Goal: Task Accomplishment & Management: Use online tool/utility

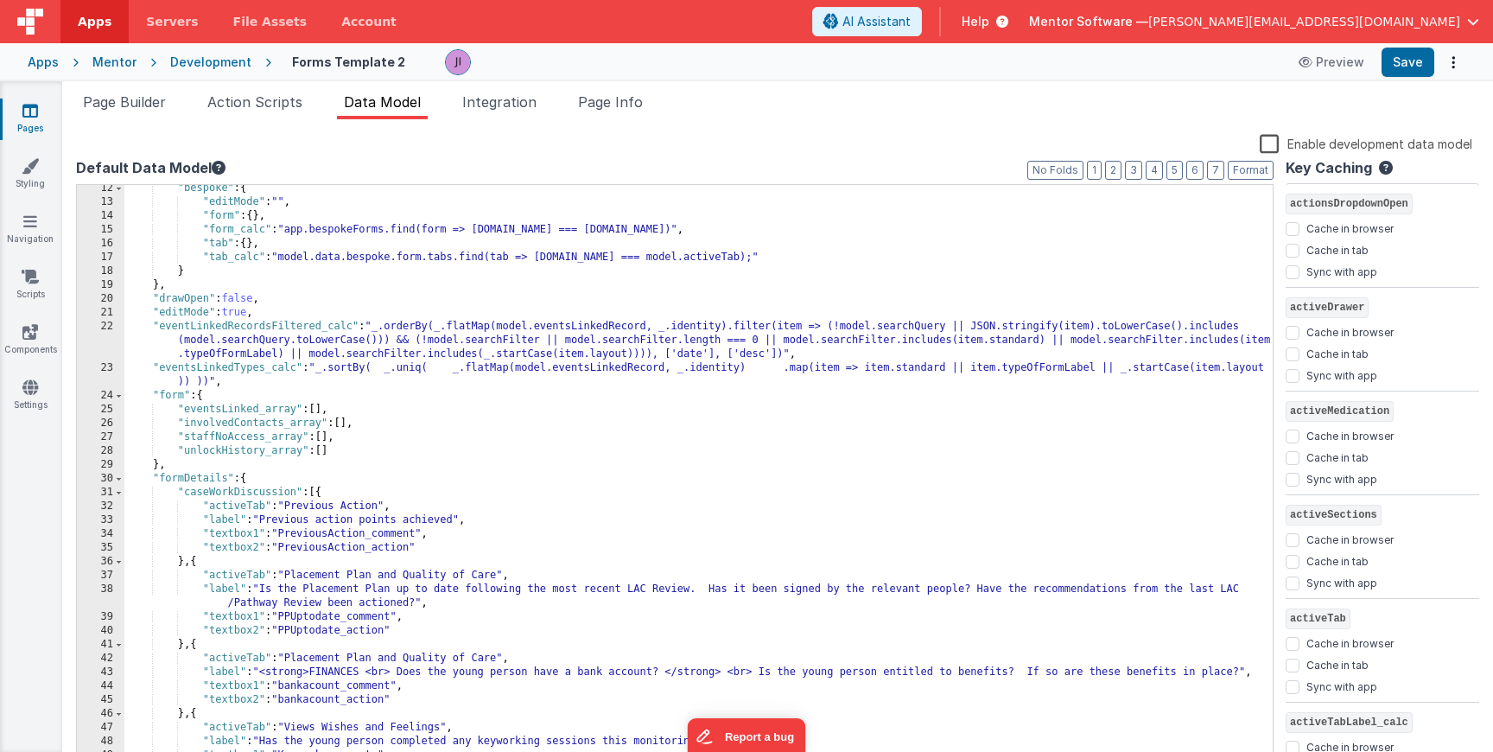
scroll to position [156, 0]
click at [41, 115] on link "Pages" at bounding box center [30, 119] width 62 height 35
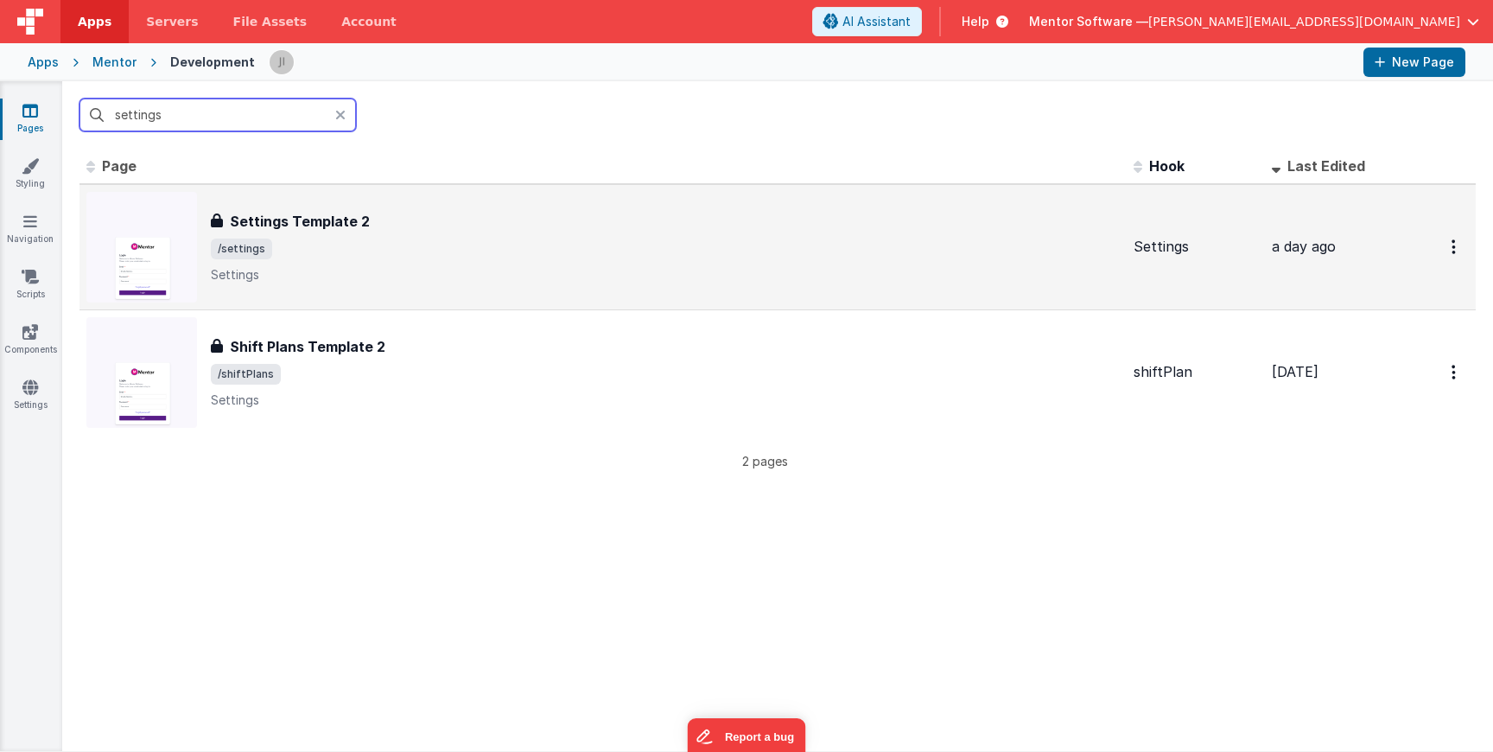
type input "settings"
click at [479, 239] on span "/settings" at bounding box center [665, 249] width 909 height 21
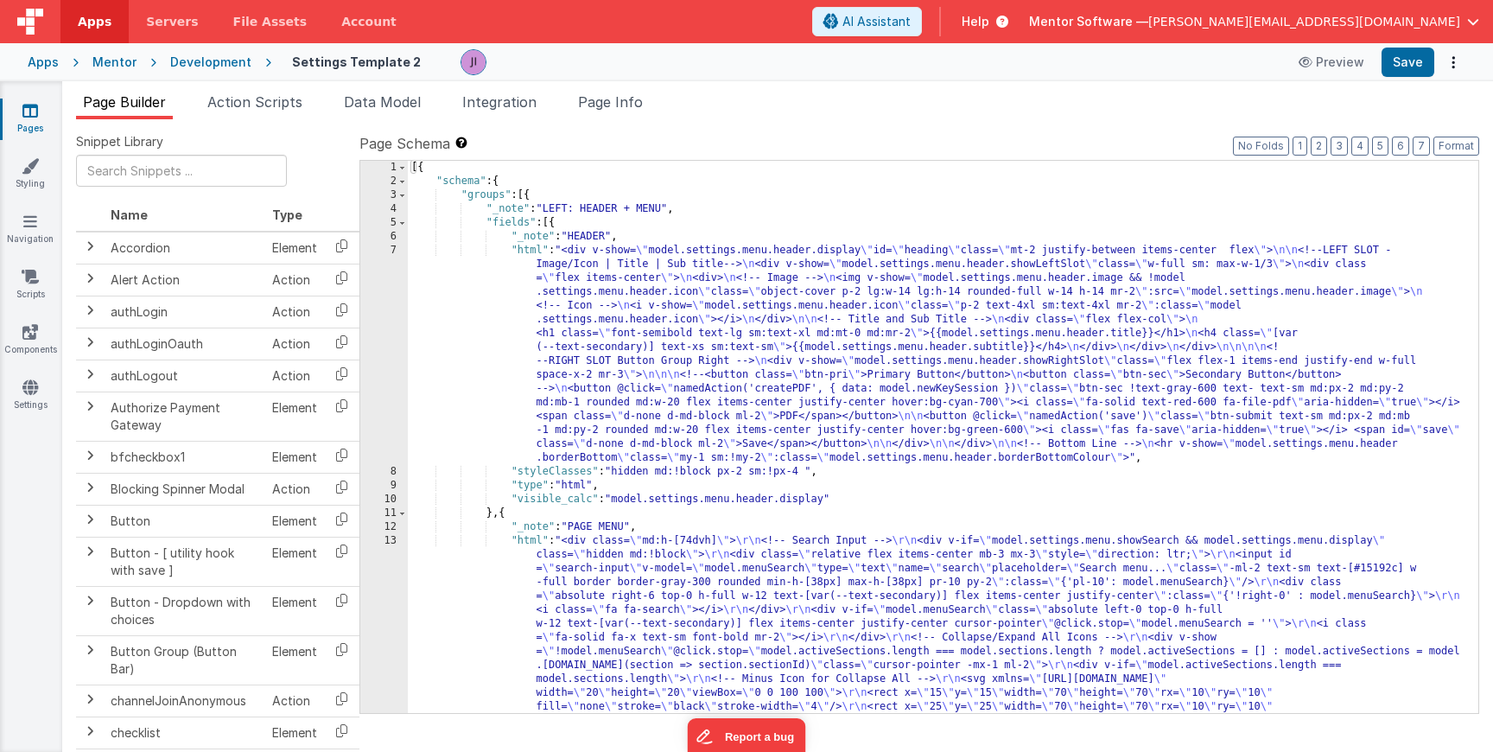
click at [640, 120] on div "Snippet Library Name Type Accordion Element Alert Action Action authLogin Actio…" at bounding box center [777, 449] width 1431 height 660
click at [287, 132] on div "Snippet Library Name Type Accordion Element Alert Action Action authLogin Actio…" at bounding box center [777, 449] width 1431 height 660
click at [277, 111] on li "Action Scripts" at bounding box center [255, 106] width 109 height 28
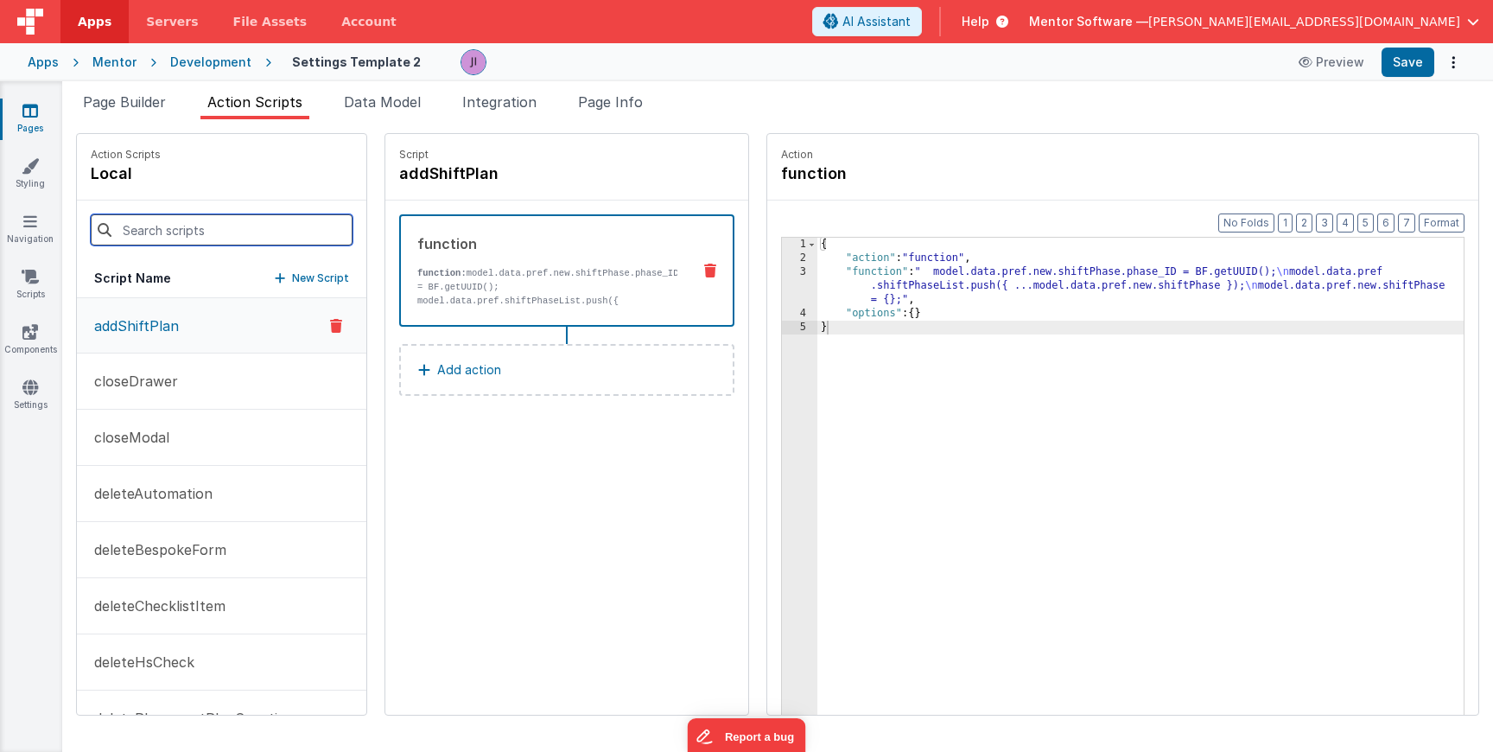
click at [186, 227] on input at bounding box center [222, 229] width 262 height 31
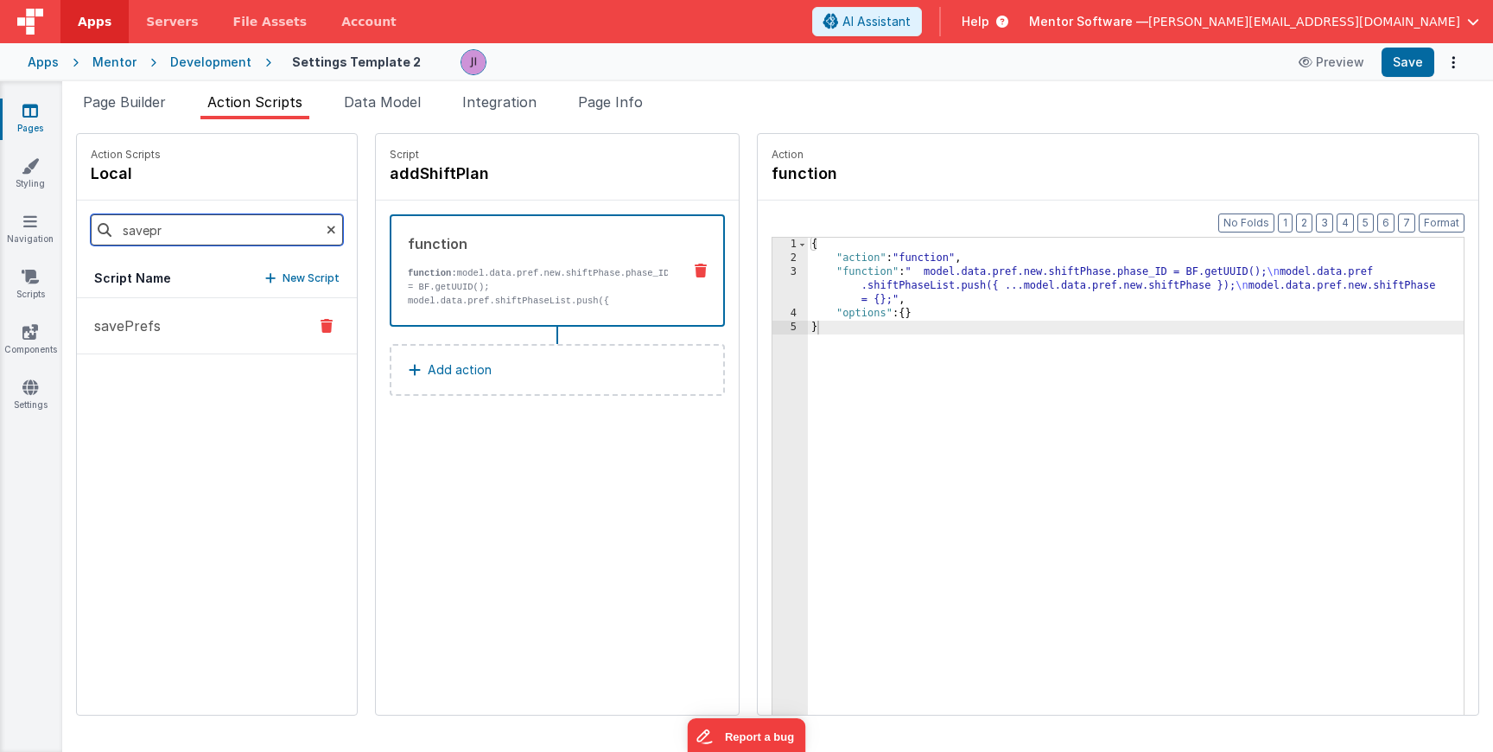
type input "savepr"
drag, startPoint x: 174, startPoint y: 351, endPoint x: 181, endPoint y: 320, distance: 32.1
click at [174, 350] on button "savePrefs" at bounding box center [217, 326] width 280 height 56
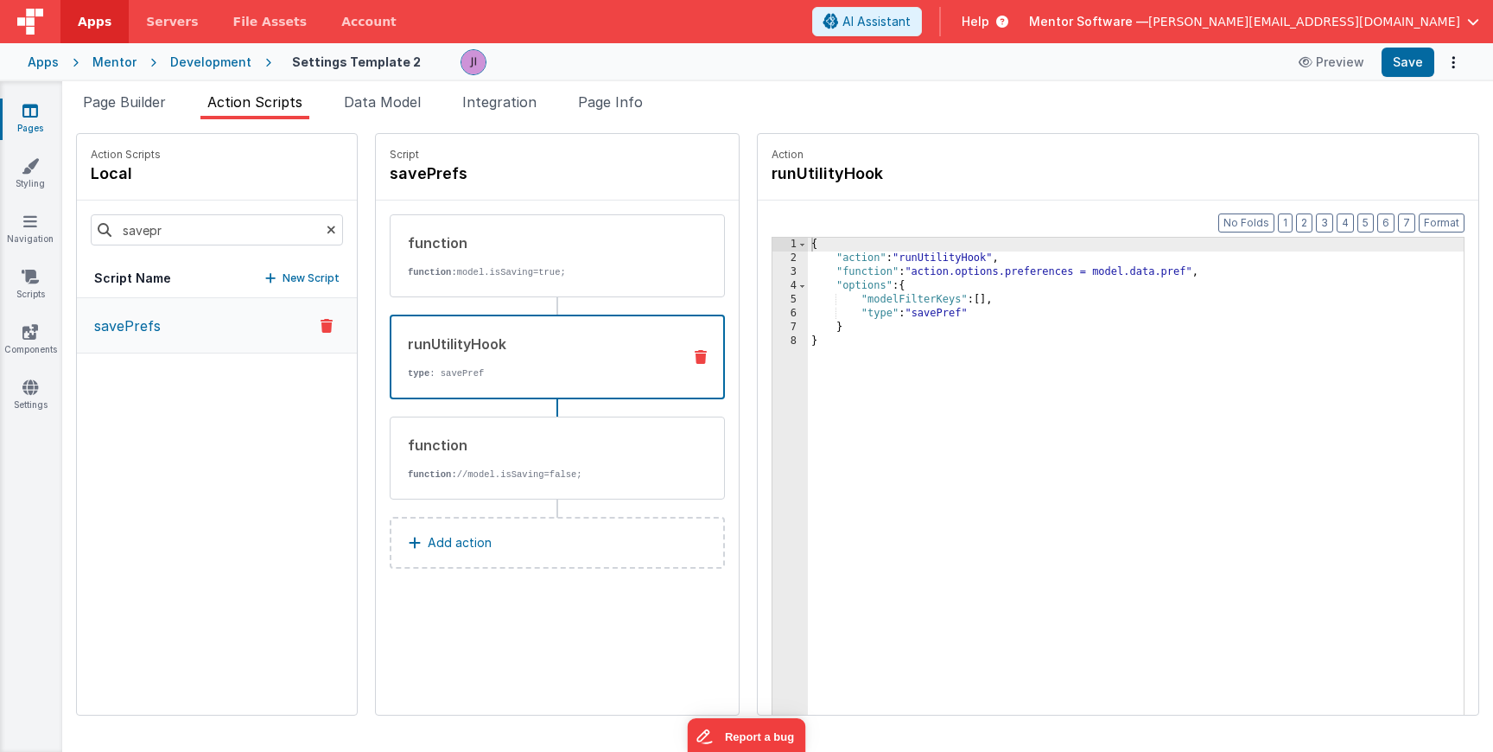
click at [462, 392] on div "runUtilityHook type : savePref" at bounding box center [557, 357] width 335 height 85
click at [10, 130] on link "Pages" at bounding box center [30, 119] width 62 height 35
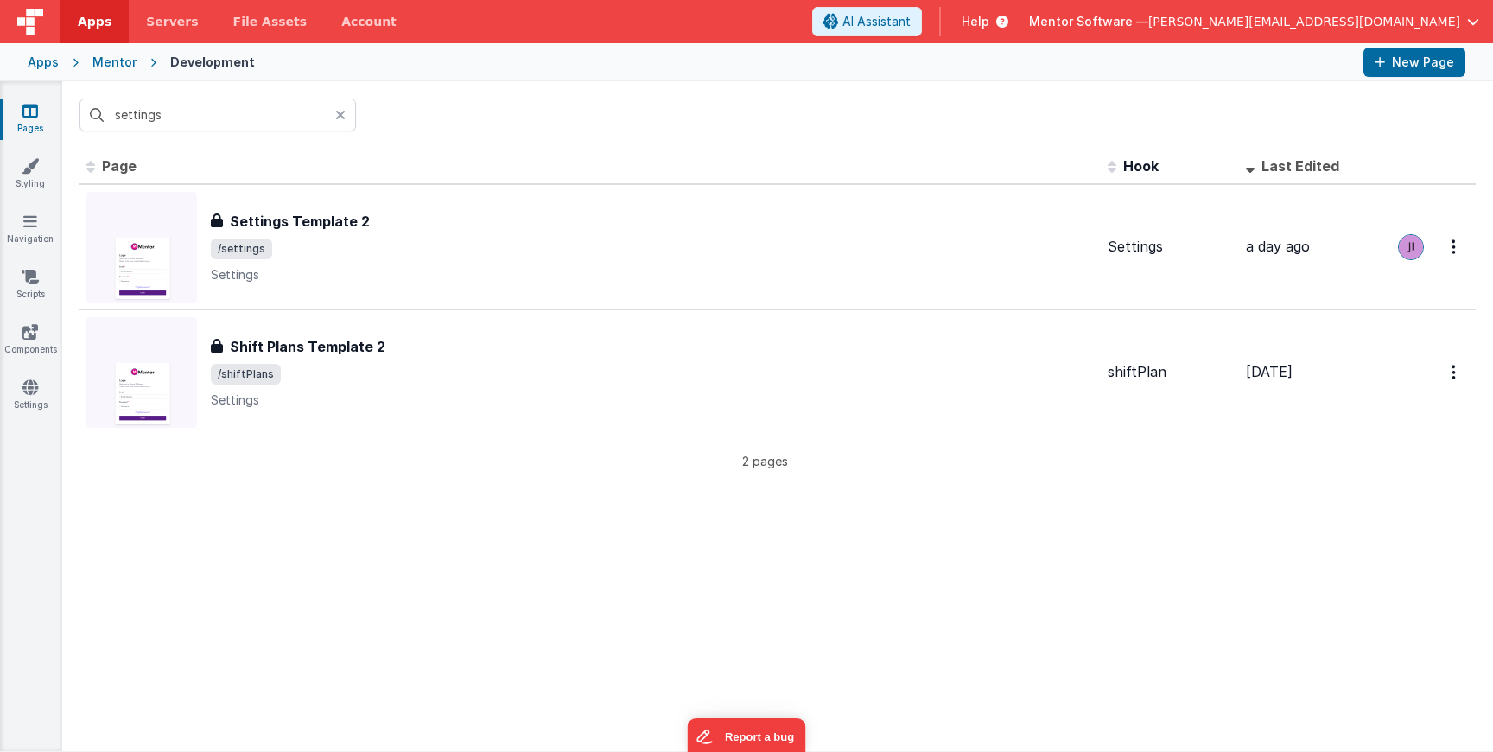
click at [340, 114] on icon at bounding box center [340, 115] width 10 height 14
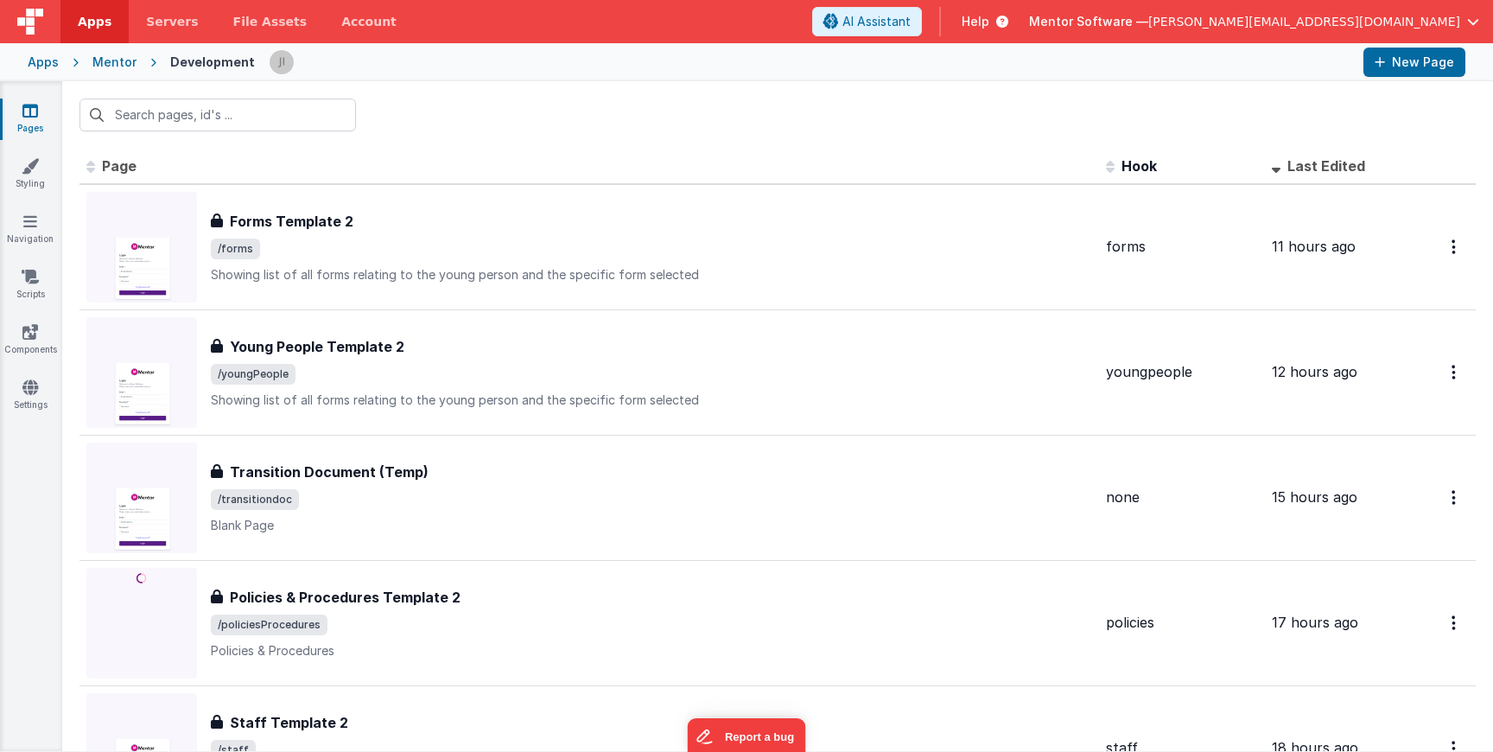
click at [6, 113] on link "Pages" at bounding box center [30, 119] width 62 height 35
click at [205, 121] on input "text" at bounding box center [218, 115] width 277 height 33
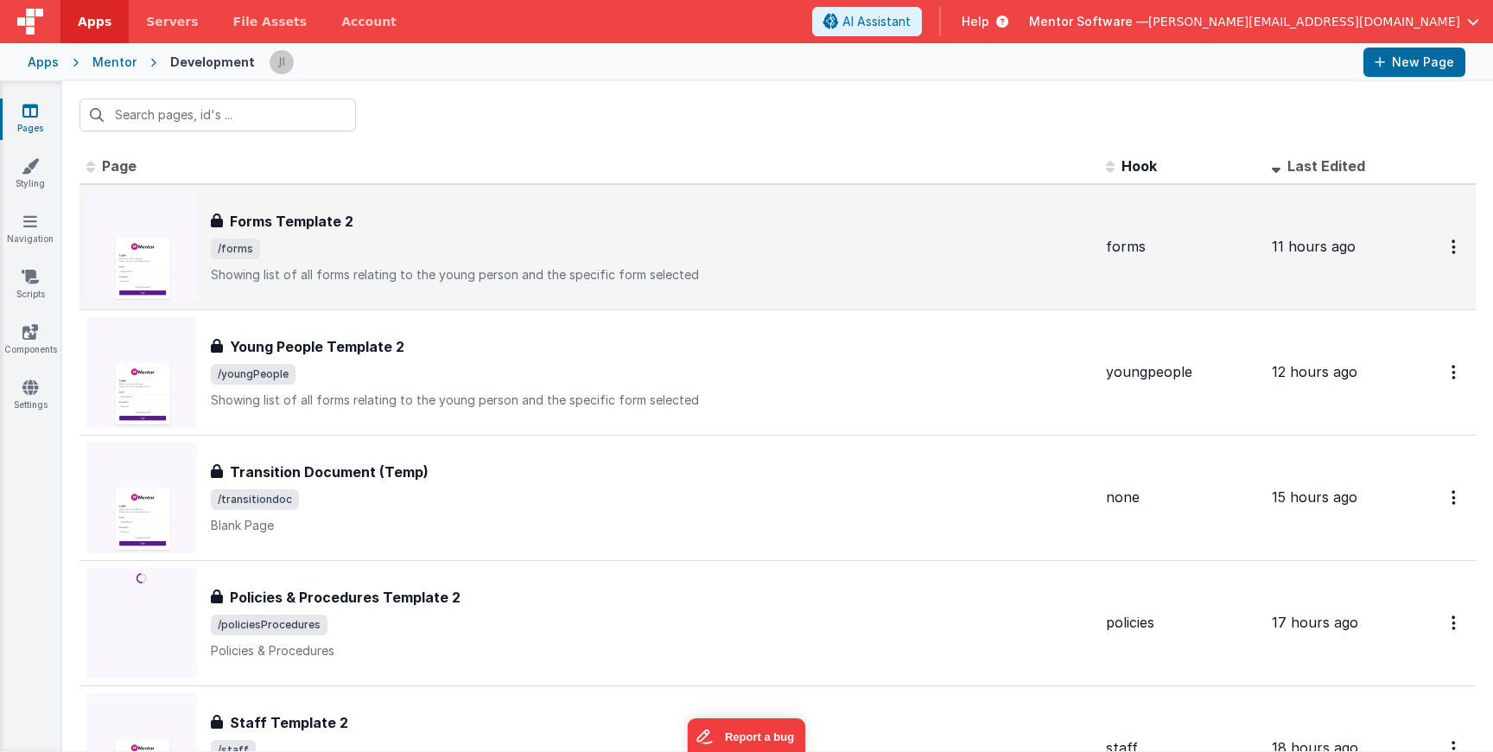
click at [385, 239] on span "/forms" at bounding box center [652, 249] width 882 height 21
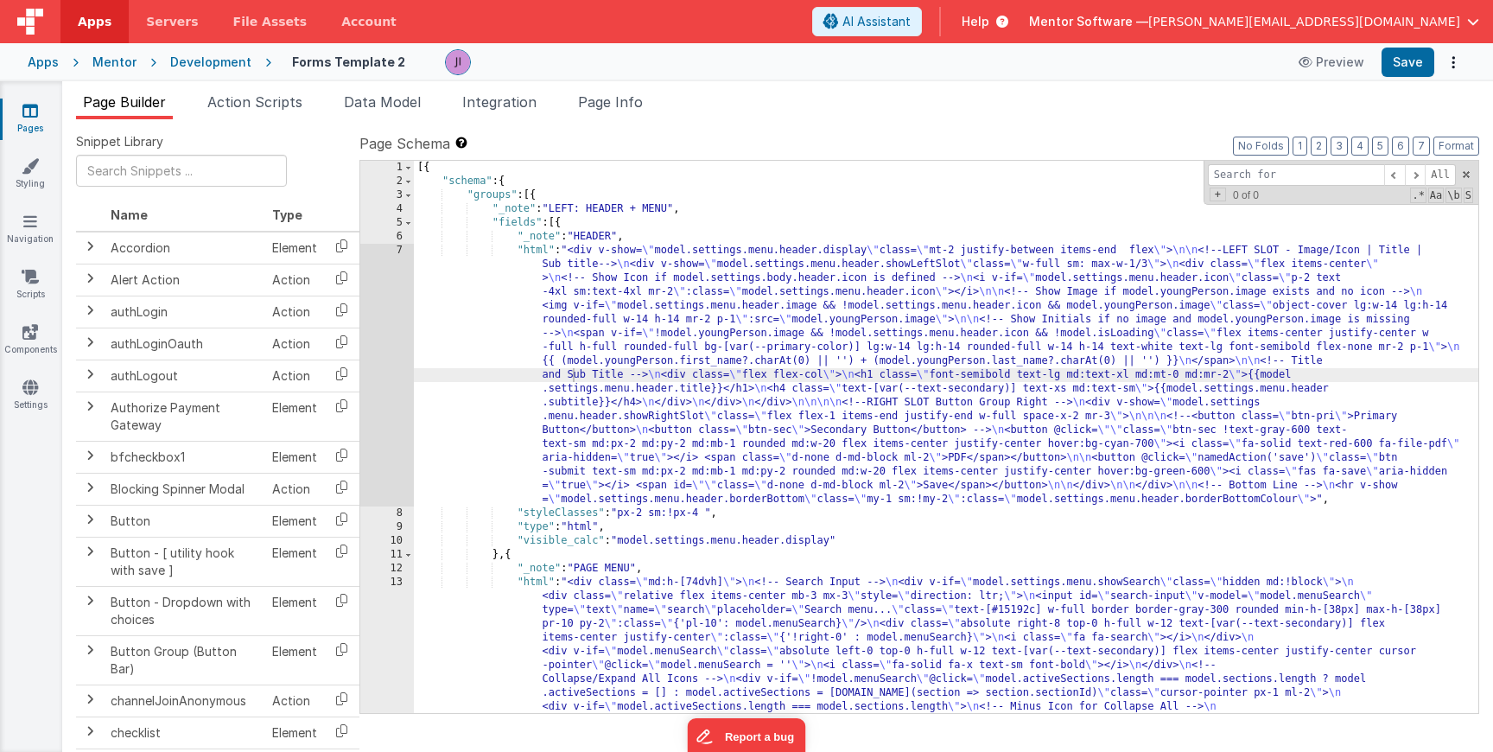
type input "e"
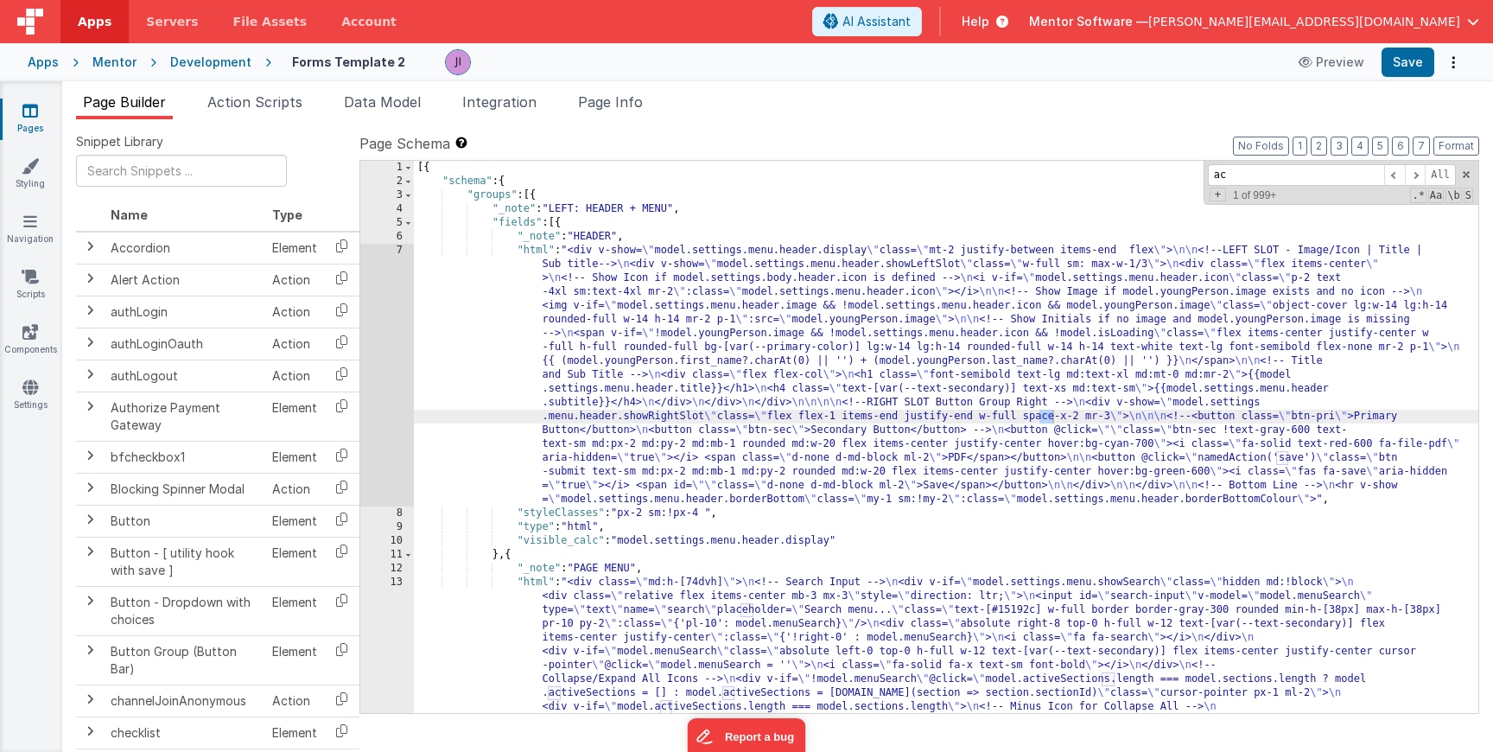
type input "a"
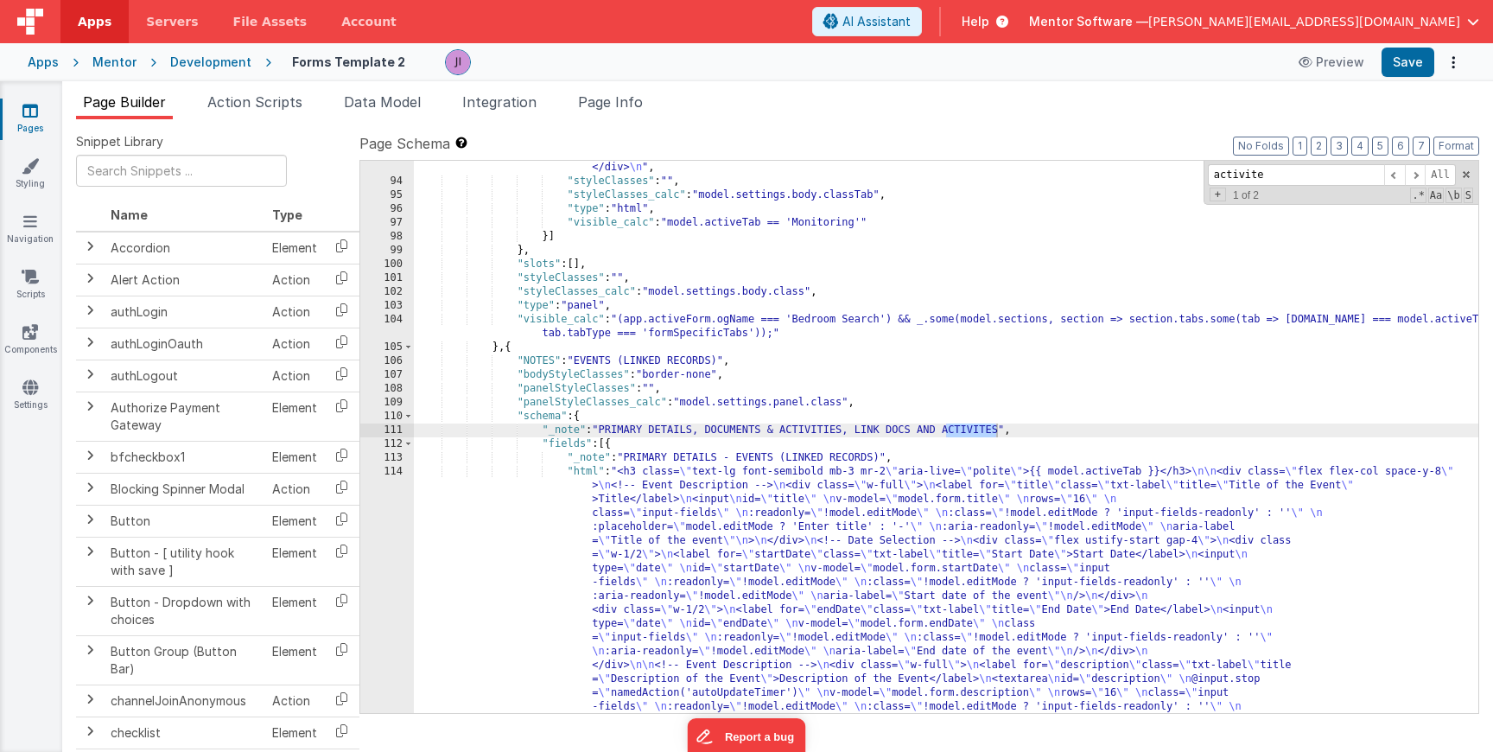
scroll to position [3142, 0]
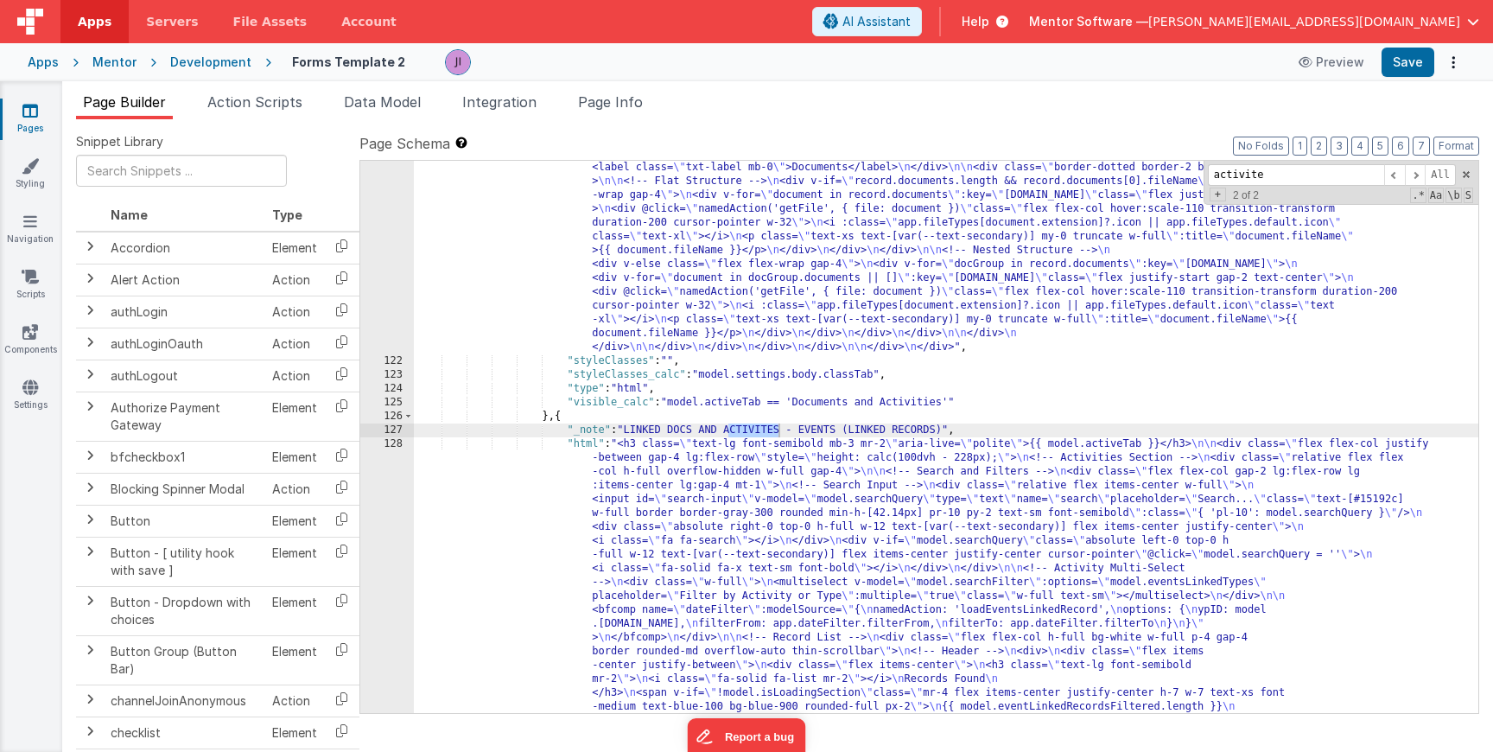
type input "activite"
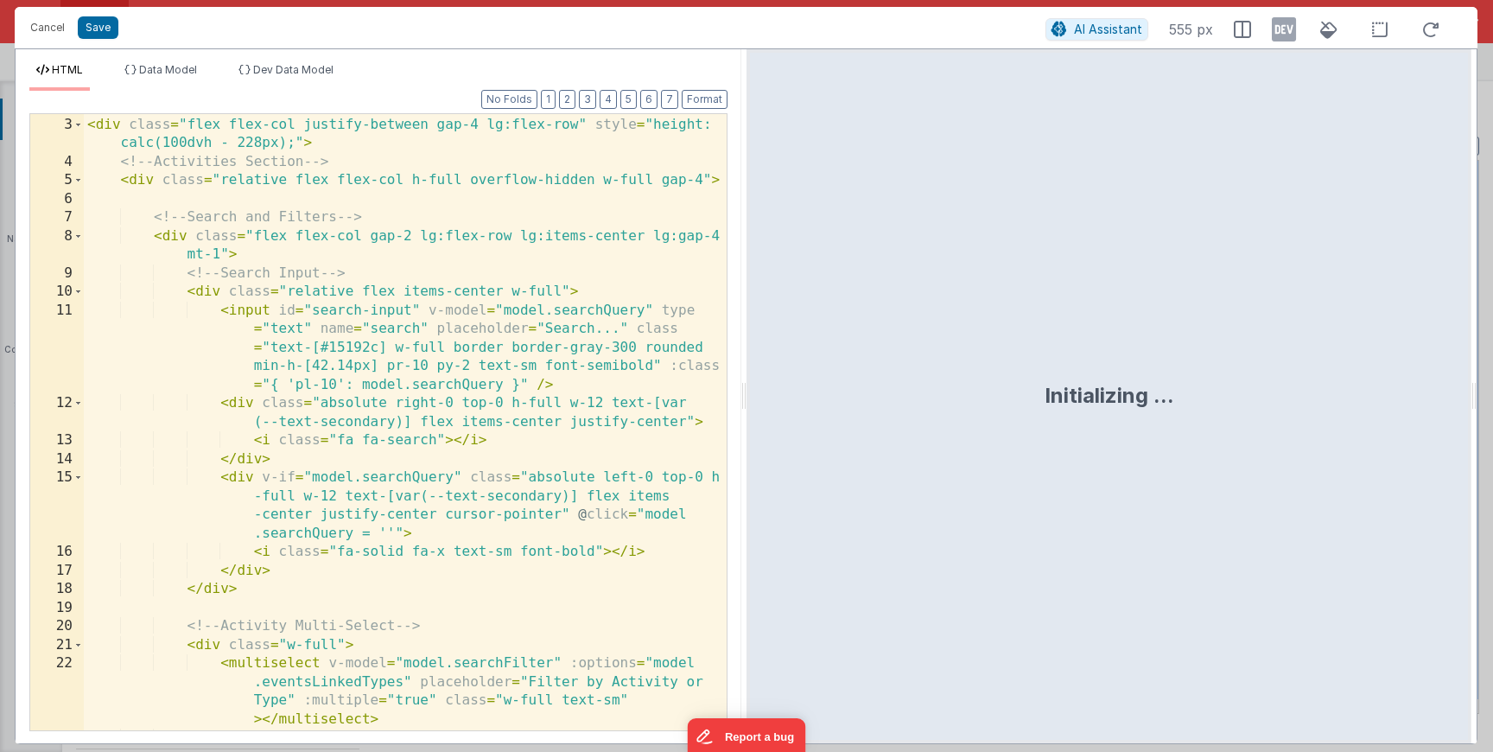
scroll to position [0, 0]
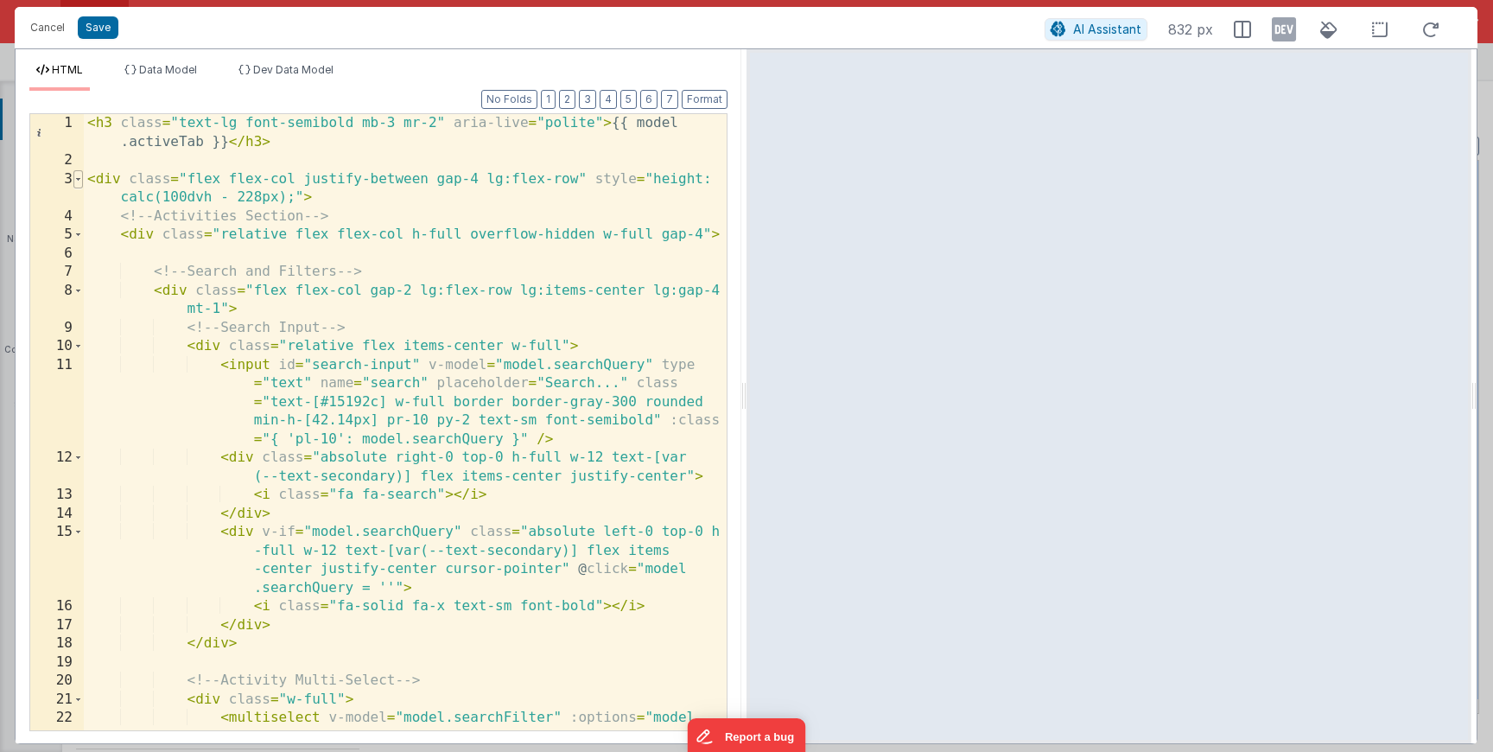
click at [80, 177] on span at bounding box center [78, 179] width 10 height 19
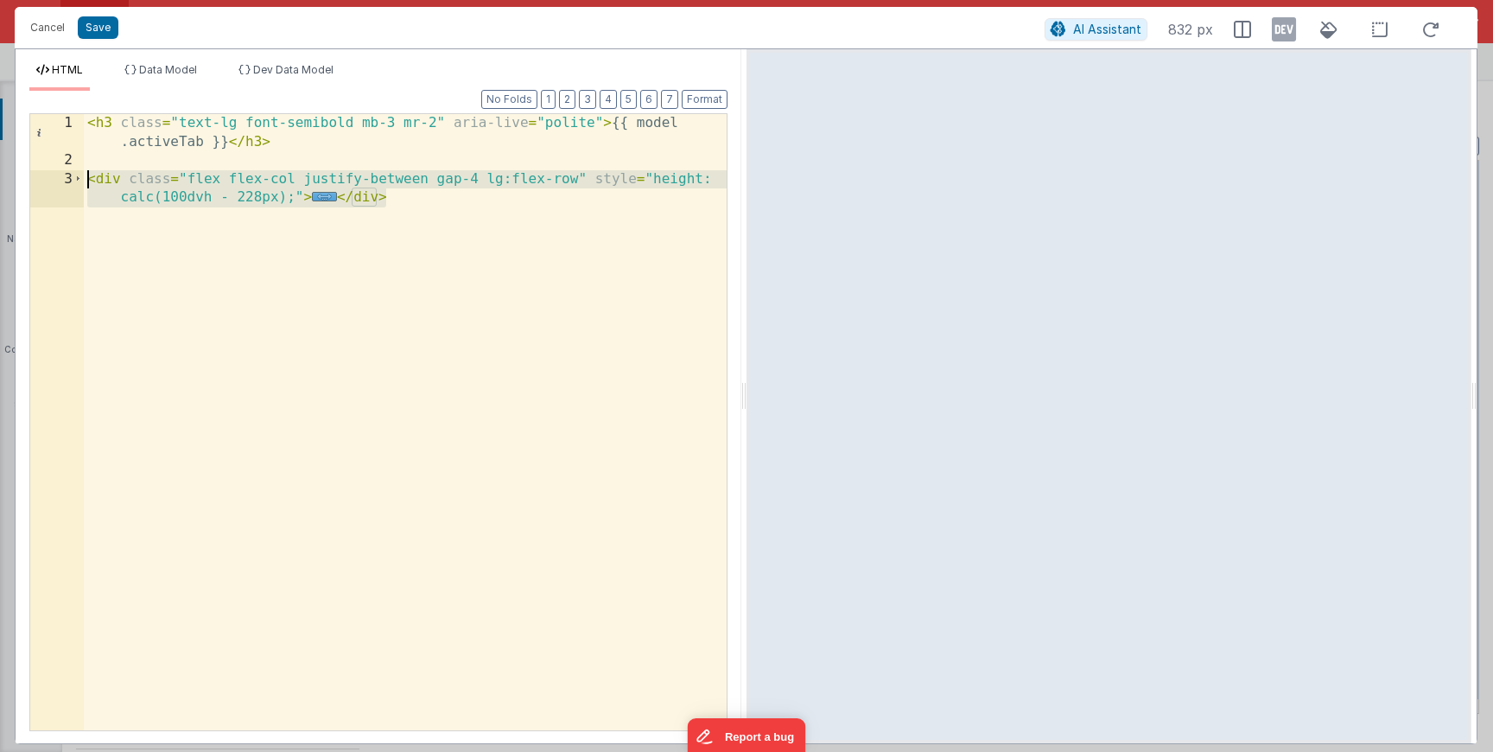
drag, startPoint x: 422, startPoint y: 201, endPoint x: 84, endPoint y: 181, distance: 338.5
click at [84, 181] on div "< h3 class = "text-lg font-semibold mb-3 mr-2" aria-live = "polite" > {{ model …" at bounding box center [405, 450] width 643 height 672
click at [57, 30] on button "Cancel" at bounding box center [48, 28] width 52 height 24
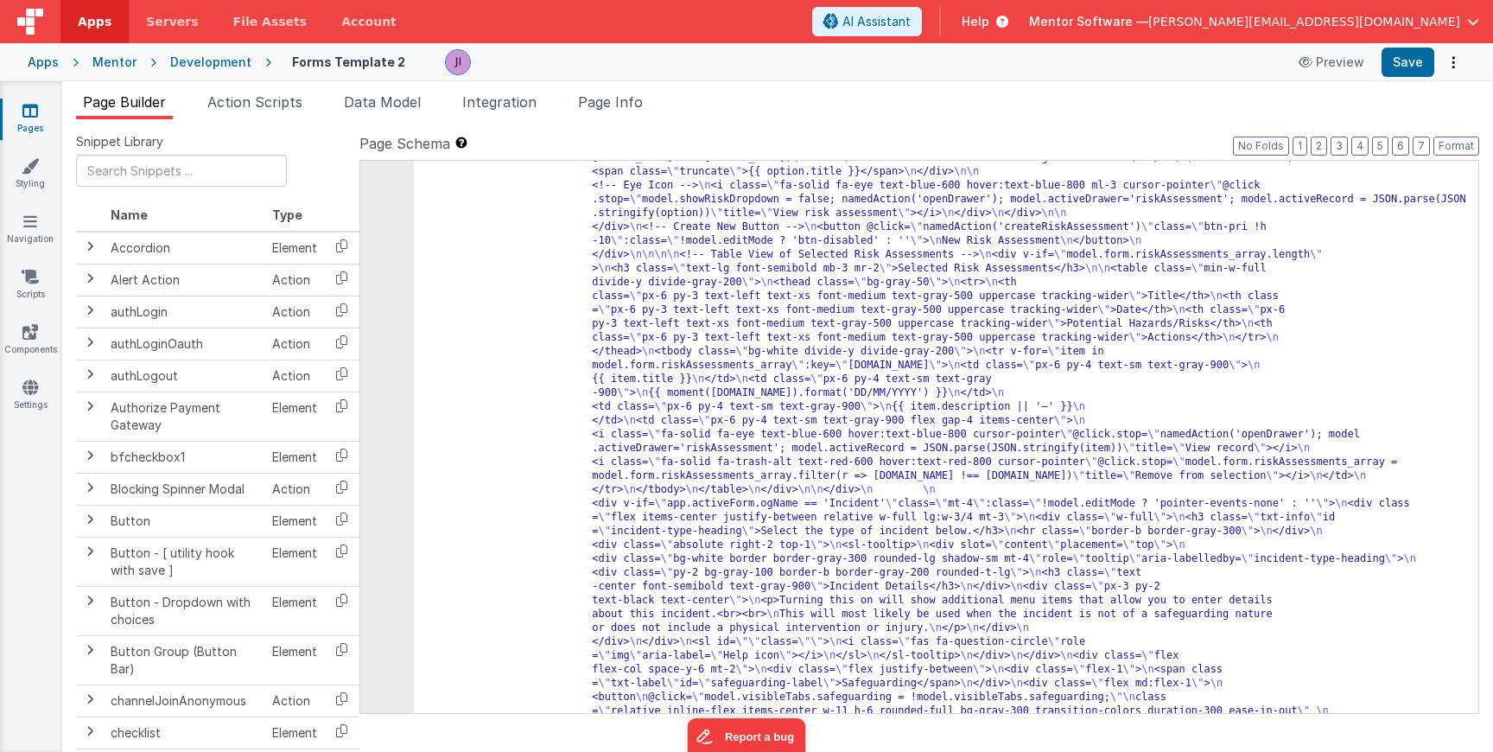
scroll to position [4790, 0]
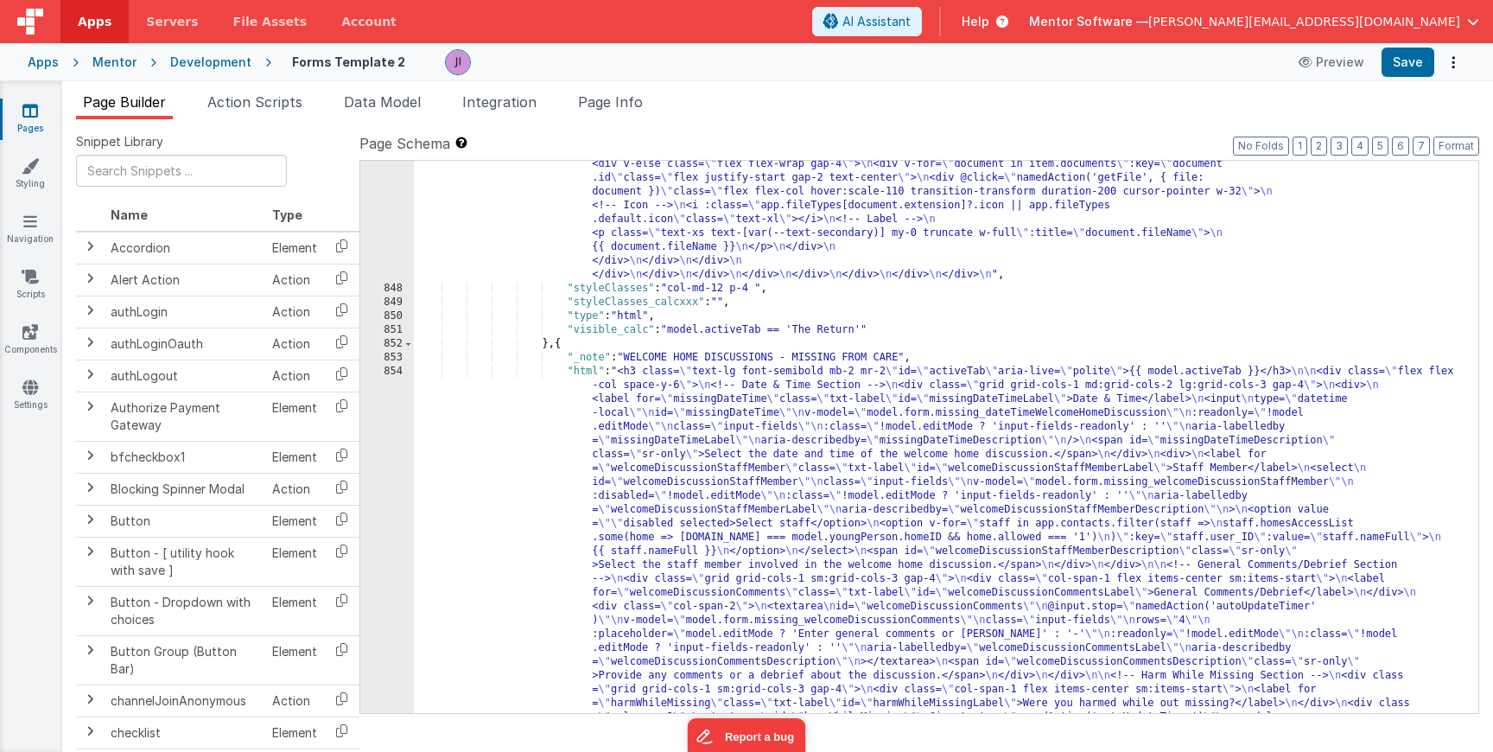
scroll to position [27767, 0]
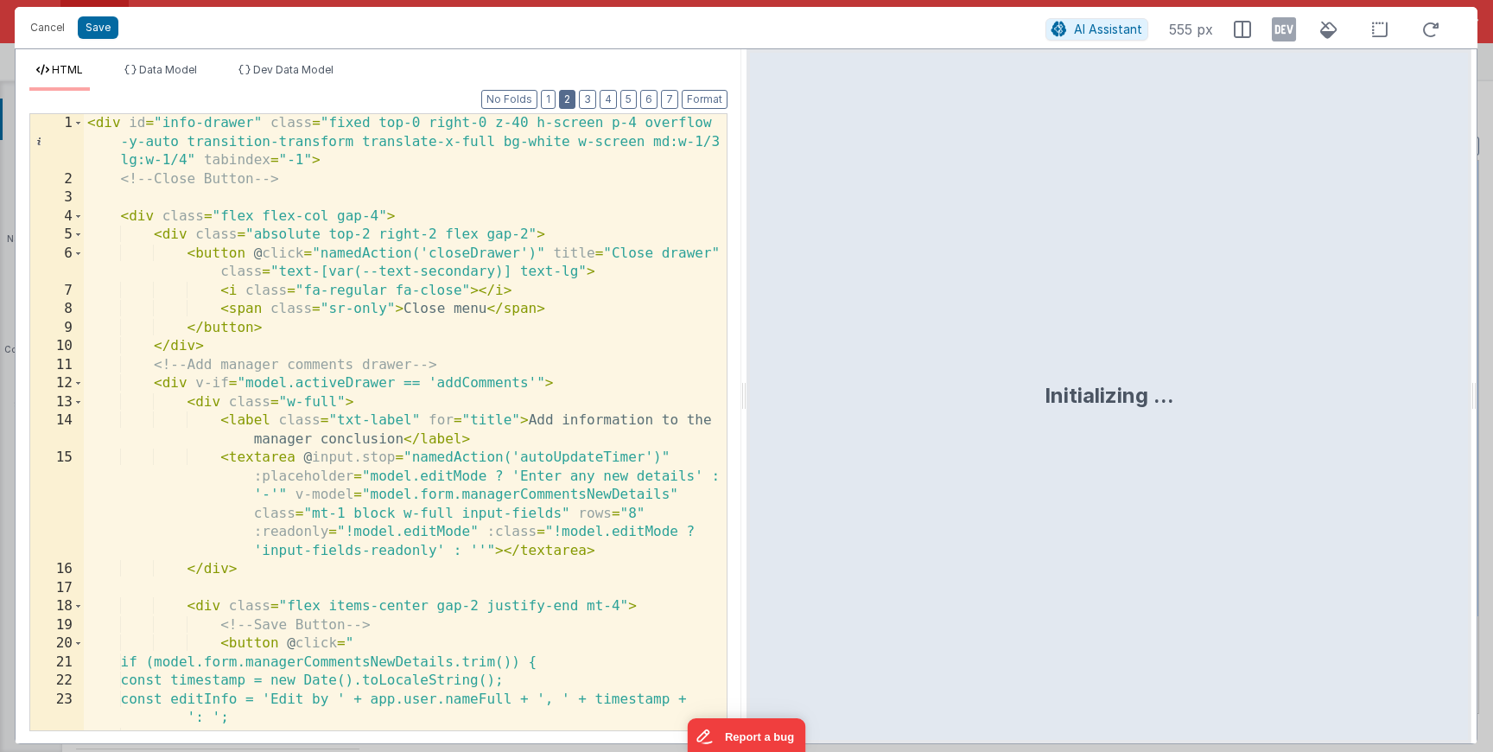
click at [574, 101] on button "2" at bounding box center [567, 99] width 16 height 19
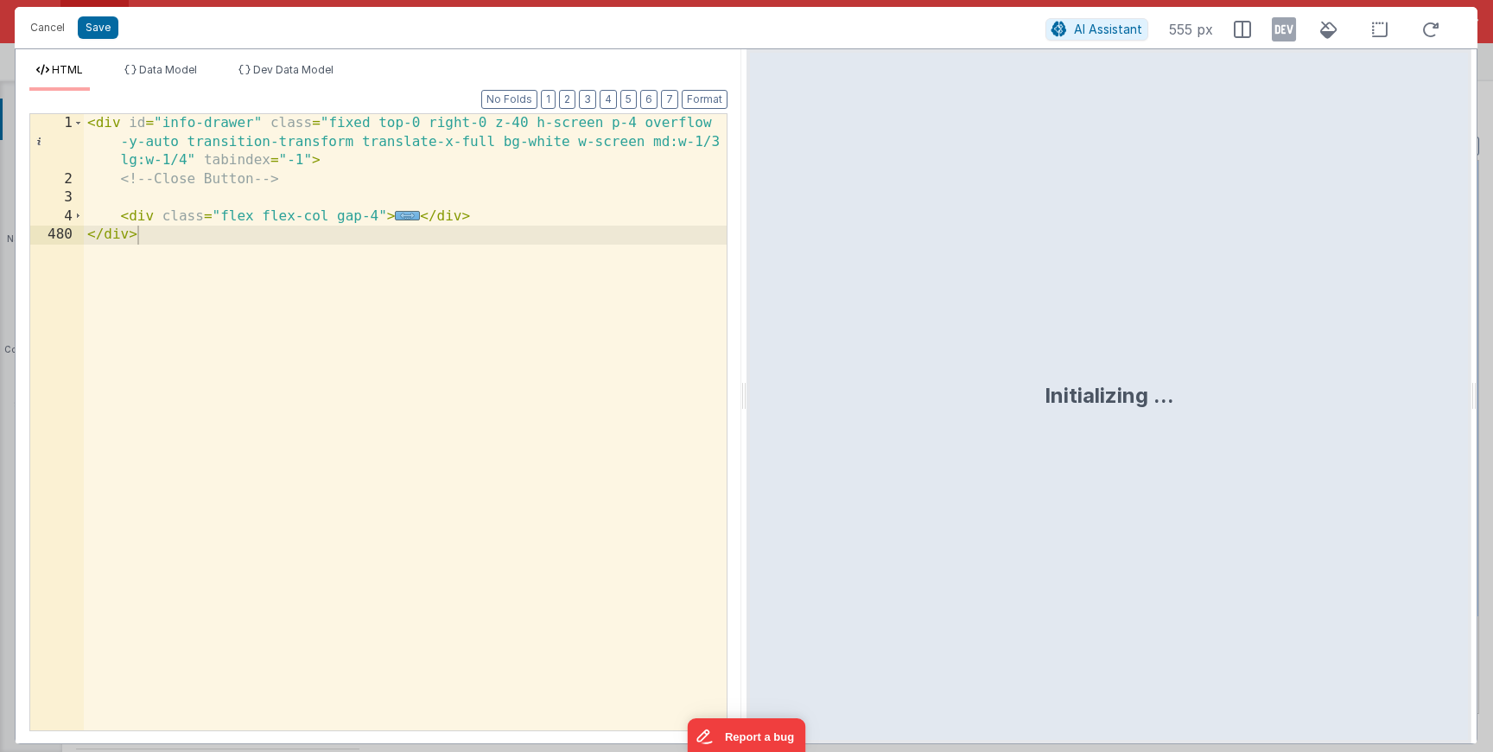
click at [411, 213] on span "..." at bounding box center [407, 216] width 25 height 10
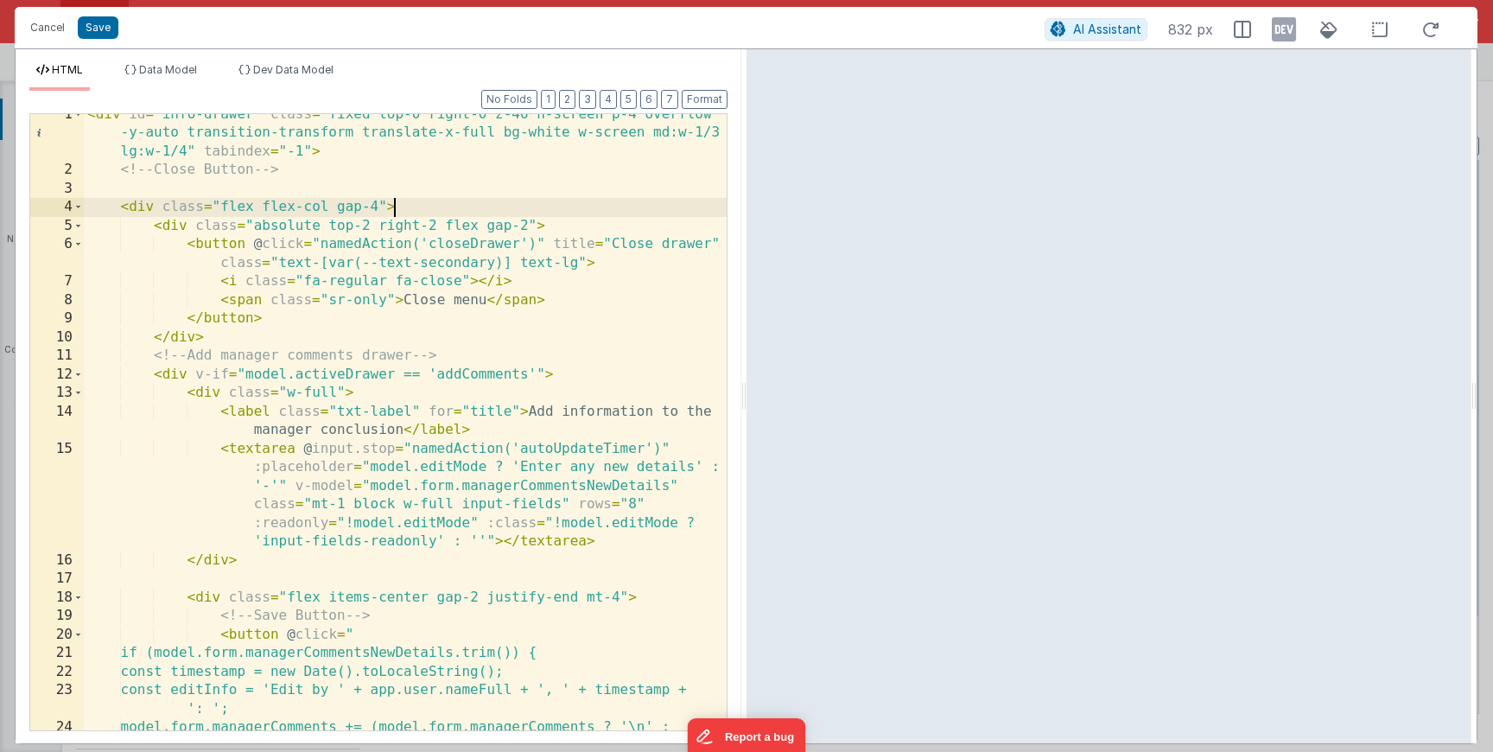
scroll to position [44, 0]
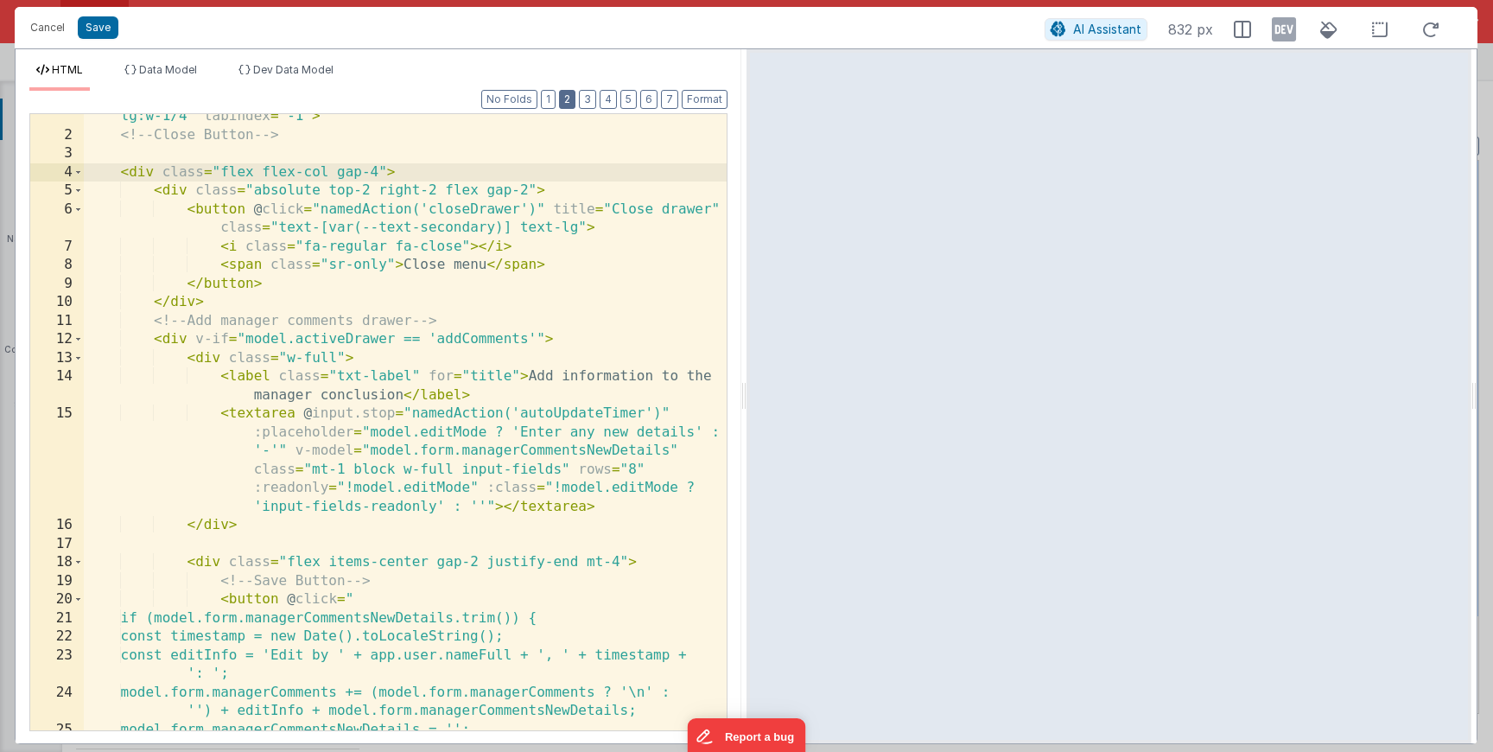
click at [570, 102] on button "2" at bounding box center [567, 99] width 16 height 19
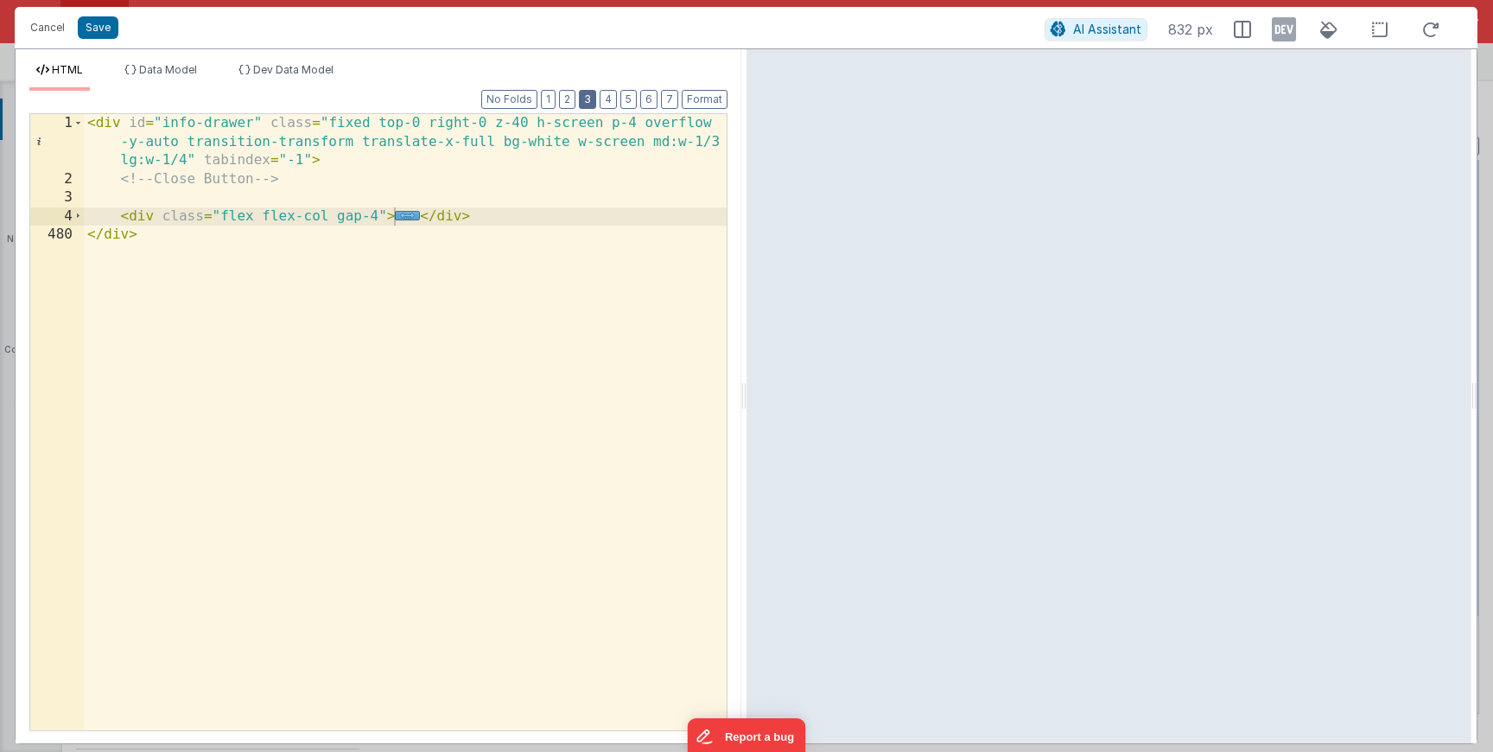
click at [590, 99] on button "3" at bounding box center [587, 99] width 17 height 19
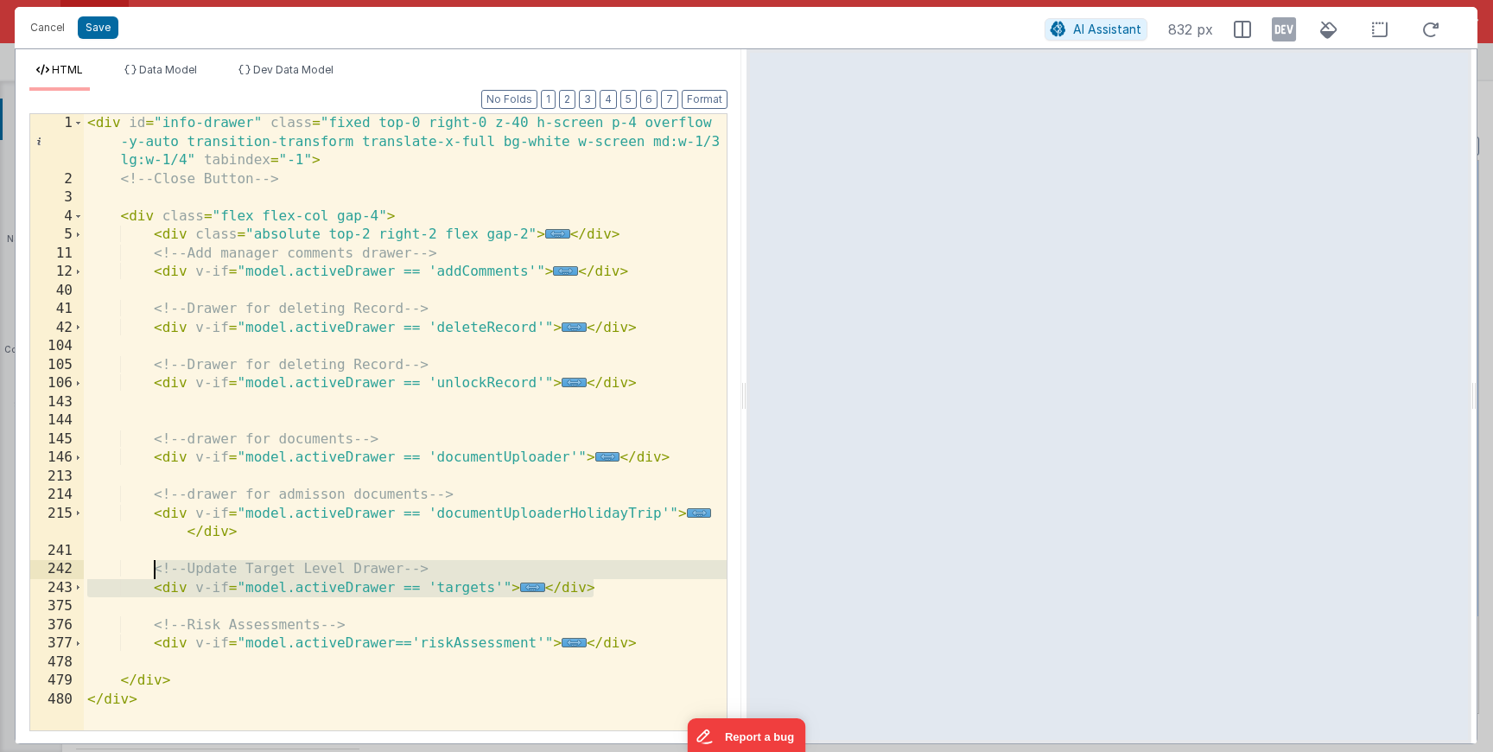
drag, startPoint x: 609, startPoint y: 585, endPoint x: 156, endPoint y: 570, distance: 454.0
click at [156, 570] on div "< div id = "info-drawer" class = "fixed top-0 right-0 z-40 h-screen p-4 overflo…" at bounding box center [405, 459] width 643 height 691
click at [646, 587] on div "< div id = "info-drawer" class = "fixed top-0 right-0 z-40 h-screen p-4 overflo…" at bounding box center [405, 459] width 643 height 691
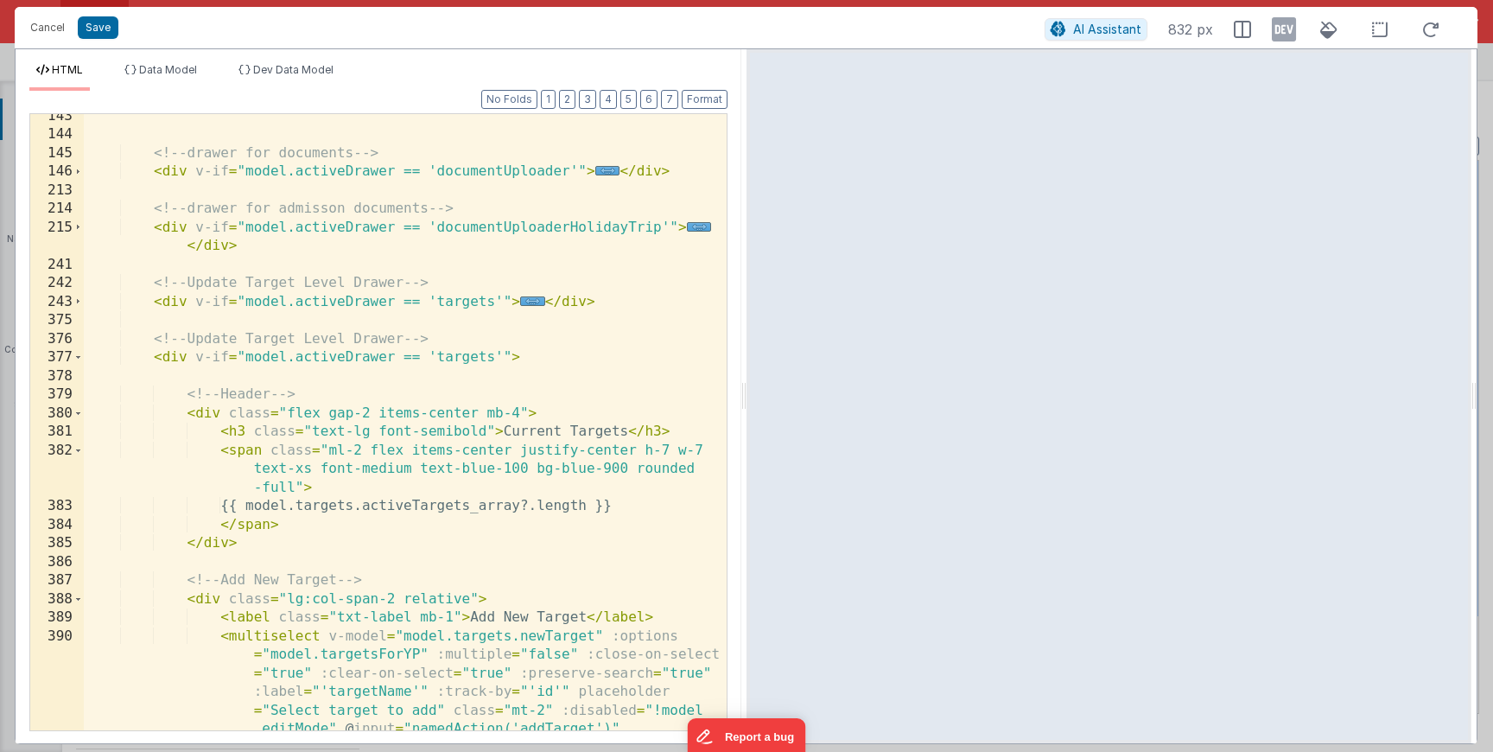
scroll to position [278, 0]
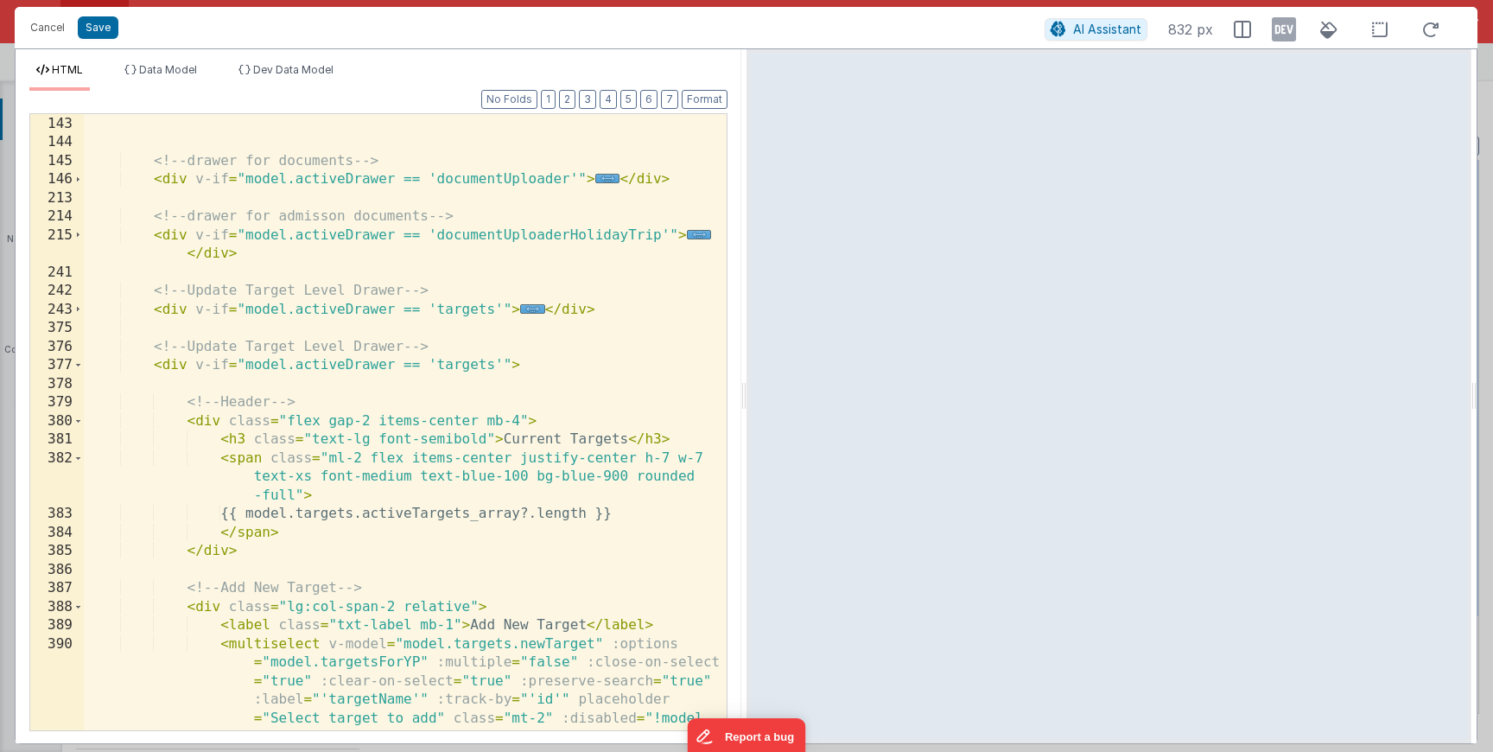
click at [453, 358] on div "< div v-if = "model.activeDrawer == 'unlockRecord'" > ... </ div > <!-- drawer …" at bounding box center [405, 478] width 643 height 765
click at [483, 363] on div "< div v-if = "model.activeDrawer == 'unlockRecord'" > ... </ div > <!-- drawer …" at bounding box center [405, 478] width 643 height 765
click at [78, 423] on span at bounding box center [78, 421] width 10 height 19
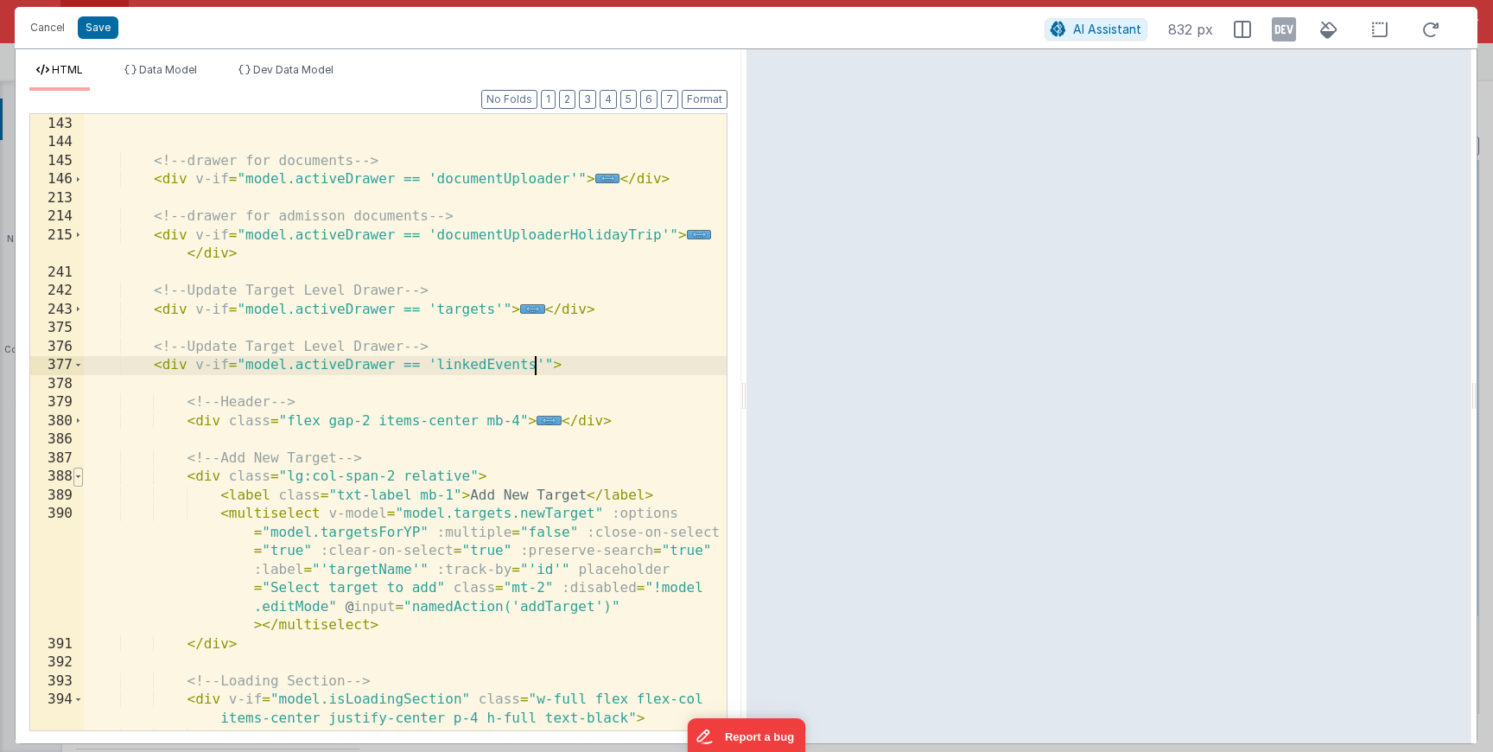
click at [74, 473] on span at bounding box center [78, 477] width 10 height 19
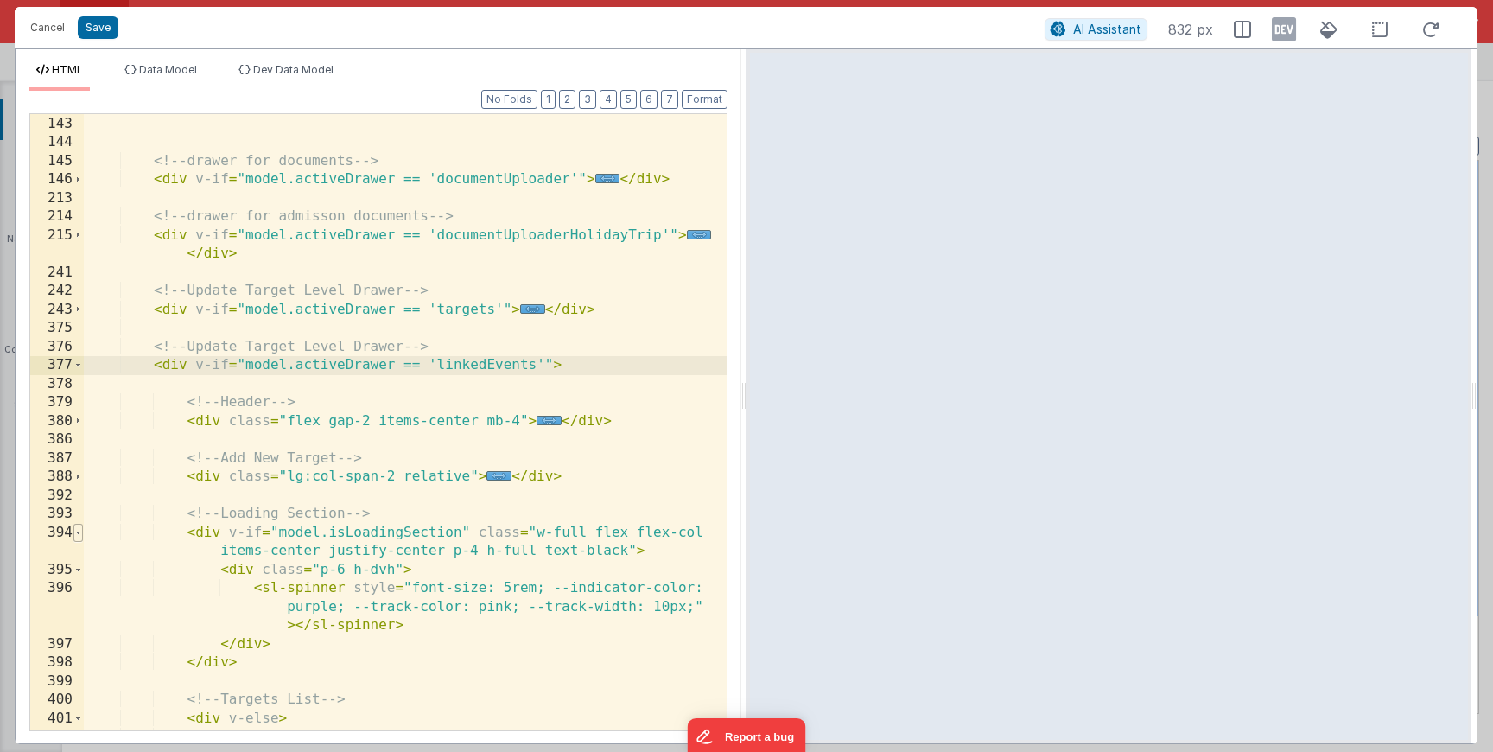
click at [76, 534] on span at bounding box center [78, 533] width 10 height 19
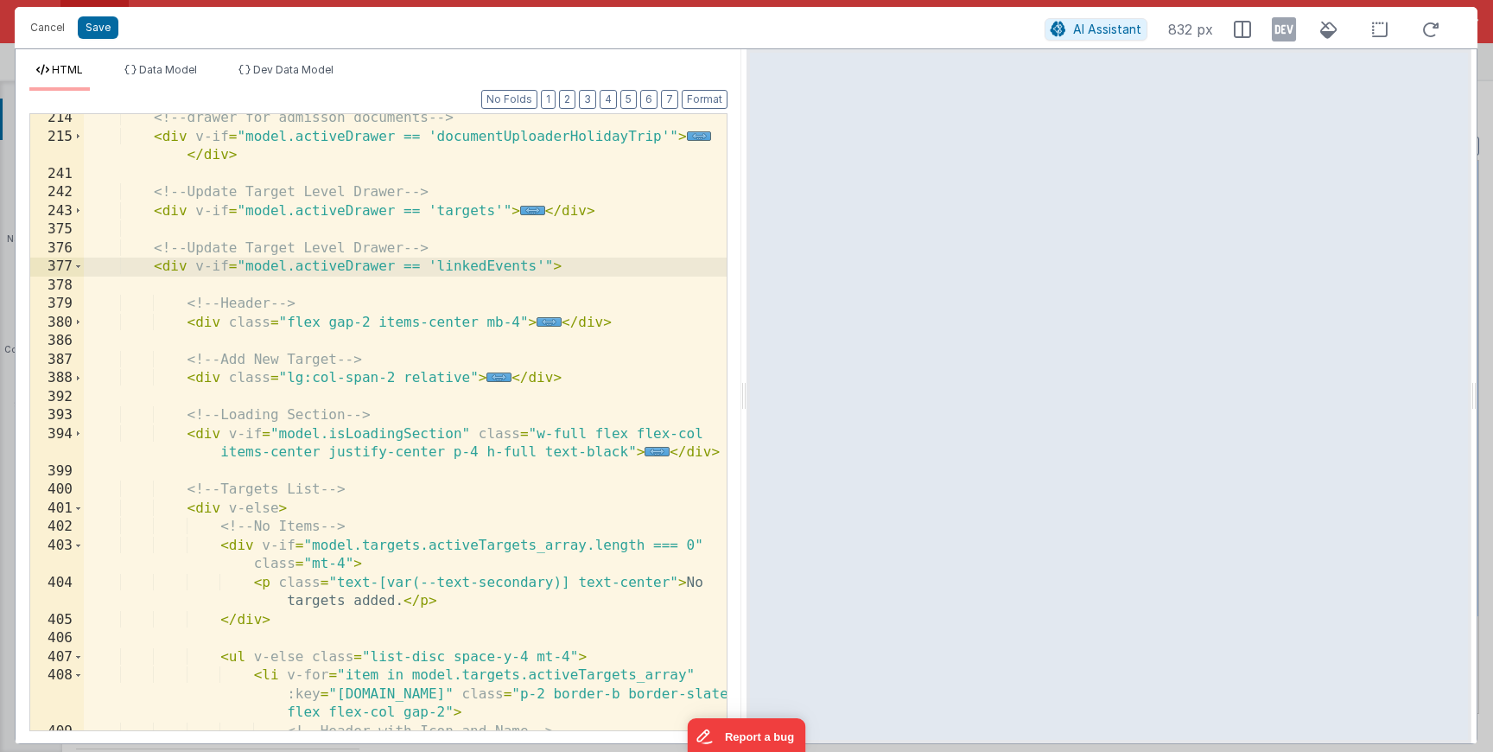
scroll to position [419, 0]
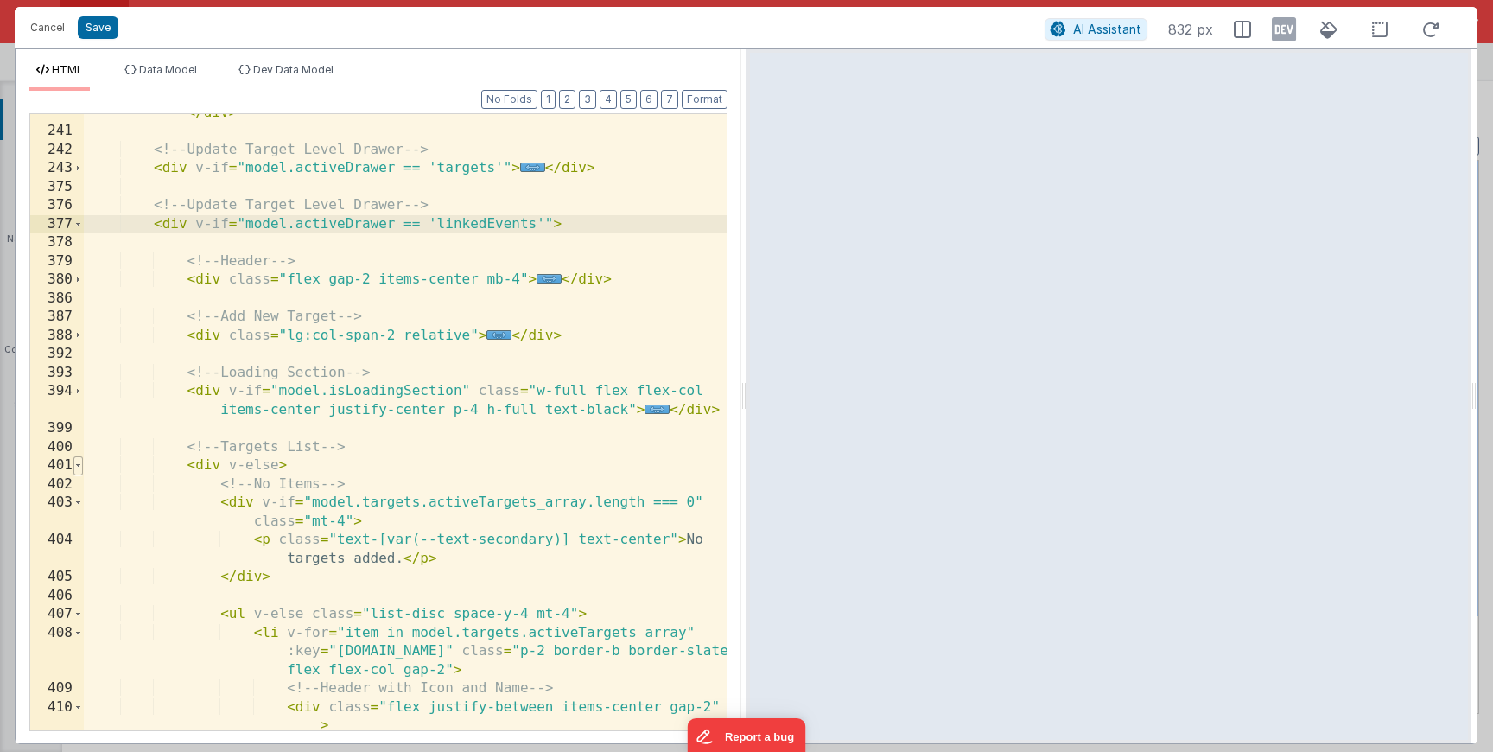
click at [80, 466] on span at bounding box center [78, 465] width 10 height 19
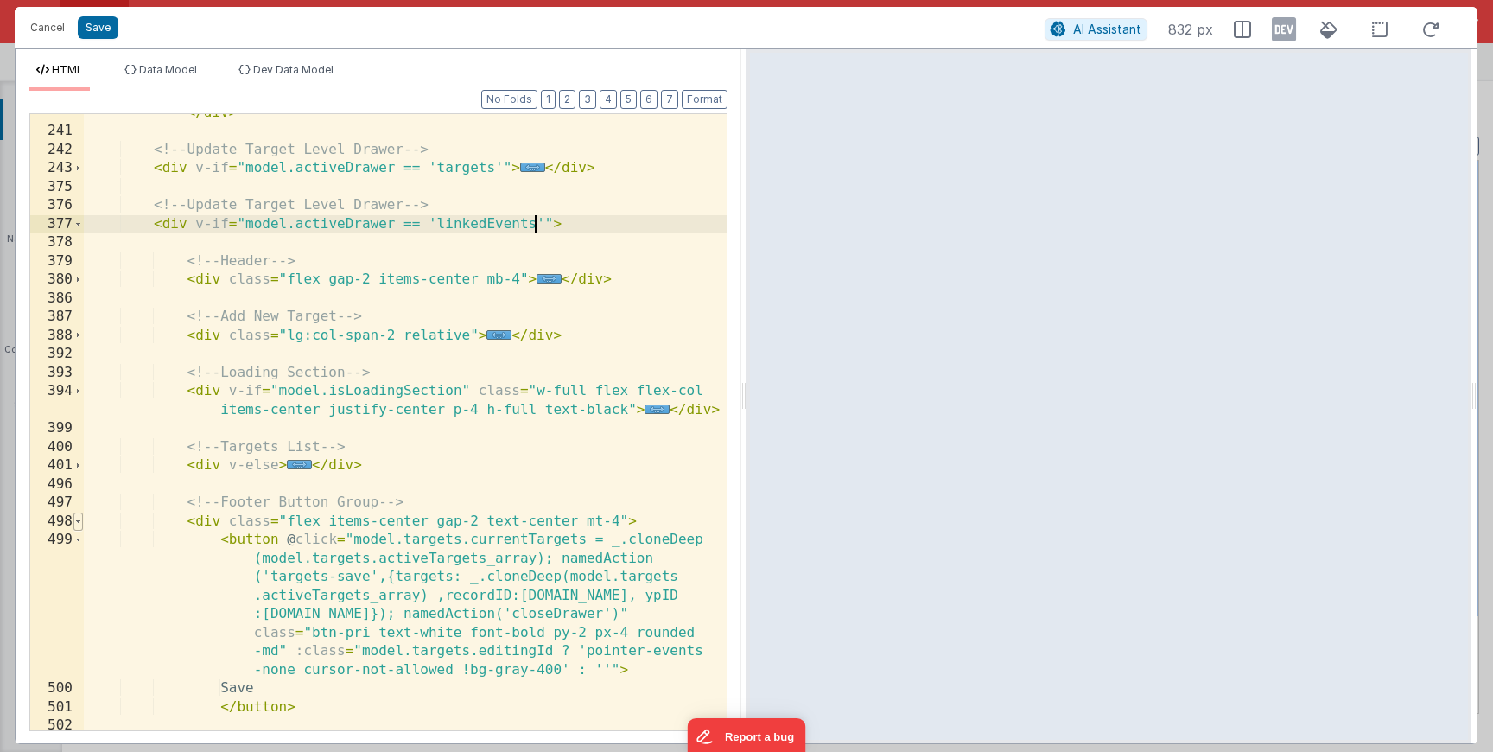
click at [75, 519] on span at bounding box center [78, 521] width 10 height 19
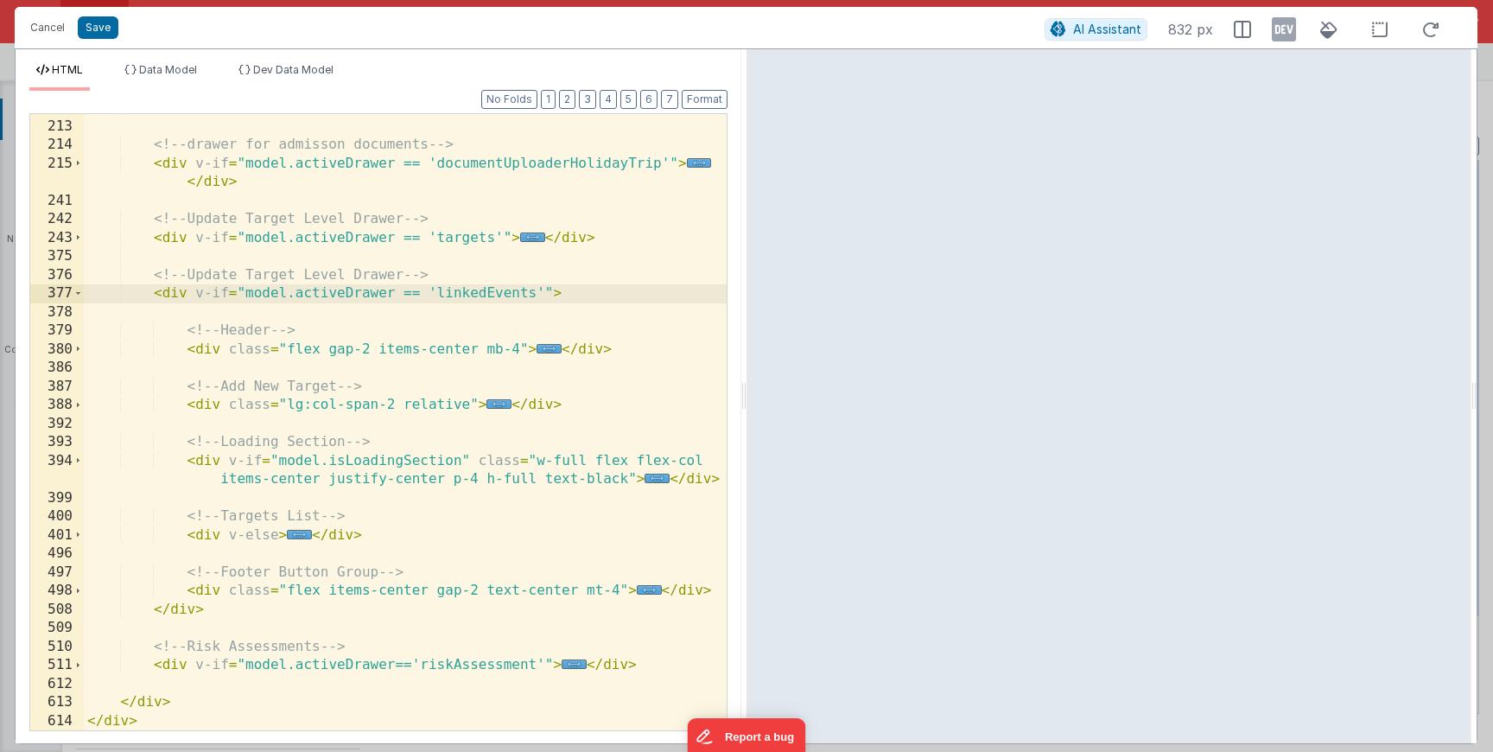
click at [190, 578] on div "< div v-if = "model.activeDrawer == 'documentUploader'" > ... </ div > <!-- dra…" at bounding box center [405, 425] width 643 height 653
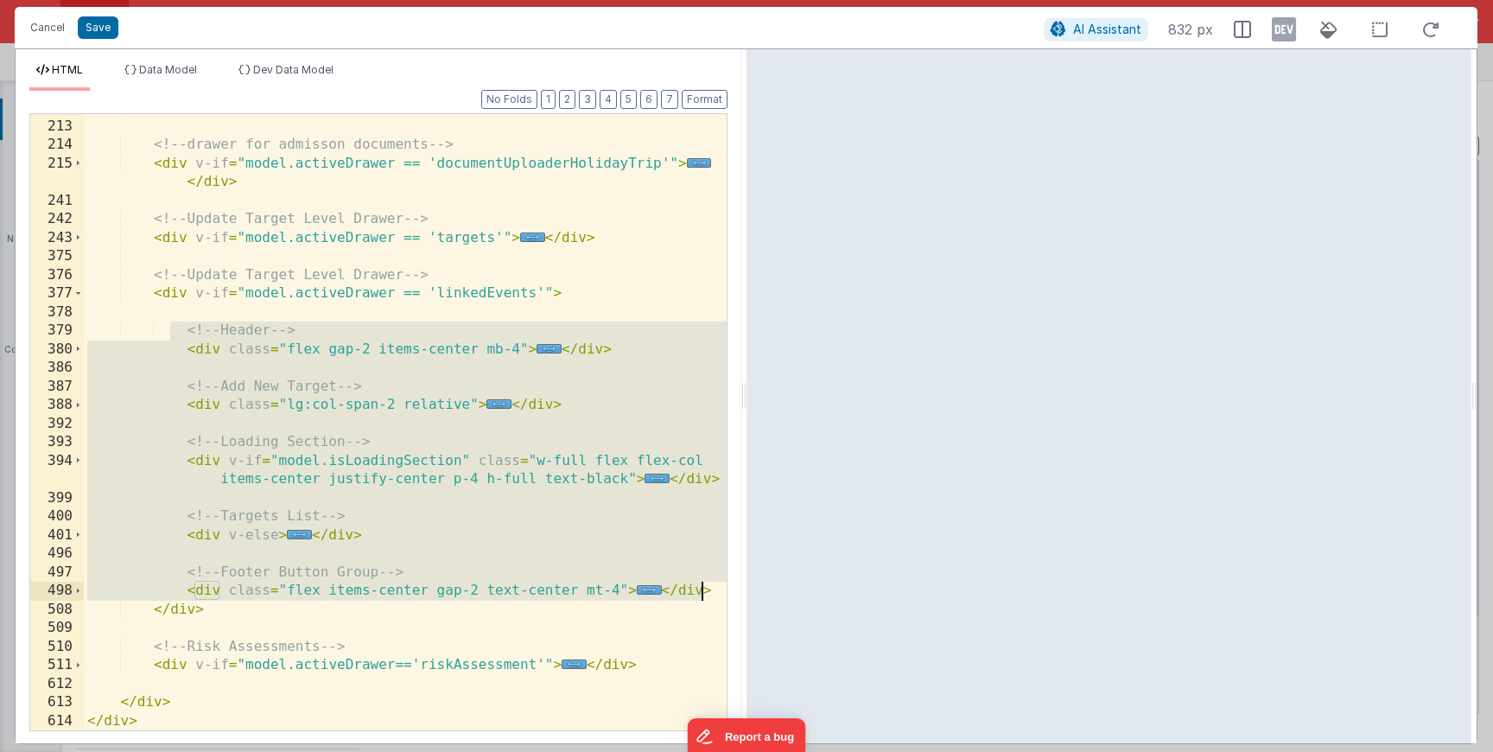
drag, startPoint x: 171, startPoint y: 327, endPoint x: 705, endPoint y: 597, distance: 598.7
click at [705, 597] on div "< div v-if = "model.activeDrawer == 'documentUploader'" > ... </ div > <!-- dra…" at bounding box center [405, 425] width 643 height 653
click at [301, 330] on div "< div v-if = "model.activeDrawer == 'documentUploader'" > ... </ div > <!-- dra…" at bounding box center [405, 425] width 643 height 653
drag, startPoint x: 188, startPoint y: 337, endPoint x: 724, endPoint y: 587, distance: 592.0
click at [724, 587] on div "146 213 214 215 241 242 243 375 376 377 378 379 380 386 387 388 392 393 394 399…" at bounding box center [378, 422] width 698 height 618
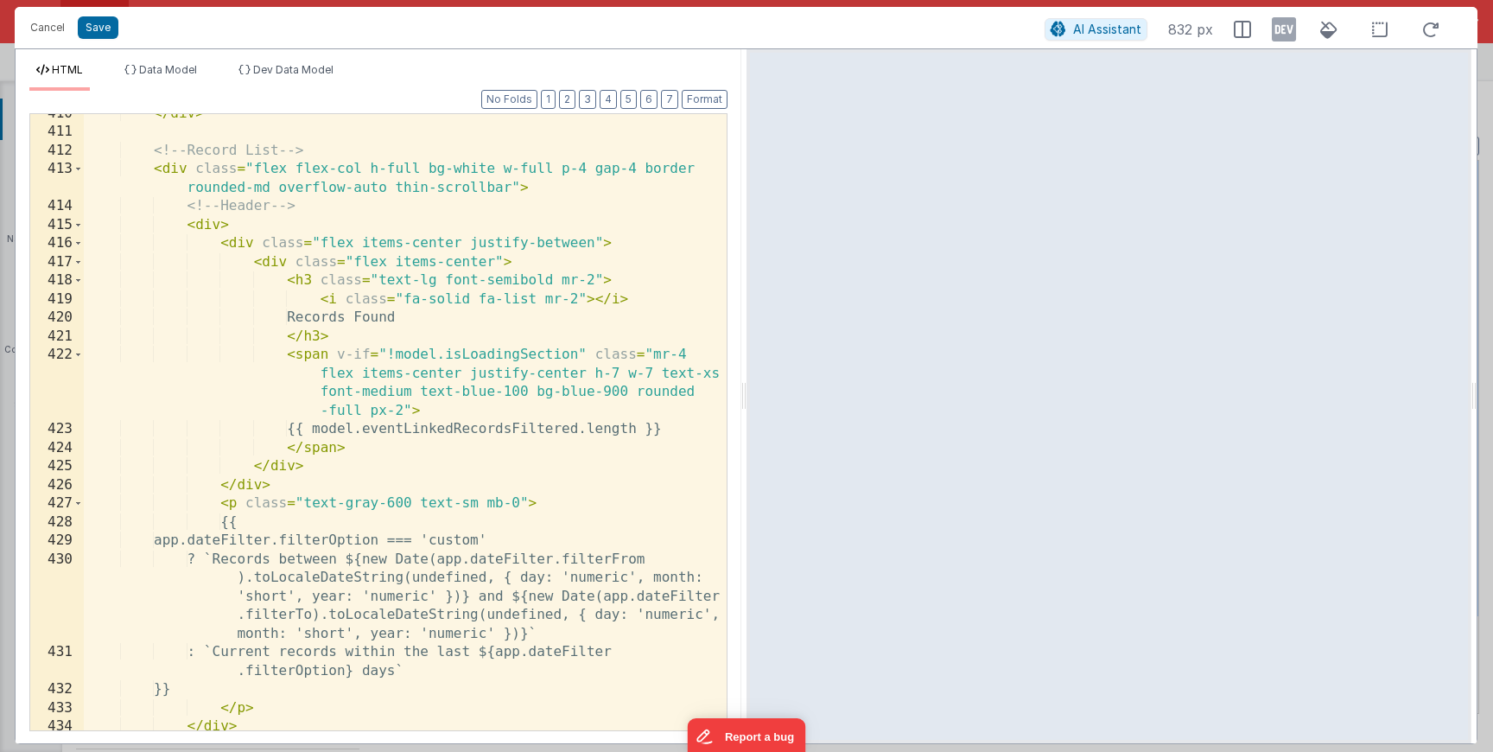
scroll to position [1387, 0]
click at [486, 433] on div "</ div > <!-- Record List --> < div class = "flex flex-col h-full bg-white w-fu…" at bounding box center [405, 428] width 643 height 653
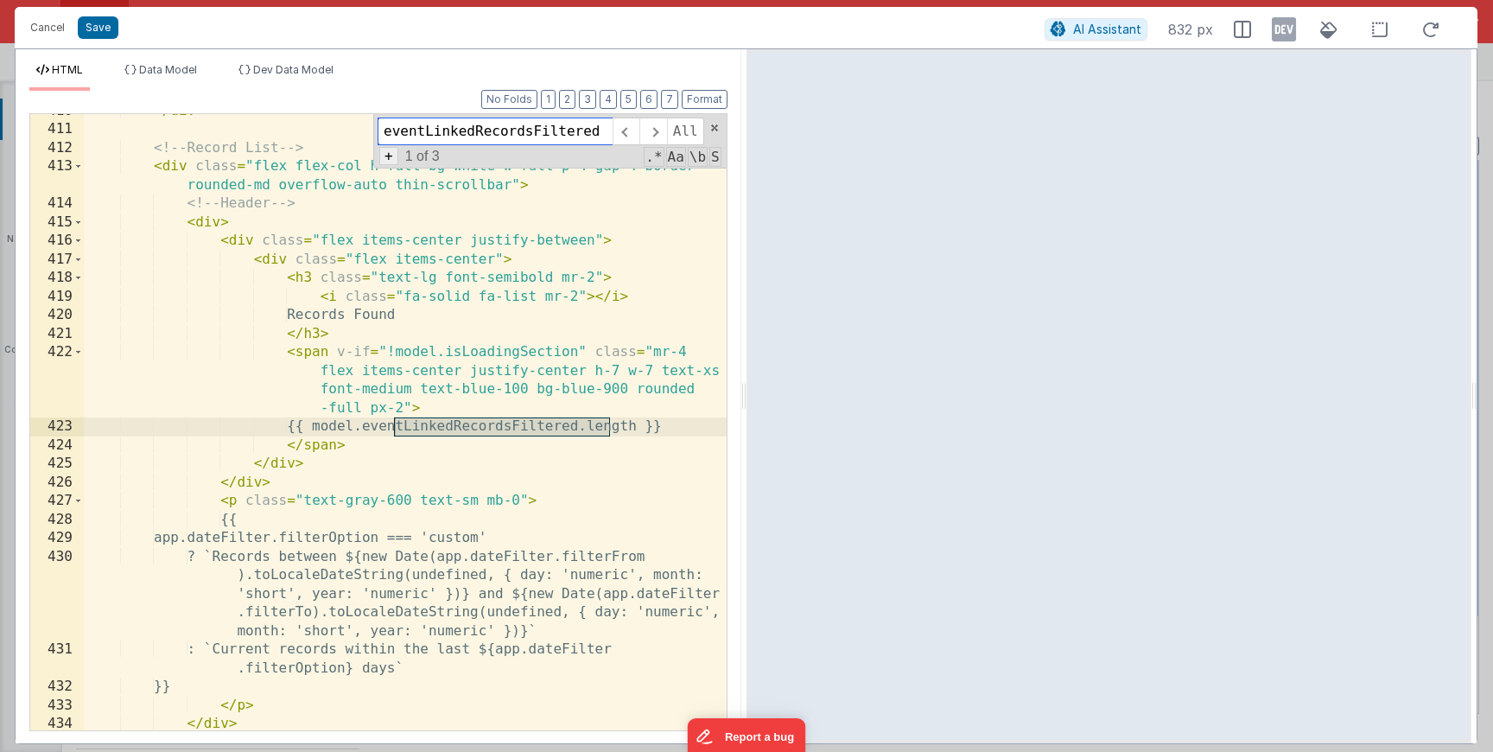
click at [392, 159] on span "+" at bounding box center [388, 156] width 19 height 18
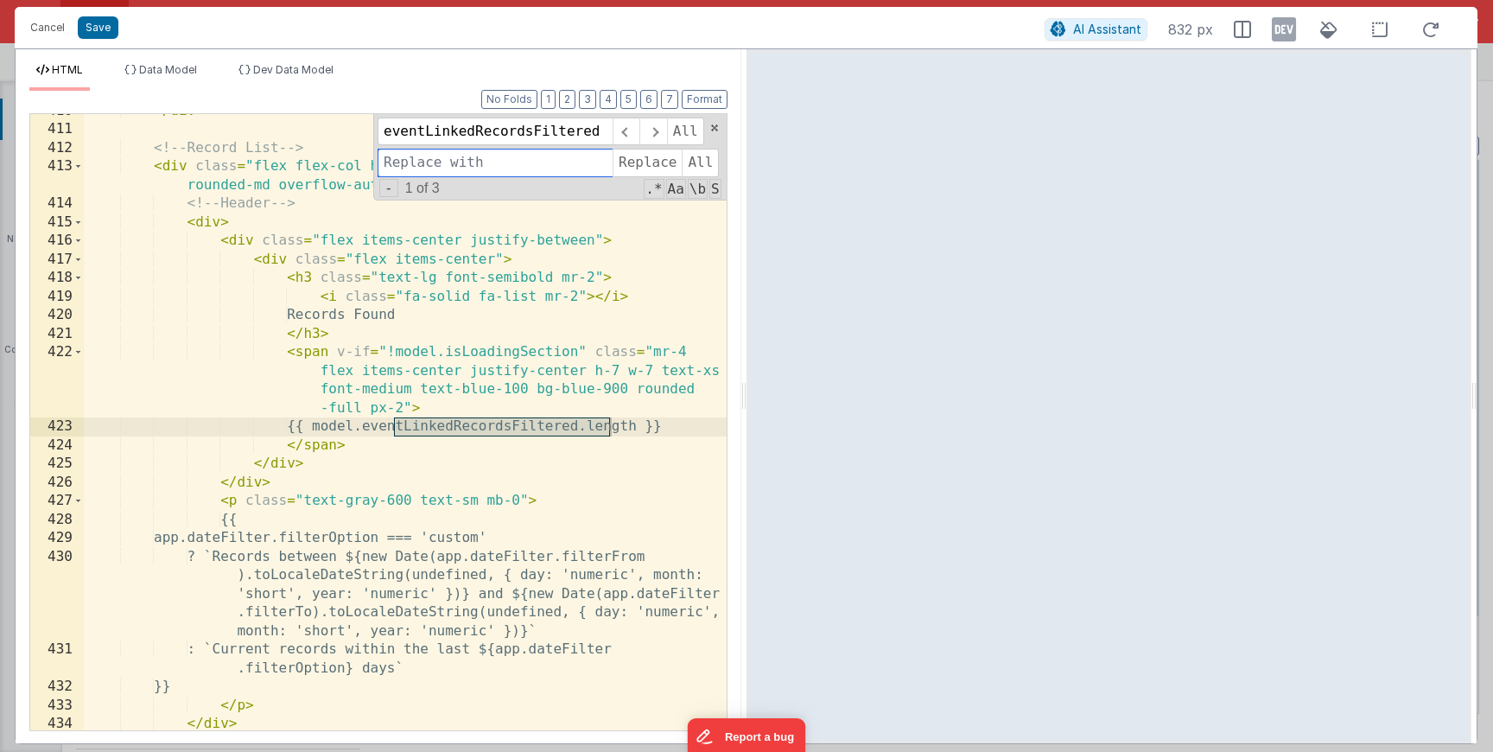
click at [413, 160] on input at bounding box center [495, 163] width 235 height 28
type input "e"
click at [534, 169] on input "linkedEventsFullRecordFiltered" at bounding box center [495, 163] width 235 height 28
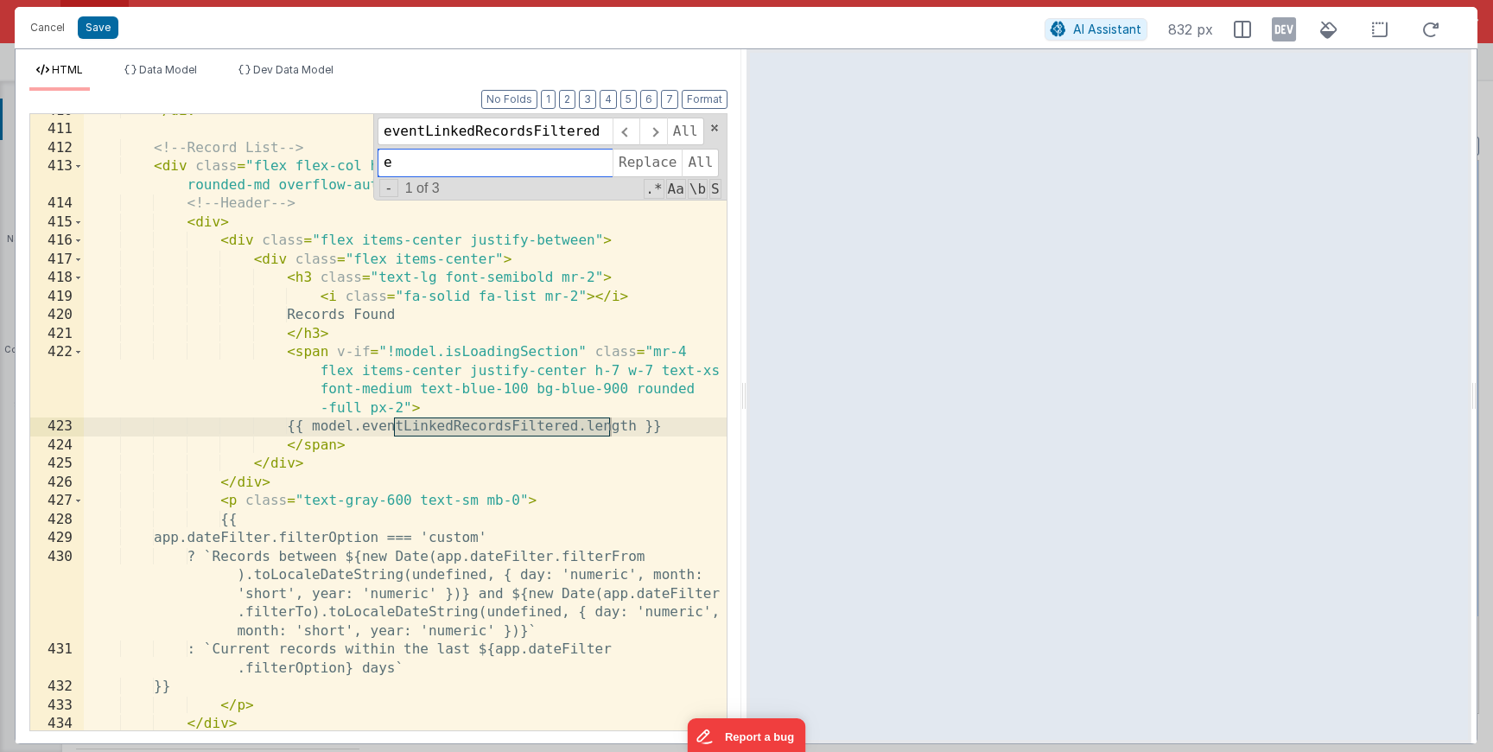
scroll to position [0, 0]
type input "e"
type input "l"
type input "L"
type input "linkedEventFullRecords"
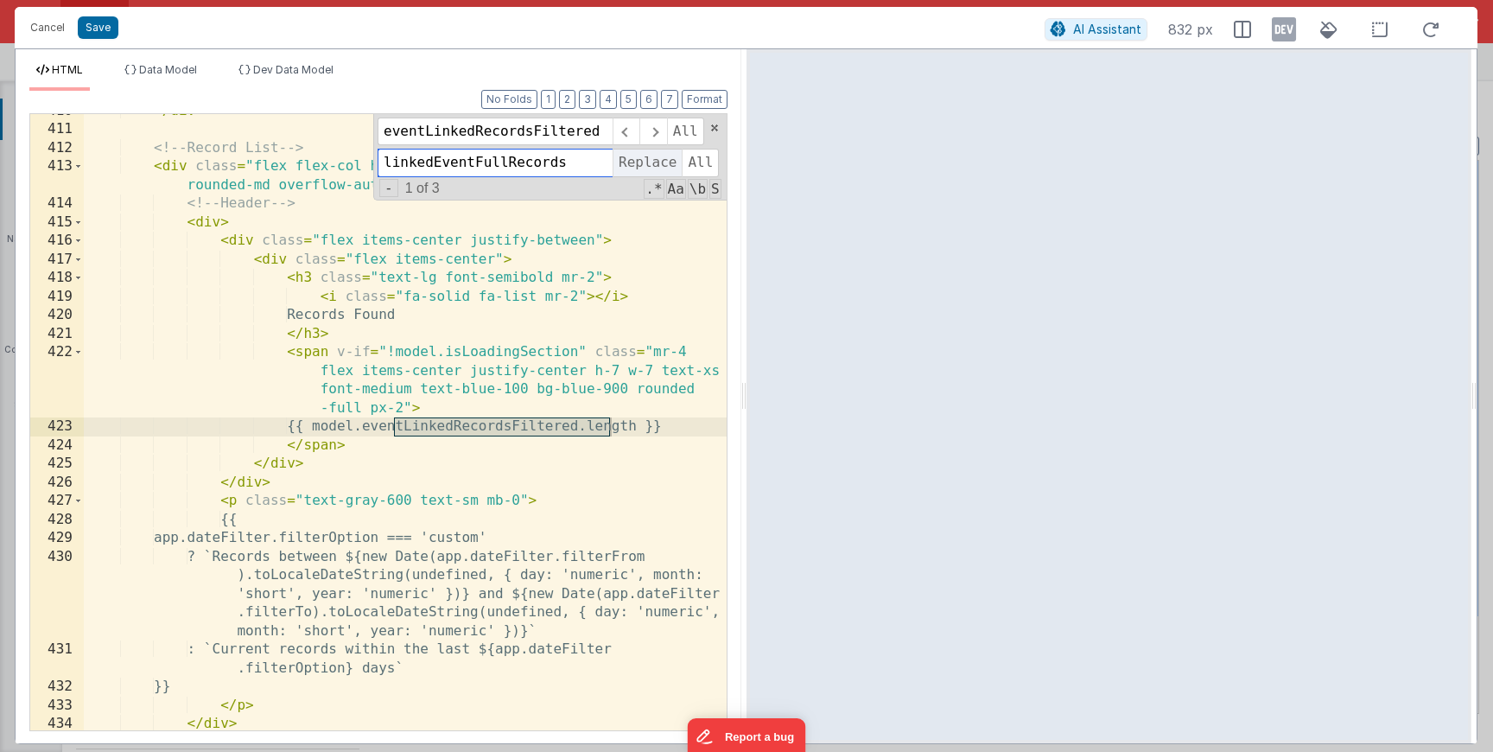
click at [630, 174] on span "Replace" at bounding box center [647, 163] width 69 height 28
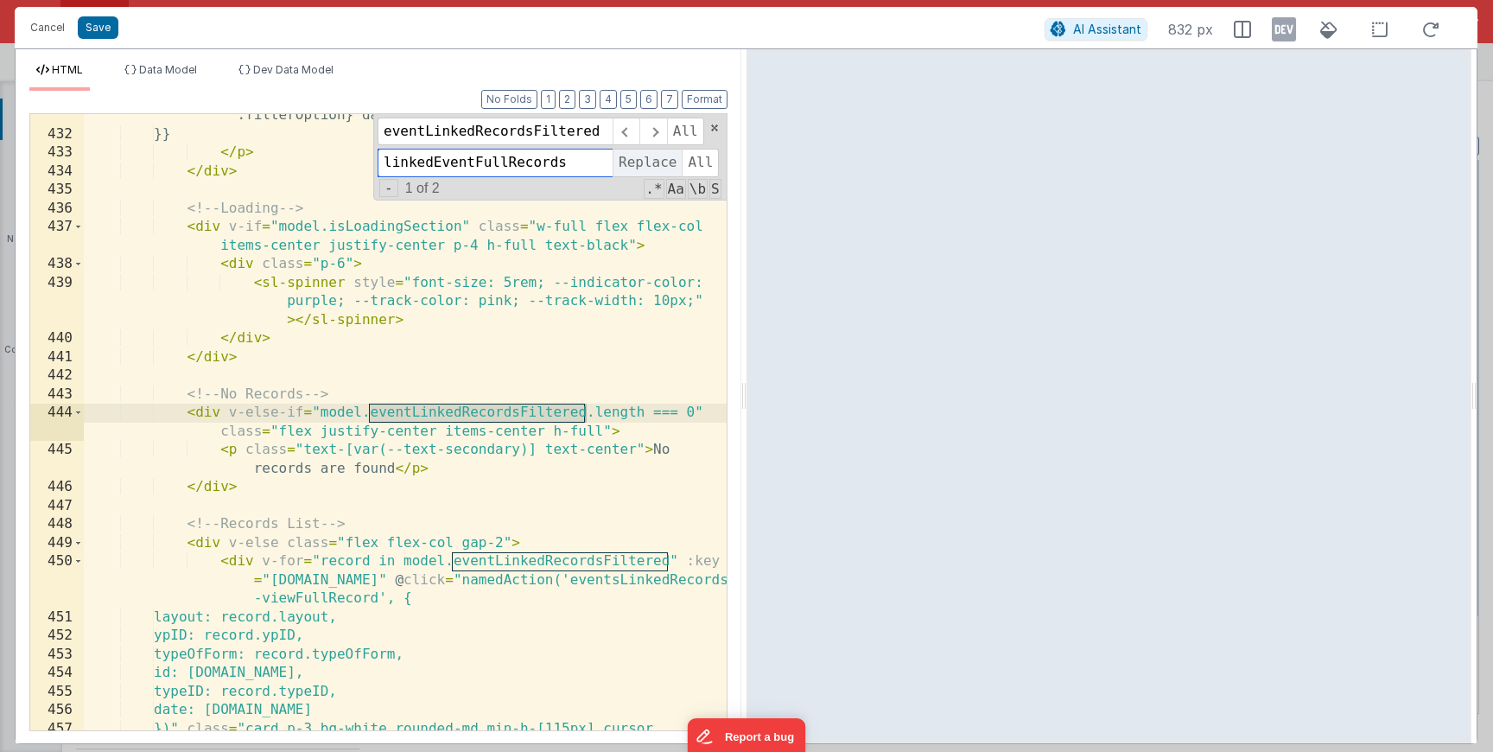
scroll to position [1940, 0]
click at [631, 171] on span "Replace" at bounding box center [647, 163] width 69 height 28
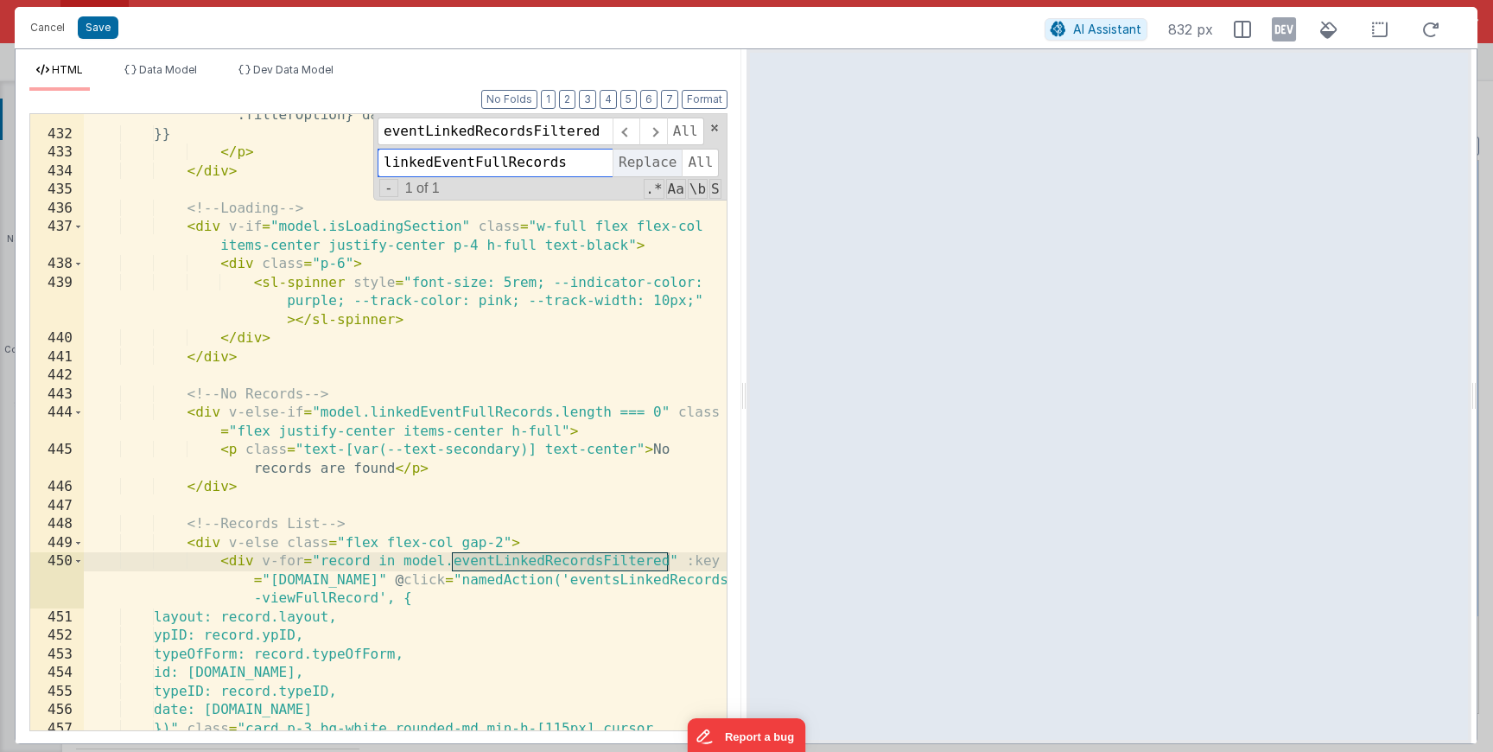
click at [631, 171] on span "Replace" at bounding box center [647, 163] width 69 height 28
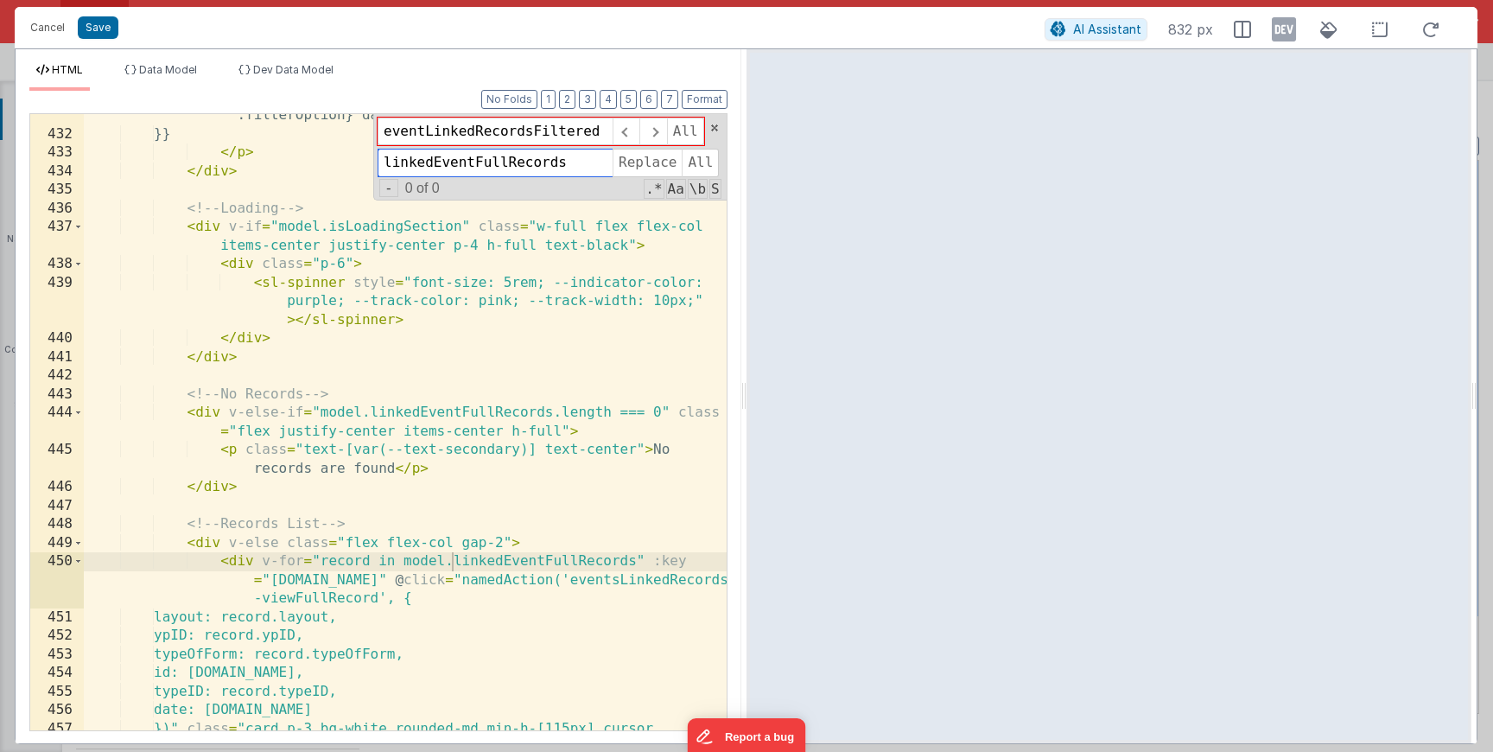
click at [574, 153] on input "linkedEventFullRecords" at bounding box center [495, 163] width 235 height 28
click at [567, 140] on input "eventLinkedRecordsFiltered" at bounding box center [495, 132] width 235 height 28
paste input "linkedEventFullRecords"
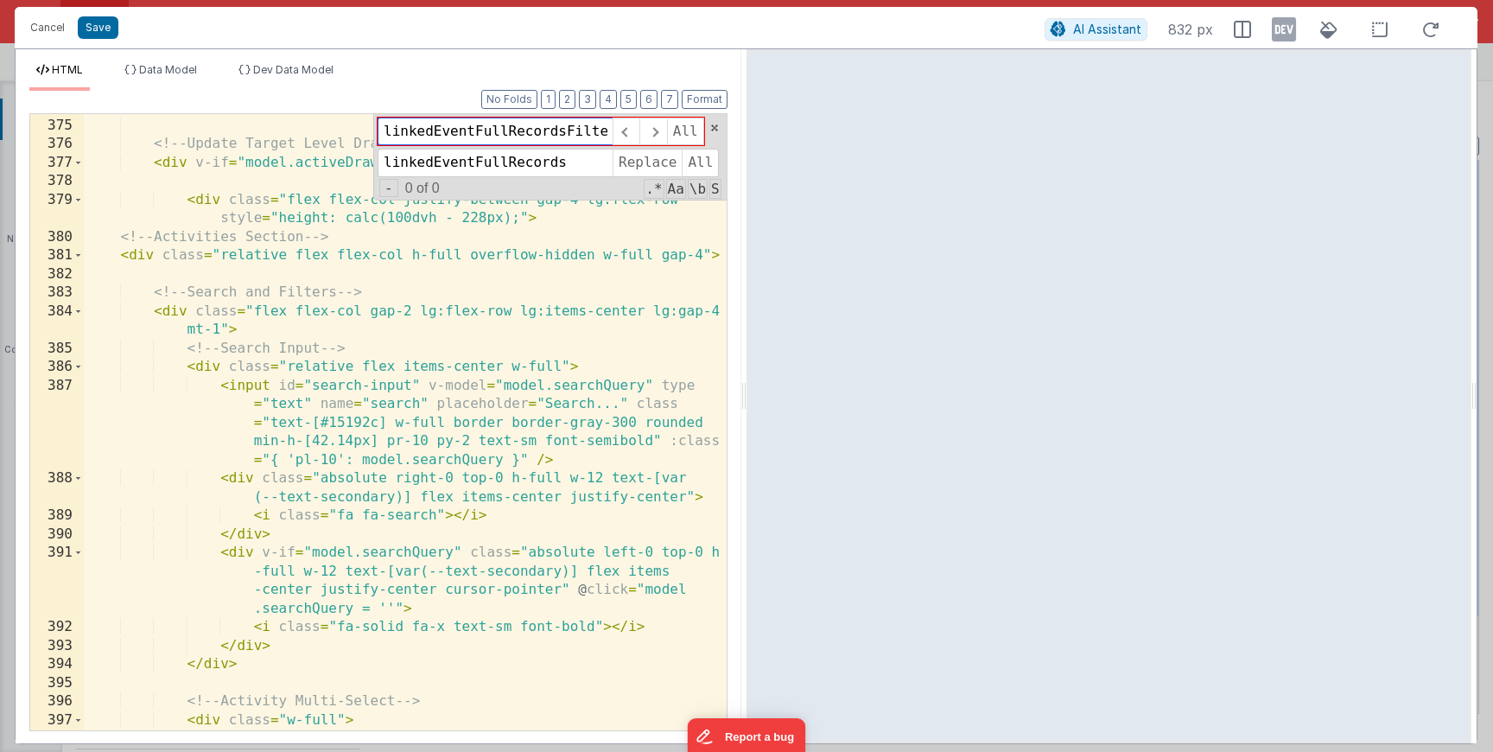
scroll to position [477, 0]
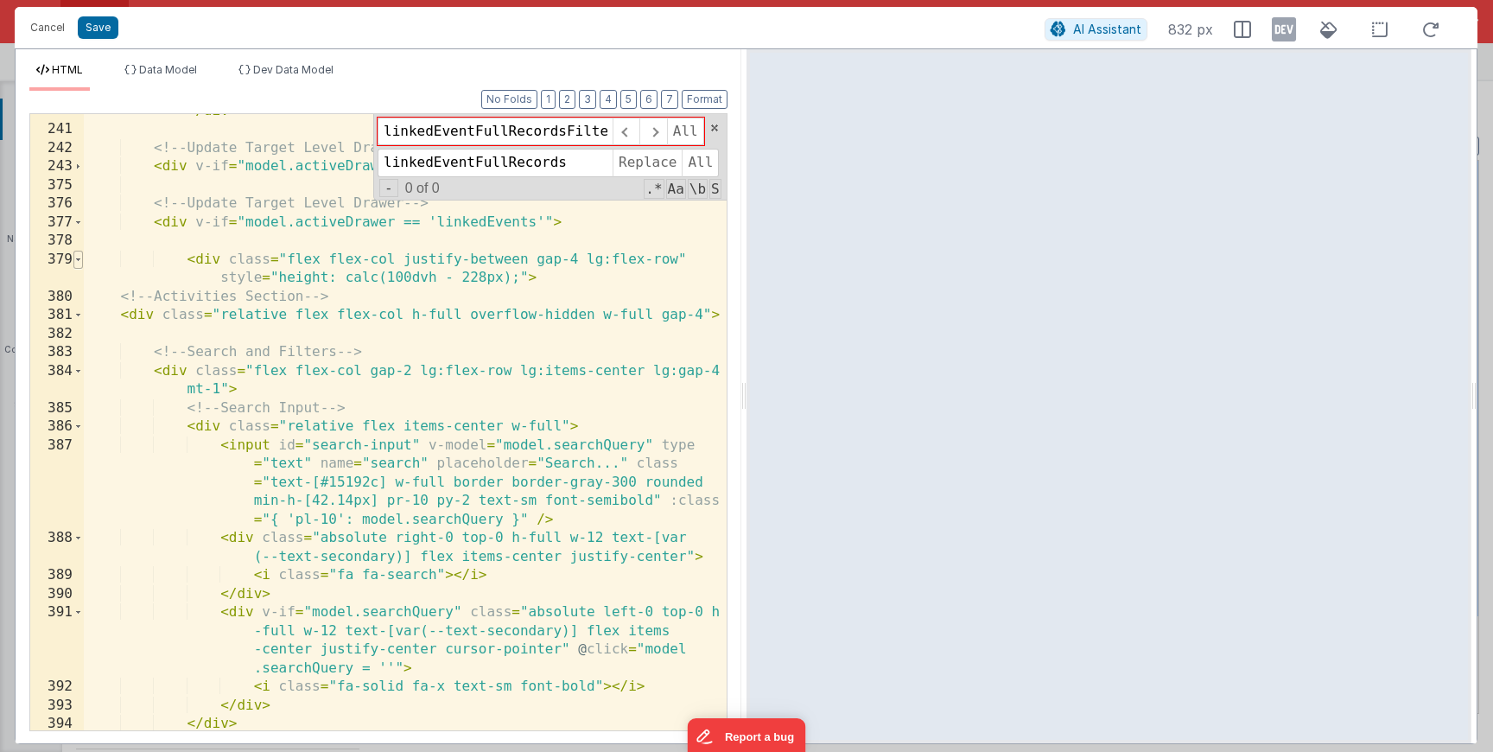
click at [77, 258] on span at bounding box center [78, 260] width 10 height 19
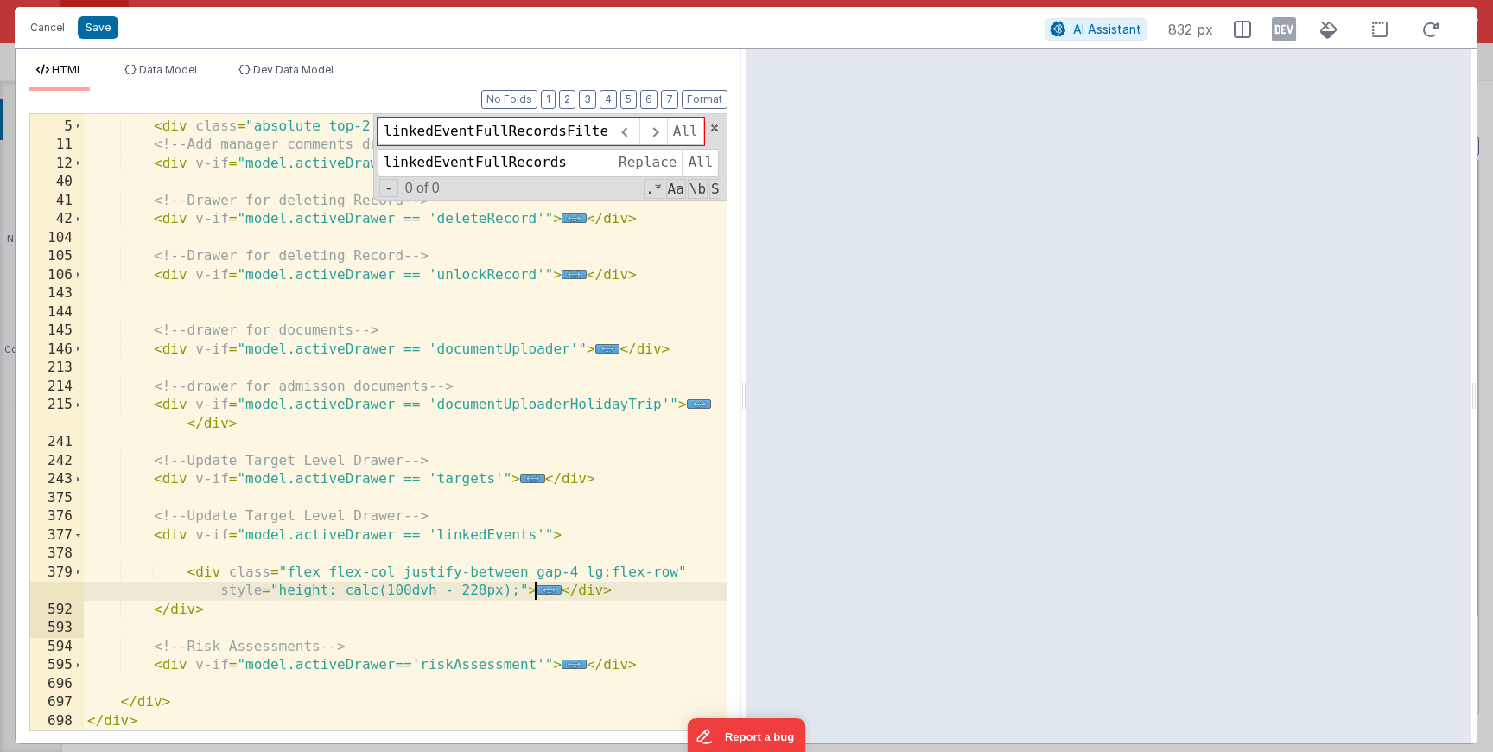
scroll to position [108, 0]
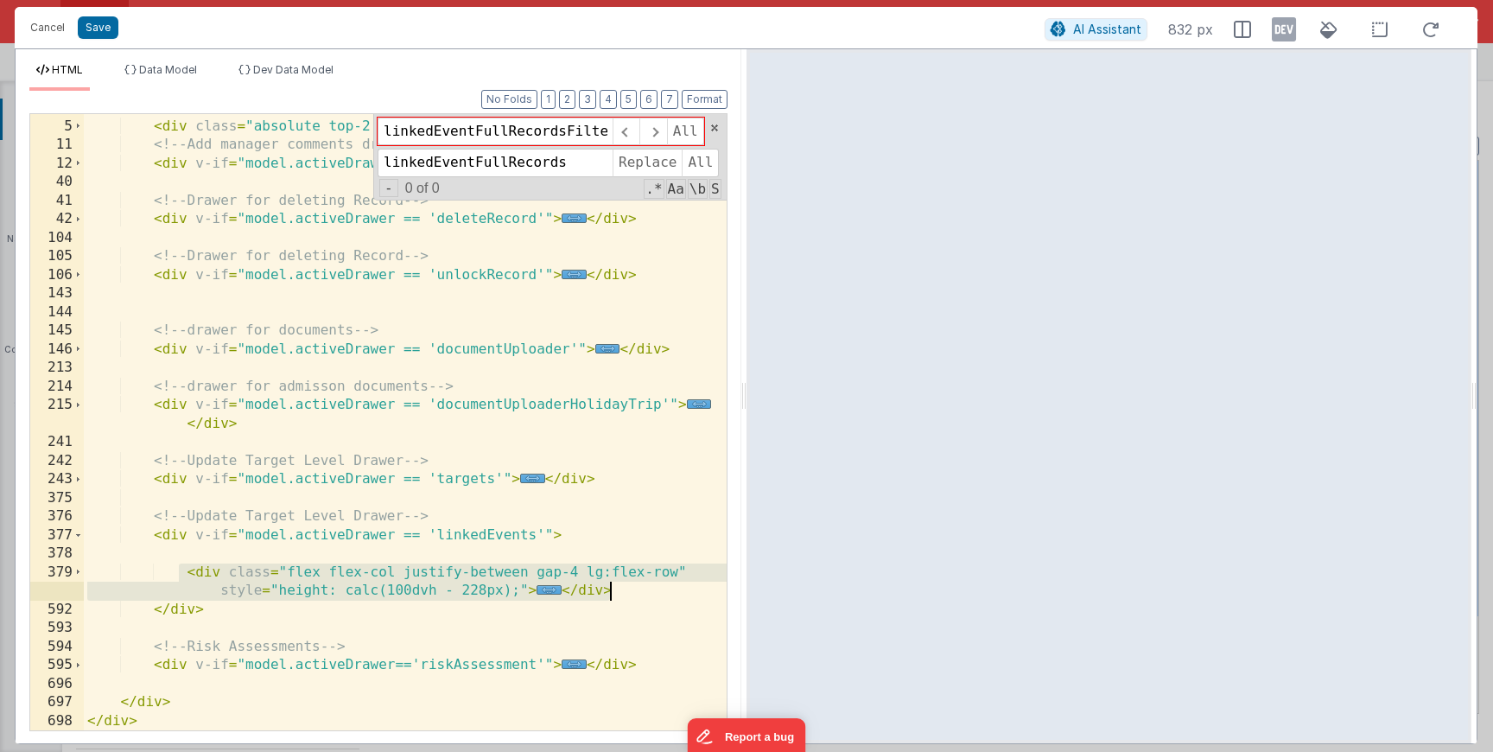
drag, startPoint x: 178, startPoint y: 575, endPoint x: 703, endPoint y: 591, distance: 524.9
click at [703, 591] on div "< div class = "flex flex-col gap-4" > < div class = "absolute top-2 right-2 fle…" at bounding box center [405, 425] width 643 height 653
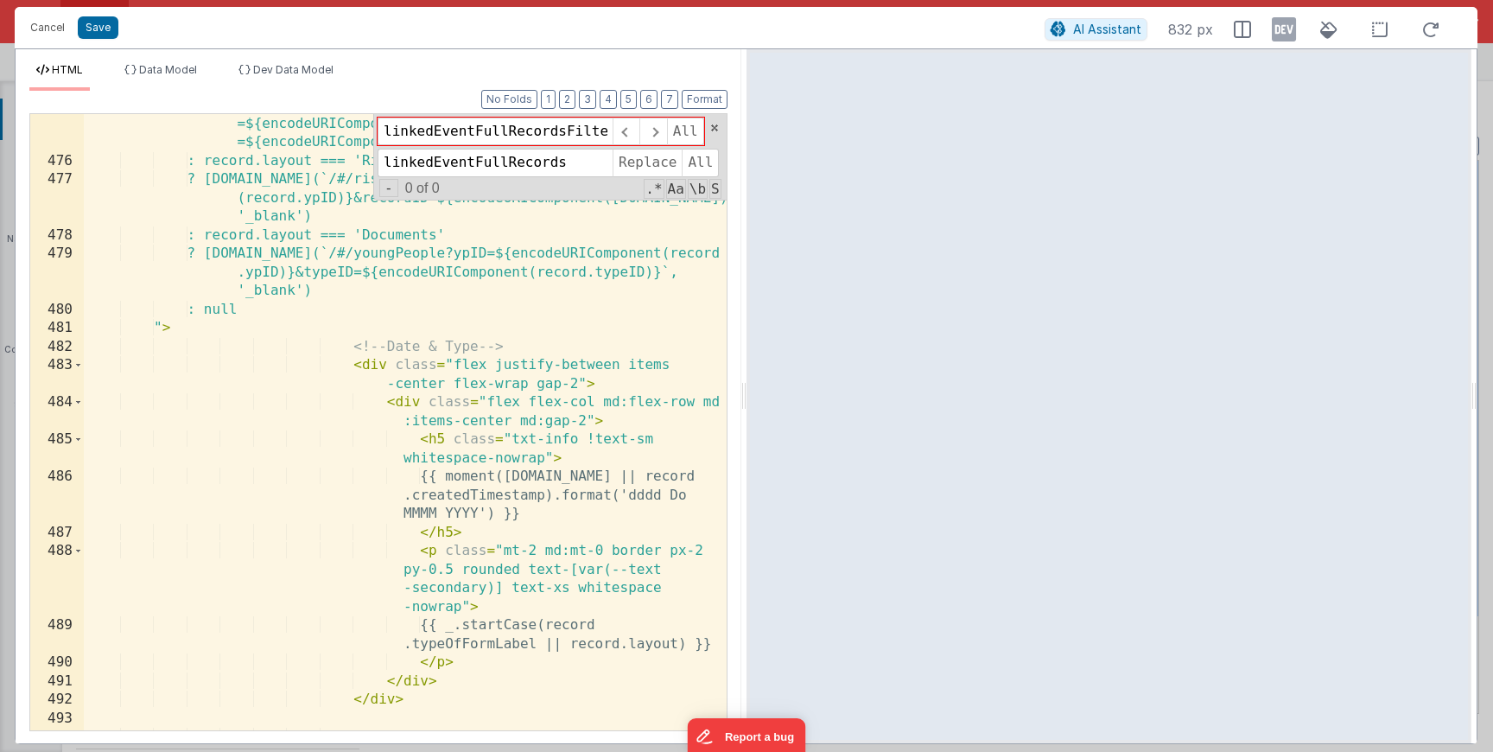
scroll to position [2912, 0]
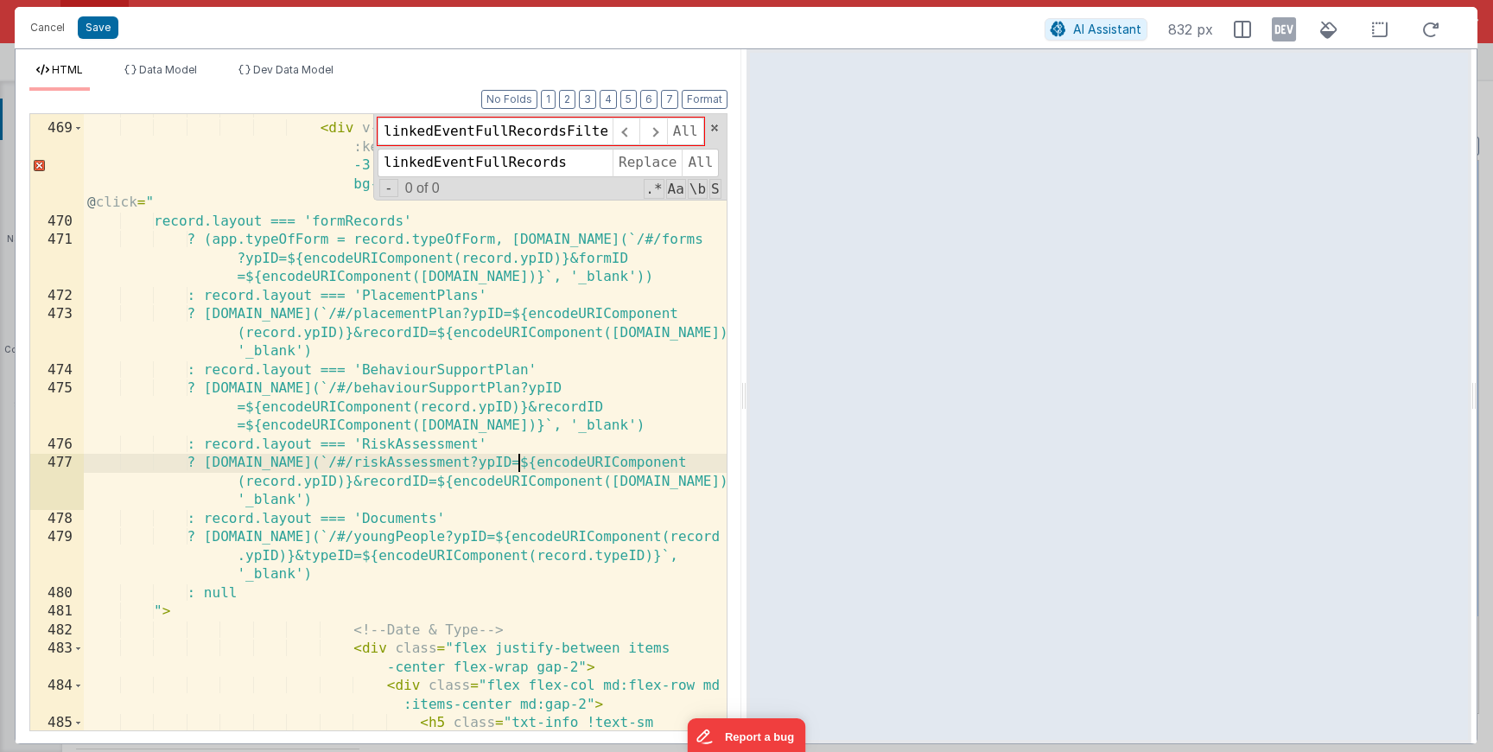
click at [519, 458] on div "< div class = "flex flex-col gap-3 mt-2" > < div v-for = "record in item.events…" at bounding box center [405, 437] width 643 height 672
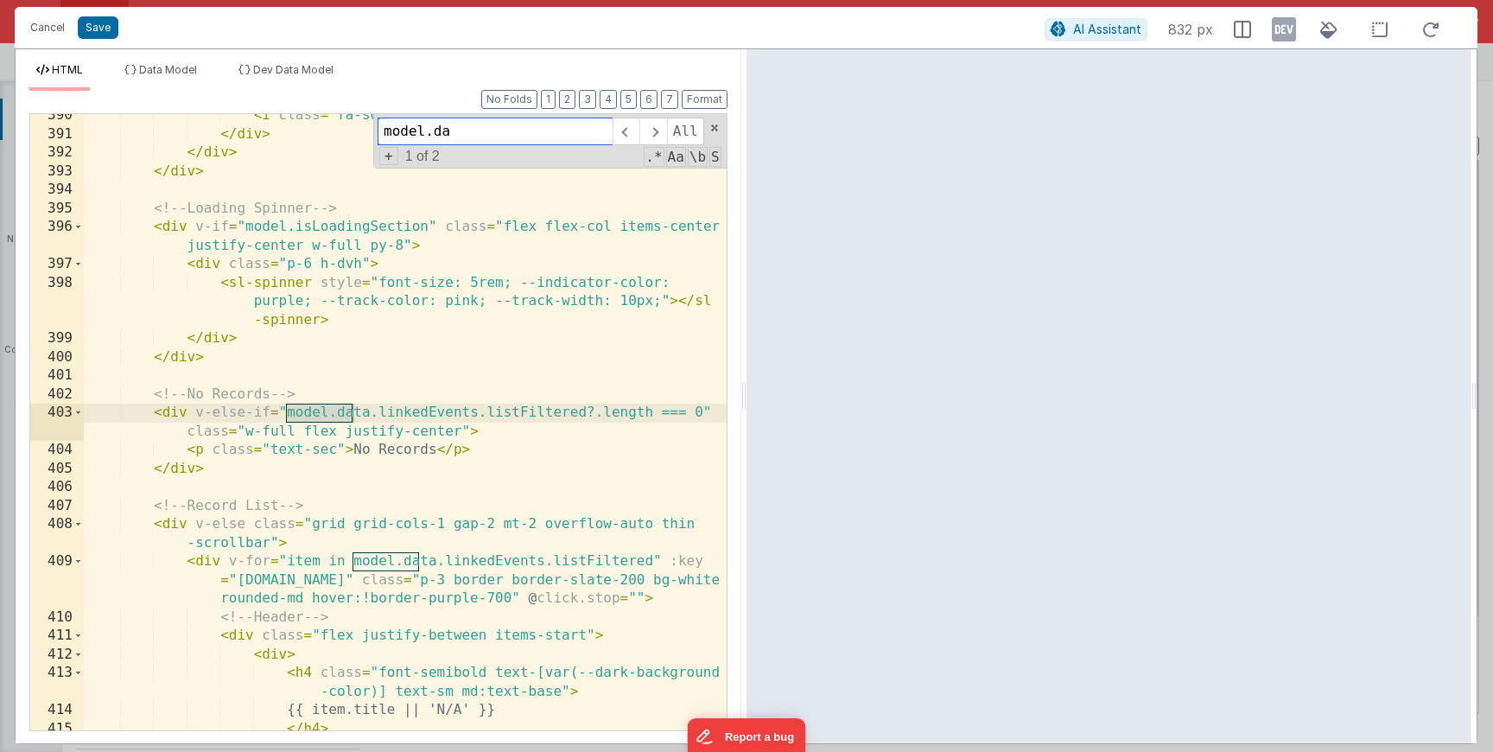
scroll to position [2795, 0]
type input "model.data.linkedEvents"
click at [388, 162] on span "+" at bounding box center [388, 156] width 19 height 18
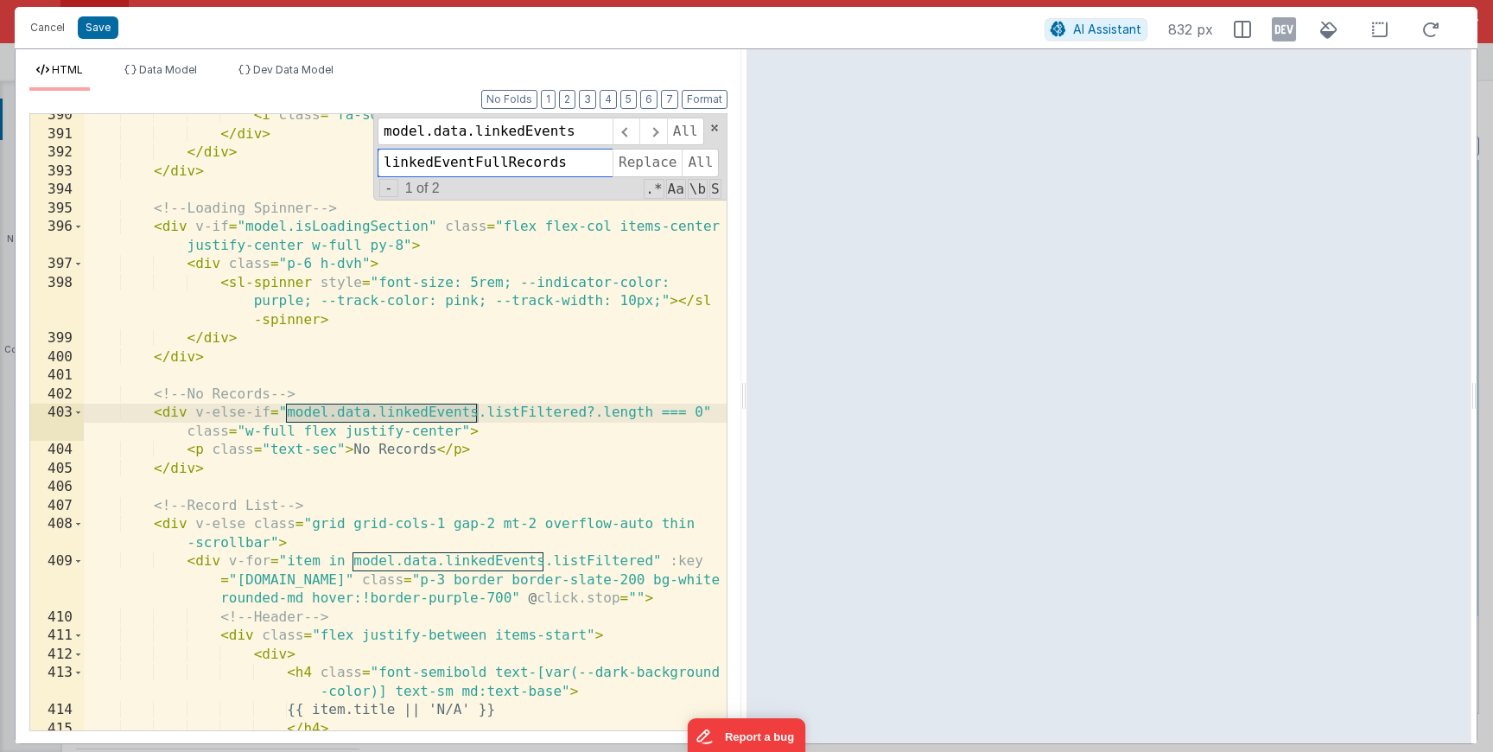
click at [413, 162] on input "linkedEventFullRecords" at bounding box center [495, 163] width 235 height 28
click at [411, 162] on input "linkedEventFullRecords" at bounding box center [495, 163] width 235 height 28
drag, startPoint x: 510, startPoint y: 167, endPoint x: 474, endPoint y: 160, distance: 37.0
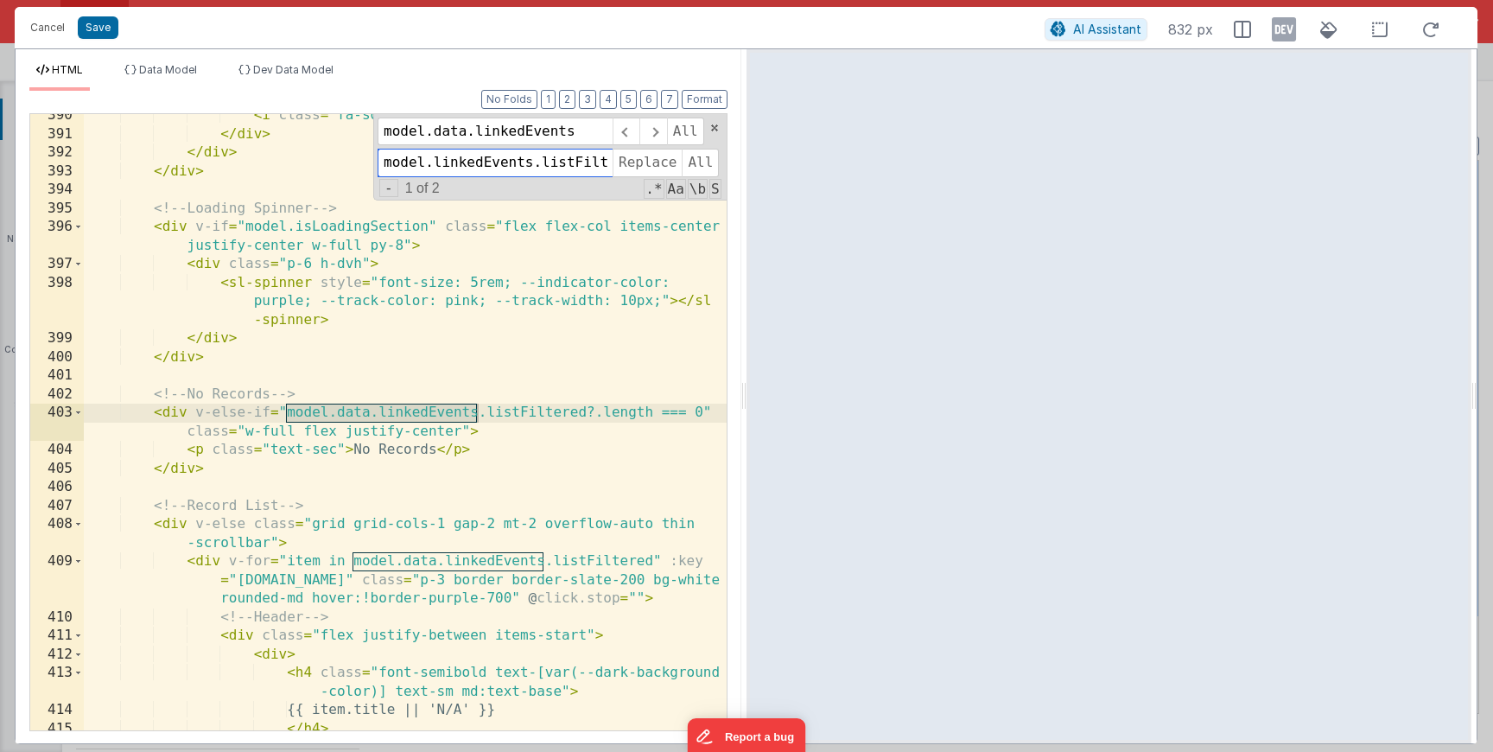
click at [474, 160] on input "model.linkedEvents.listFiltered" at bounding box center [495, 163] width 235 height 28
click at [511, 168] on input "model.linkedEvents.listFiltered" at bounding box center [495, 163] width 235 height 28
type input "model.linkedEvents"
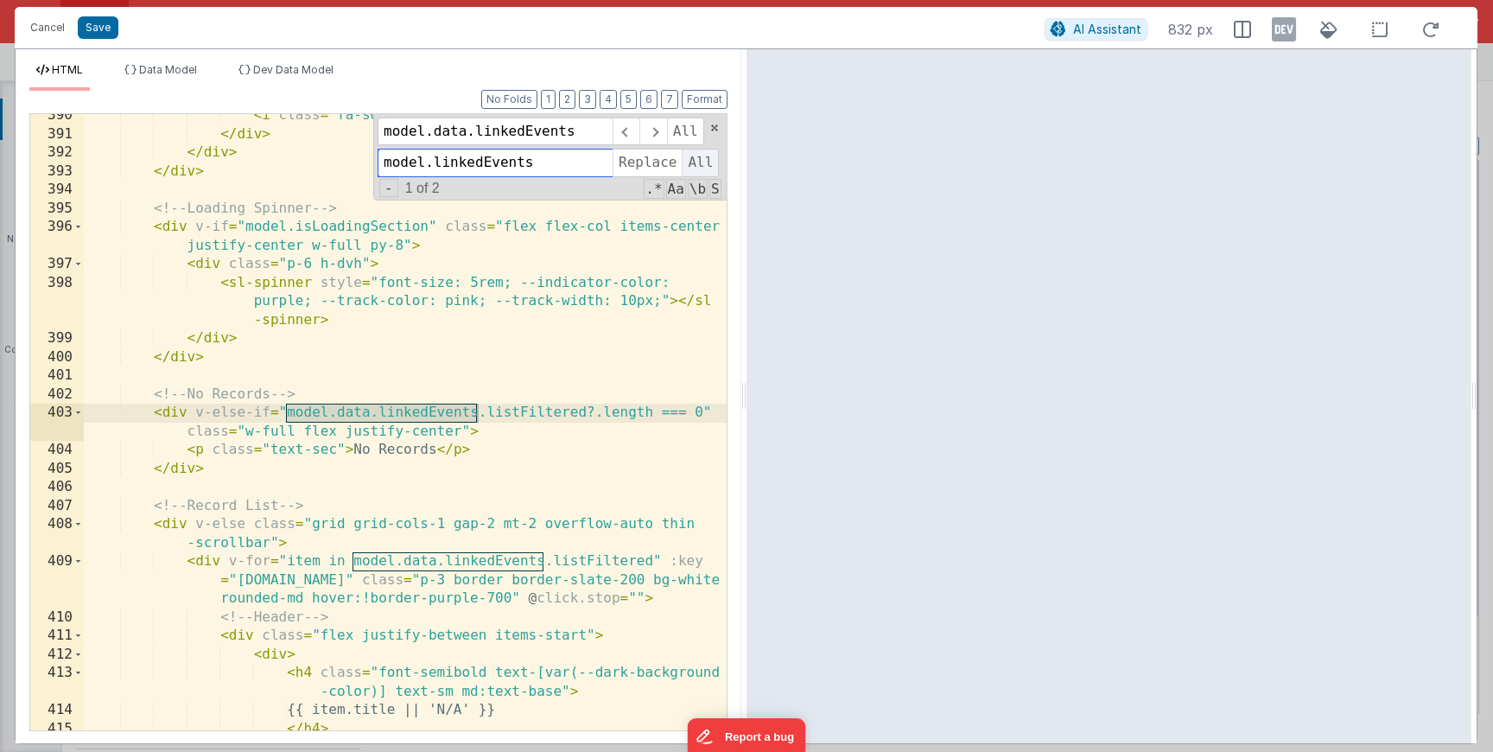
click at [688, 162] on span "All" at bounding box center [700, 163] width 37 height 28
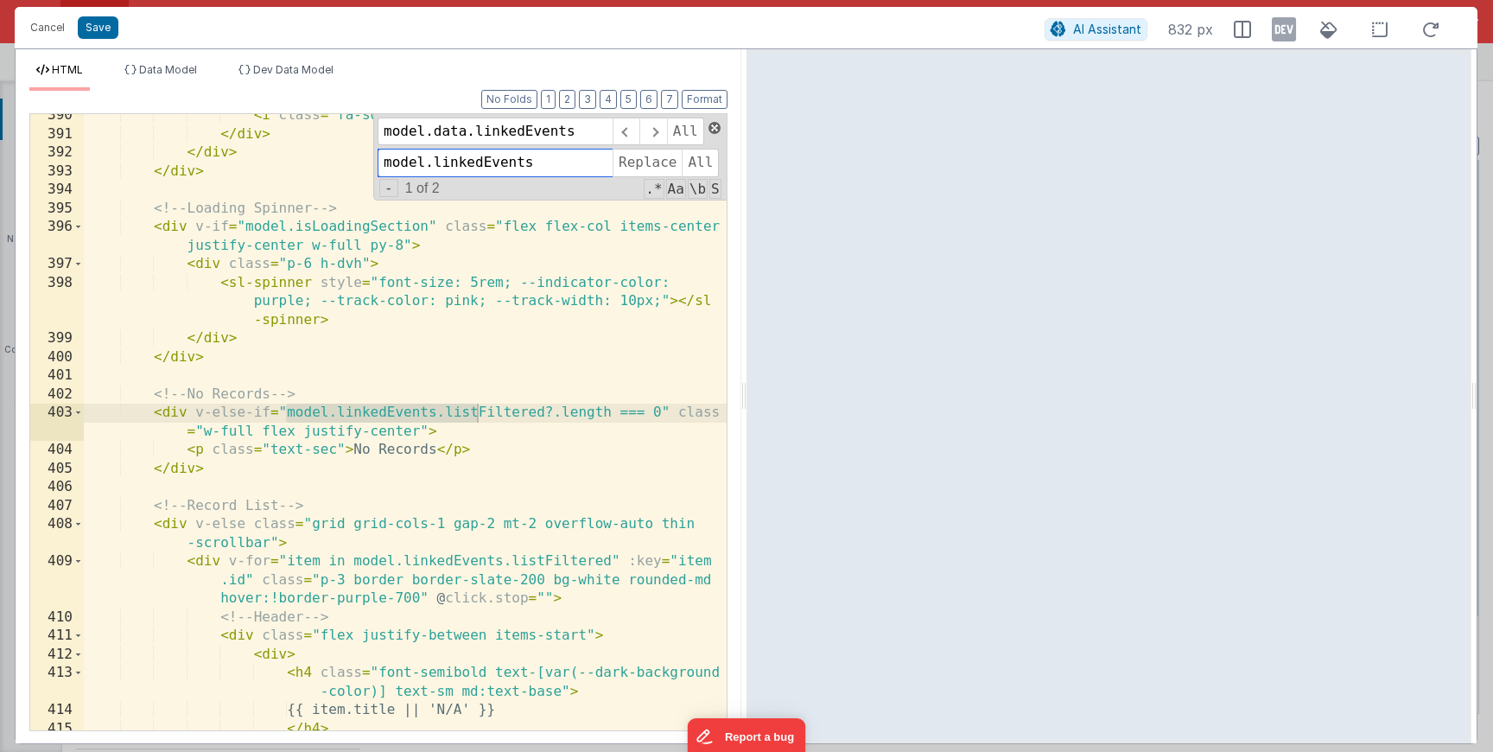
click at [713, 122] on span at bounding box center [715, 128] width 12 height 12
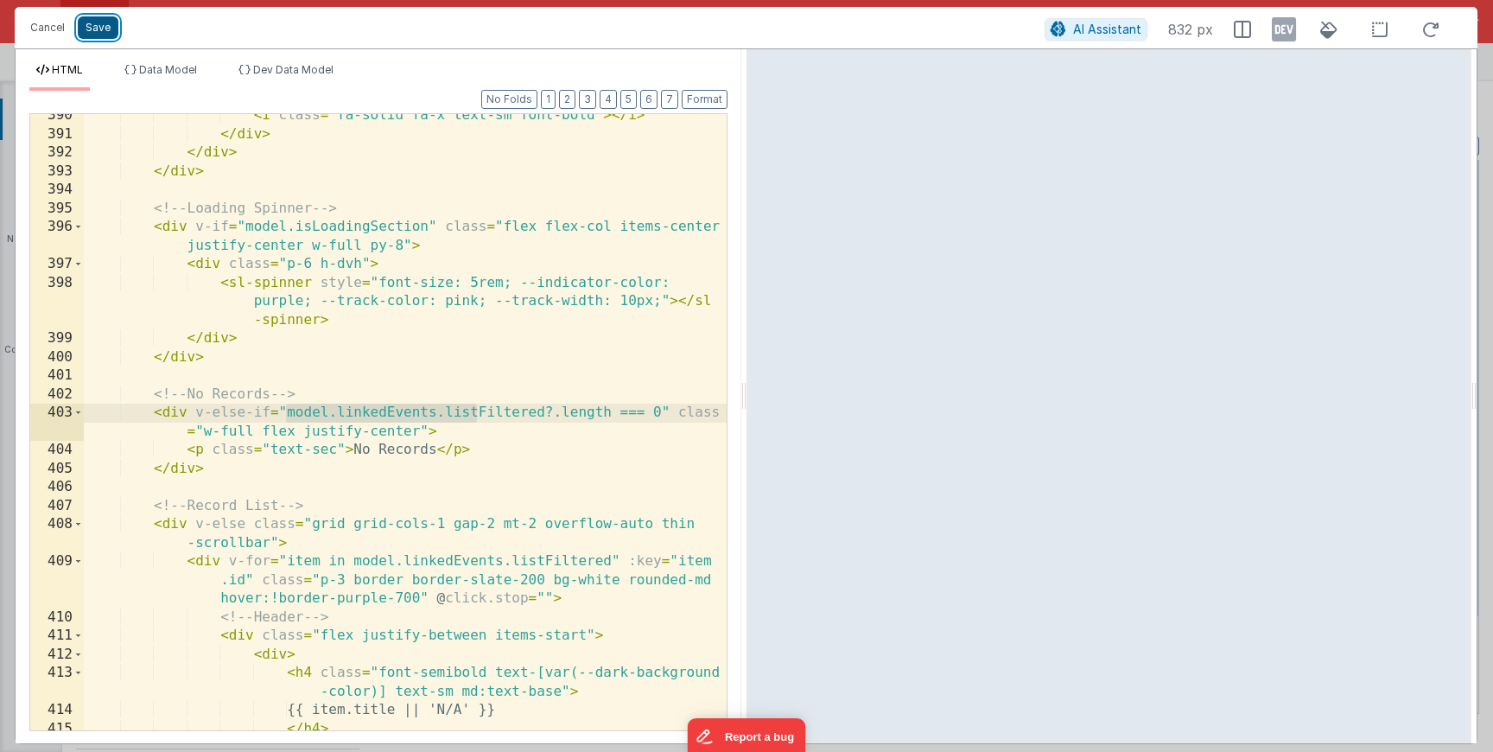
click at [104, 29] on button "Save" at bounding box center [98, 27] width 41 height 22
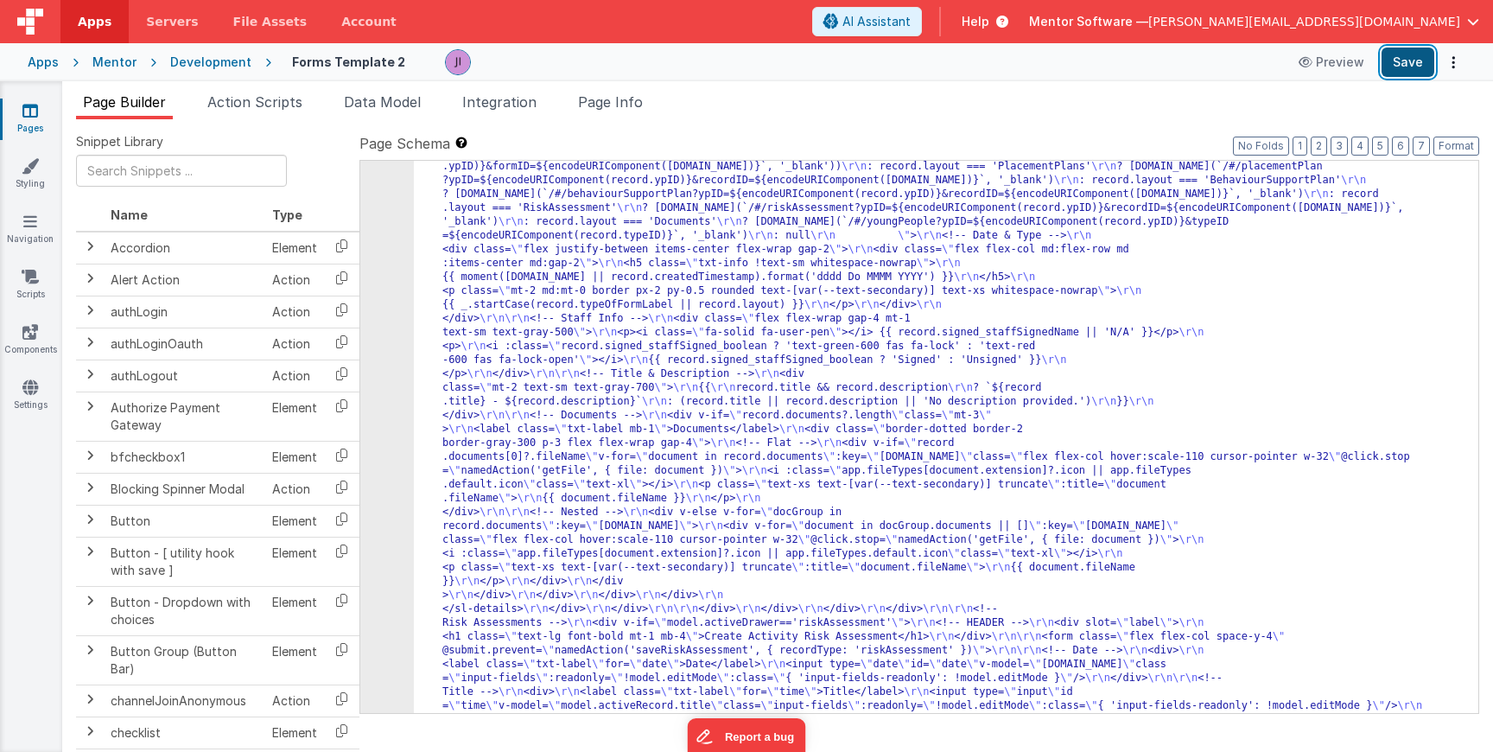
click at [1415, 60] on button "Save" at bounding box center [1408, 62] width 53 height 29
click at [386, 103] on span "Data Model" at bounding box center [382, 101] width 77 height 17
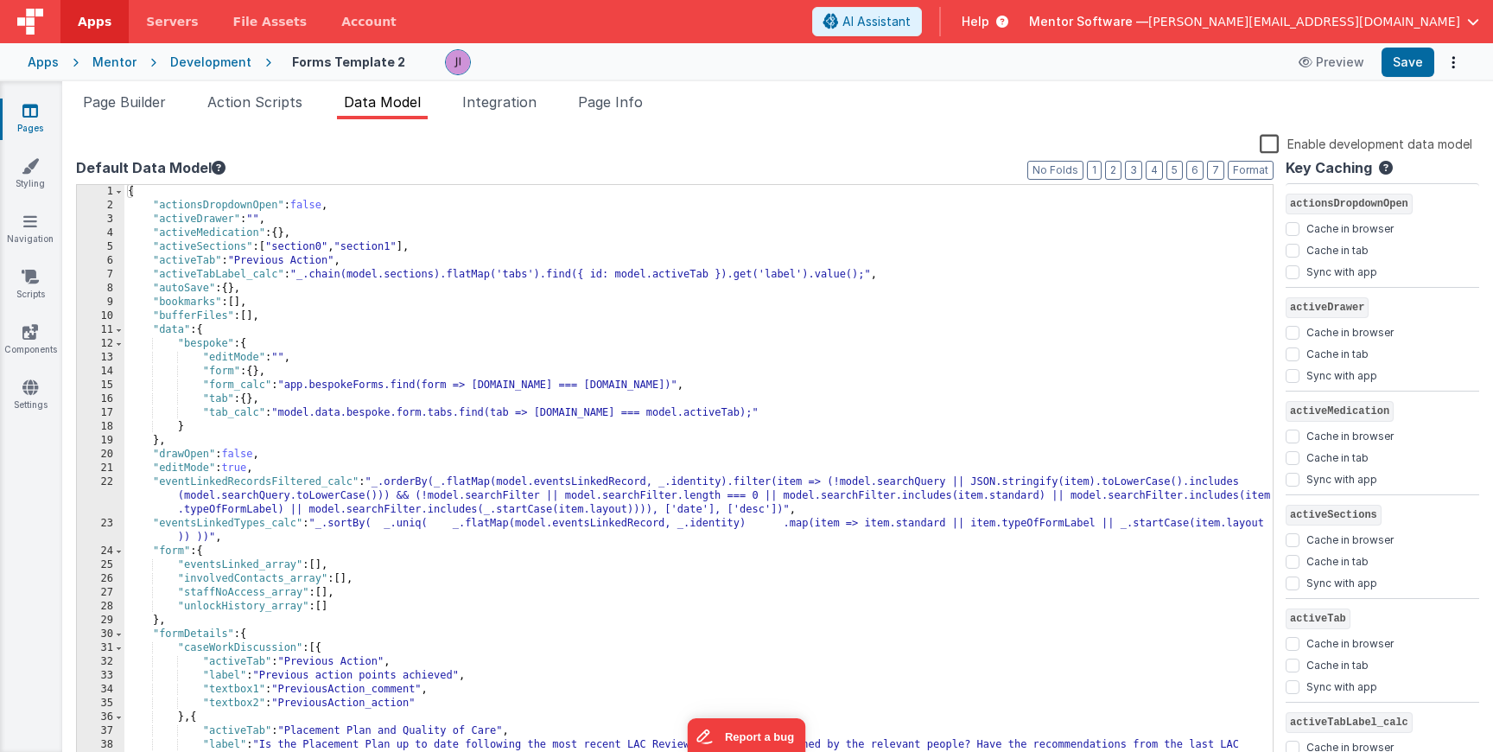
click at [347, 245] on div "{ "actionsDropdownOpen" : false , "activeDrawer" : "" , "activeMedication" : { …" at bounding box center [698, 489] width 1149 height 609
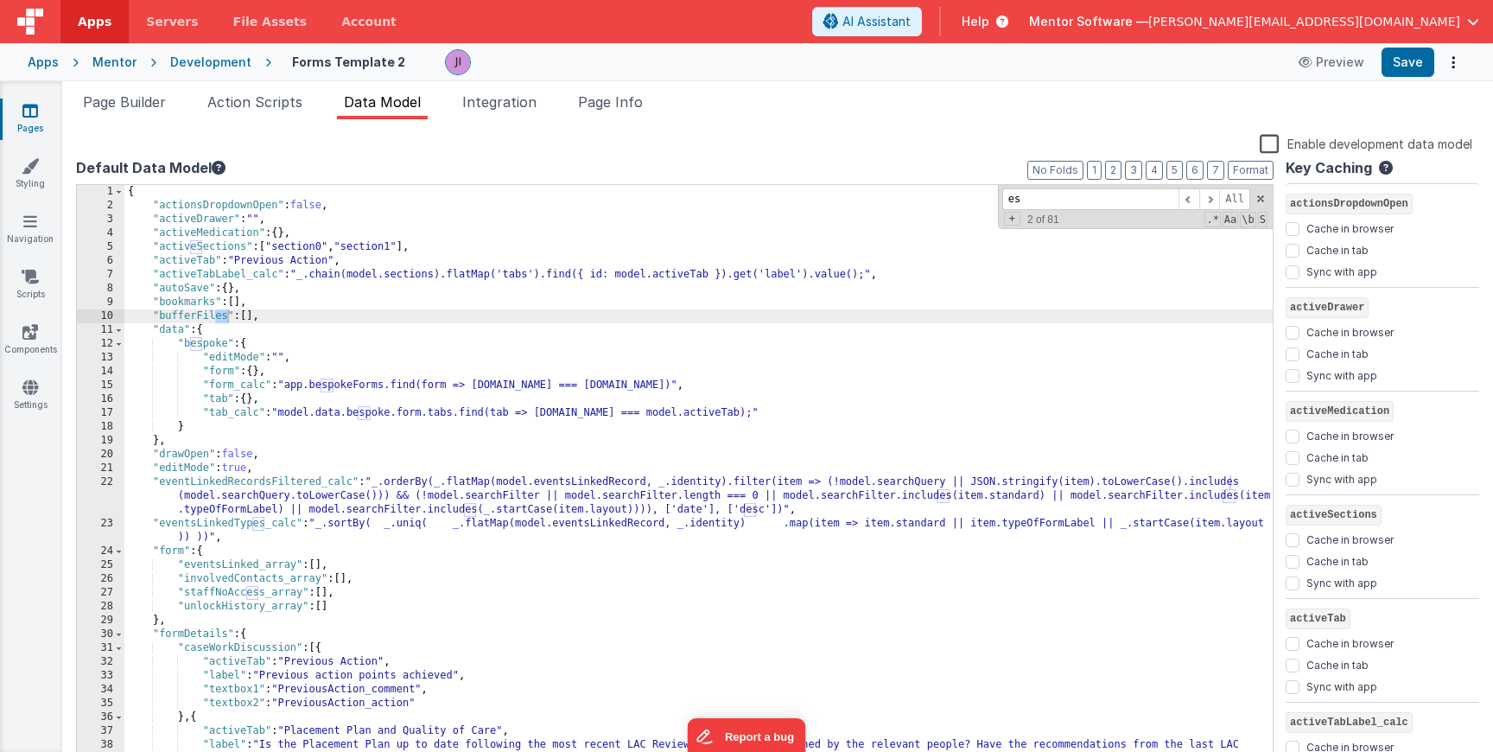
type input "e"
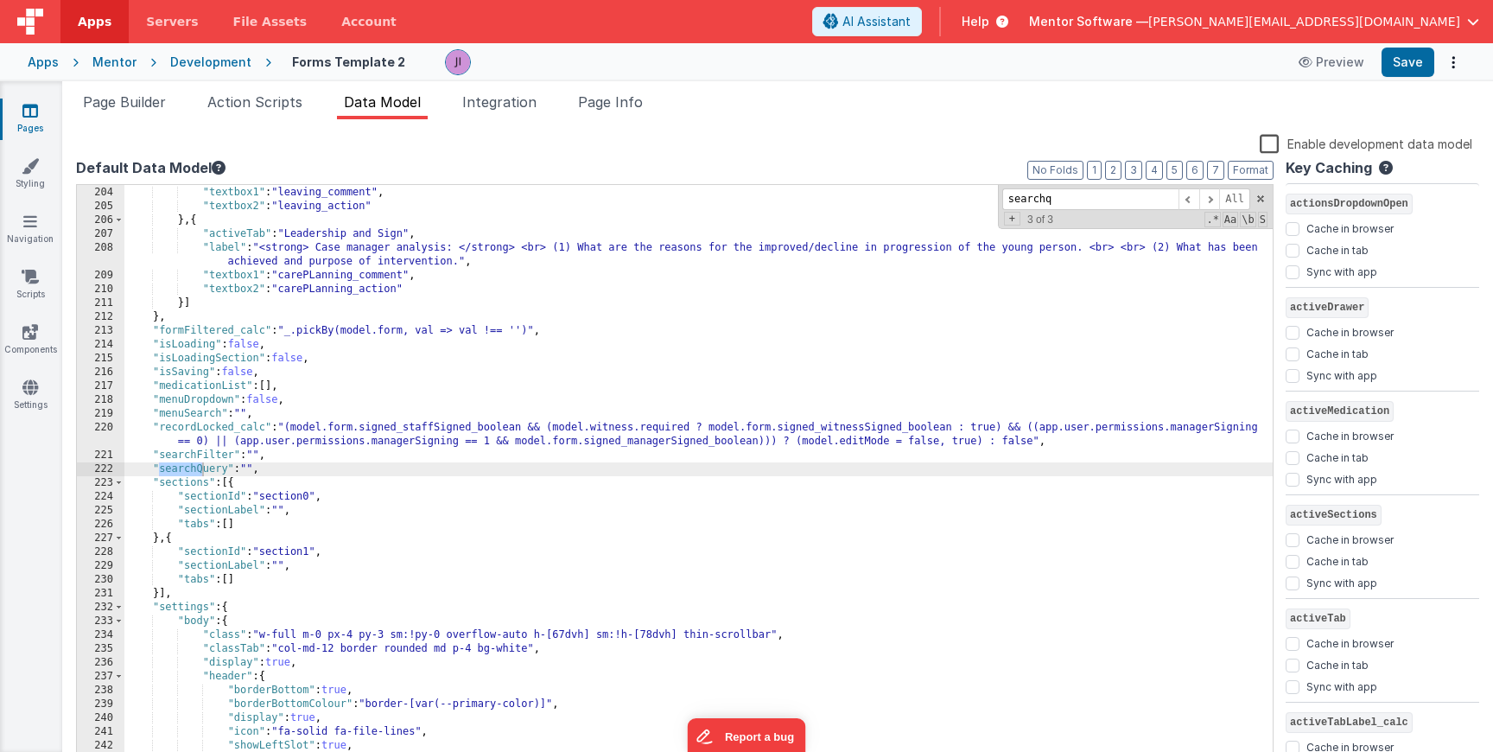
scroll to position [2931, 0]
type input "searchq"
click at [119, 104] on span "Page Builder" at bounding box center [124, 101] width 83 height 17
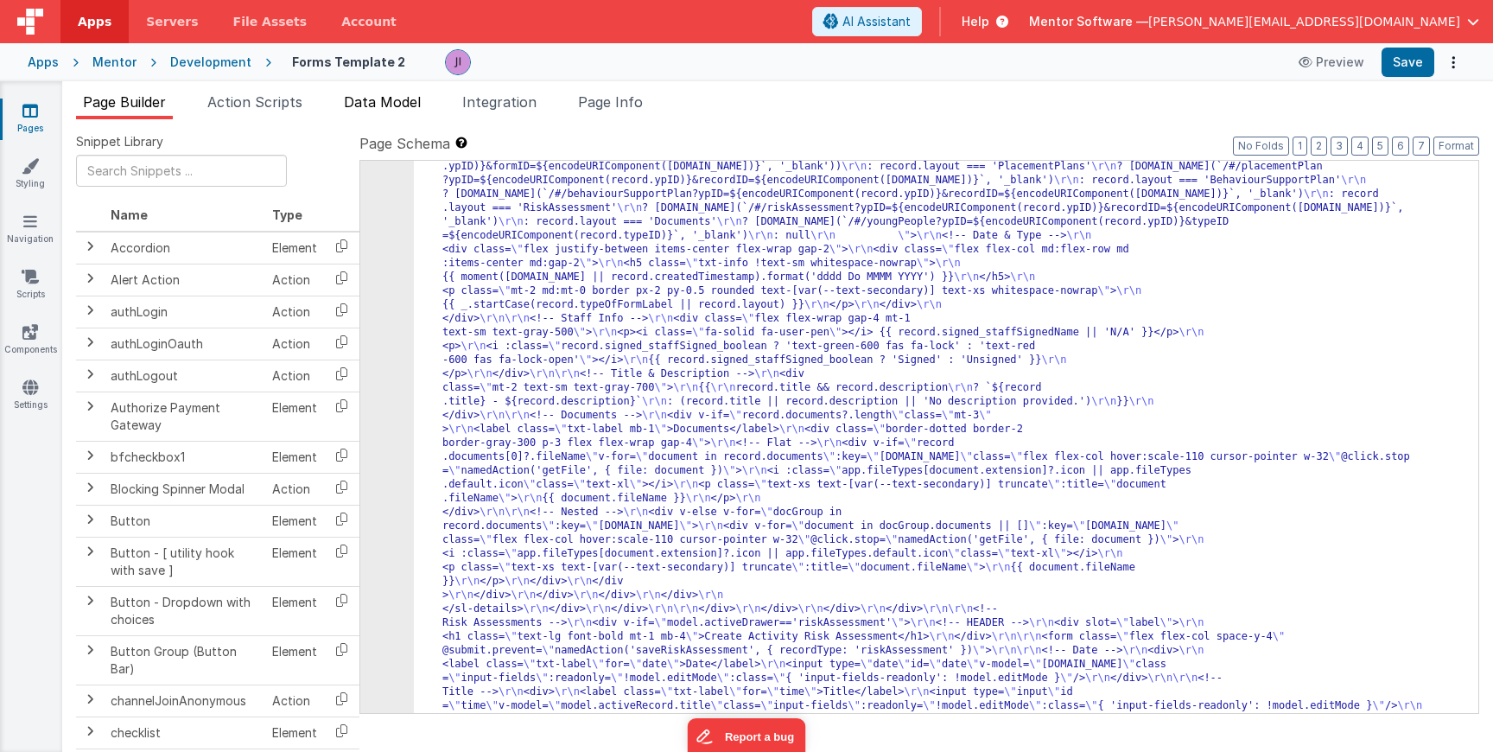
click at [351, 109] on span "Data Model" at bounding box center [382, 101] width 77 height 17
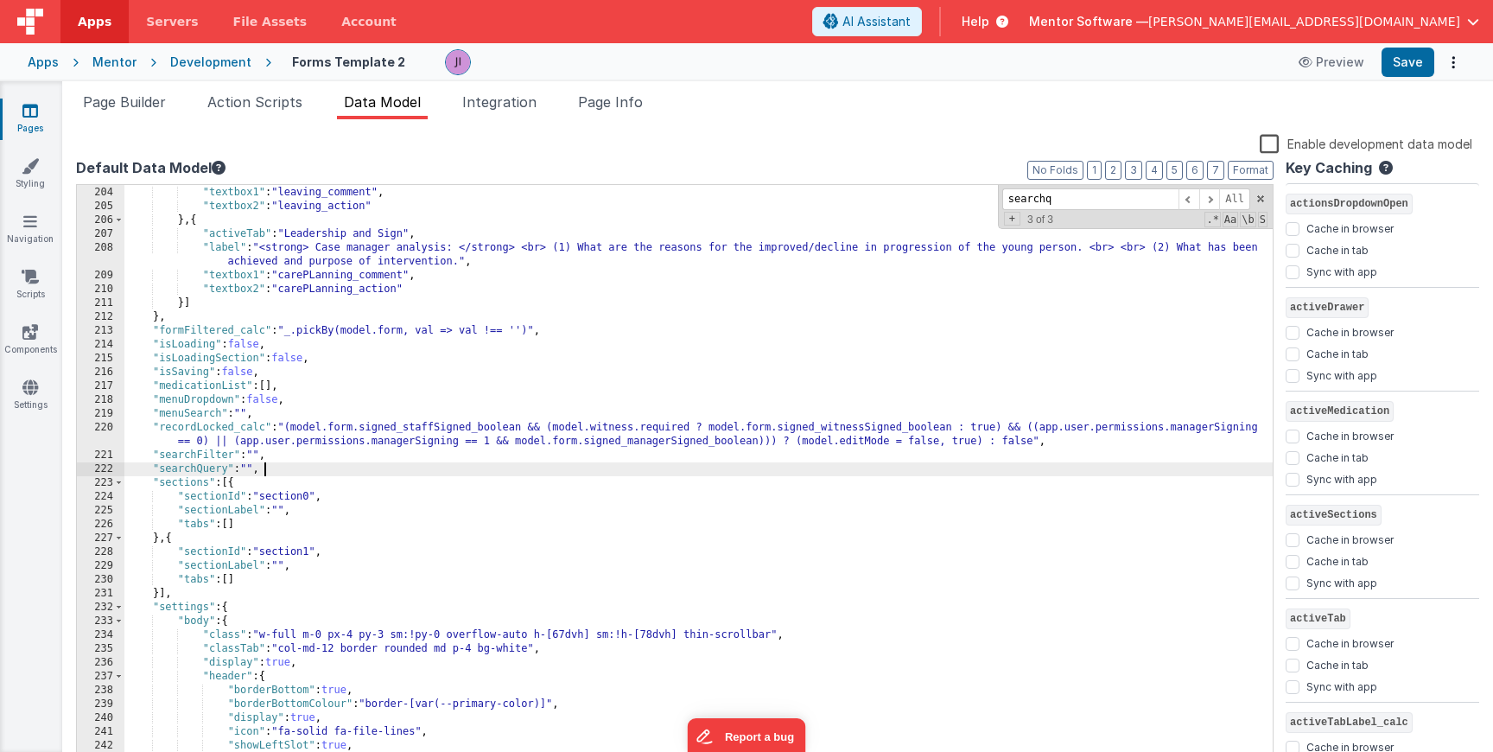
click at [307, 470] on div ""label" : "If the young person is preparing to leave the home into adult care, …" at bounding box center [698, 476] width 1149 height 609
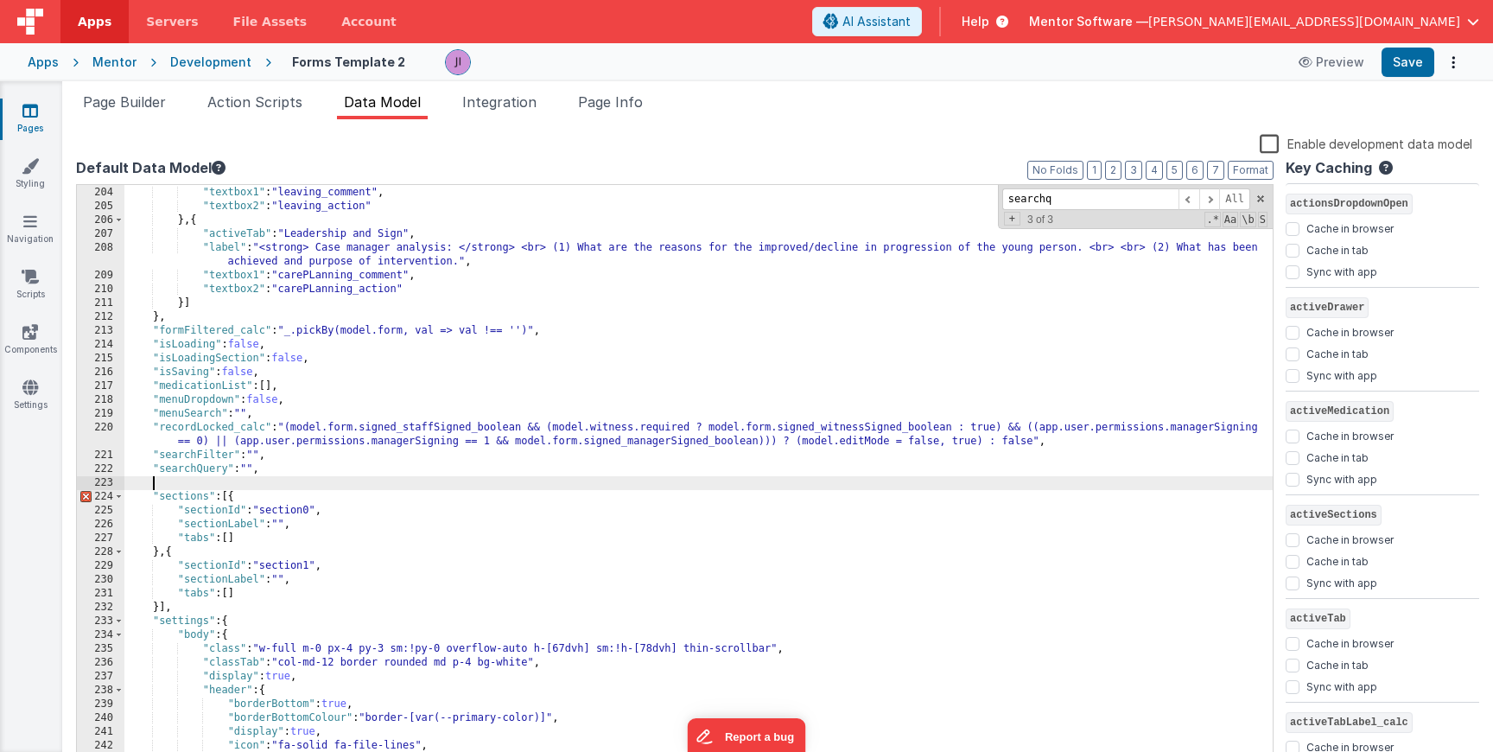
checkbox input "false"
checkbox input "true"
checkbox input "false"
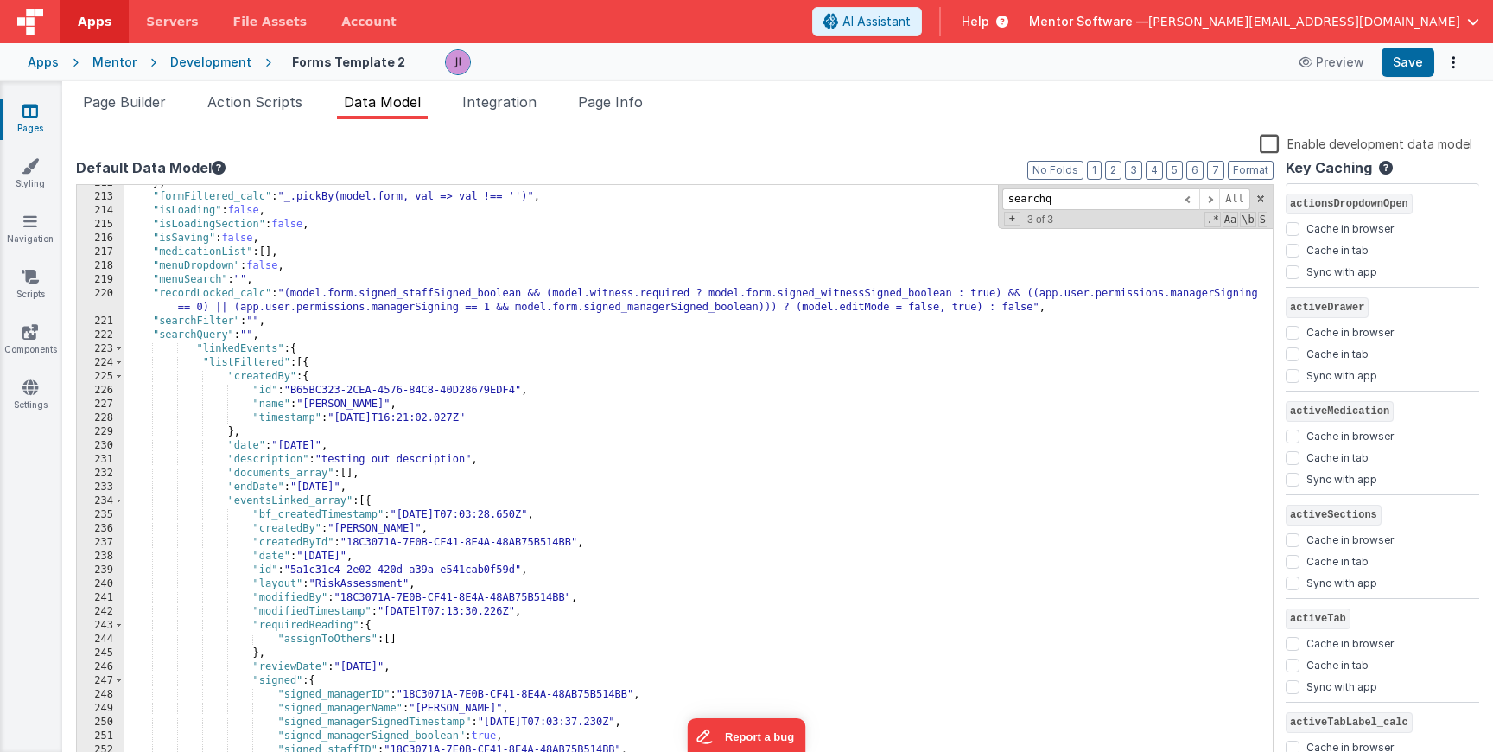
scroll to position [3062, 0]
click at [118, 366] on span at bounding box center [119, 366] width 10 height 14
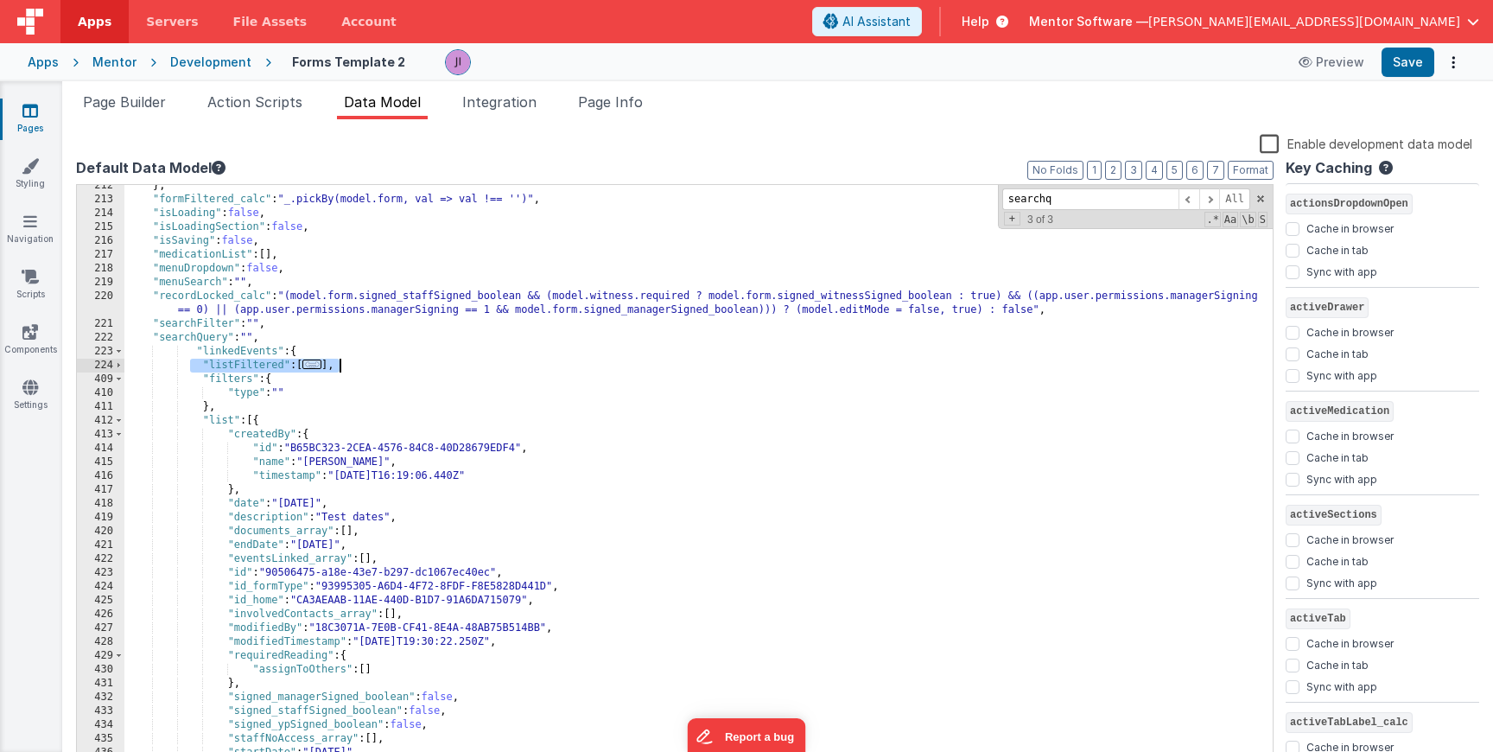
drag, startPoint x: 193, startPoint y: 366, endPoint x: 376, endPoint y: 366, distance: 183.2
click at [376, 366] on div "} , "formFiltered_calc" : "_.pickBy(model.form, val => val !== '')" , "isLoadin…" at bounding box center [698, 483] width 1149 height 609
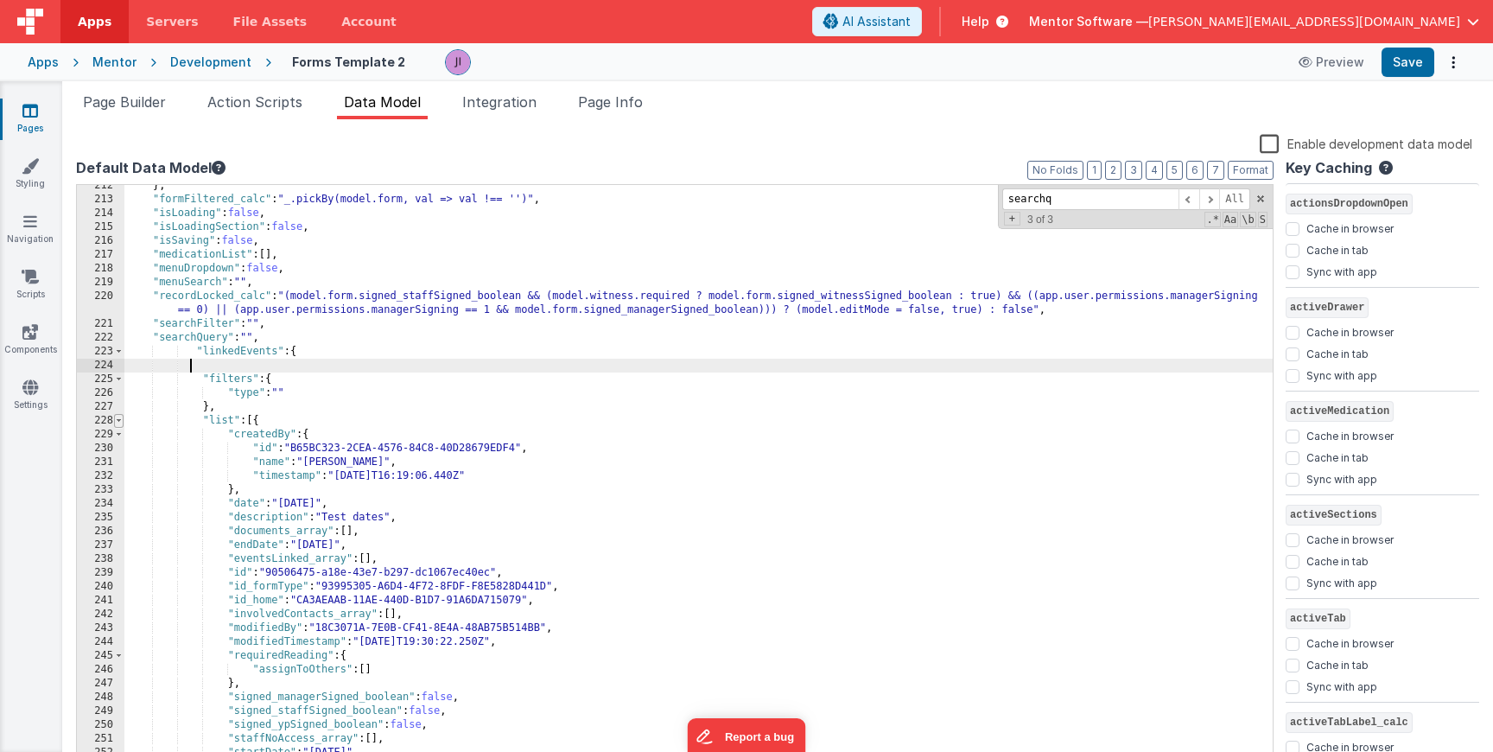
click at [119, 423] on span at bounding box center [119, 421] width 10 height 14
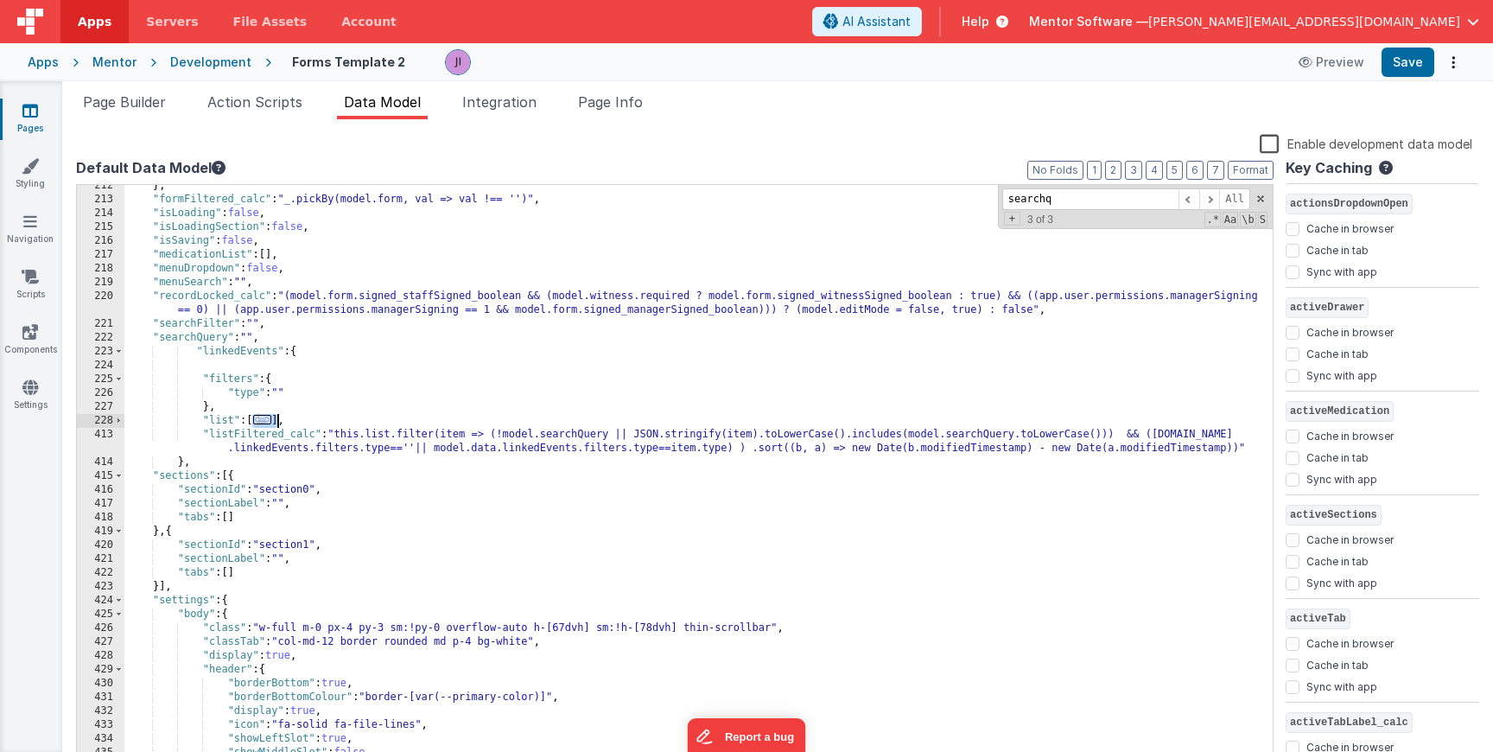
drag, startPoint x: 252, startPoint y: 424, endPoint x: 279, endPoint y: 423, distance: 26.8
click at [279, 423] on div "} , "formFiltered_calc" : "_.pickBy(model.form, val => val !== '')" , "isLoadin…" at bounding box center [698, 483] width 1149 height 609
click at [279, 424] on div "} , "formFiltered_calc" : "_.pickBy(model.form, val => val !== '')" , "isLoadin…" at bounding box center [698, 483] width 1149 height 609
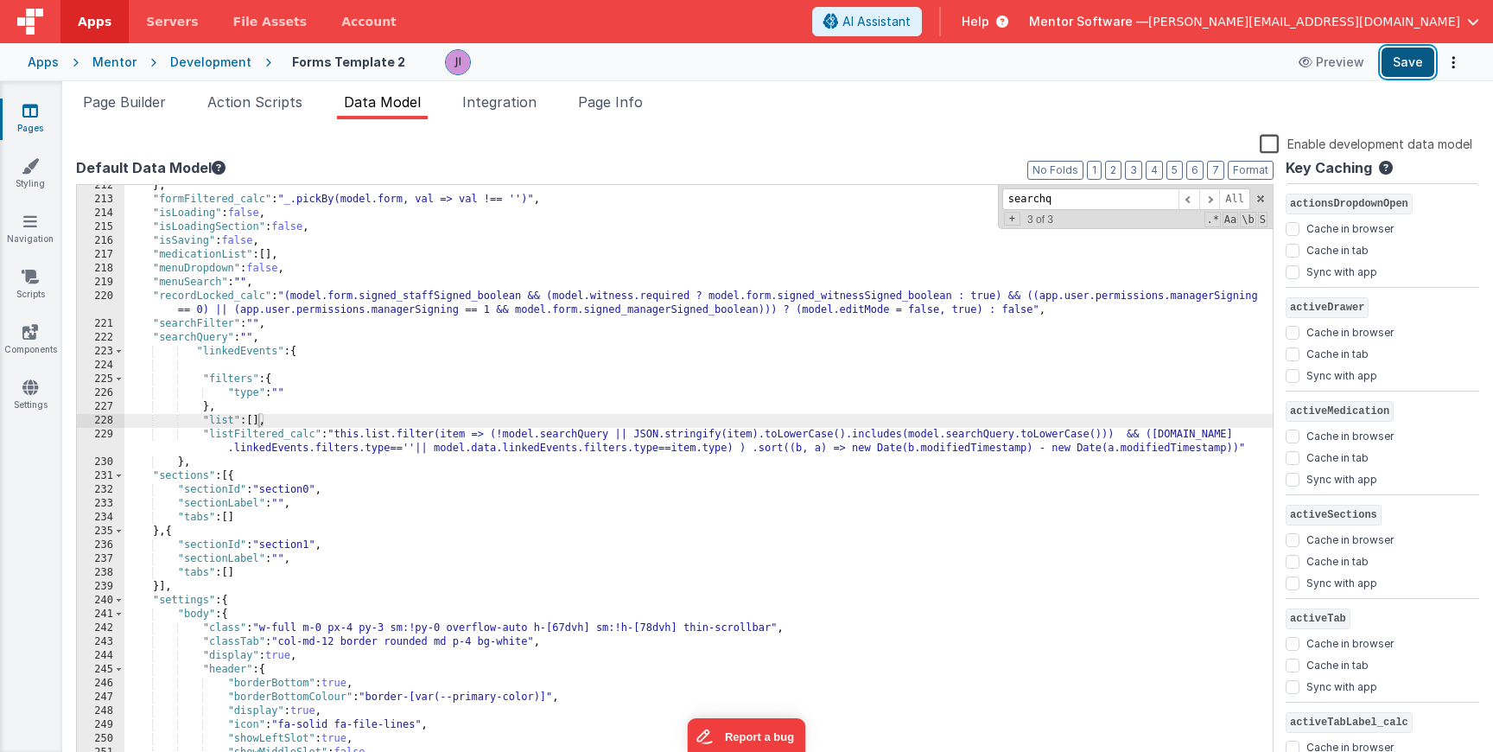
click at [1397, 71] on button "Save" at bounding box center [1408, 62] width 53 height 29
click at [271, 347] on div "} , "formFiltered_calc" : "_.pickBy(model.form, val => val !== '')" , "isLoadin…" at bounding box center [698, 483] width 1149 height 609
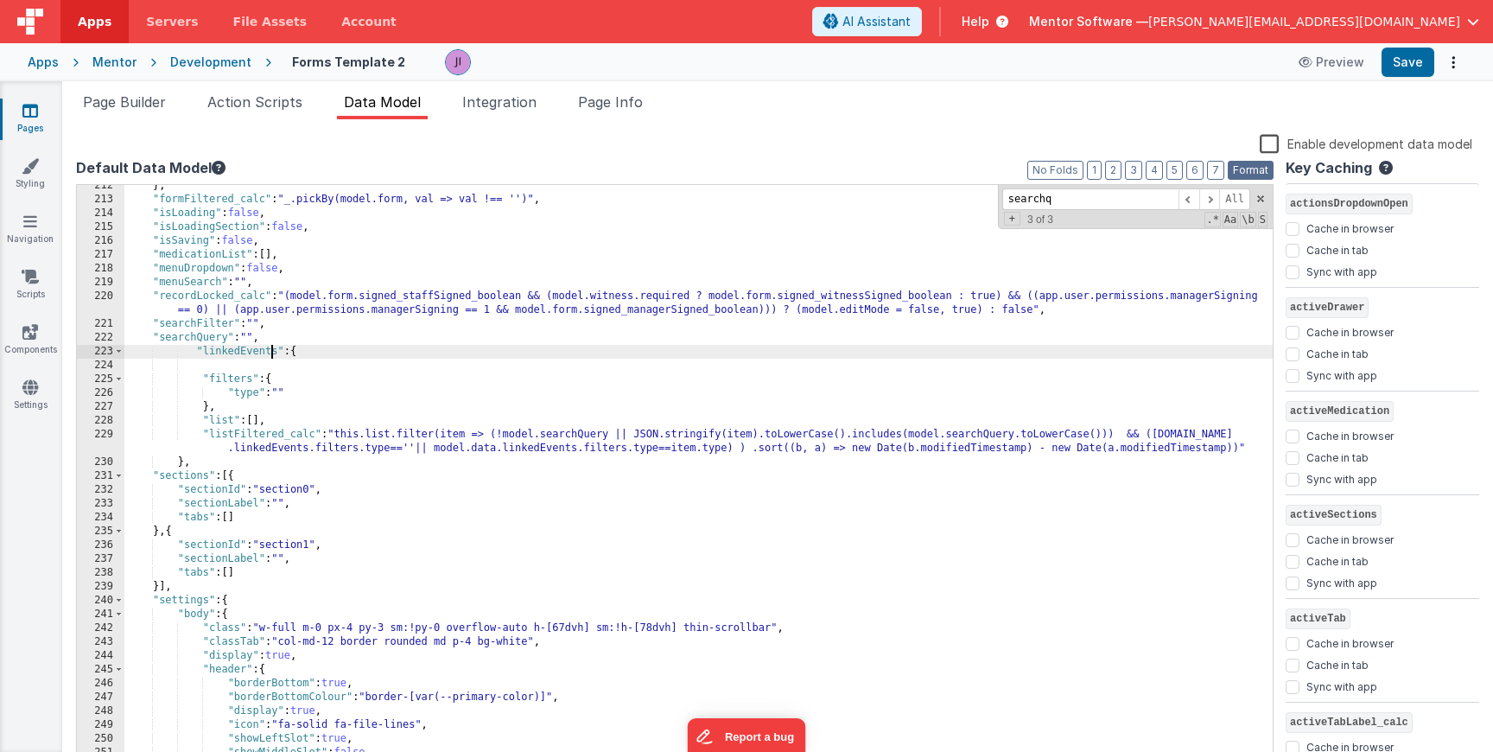
click at [1264, 172] on button "Format" at bounding box center [1251, 170] width 46 height 19
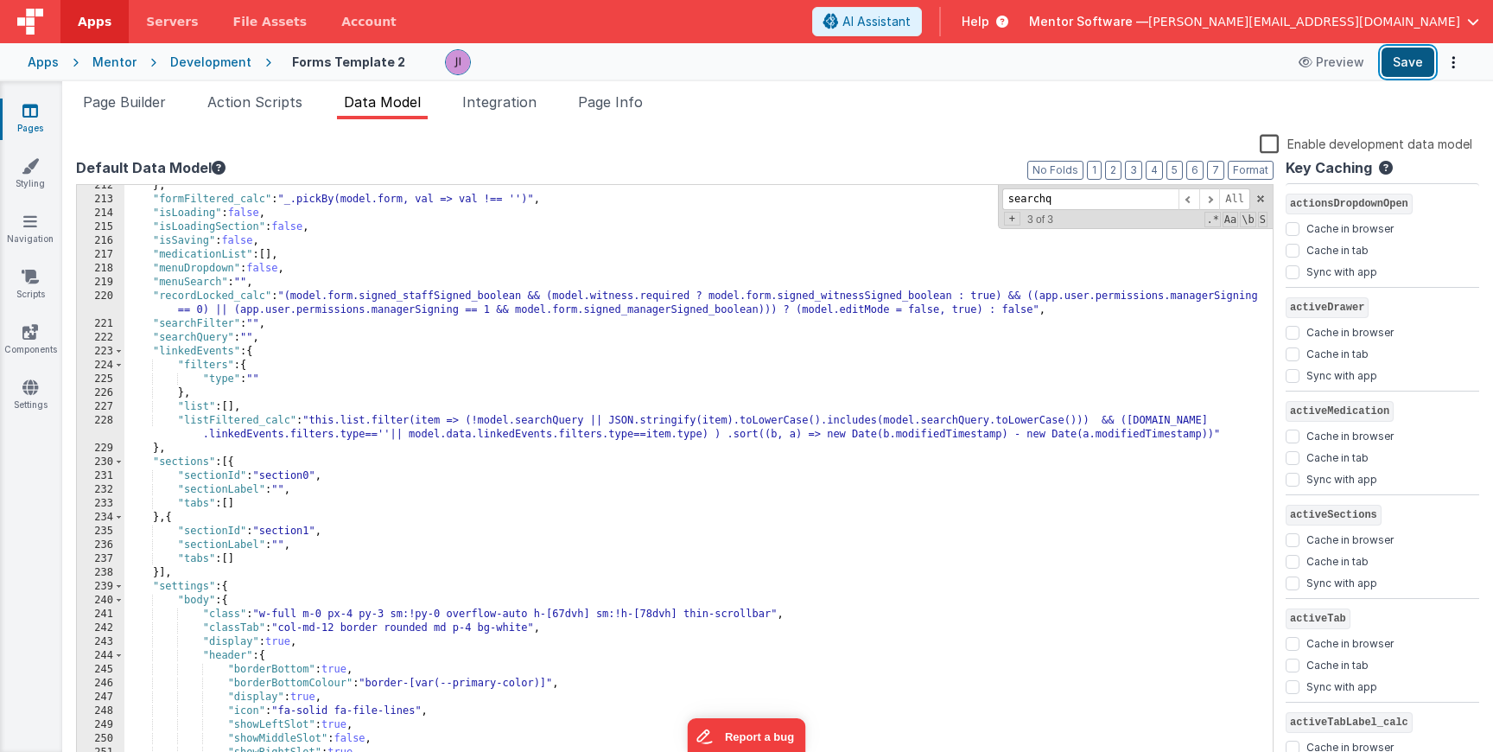
click at [1416, 58] on button "Save" at bounding box center [1408, 62] width 53 height 29
click at [106, 99] on span "Page Builder" at bounding box center [124, 101] width 83 height 17
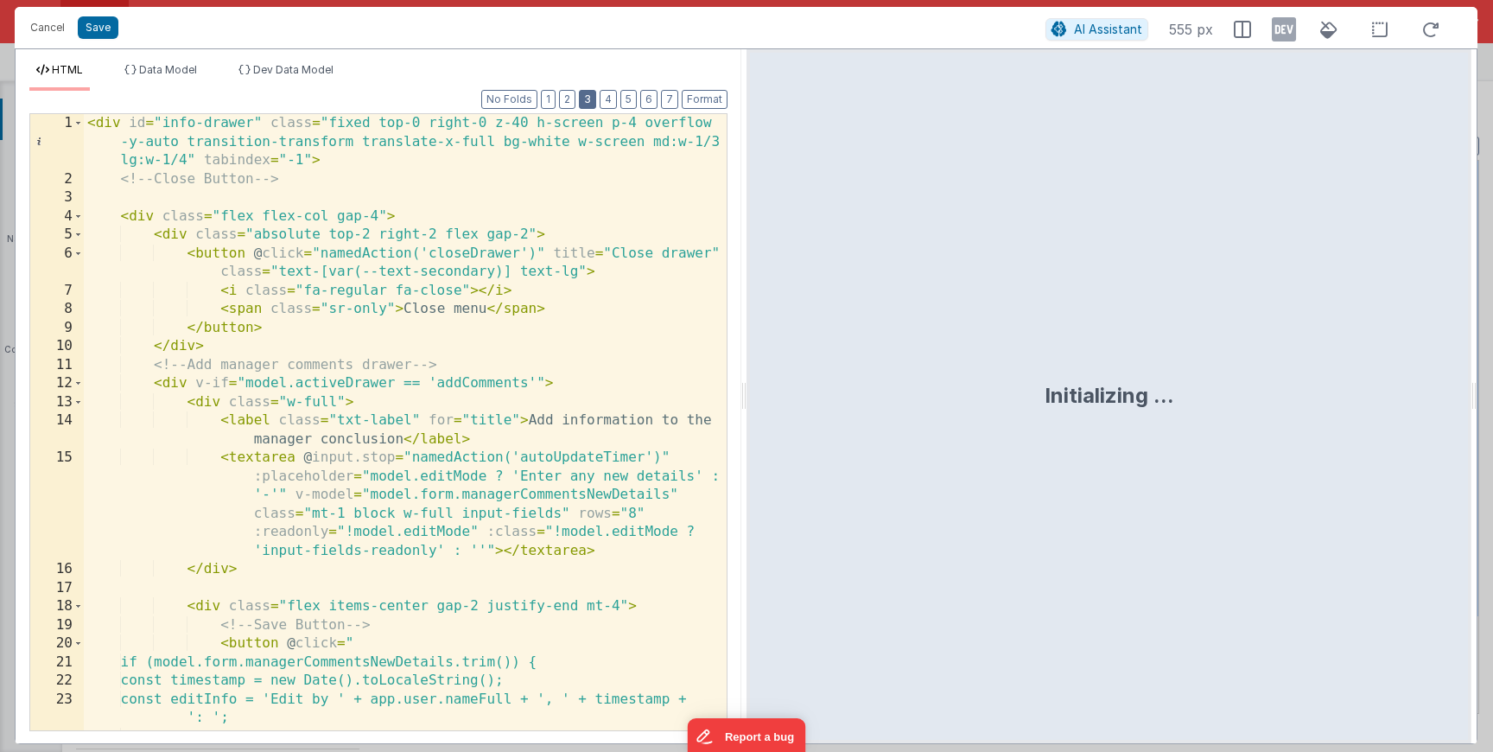
click at [594, 97] on button "3" at bounding box center [587, 99] width 17 height 19
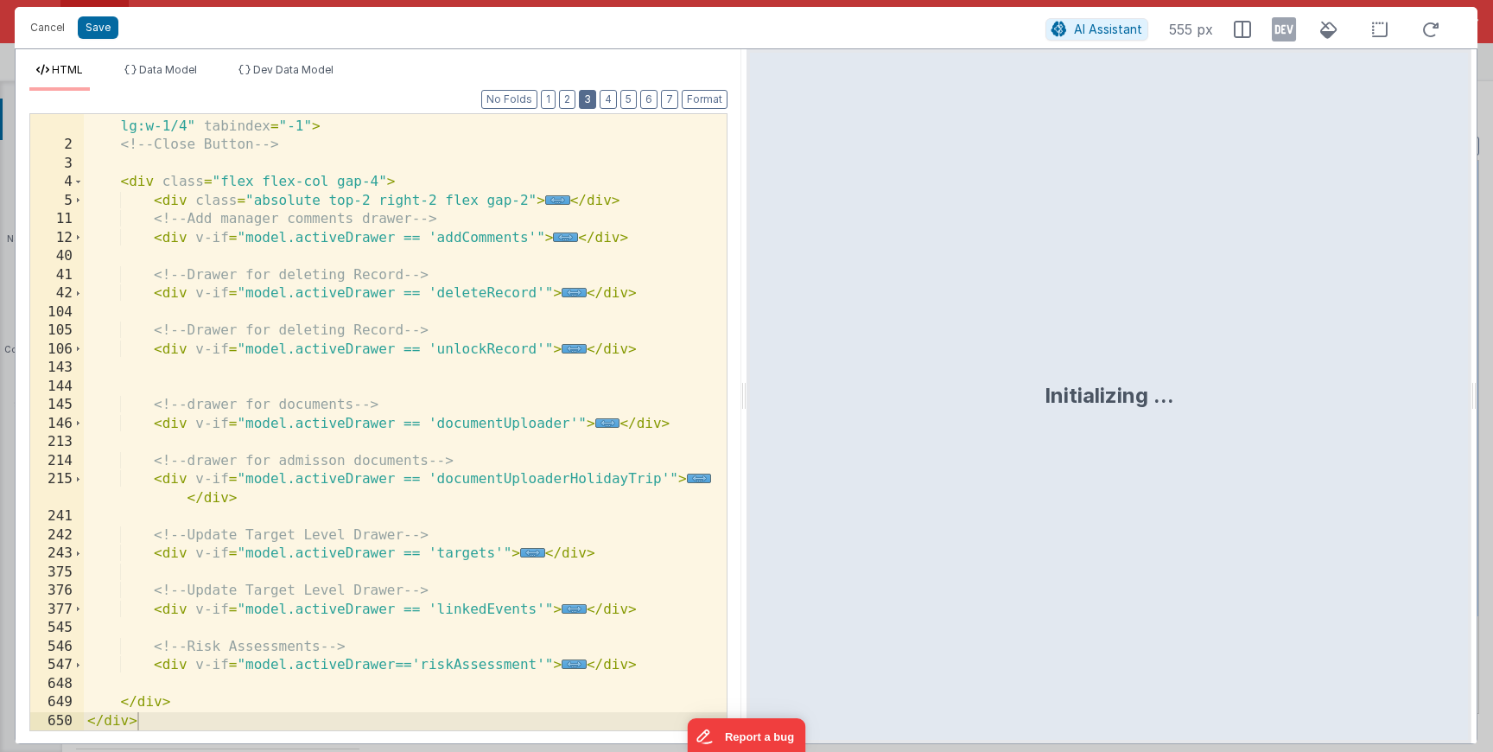
scroll to position [34, 0]
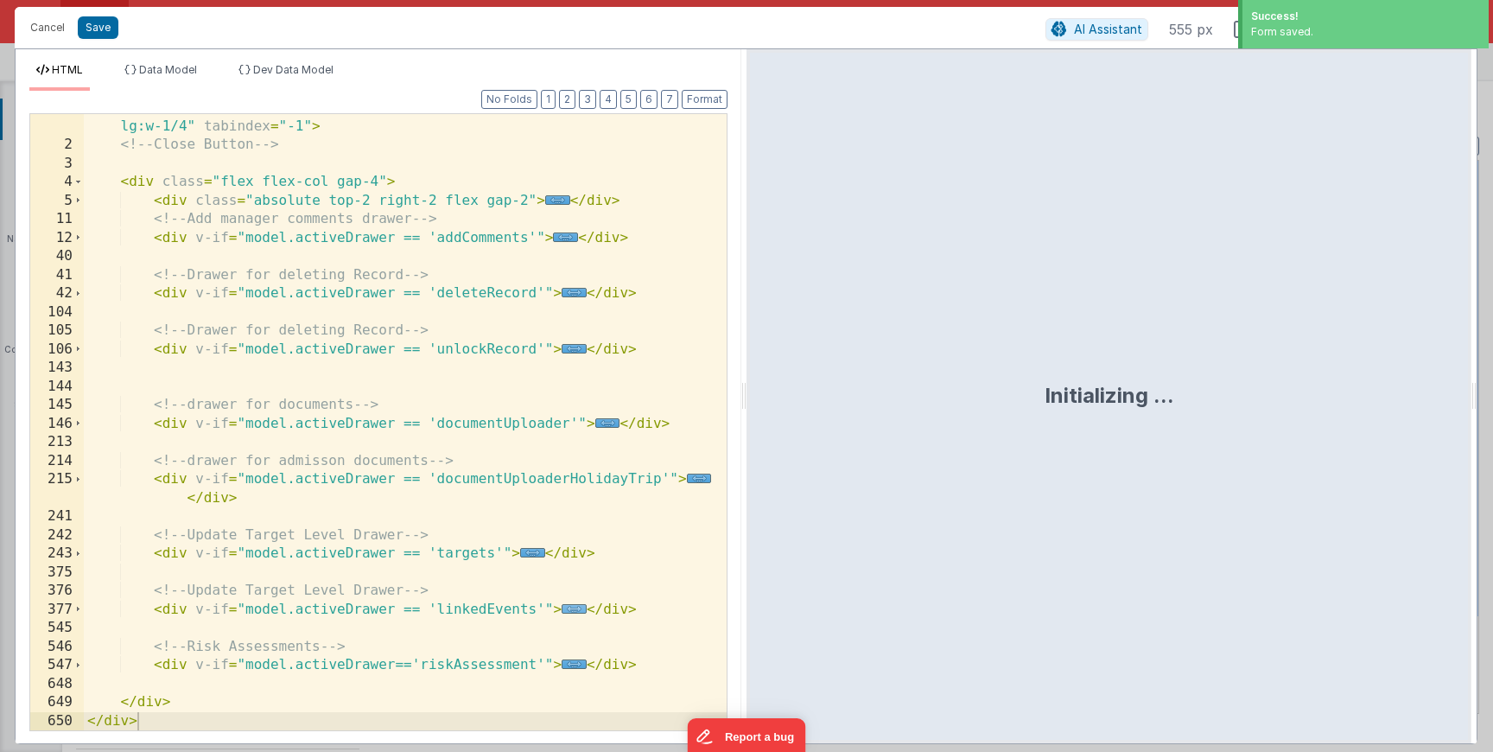
click at [563, 611] on span "..." at bounding box center [574, 609] width 25 height 10
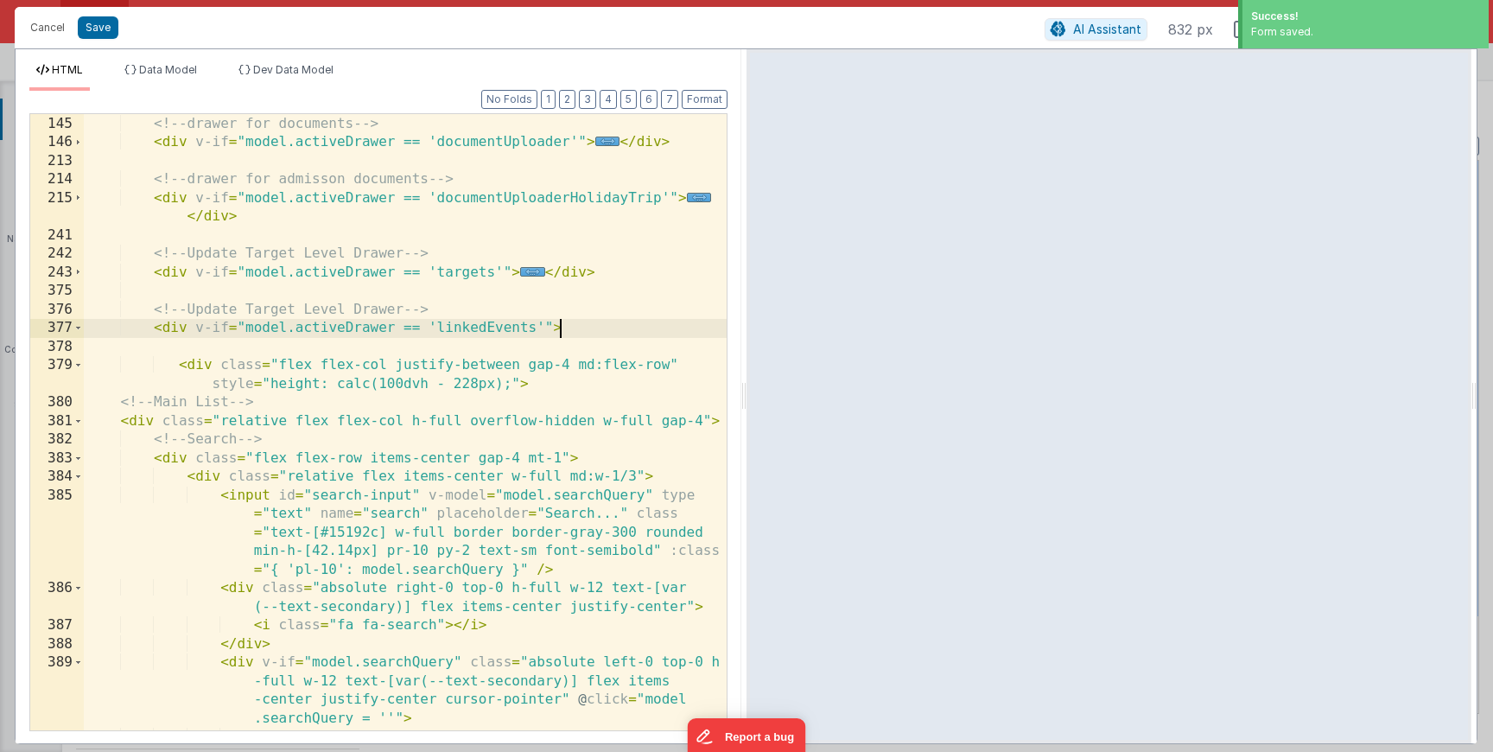
scroll to position [331, 0]
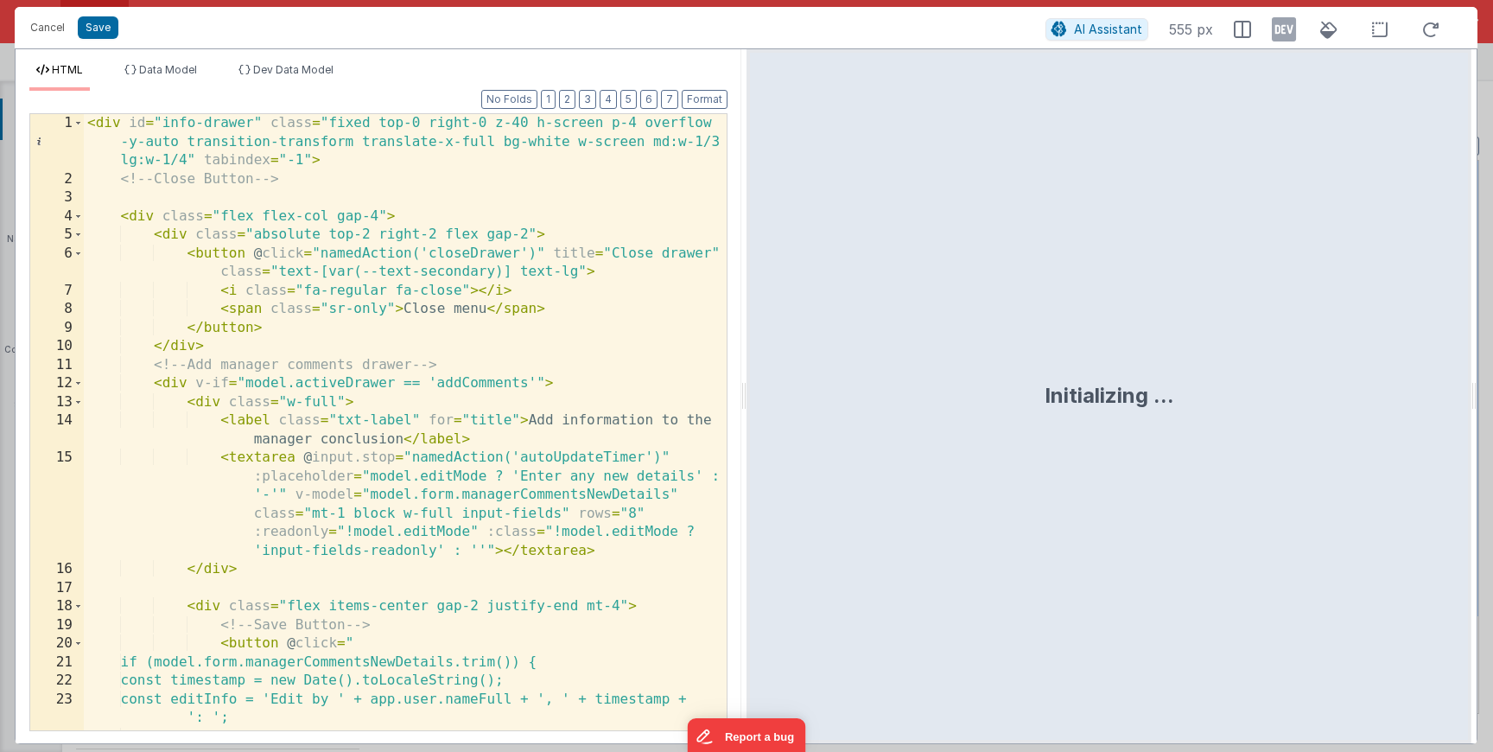
scroll to position [150, 0]
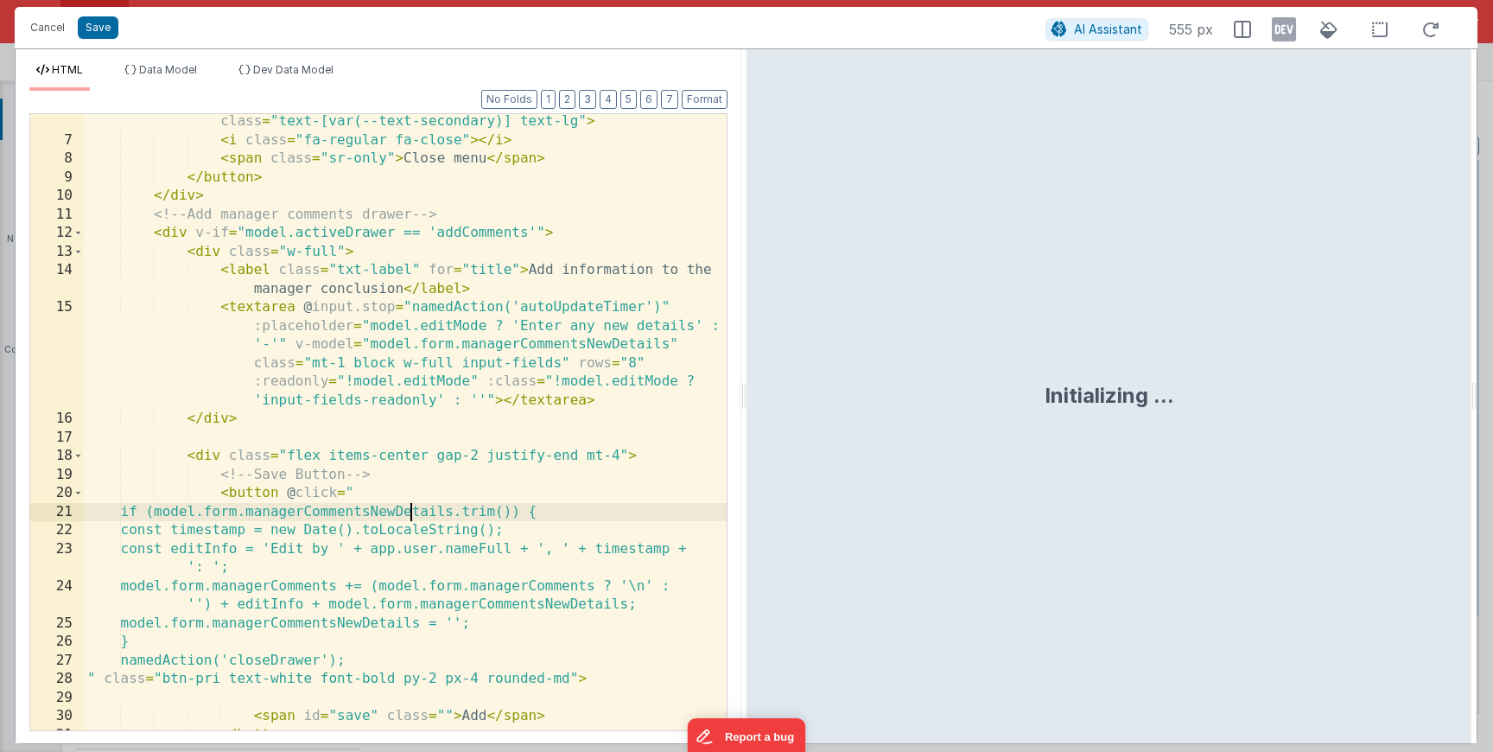
click at [415, 504] on div "< button @ click = "namedAction('closeDrawer')" title = "Close drawer" class = …" at bounding box center [405, 430] width 643 height 672
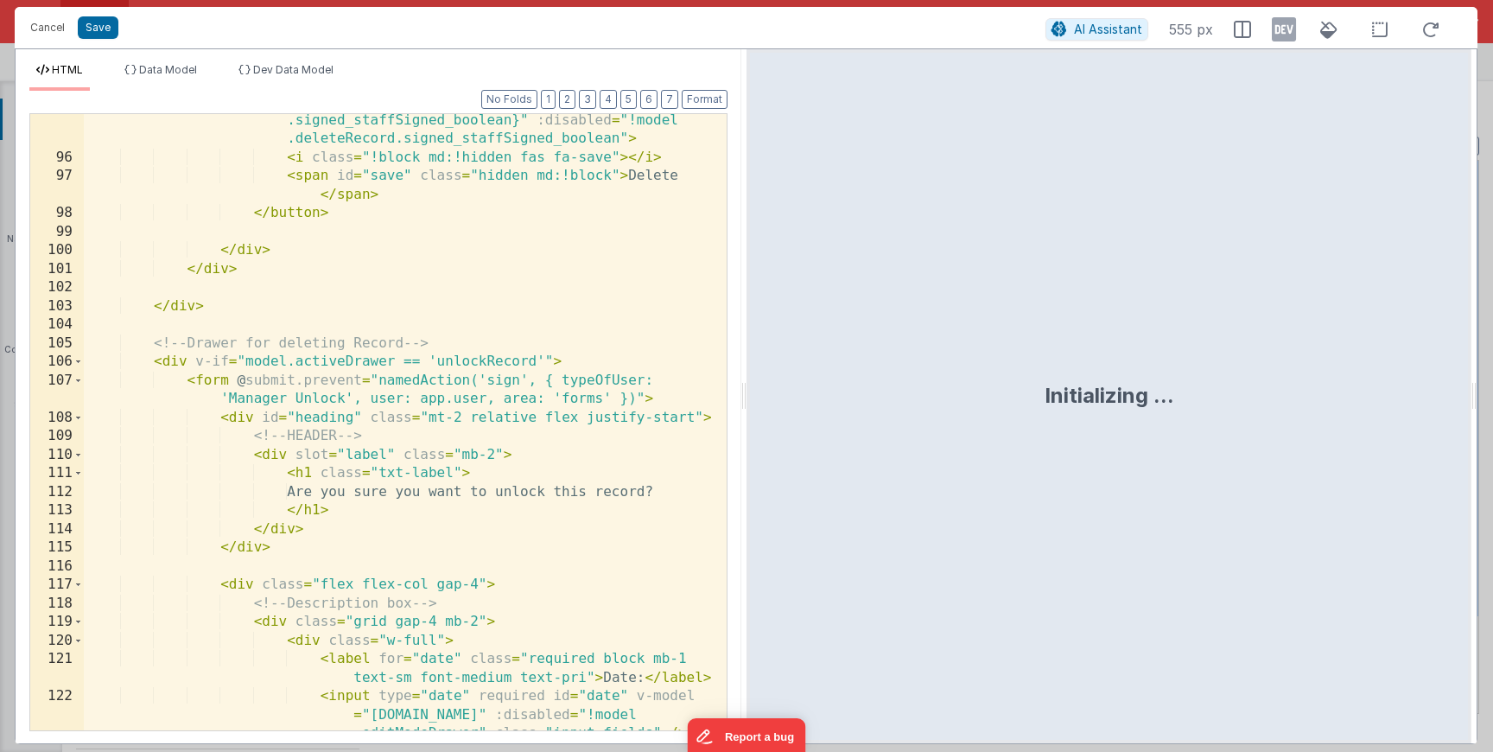
scroll to position [2697, 0]
click at [578, 95] on div "Format 7 6 5 4 3 2 1 No Folds 95 96 97 98 99 100 101 102 103 104 105 106 107 10…" at bounding box center [378, 410] width 698 height 639
click at [583, 95] on button "3" at bounding box center [587, 99] width 17 height 19
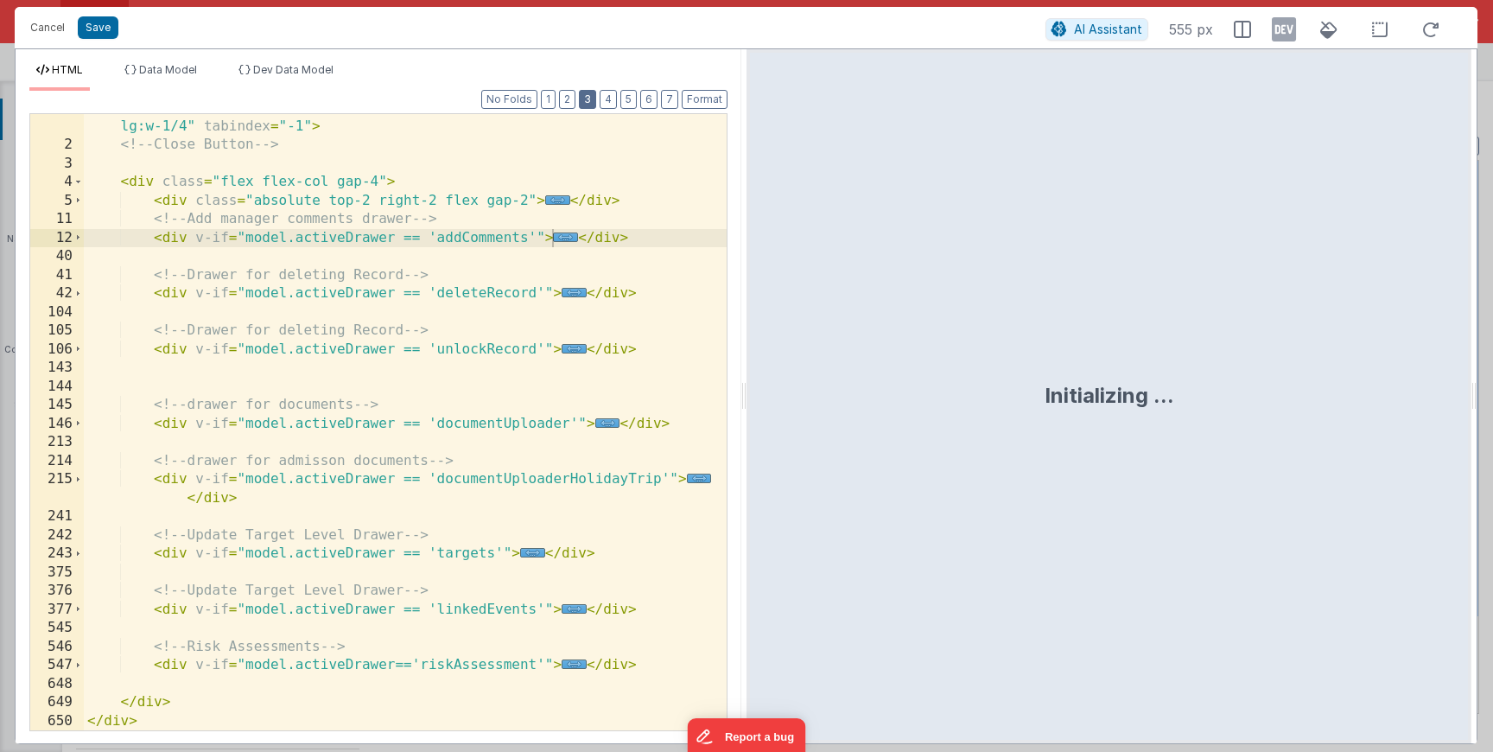
scroll to position [34, 0]
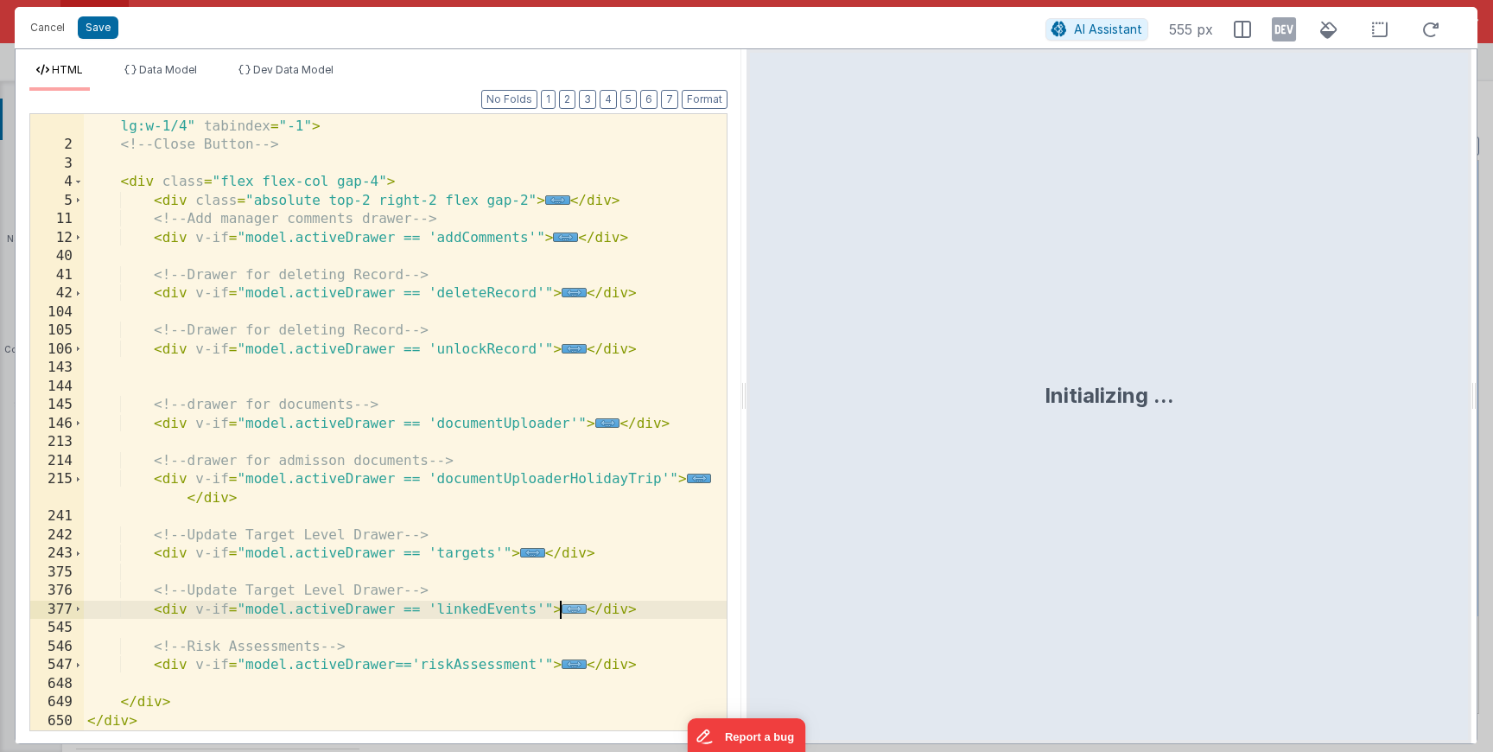
click at [574, 614] on span "..." at bounding box center [574, 609] width 25 height 10
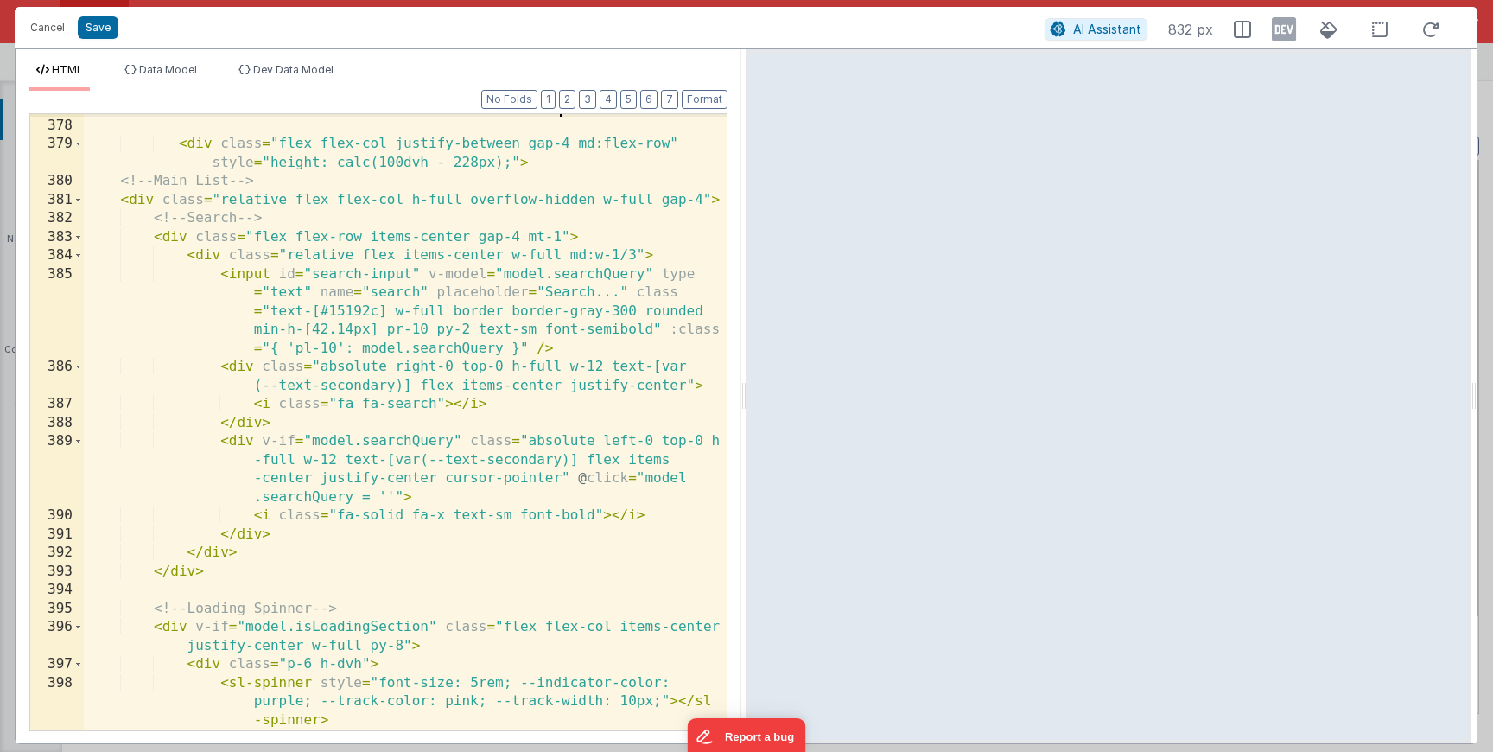
scroll to position [525, 0]
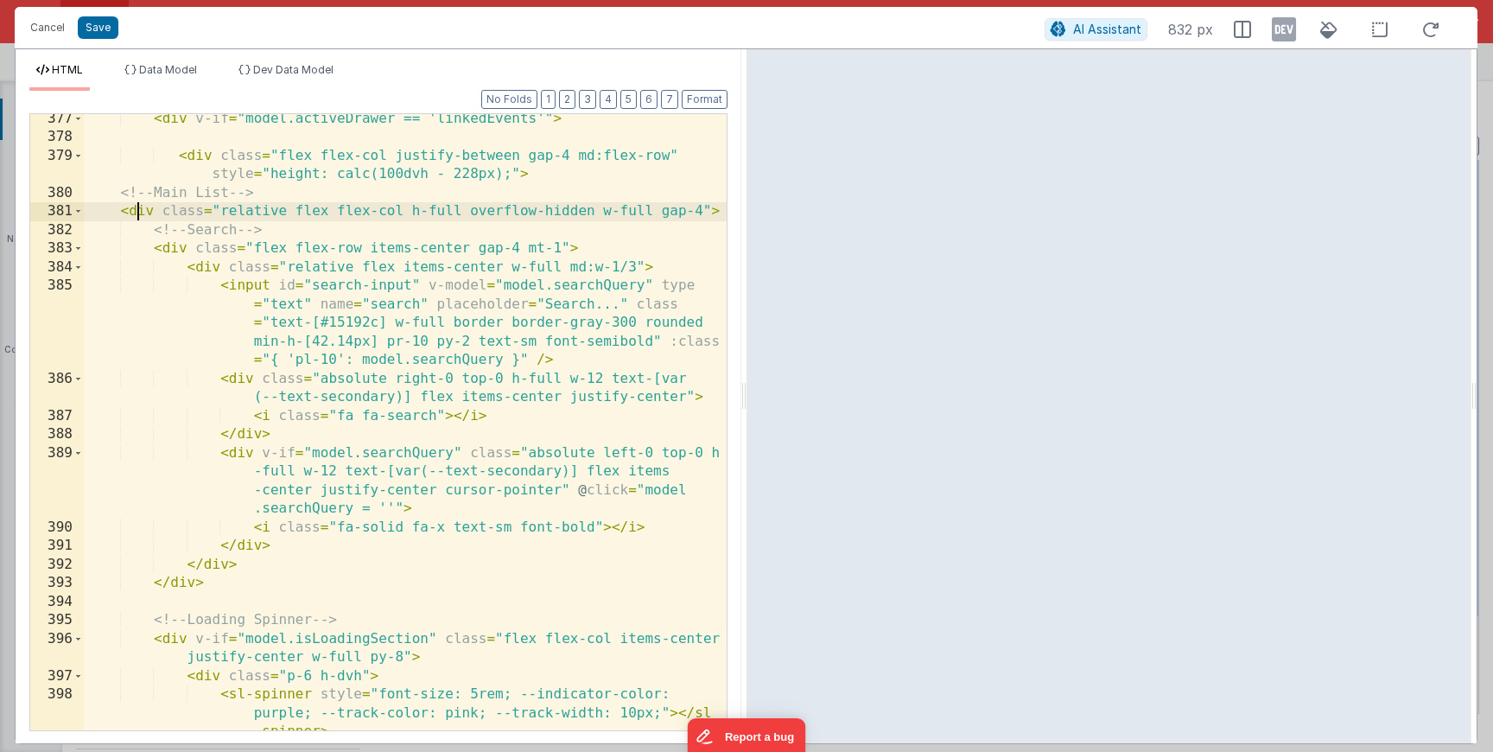
click at [137, 212] on div "< div v-if = "model.activeDrawer == 'linkedEvents'" > < div class = "flex flex-…" at bounding box center [405, 436] width 643 height 653
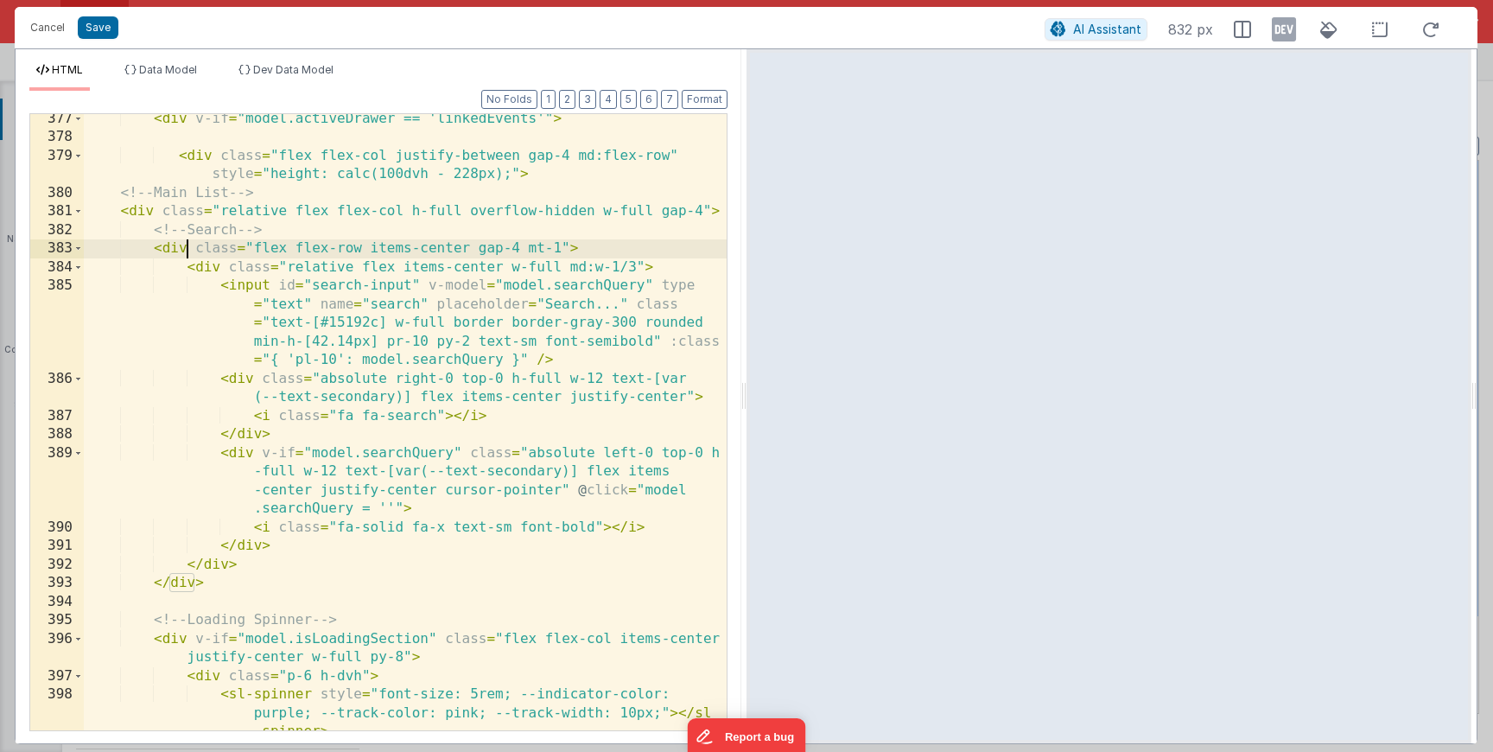
click at [186, 246] on div "< div v-if = "model.activeDrawer == 'linkedEvents'" > < div class = "flex flex-…" at bounding box center [405, 436] width 643 height 653
drag, startPoint x: 637, startPoint y: 267, endPoint x: 568, endPoint y: 268, distance: 69.1
click at [569, 268] on div "< div v-if = "model.activeDrawer == 'linkedEvents'" > < div class = "flex flex-…" at bounding box center [405, 436] width 643 height 653
click at [107, 29] on button "Save" at bounding box center [98, 27] width 41 height 22
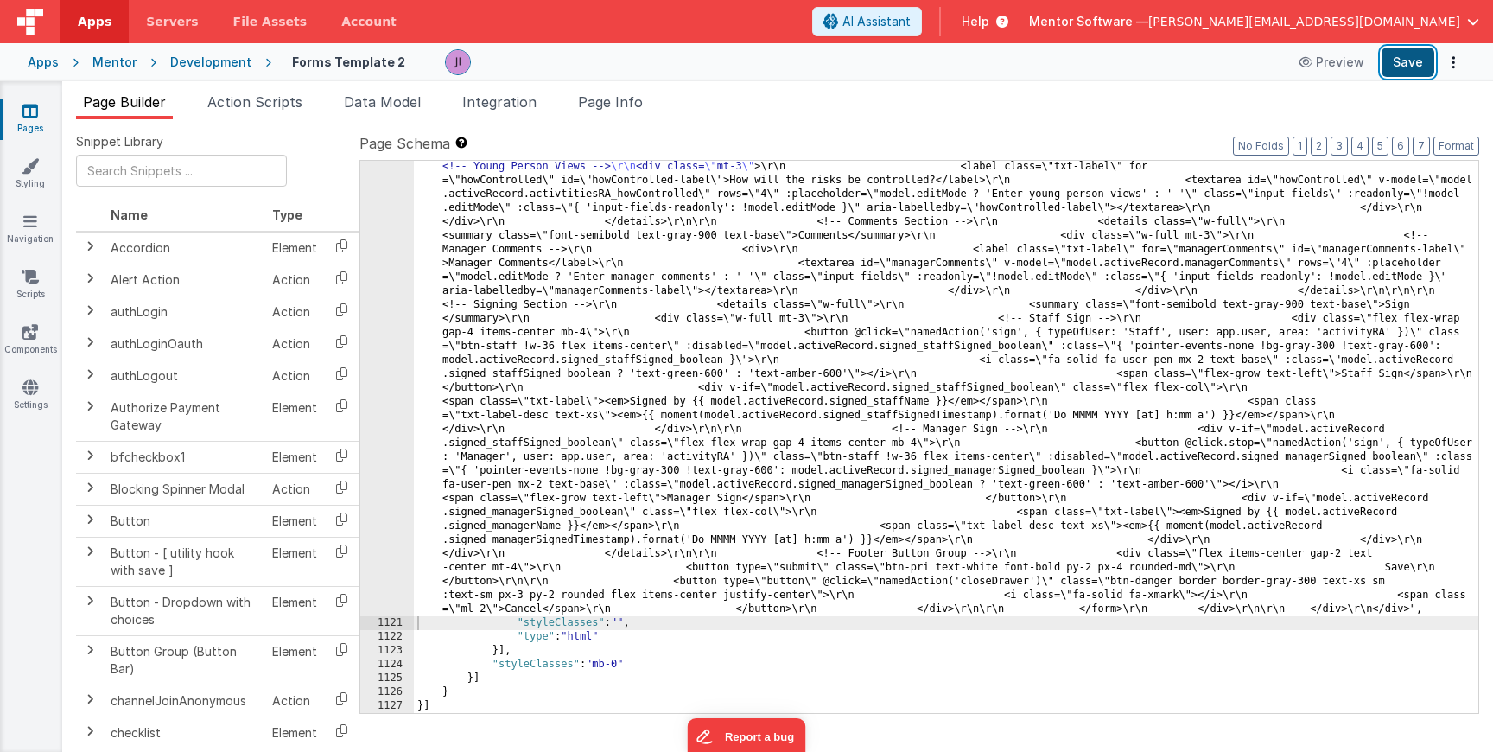
click at [1392, 72] on button "Save" at bounding box center [1408, 62] width 53 height 29
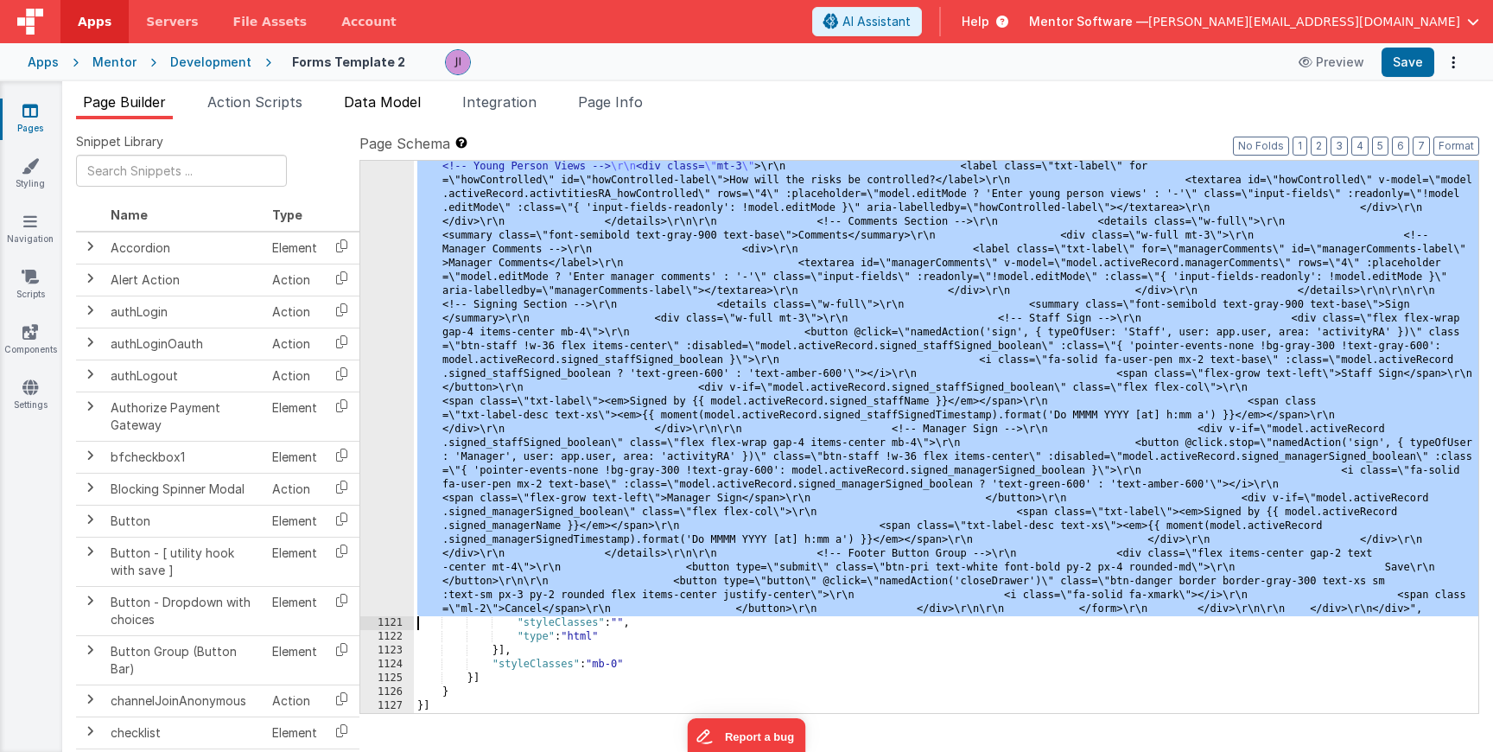
click at [386, 112] on li "Data Model" at bounding box center [382, 106] width 91 height 28
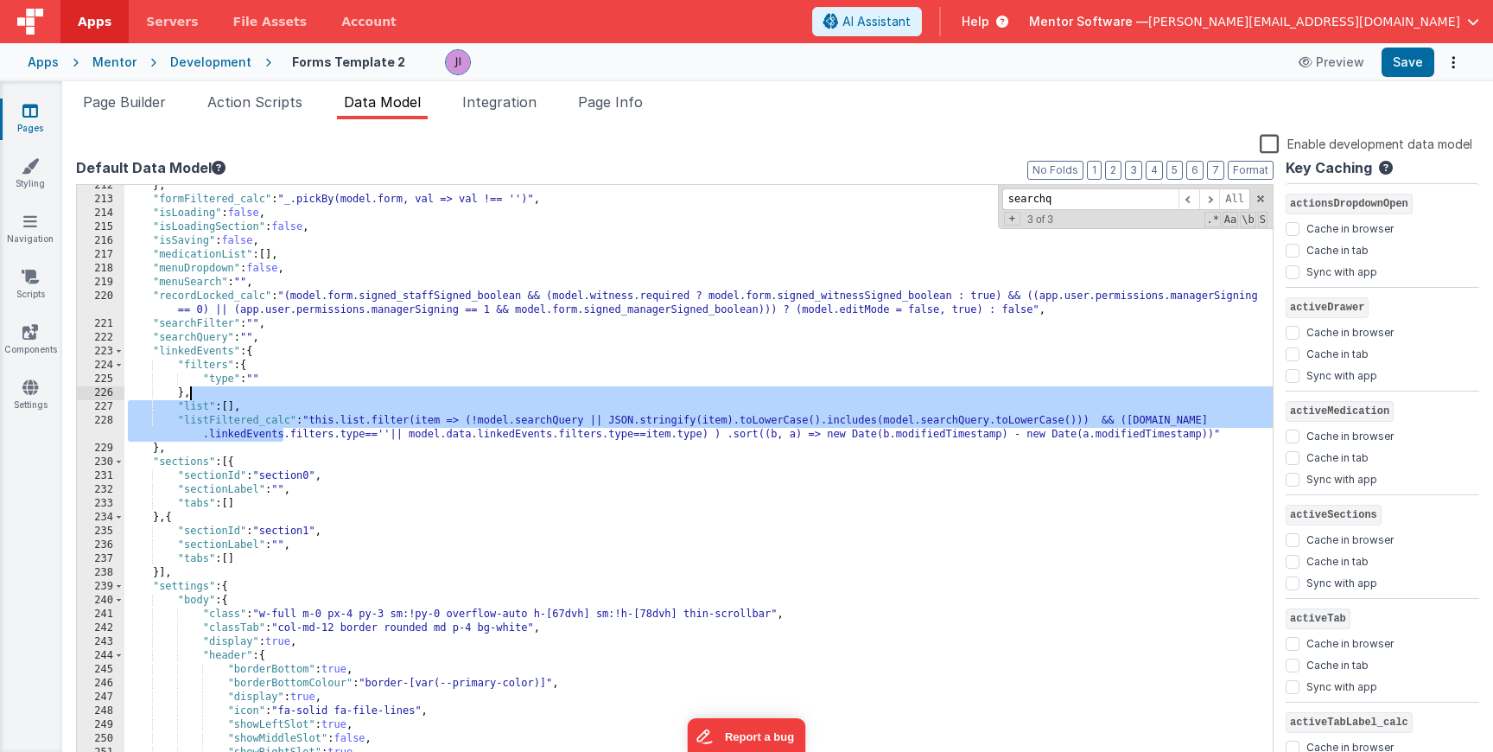
drag, startPoint x: 283, startPoint y: 438, endPoint x: 1030, endPoint y: 392, distance: 749.0
click at [1030, 392] on div "} , "formFiltered_calc" : "_.pickBy(model.form, val => val !== '')" , "isLoadin…" at bounding box center [698, 483] width 1149 height 609
click at [1166, 430] on div "} , "formFiltered_calc" : "_.pickBy(model.form, val => val !== '')" , "isLoadin…" at bounding box center [698, 483] width 1149 height 609
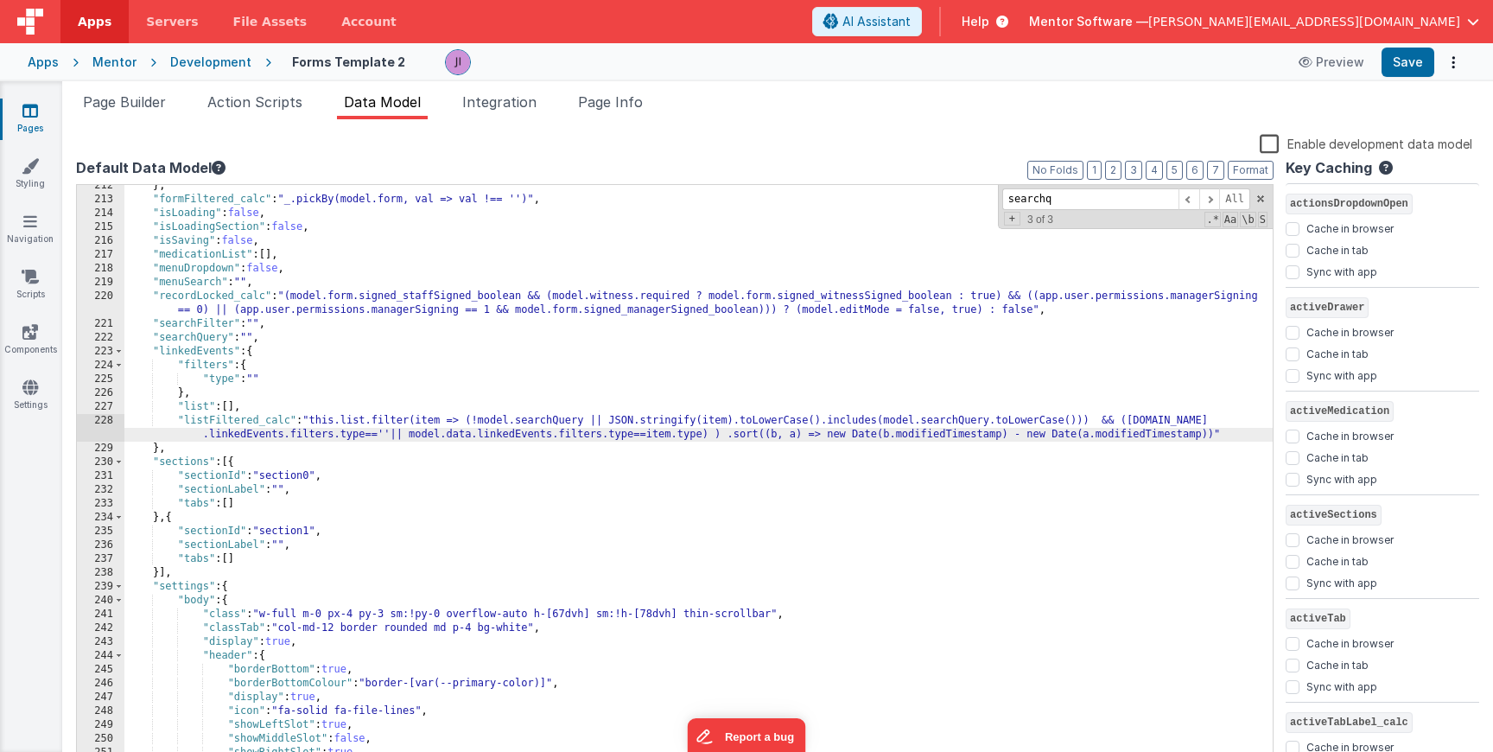
click at [1177, 421] on div "} , "formFiltered_calc" : "_.pickBy(model.form, val => val !== '')" , "isLoadin…" at bounding box center [698, 483] width 1149 height 609
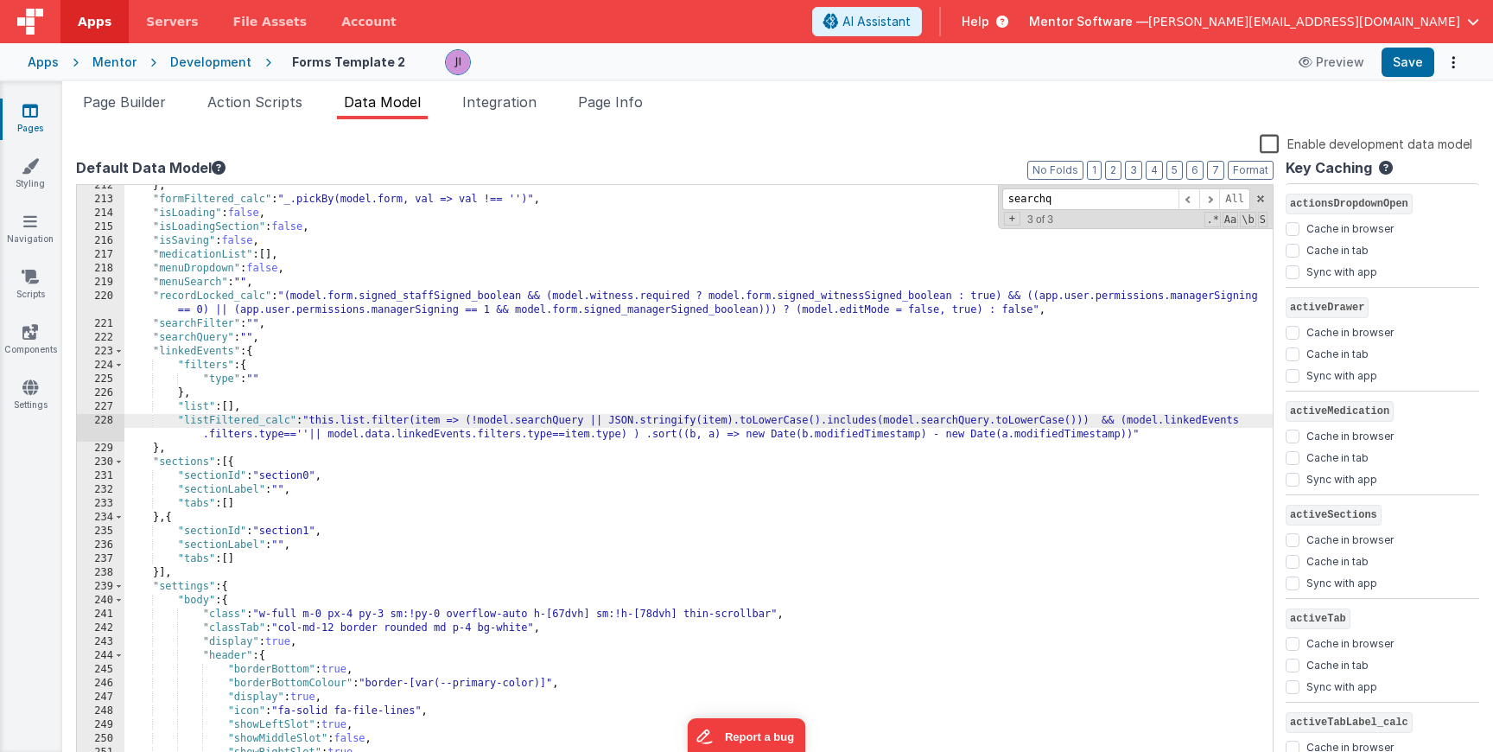
click at [396, 435] on div "} , "formFiltered_calc" : "_.pickBy(model.form, val => val !== '')" , "isLoadin…" at bounding box center [698, 483] width 1149 height 609
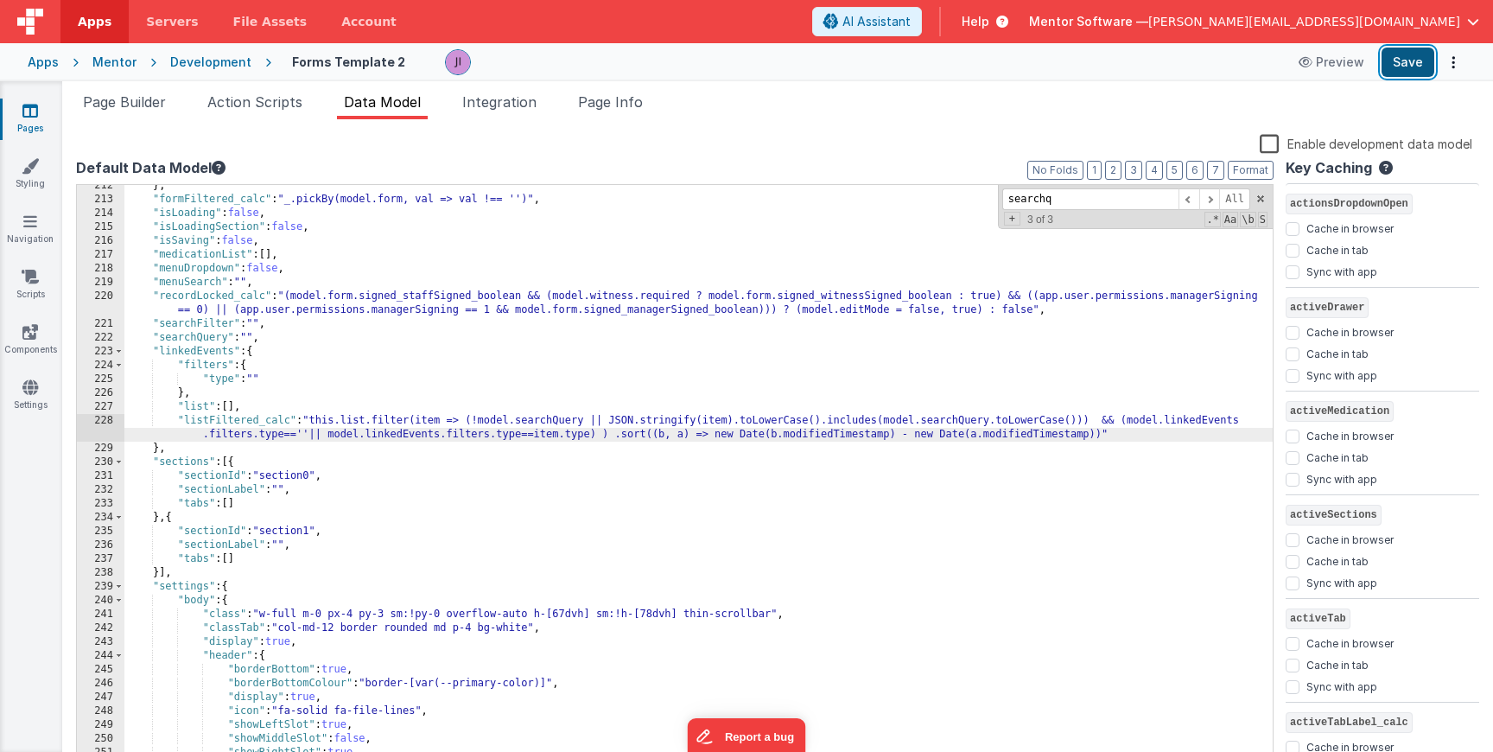
click at [1403, 67] on button "Save" at bounding box center [1408, 62] width 53 height 29
click at [153, 107] on span "Page Builder" at bounding box center [124, 101] width 83 height 17
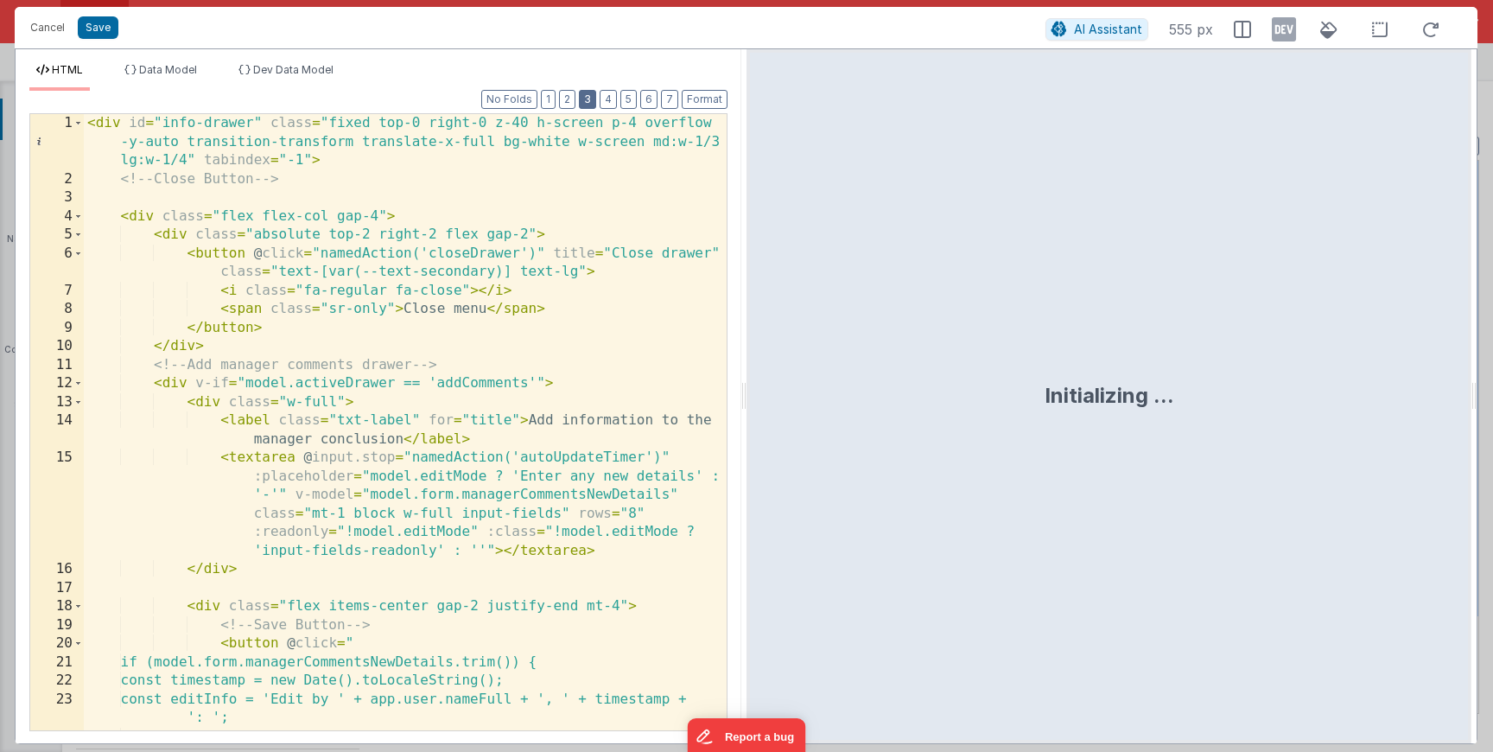
click at [589, 91] on button "3" at bounding box center [587, 99] width 17 height 19
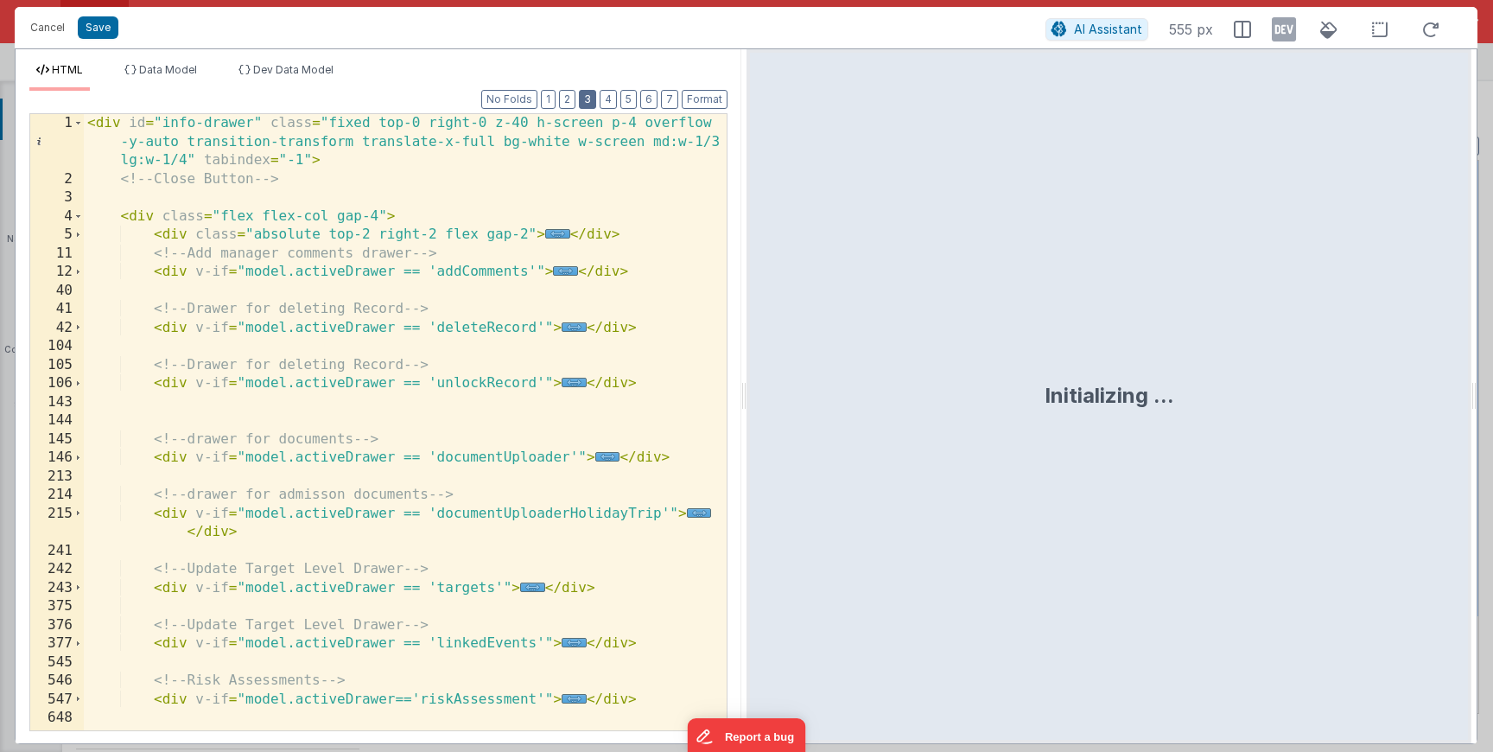
scroll to position [34, 0]
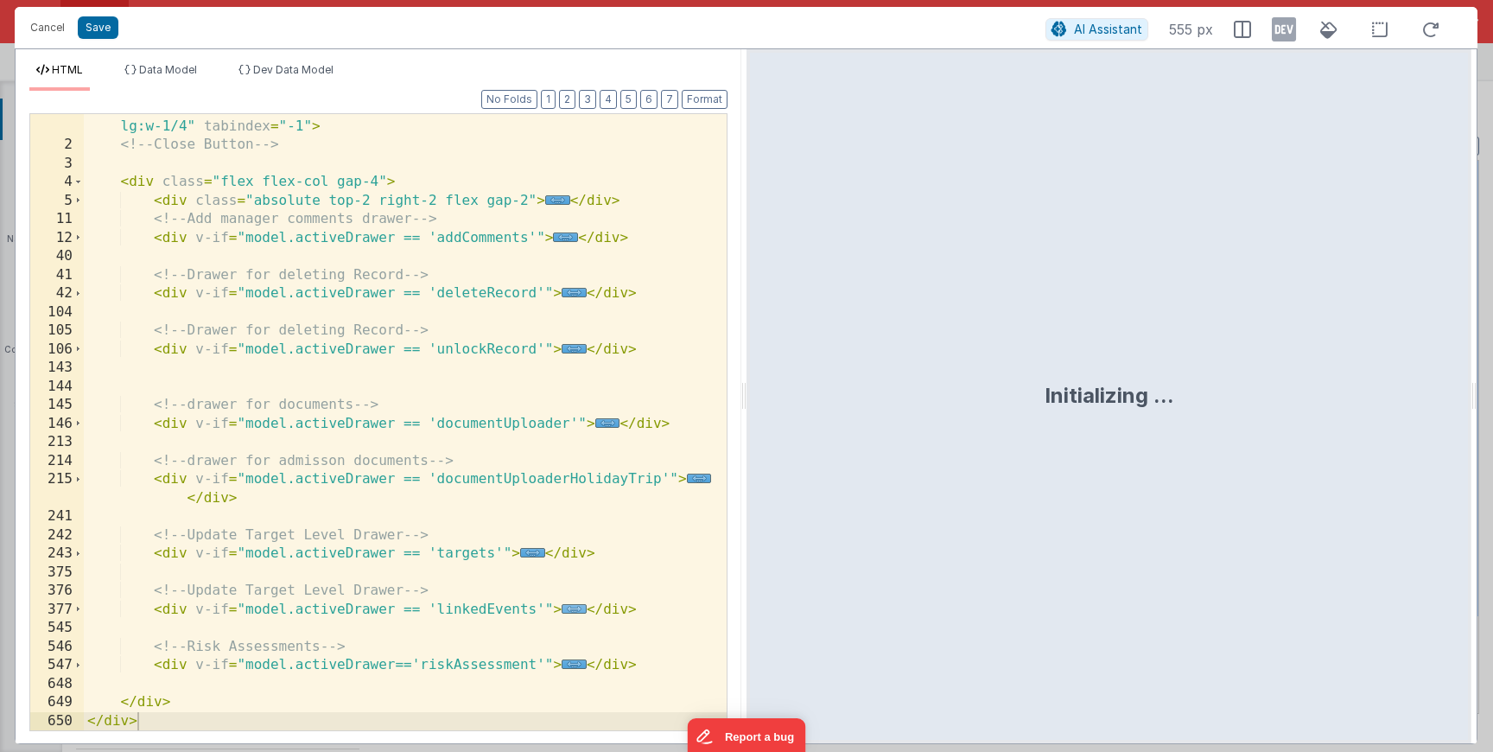
click at [577, 608] on span "..." at bounding box center [574, 609] width 25 height 10
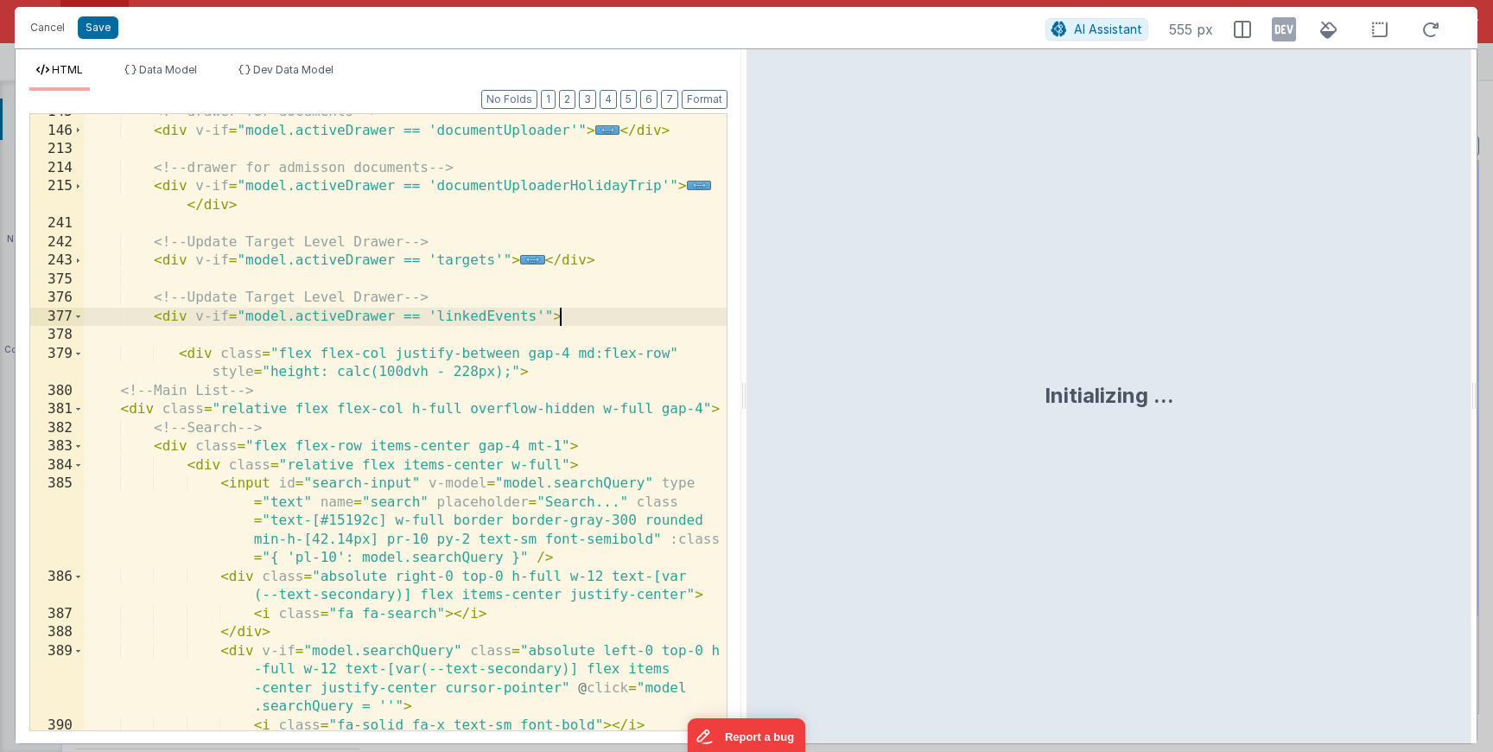
scroll to position [366, 0]
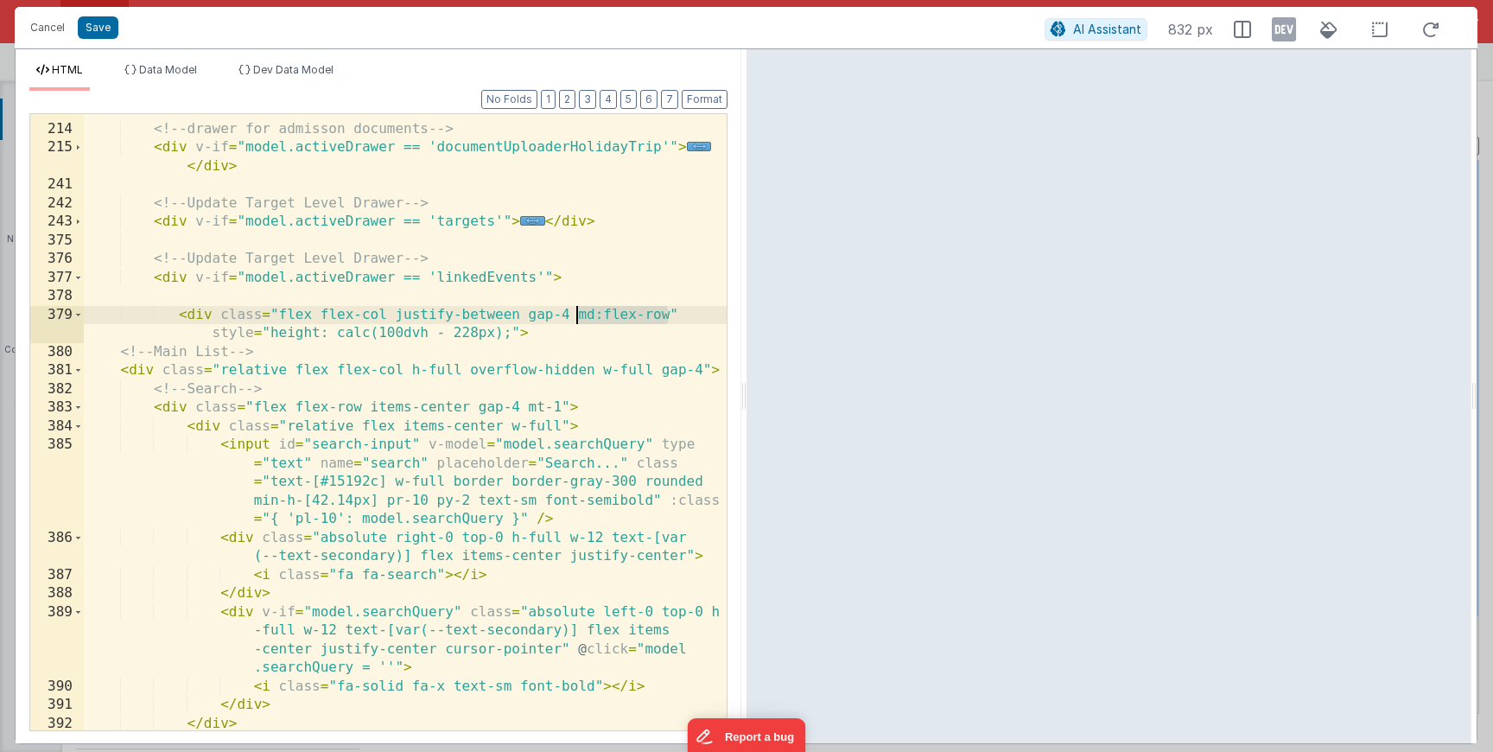
drag, startPoint x: 667, startPoint y: 315, endPoint x: 578, endPoint y: 313, distance: 89.0
click at [578, 313] on div "<!-- drawer for admisson documents --> < div v-if = "model.activeDrawer == 'doc…" at bounding box center [405, 427] width 643 height 653
drag, startPoint x: 385, startPoint y: 338, endPoint x: 426, endPoint y: 327, distance: 43.0
click at [426, 327] on div "<!-- drawer for admisson documents --> < div v-if = "model.activeDrawer == 'doc…" at bounding box center [405, 427] width 643 height 653
click at [411, 334] on div "<!-- drawer for admisson documents --> < div v-if = "model.activeDrawer == 'doc…" at bounding box center [405, 427] width 643 height 653
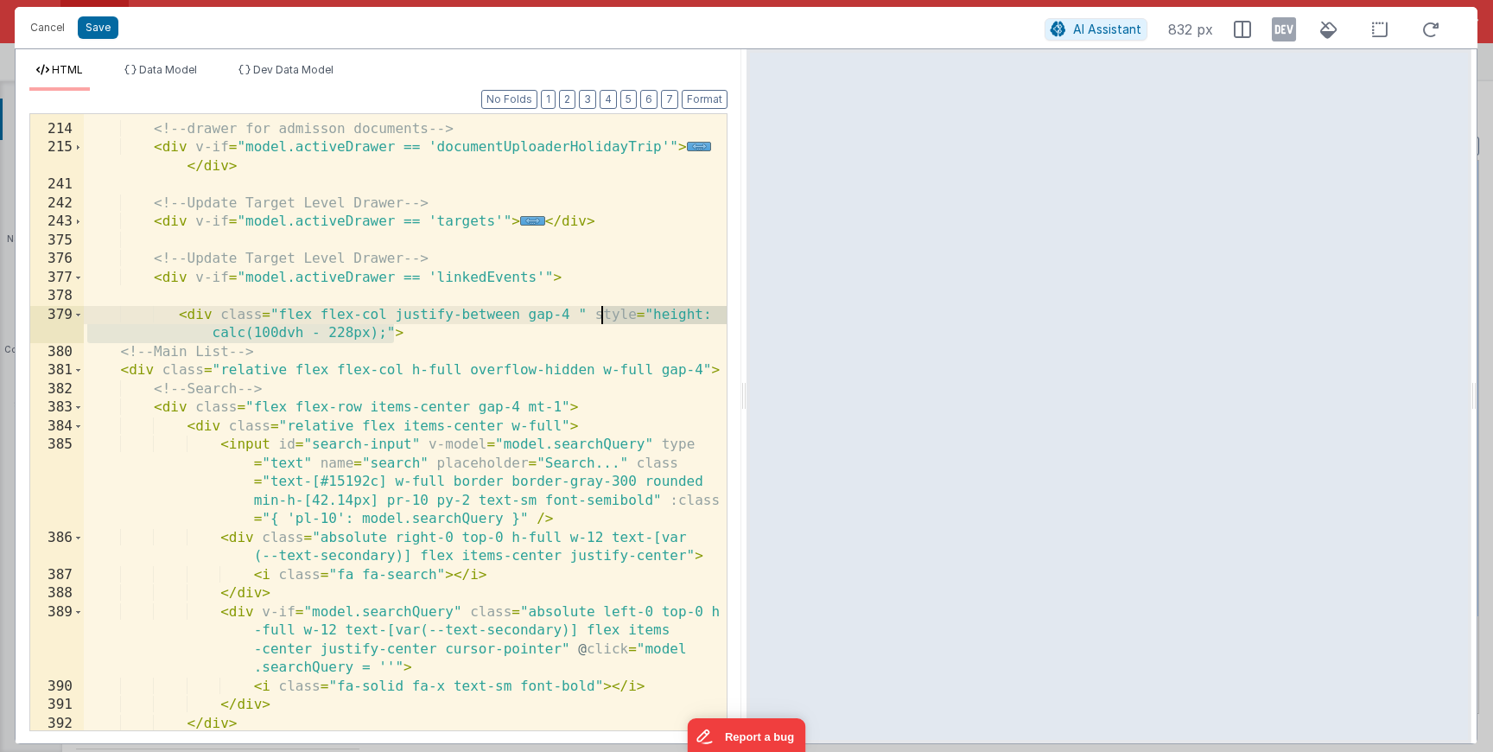
drag, startPoint x: 397, startPoint y: 334, endPoint x: 599, endPoint y: 313, distance: 203.3
click at [599, 313] on div "<!-- drawer for admisson documents --> < div v-if = "model.activeDrawer == 'doc…" at bounding box center [405, 427] width 643 height 653
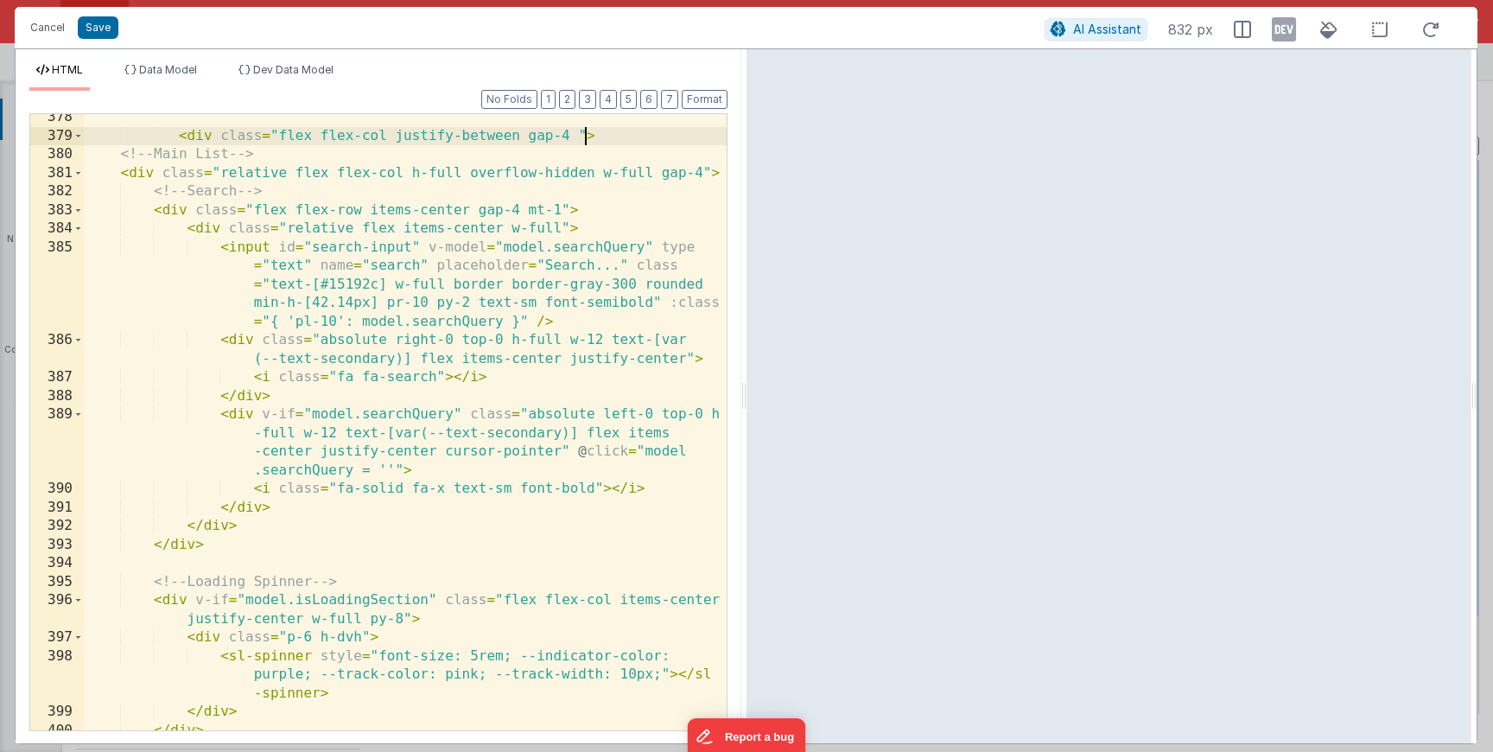
scroll to position [533, 0]
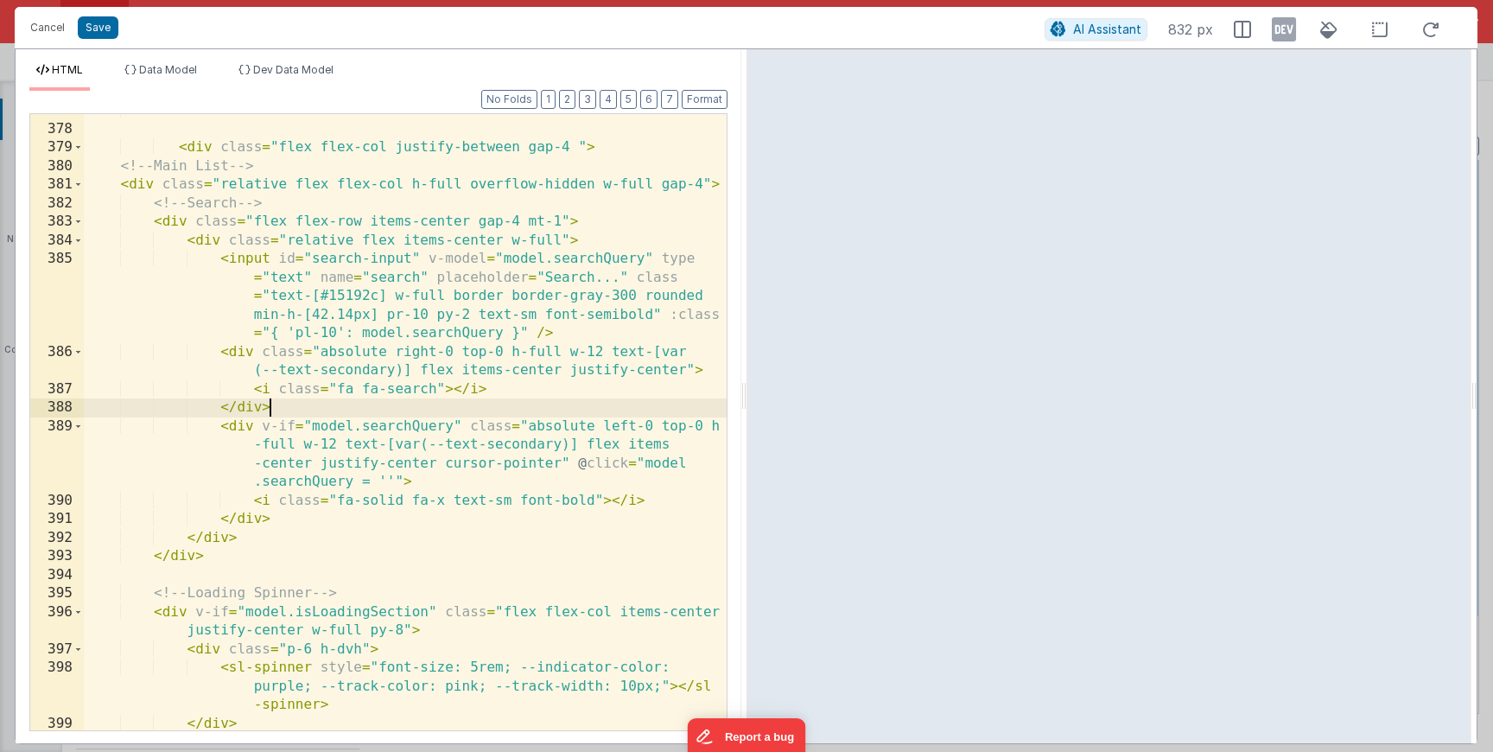
click at [422, 401] on div "< div v-if = "model.activeDrawer == 'linkedEvents'" > < div class = "flex flex-…" at bounding box center [405, 427] width 643 height 653
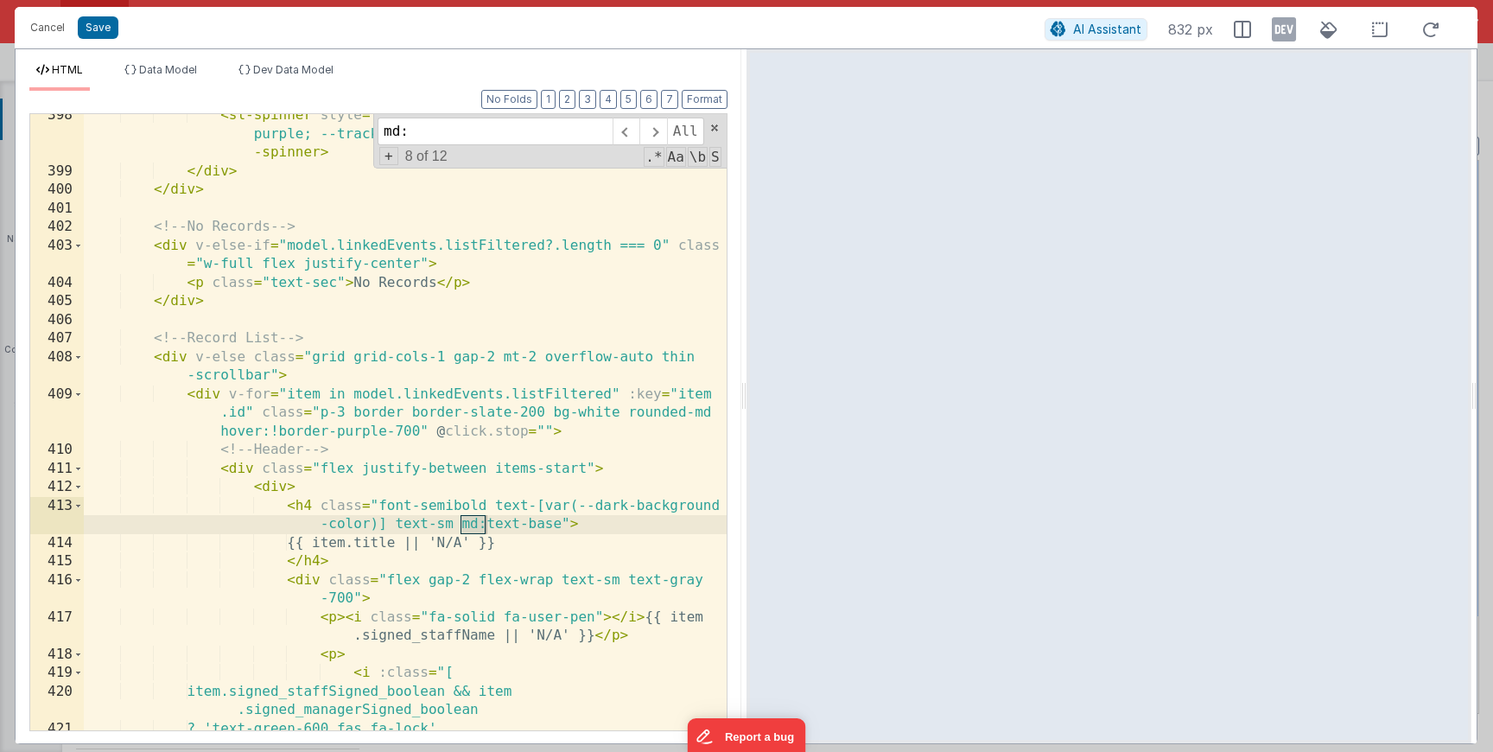
scroll to position [3167, 0]
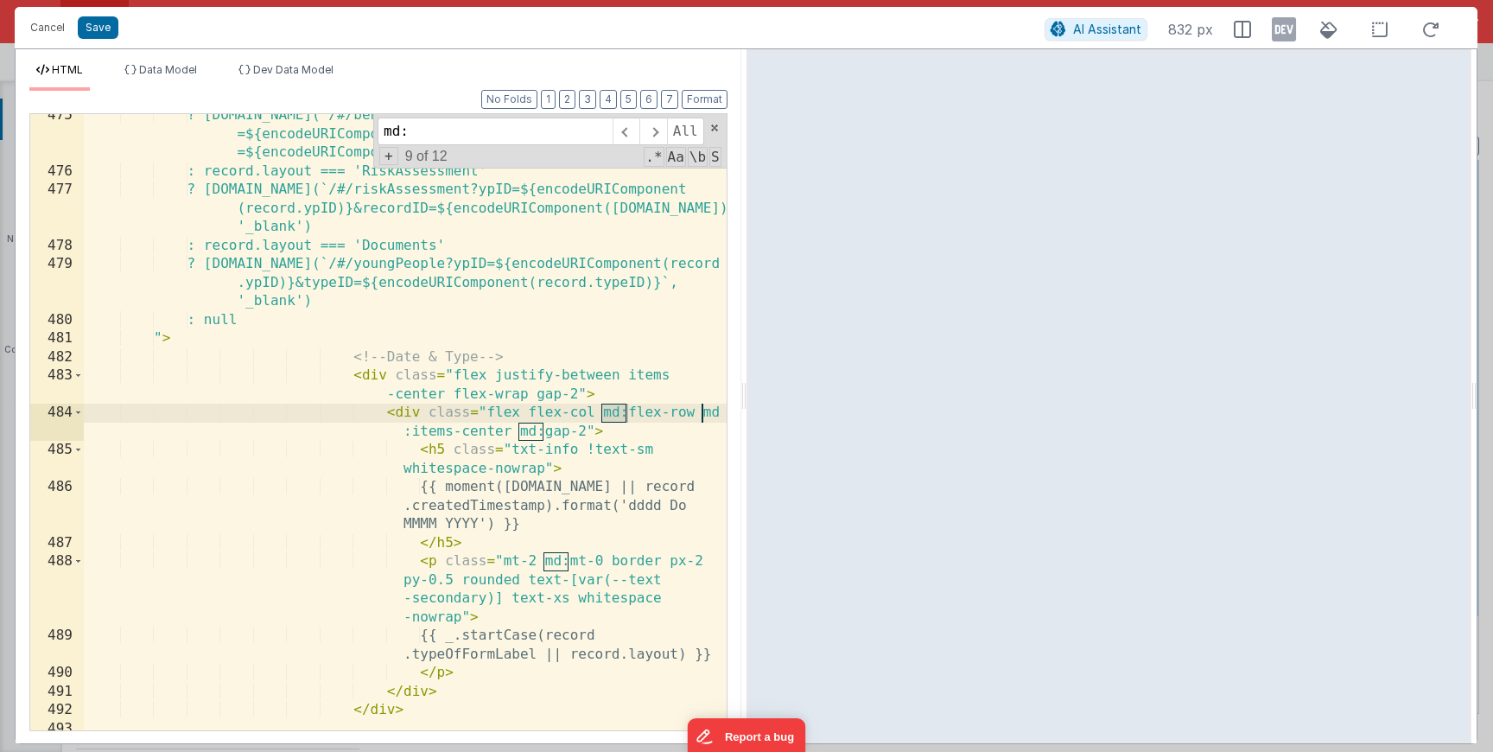
type input "md:"
drag, startPoint x: 599, startPoint y: 413, endPoint x: 587, endPoint y: 427, distance: 18.4
click at [587, 427] on div "? [DOMAIN_NAME](`/#/behaviourSupportPlan?ypID =${encodeURIComponent(record.ypID…" at bounding box center [405, 451] width 643 height 691
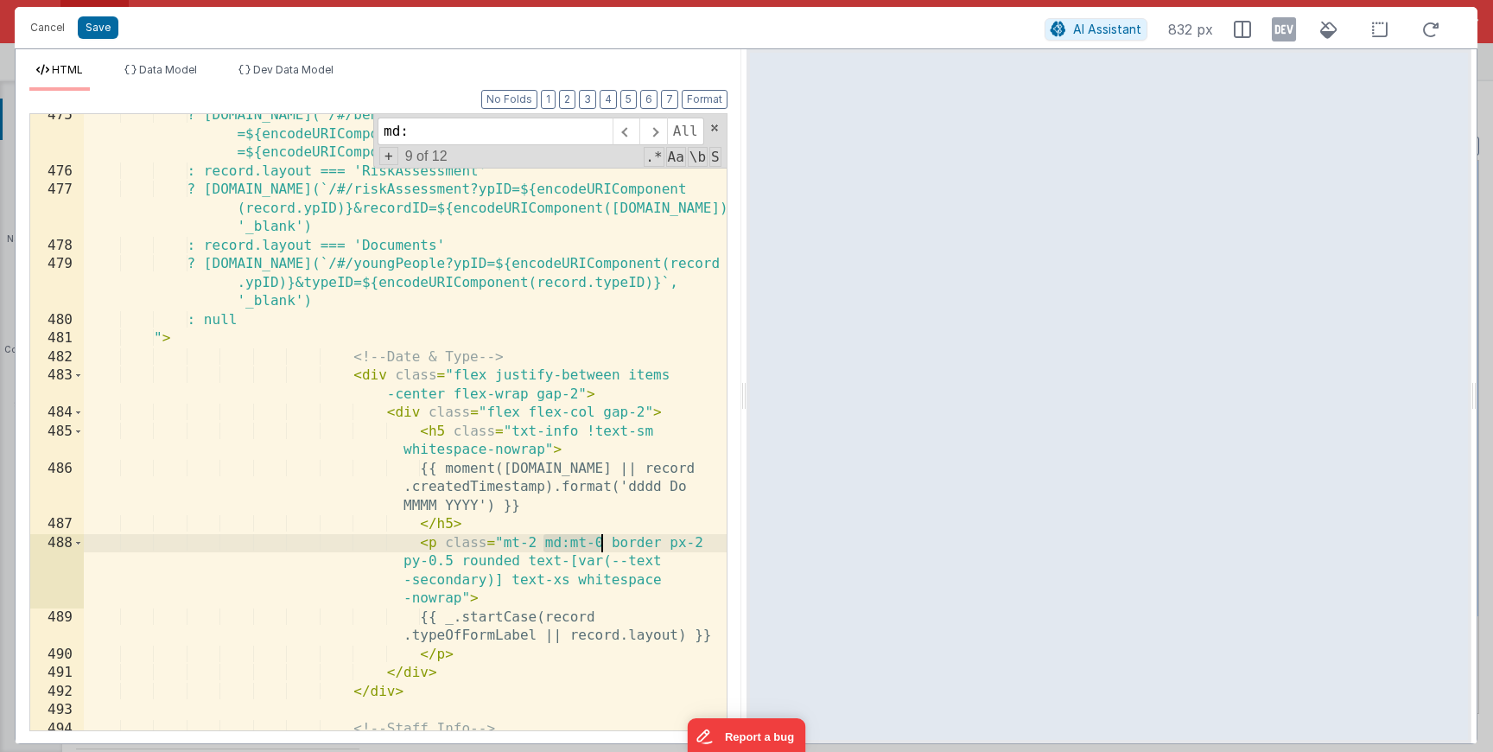
drag, startPoint x: 544, startPoint y: 544, endPoint x: 603, endPoint y: 550, distance: 59.9
click at [603, 550] on div "? [DOMAIN_NAME](`/#/behaviourSupportPlan?ypID =${encodeURIComponent(record.ypID…" at bounding box center [405, 461] width 643 height 710
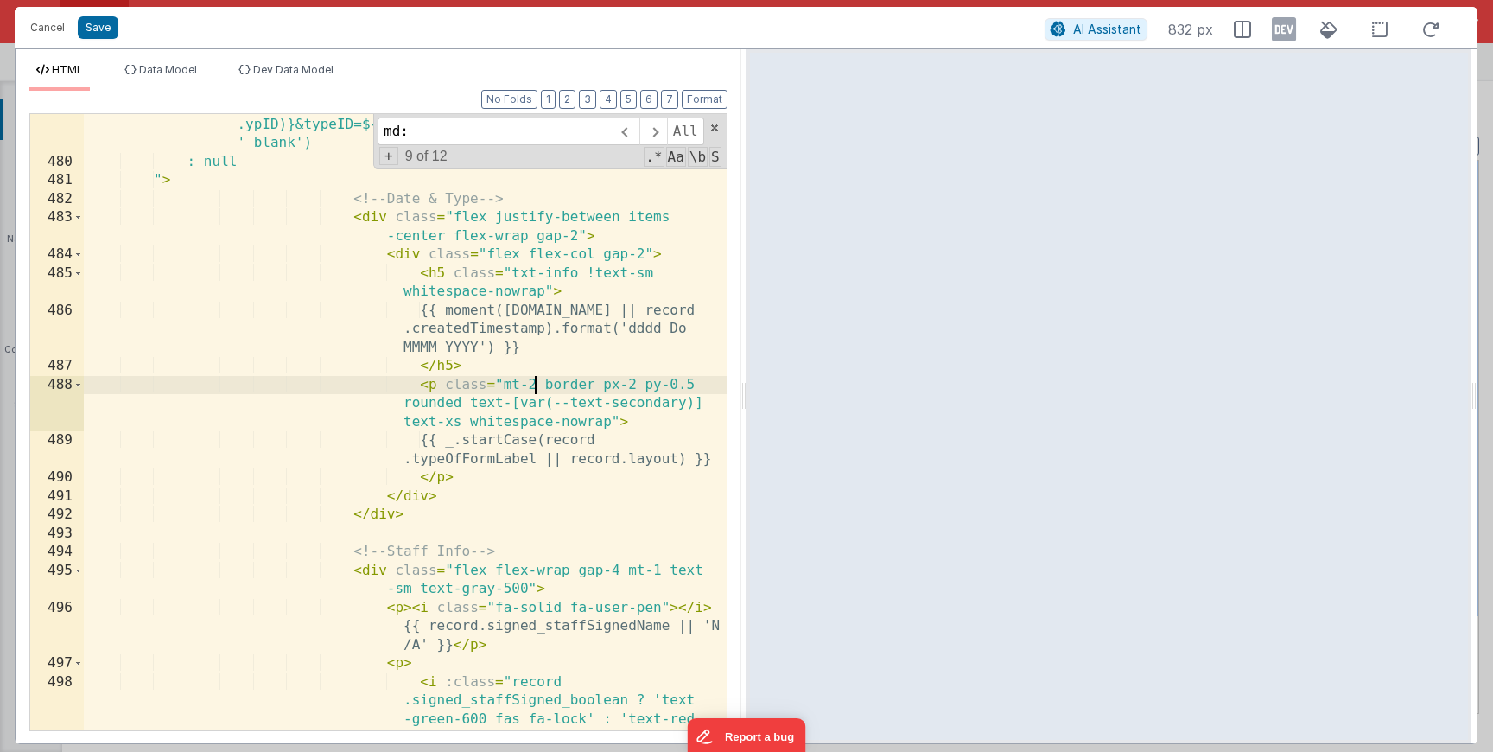
scroll to position [3325, 0]
click at [602, 551] on div "? [DOMAIN_NAME](`/#/youngPeople?ypID=${encodeURIComponent(record .ypID)}&typeID…" at bounding box center [405, 470] width 643 height 747
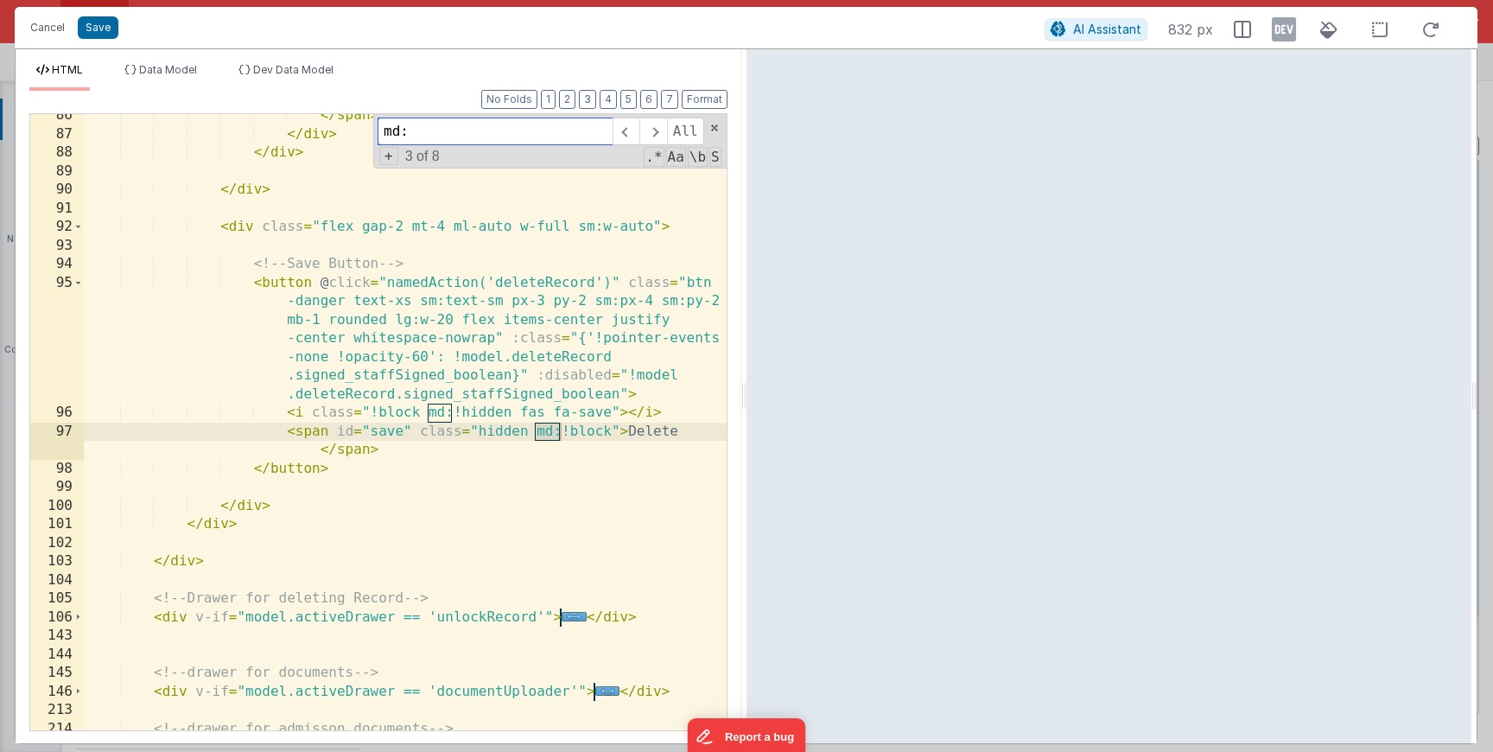
scroll to position [2721, 0]
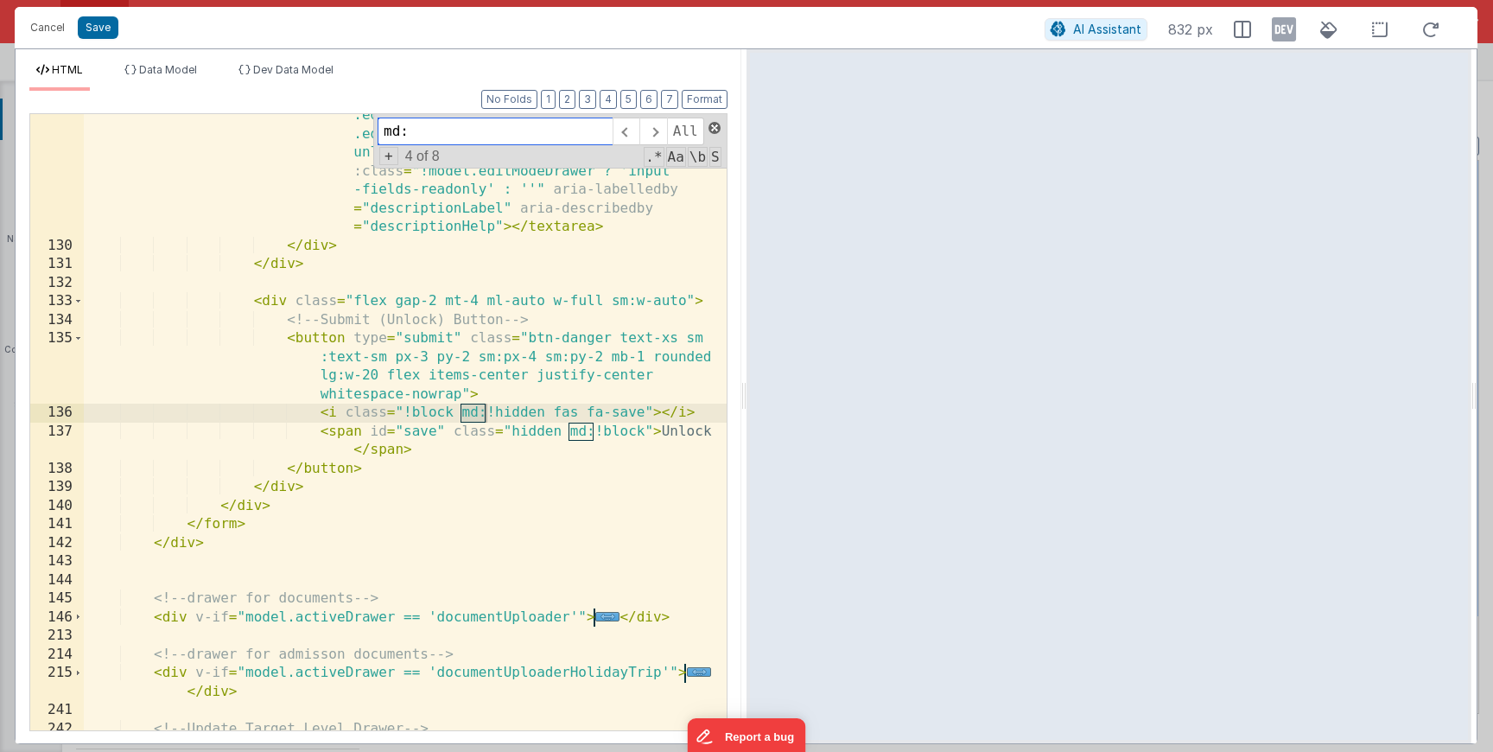
click at [712, 131] on span at bounding box center [715, 128] width 12 height 12
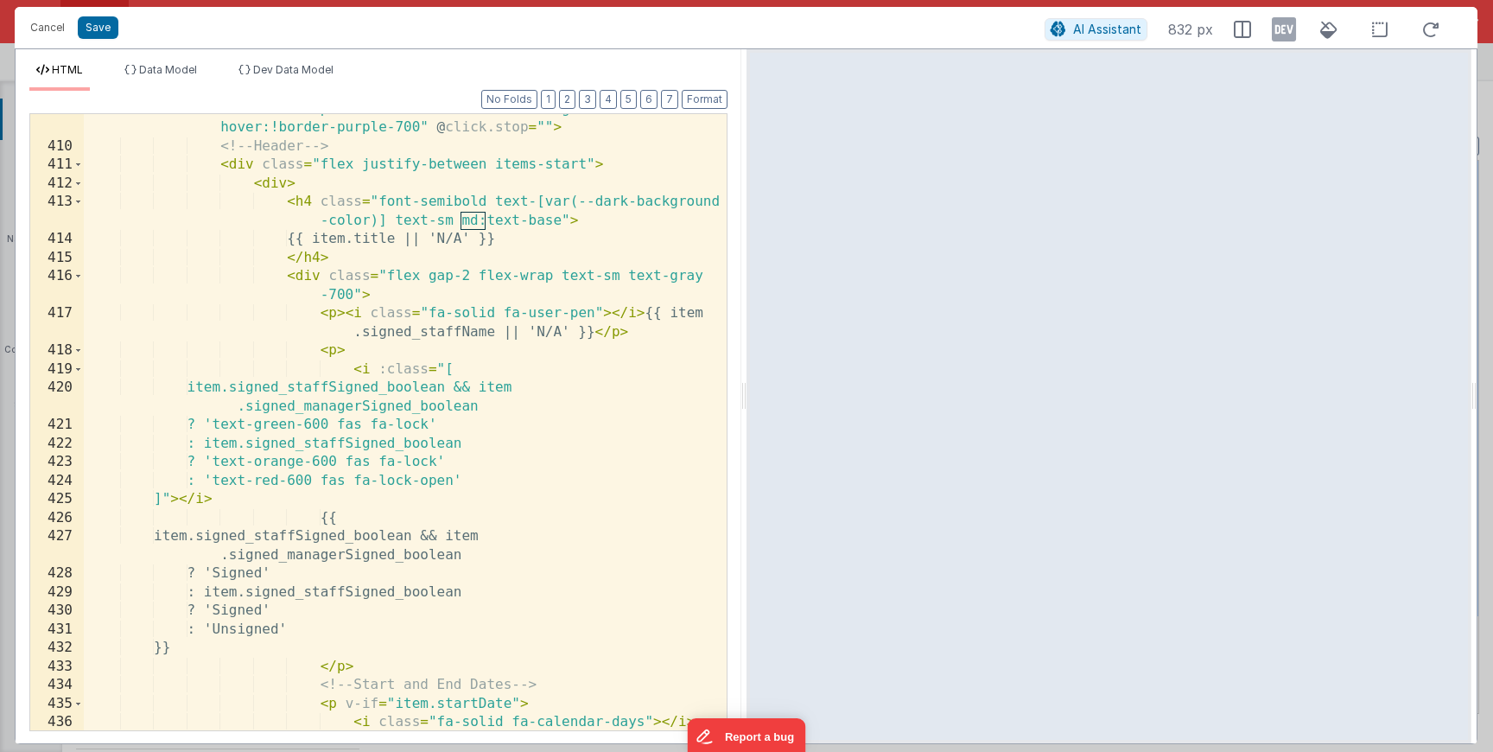
scroll to position [4269, 0]
click at [601, 105] on div "Format 7 6 5 4 3 2 1 No Folds 409 410 411 412 413 414 415 416 417 418 419 420 4…" at bounding box center [378, 410] width 698 height 639
click at [592, 101] on button "3" at bounding box center [587, 99] width 17 height 19
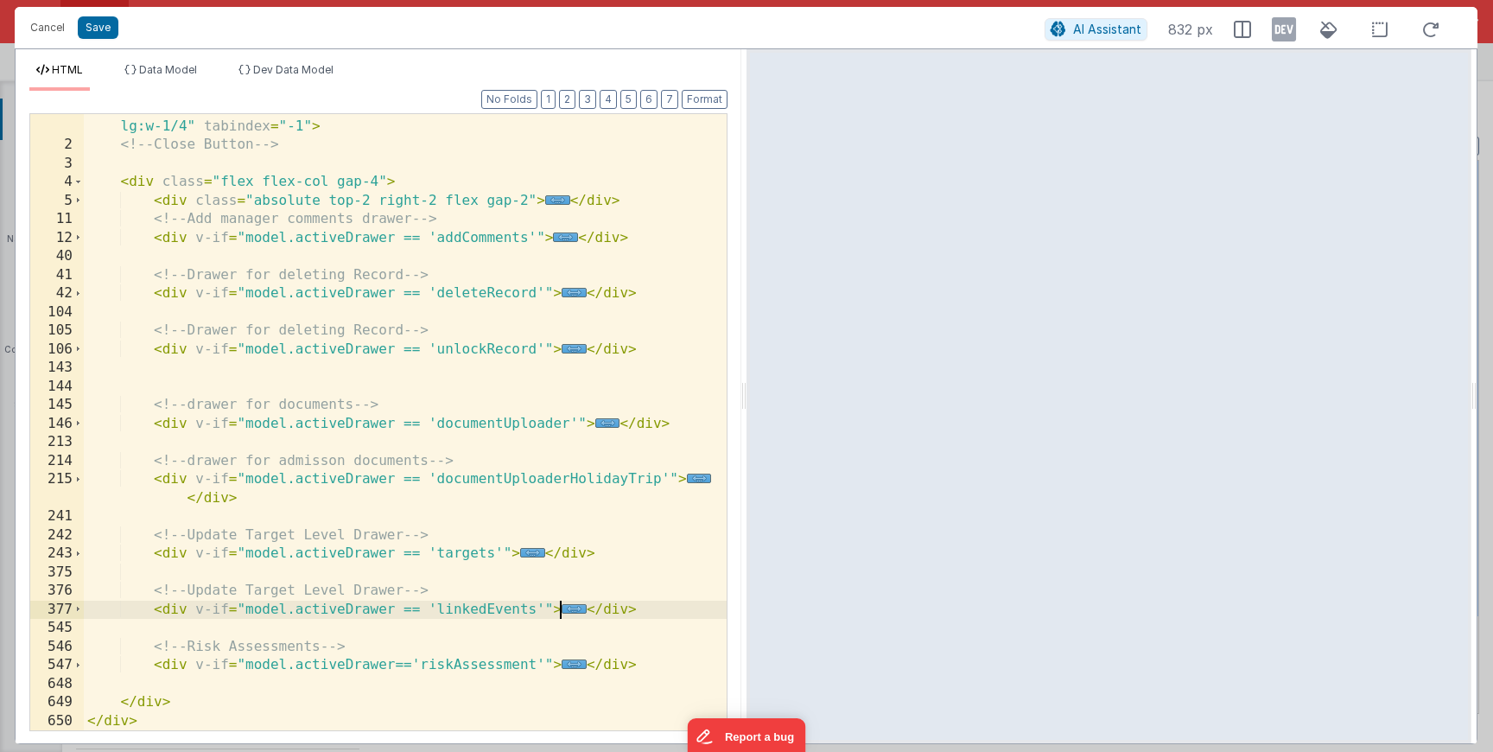
click at [576, 603] on div "< div id = "info-drawer" class = "fixed top-0 right-0 z-40 h-screen p-4 overflo…" at bounding box center [405, 425] width 643 height 691
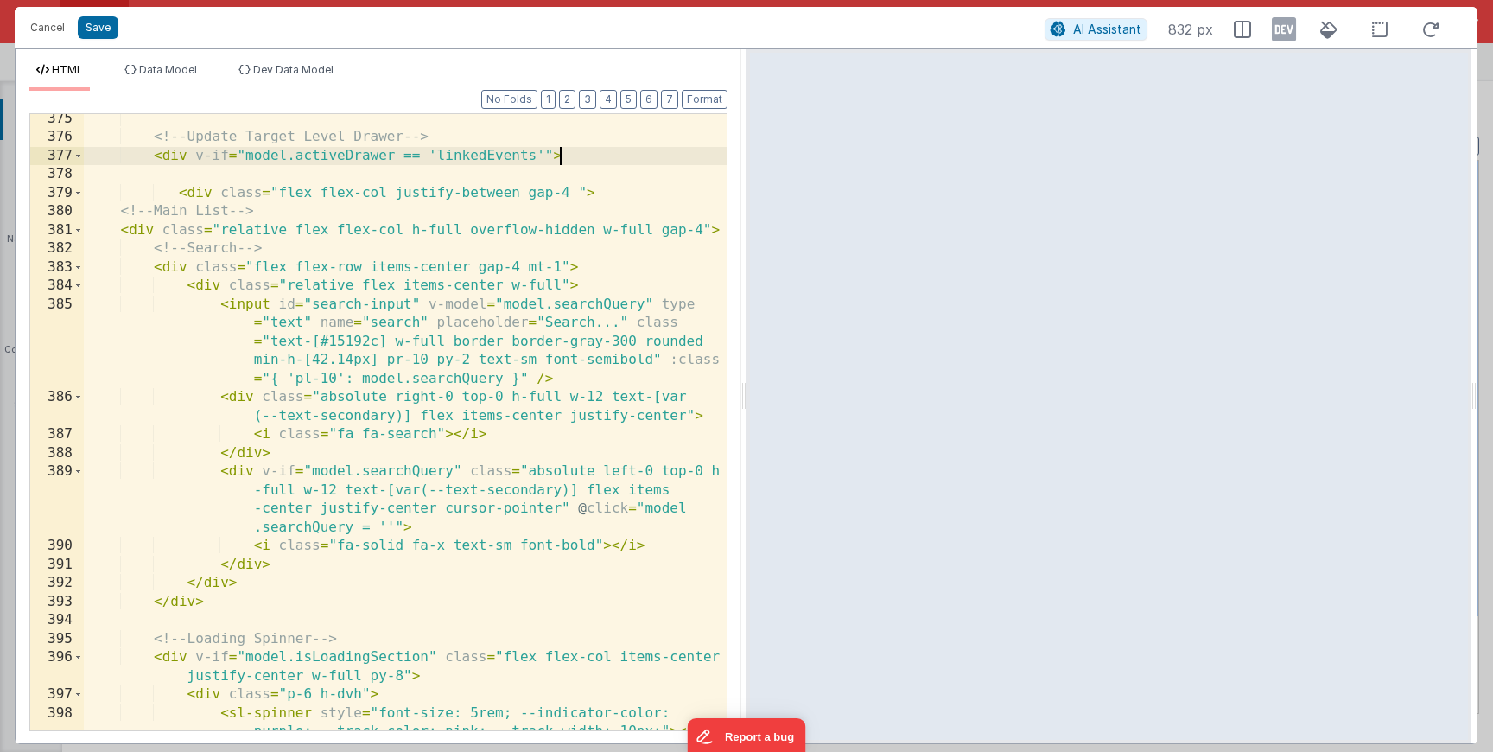
scroll to position [759, 0]
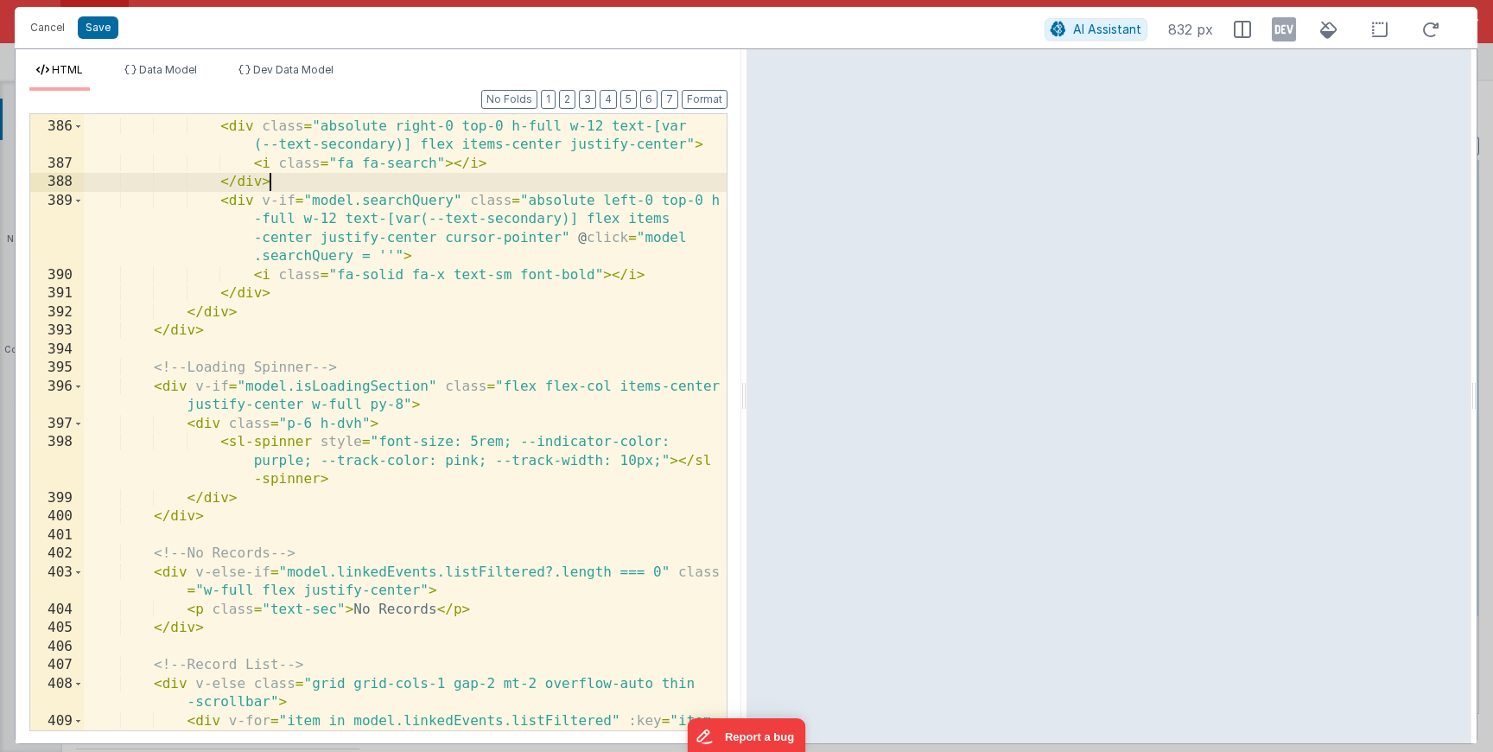
click at [450, 190] on div "< input id = "search-input" v-model = "model.searchQuery" type = "text" name = …" at bounding box center [405, 406] width 643 height 765
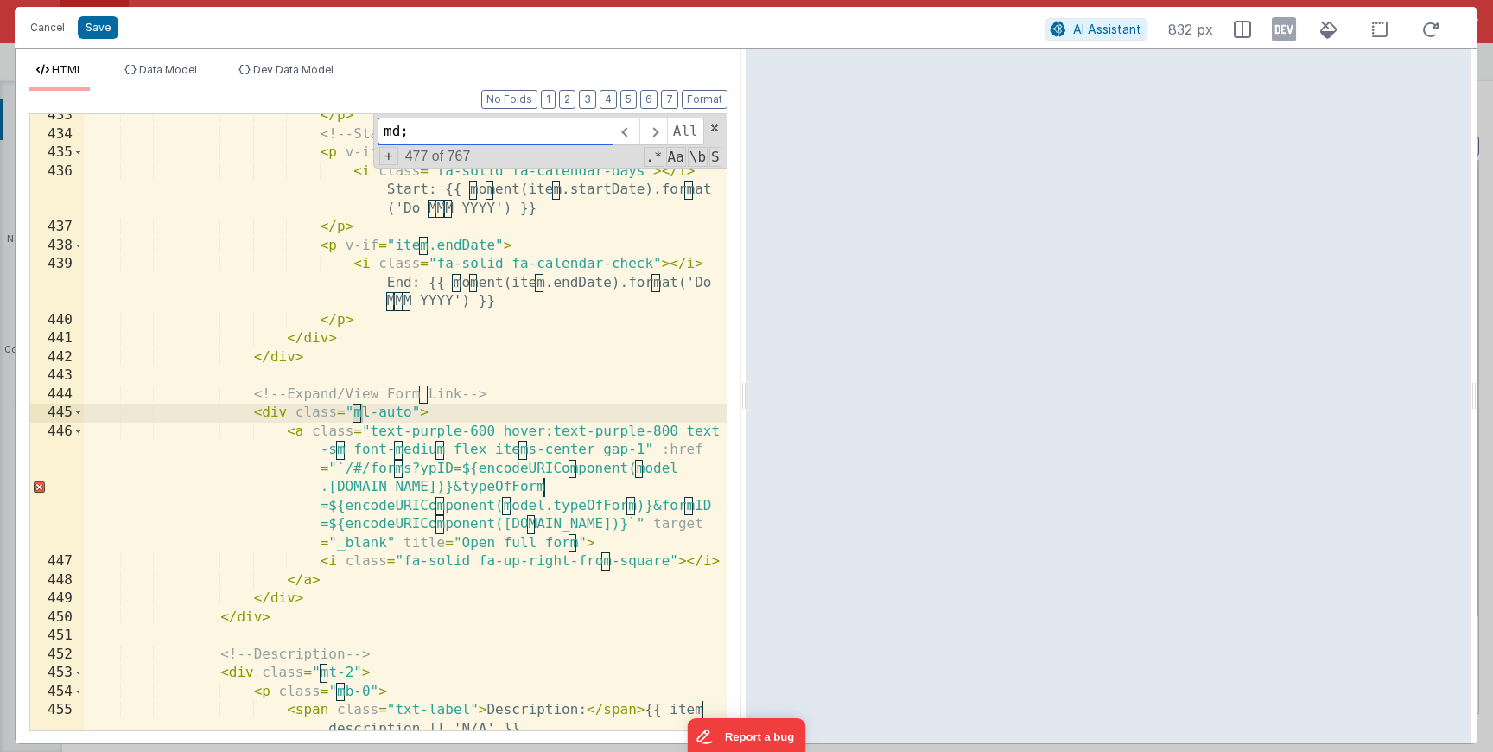
scroll to position [2349, 0]
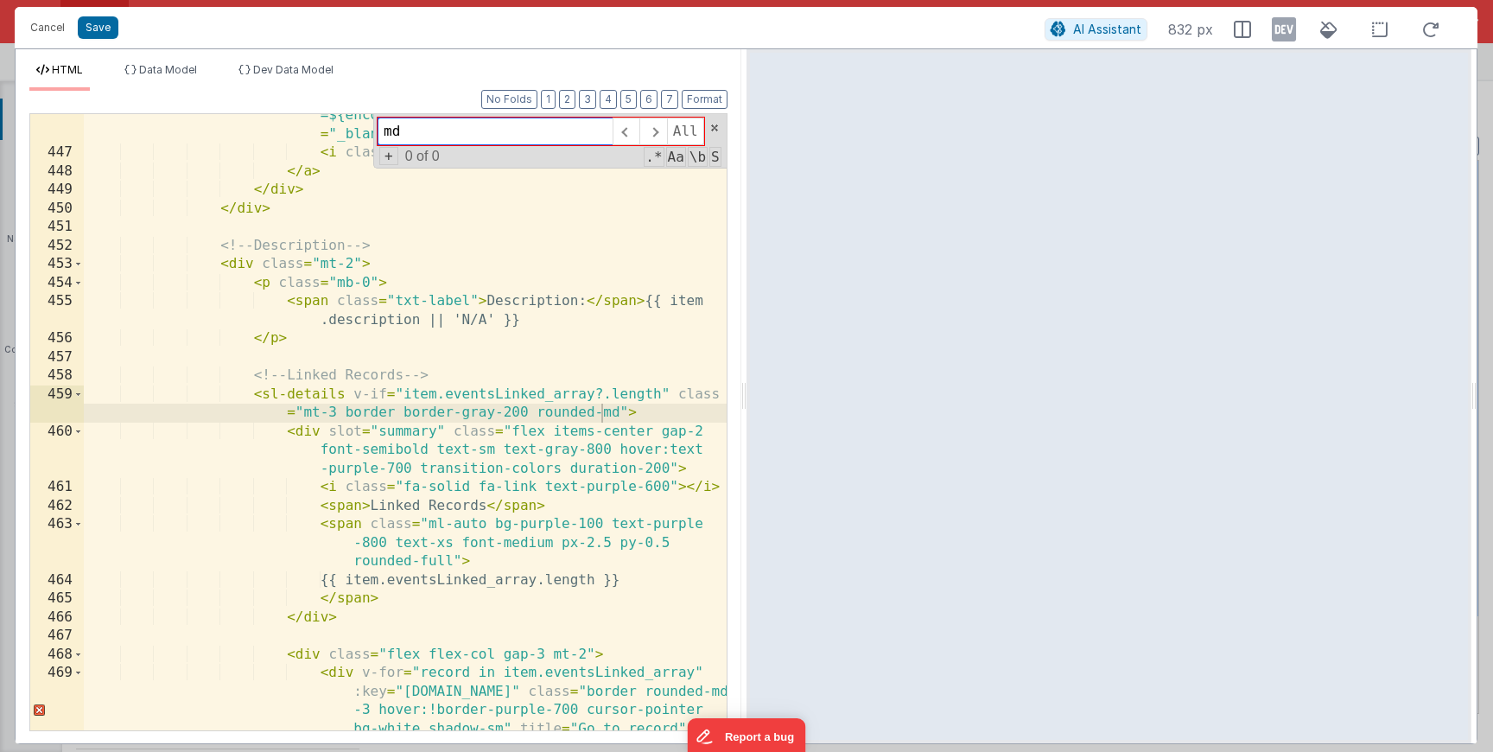
type input "md:"
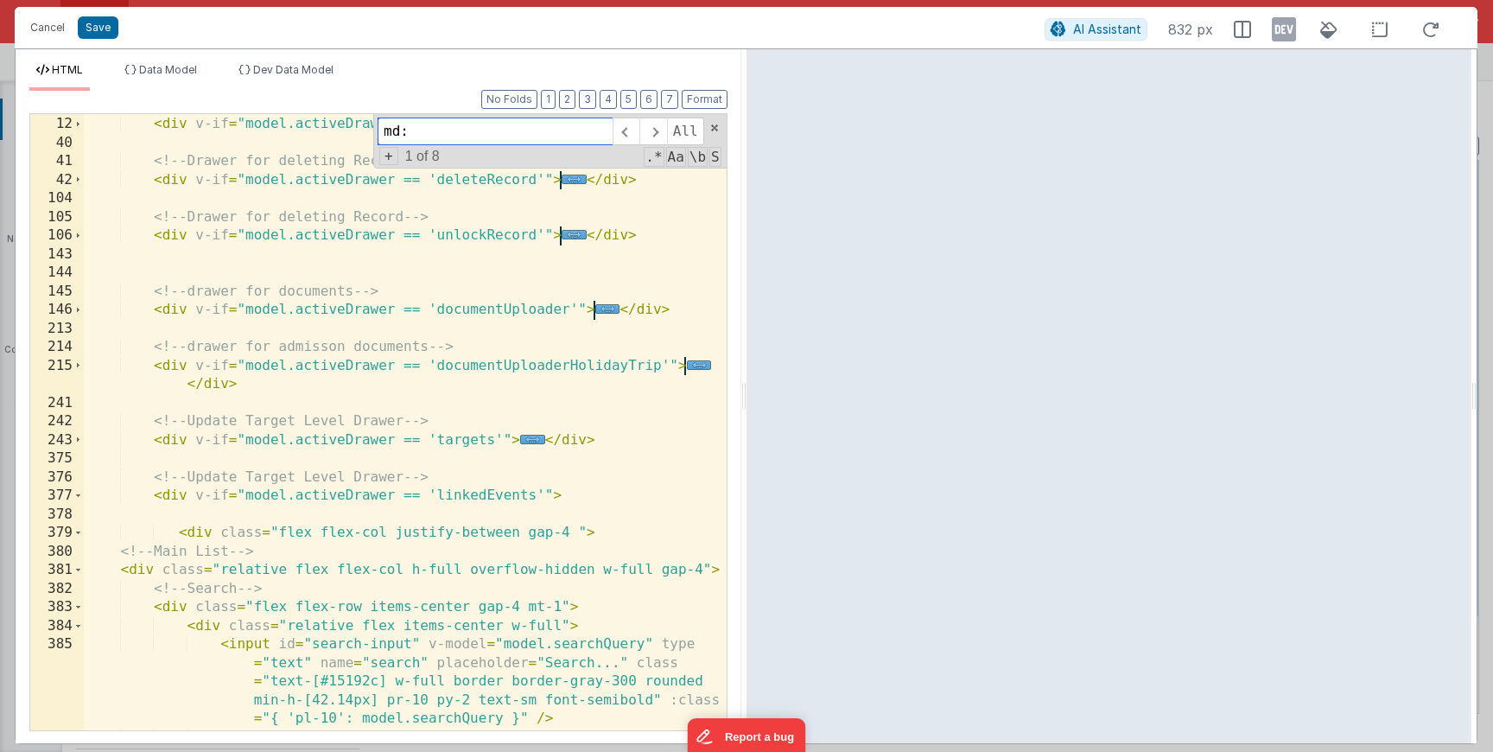
scroll to position [0, 0]
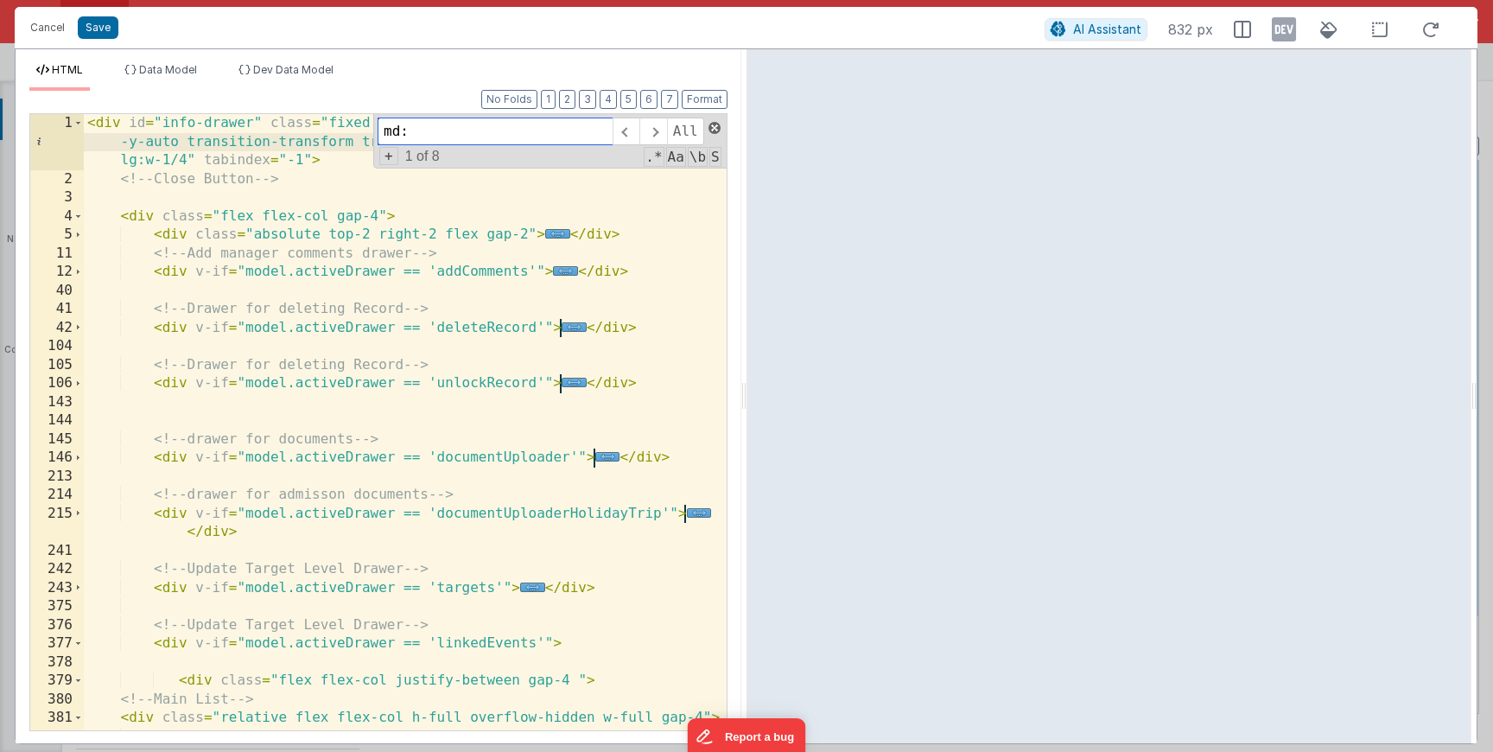
click at [710, 125] on span at bounding box center [715, 128] width 12 height 12
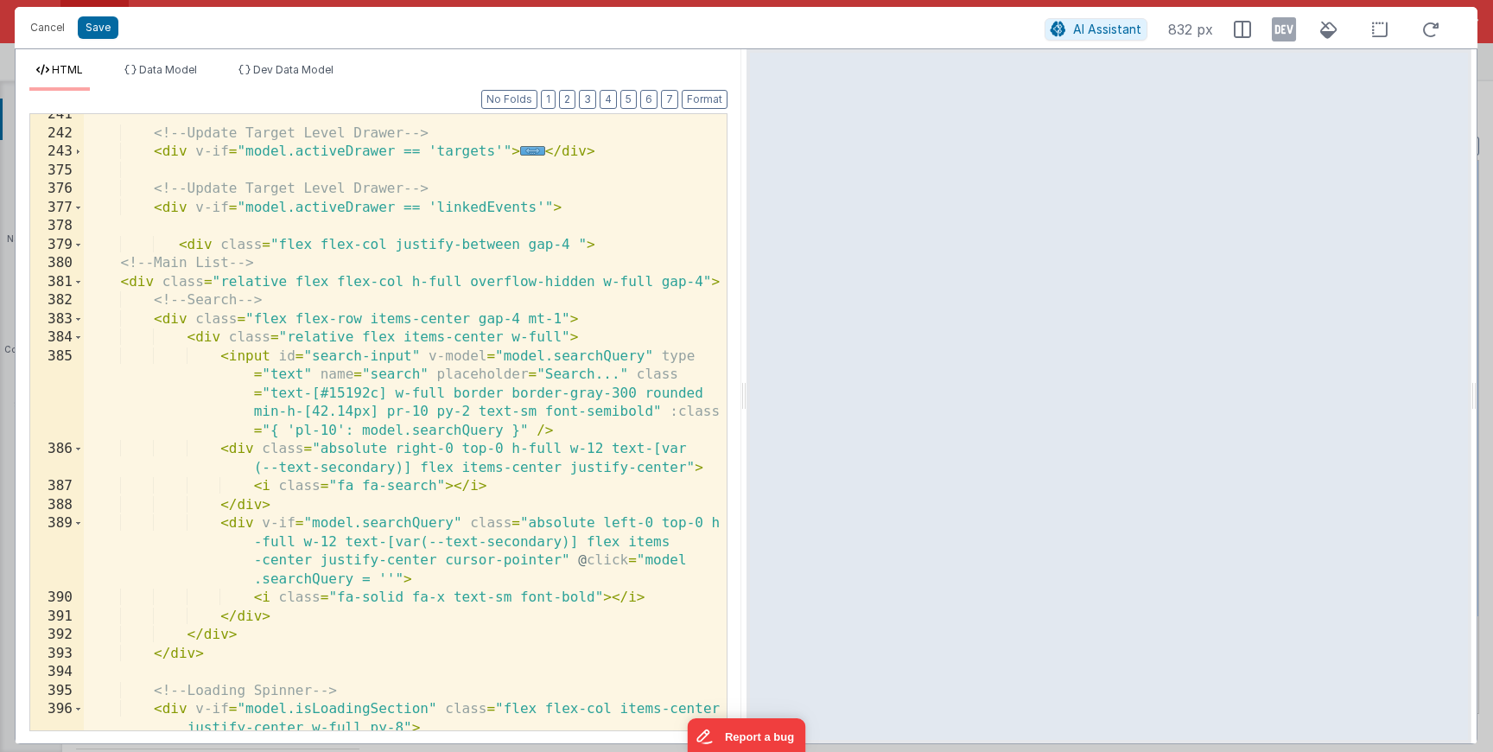
scroll to position [441, 0]
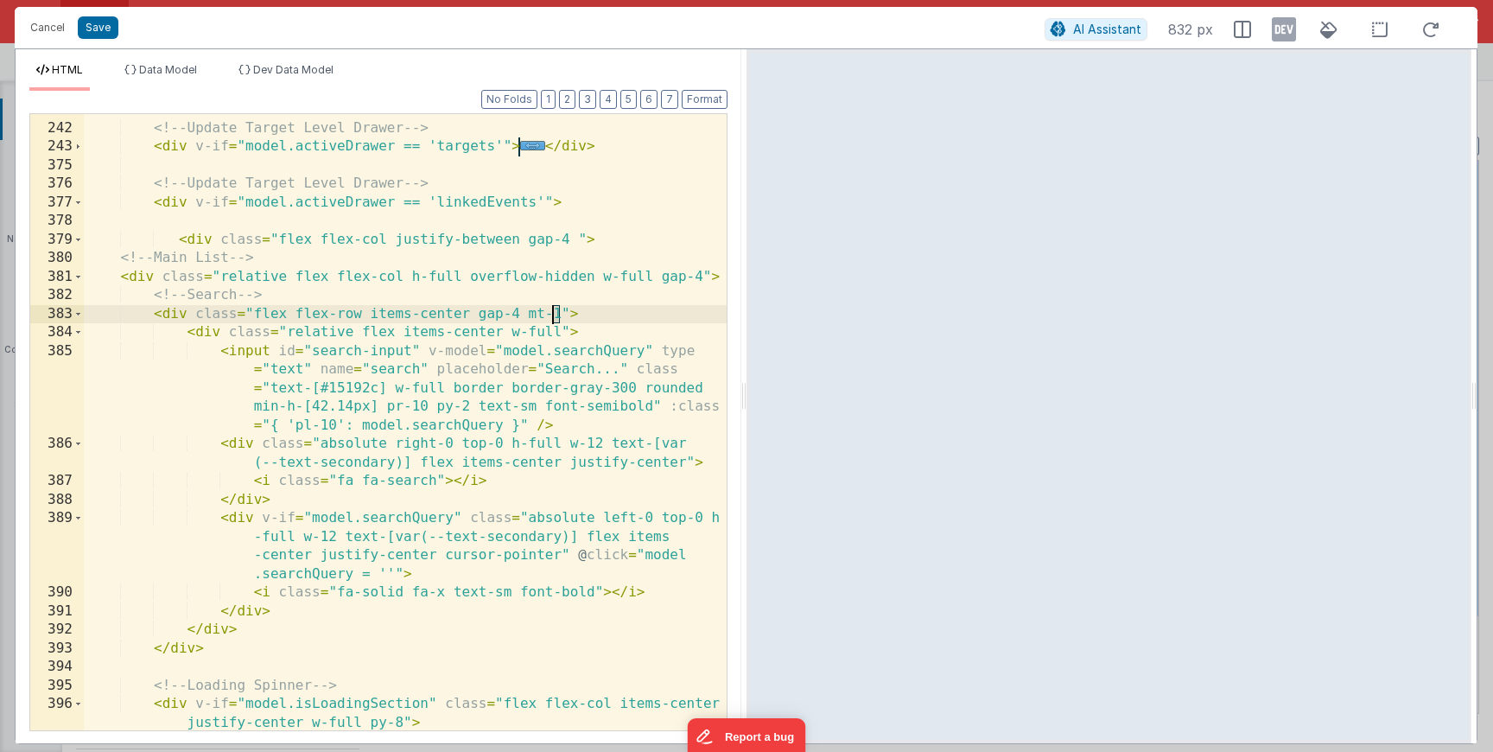
click at [555, 312] on div "<!-- Update Target Level Drawer --> < div v-if = "model.activeDrawer == 'target…" at bounding box center [405, 426] width 643 height 653
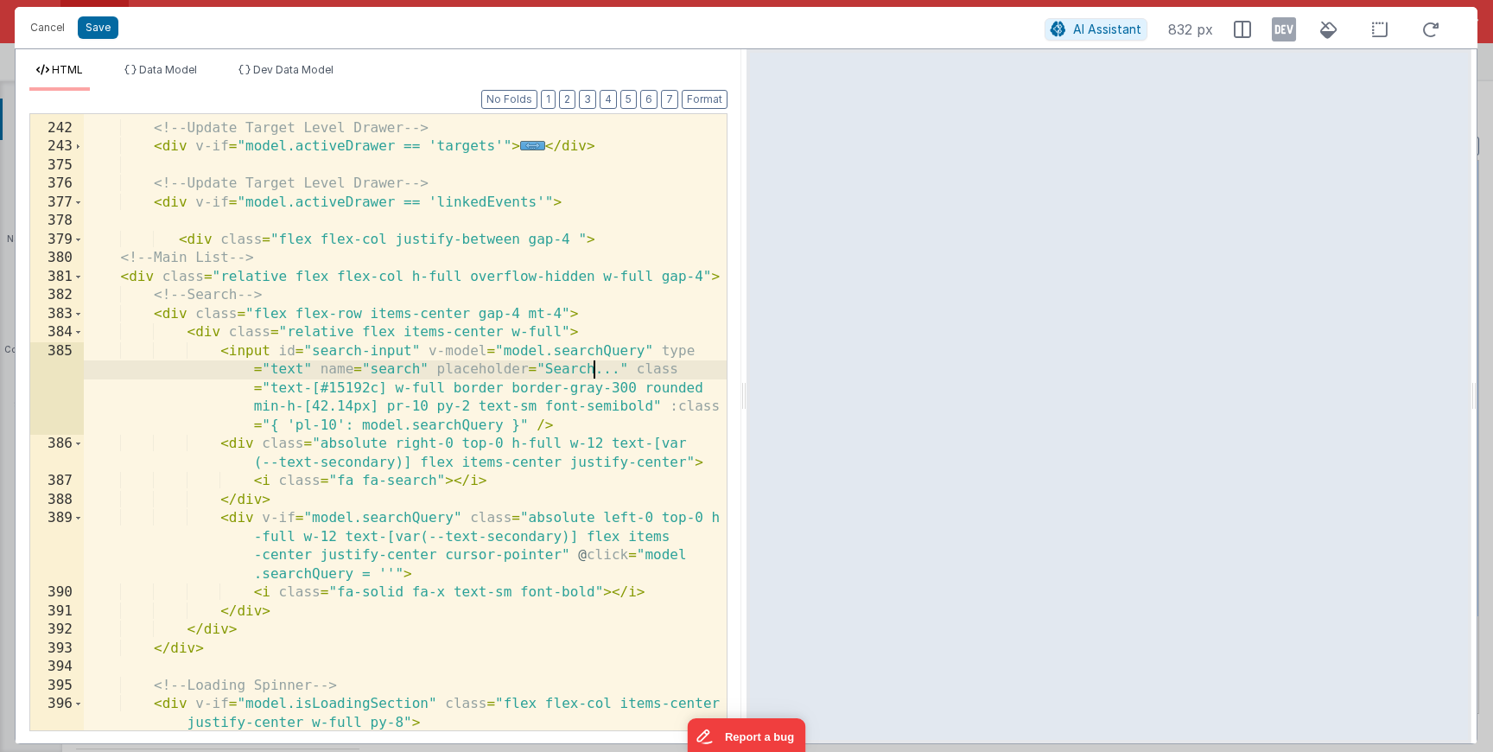
click at [597, 367] on div "<!-- Update Target Level Drawer --> < div v-if = "model.activeDrawer == 'target…" at bounding box center [405, 426] width 643 height 653
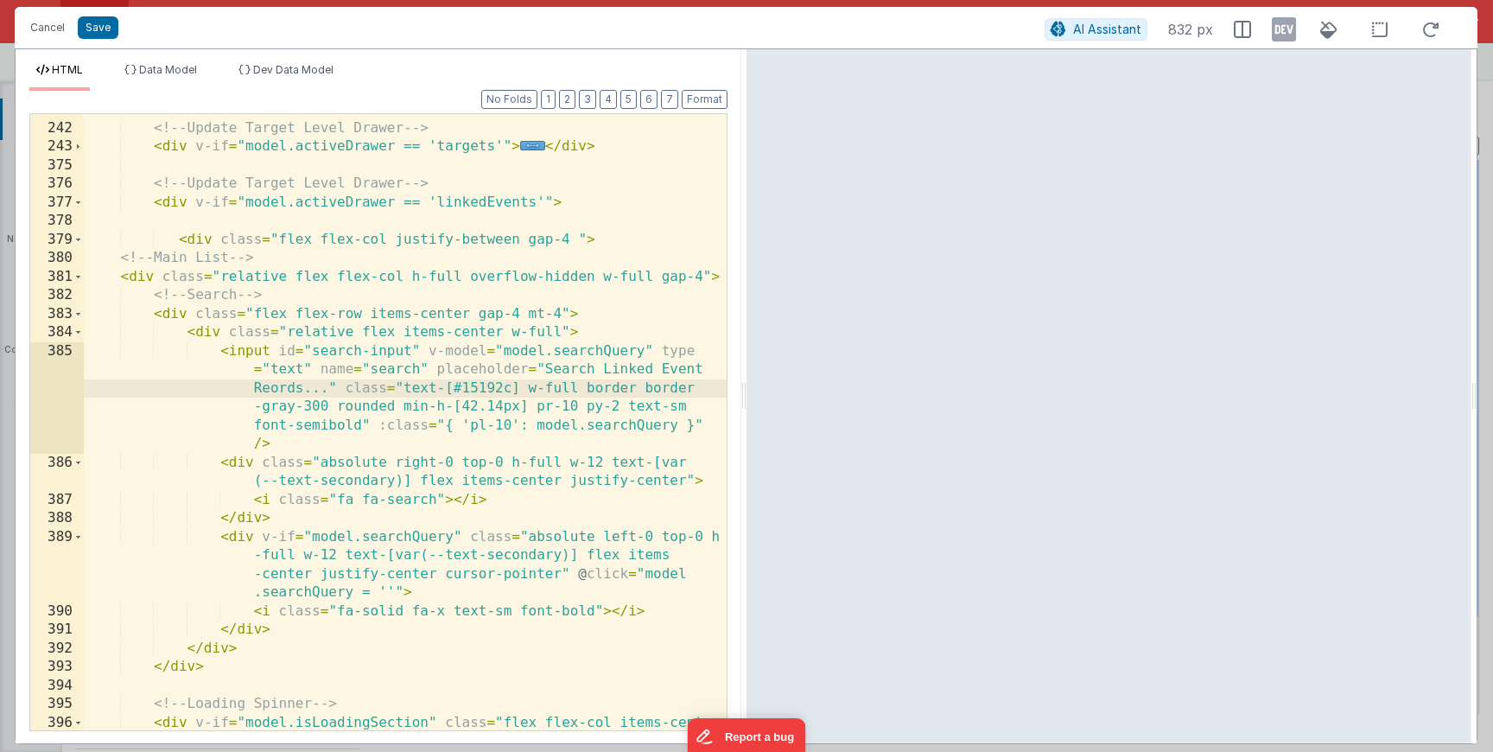
click at [608, 365] on div "<!-- Update Target Level Drawer --> < div v-if = "model.activeDrawer == 'target…" at bounding box center [405, 436] width 643 height 672
click at [664, 372] on div "<!-- Update Target Level Drawer --> < div v-if = "model.activeDrawer == 'target…" at bounding box center [405, 436] width 643 height 672
drag, startPoint x: 255, startPoint y: 386, endPoint x: 301, endPoint y: 392, distance: 46.1
click at [301, 392] on div "<!-- Update Target Level Drawer --> < div v-if = "model.activeDrawer == 'target…" at bounding box center [405, 436] width 643 height 672
click at [102, 34] on button "Save" at bounding box center [98, 27] width 41 height 22
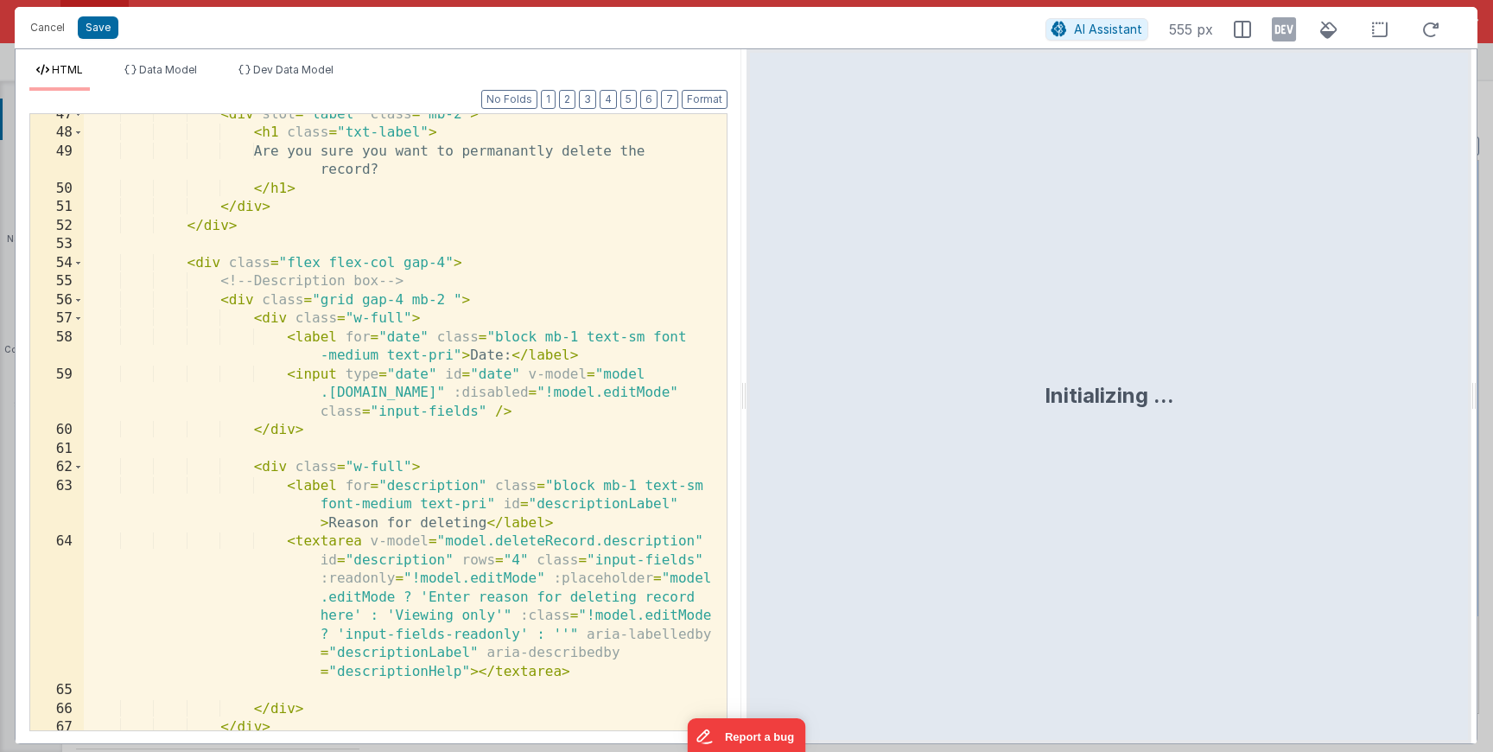
scroll to position [1125, 0]
click at [442, 459] on div "< div slot = "label" class = "mb-2" > < h1 class = "txt-label" > Are you sure y…" at bounding box center [405, 430] width 643 height 653
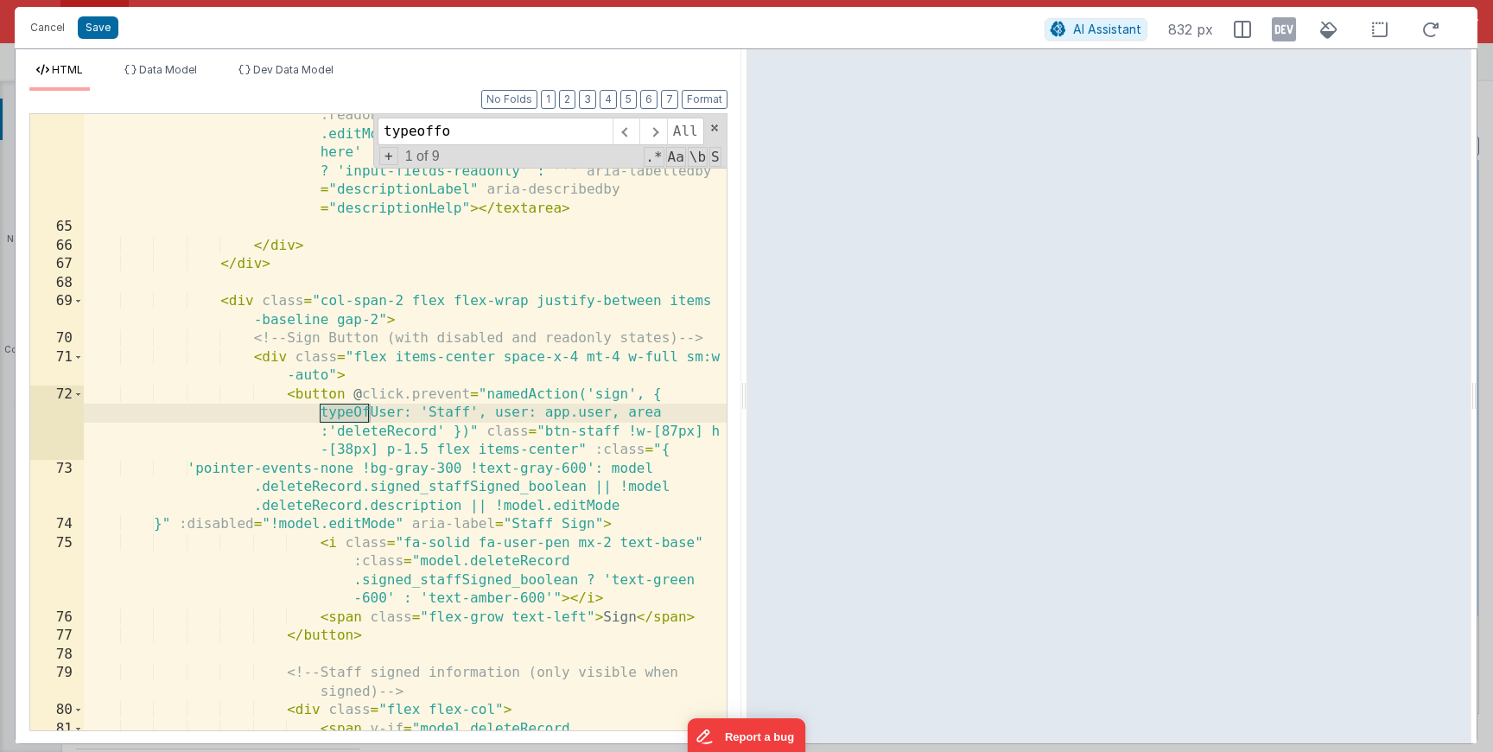
scroll to position [12178, 0]
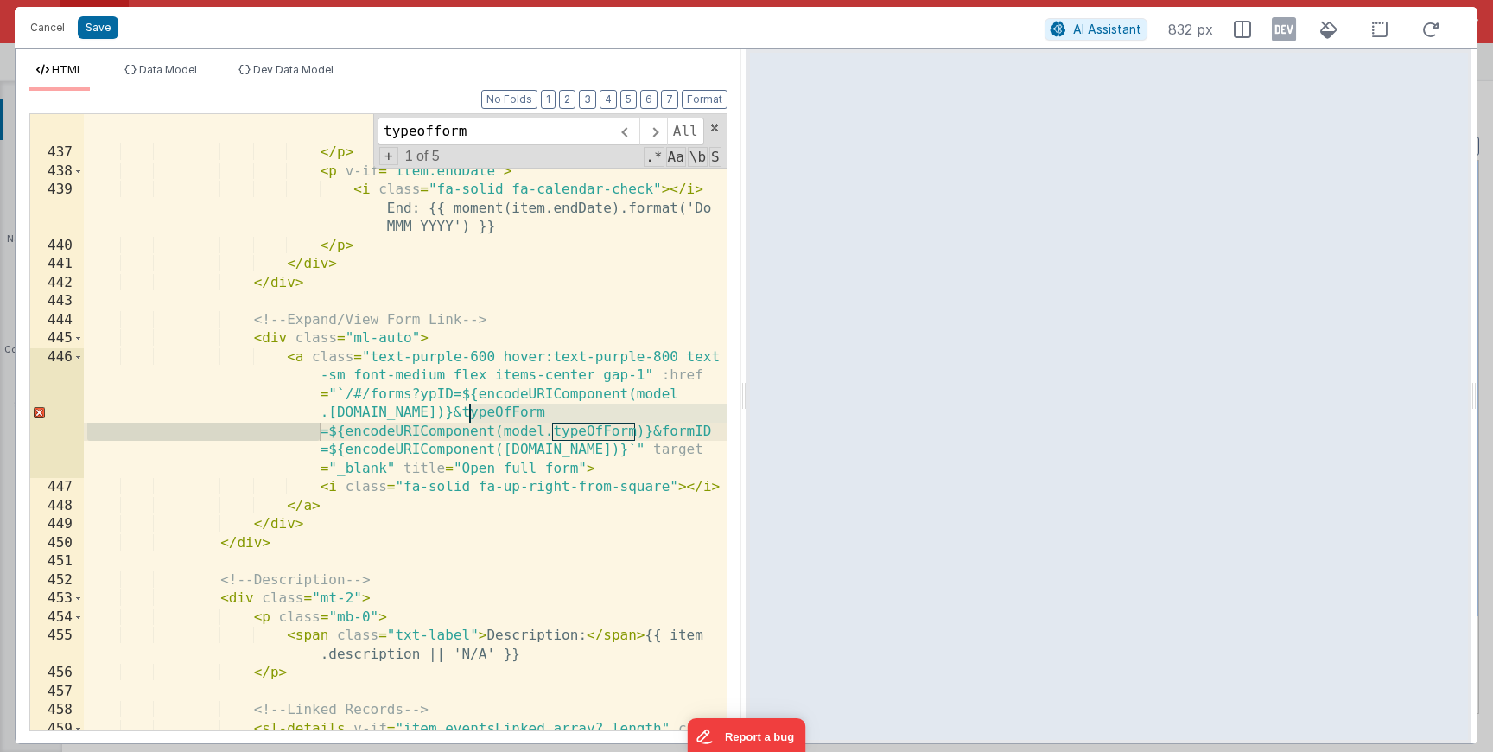
type input "typeofform"
click at [596, 433] on div "< i class = "fa-solid fa-calendar-days" > </ i > Start: {{ moment(item.startDat…" at bounding box center [405, 443] width 643 height 710
drag, startPoint x: 502, startPoint y: 433, endPoint x: 638, endPoint y: 432, distance: 135.7
click at [638, 432] on div "< i class = "fa-solid fa-calendar-days" > </ i > Start: {{ moment(item.startDat…" at bounding box center [405, 443] width 643 height 710
drag, startPoint x: 646, startPoint y: 429, endPoint x: 508, endPoint y: 428, distance: 137.4
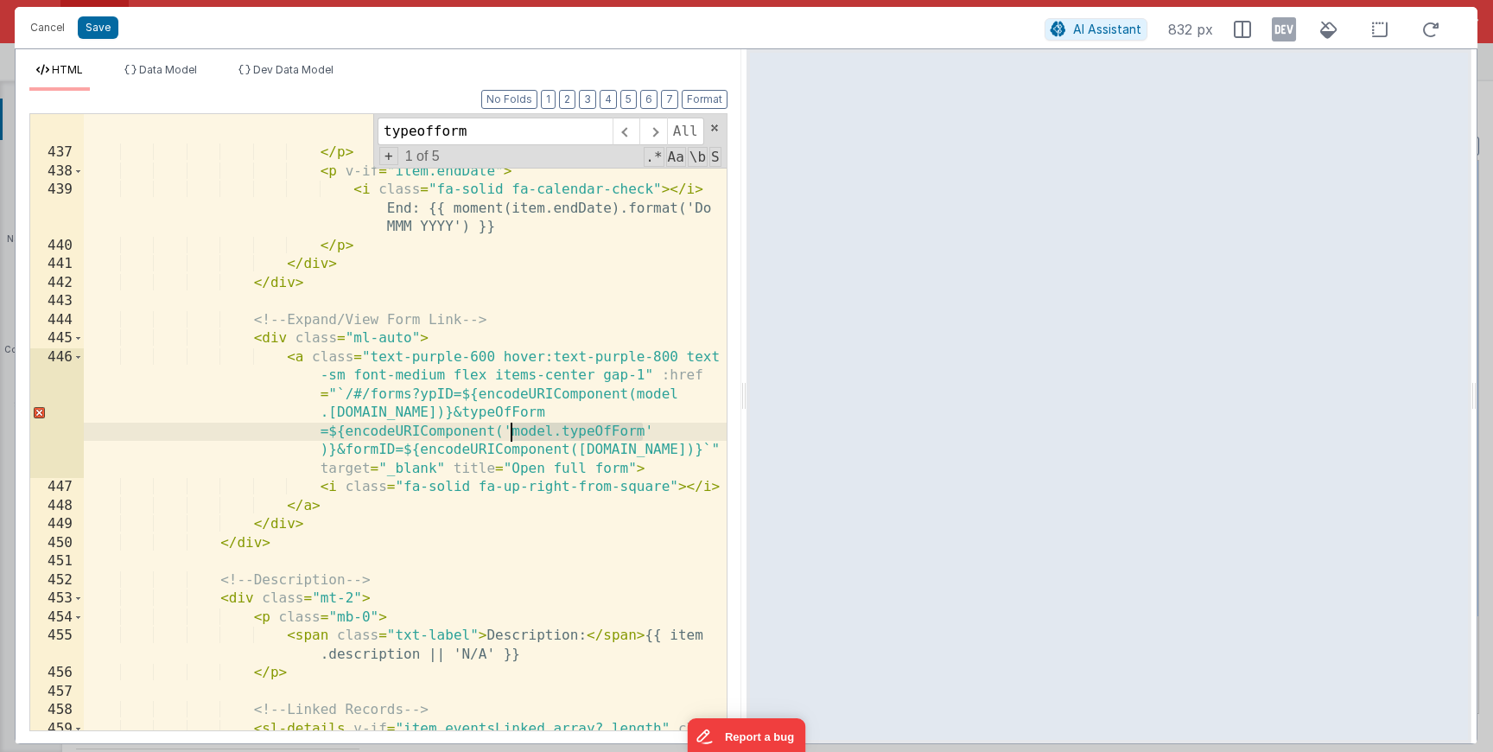
click at [508, 428] on div "< i class = "fa-solid fa-calendar-days" > </ i > Start: {{ moment(item.startDat…" at bounding box center [405, 443] width 643 height 710
click at [535, 436] on div "< i class = "fa-solid fa-calendar-days" > </ i > Start: {{ moment(item.startDat…" at bounding box center [405, 422] width 643 height 616
click at [535, 436] on div "< i class = "fa-solid fa-calendar-days" > </ i > Start: {{ moment(item.startDat…" at bounding box center [405, 443] width 643 height 710
click at [586, 431] on div "< i class = "fa-solid fa-calendar-days" > </ i > Start: {{ moment(item.startDat…" at bounding box center [405, 443] width 643 height 710
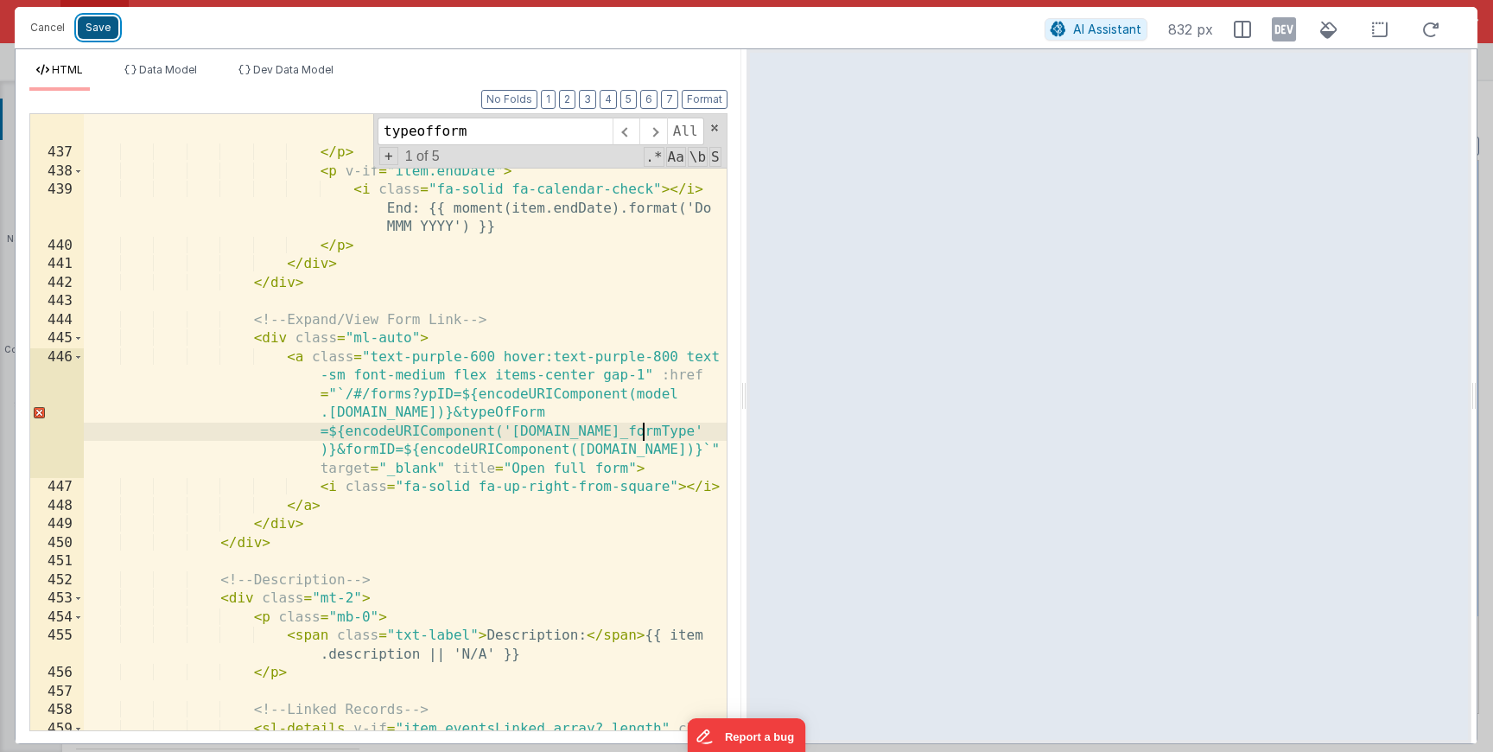
click at [104, 35] on button "Save" at bounding box center [98, 27] width 41 height 22
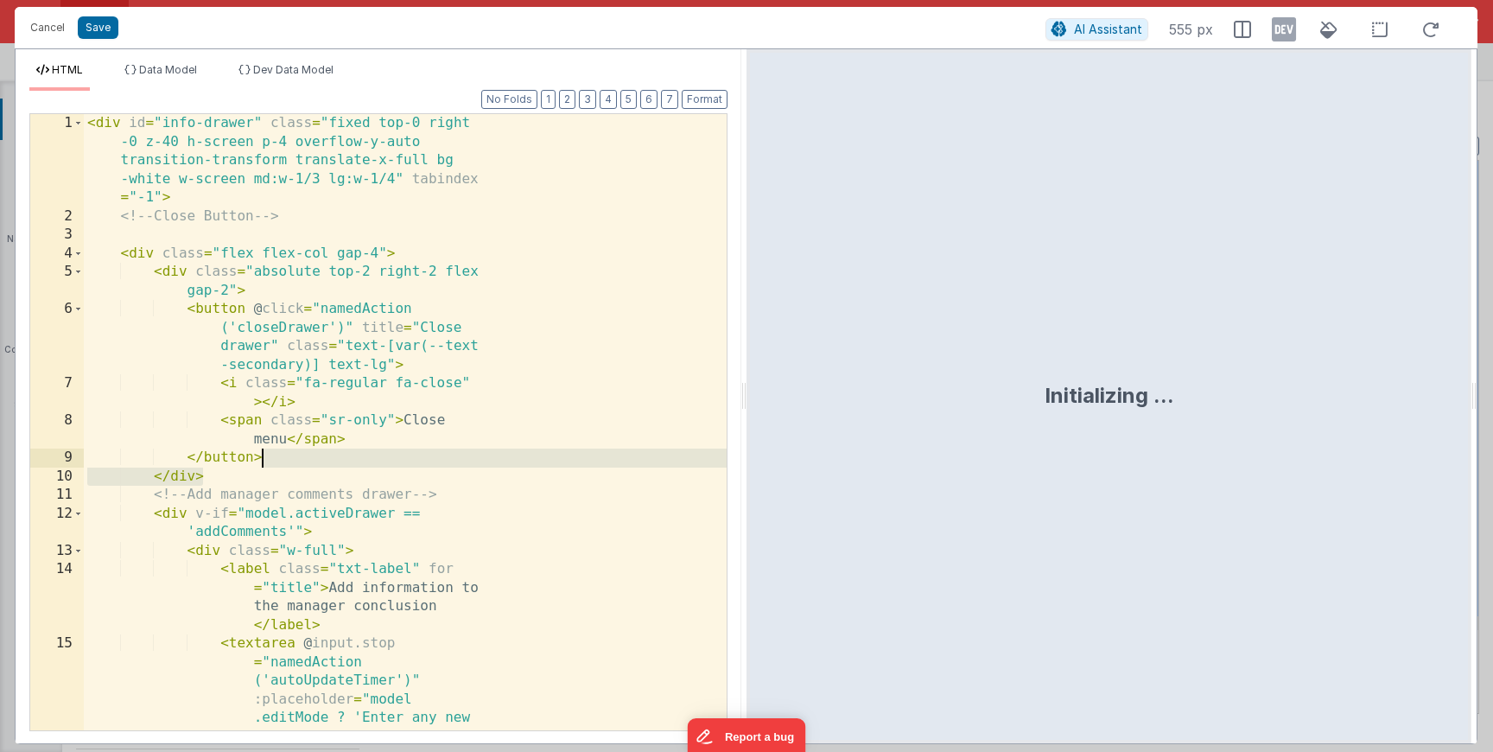
click at [379, 459] on div "< div id = "info-drawer" class = "fixed top-0 right -0 z-40 h-screen p-4 overfl…" at bounding box center [405, 599] width 643 height 970
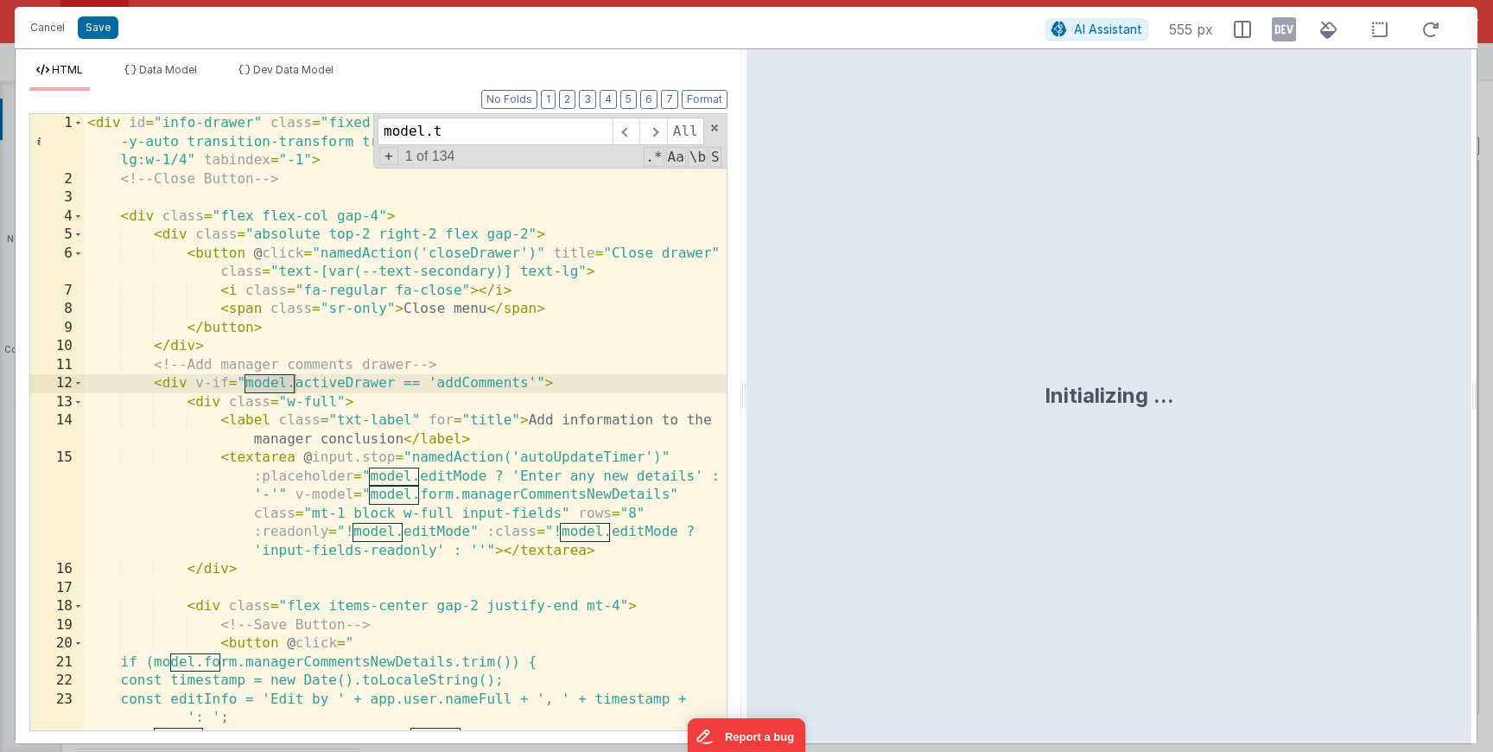
scroll to position [6567, 0]
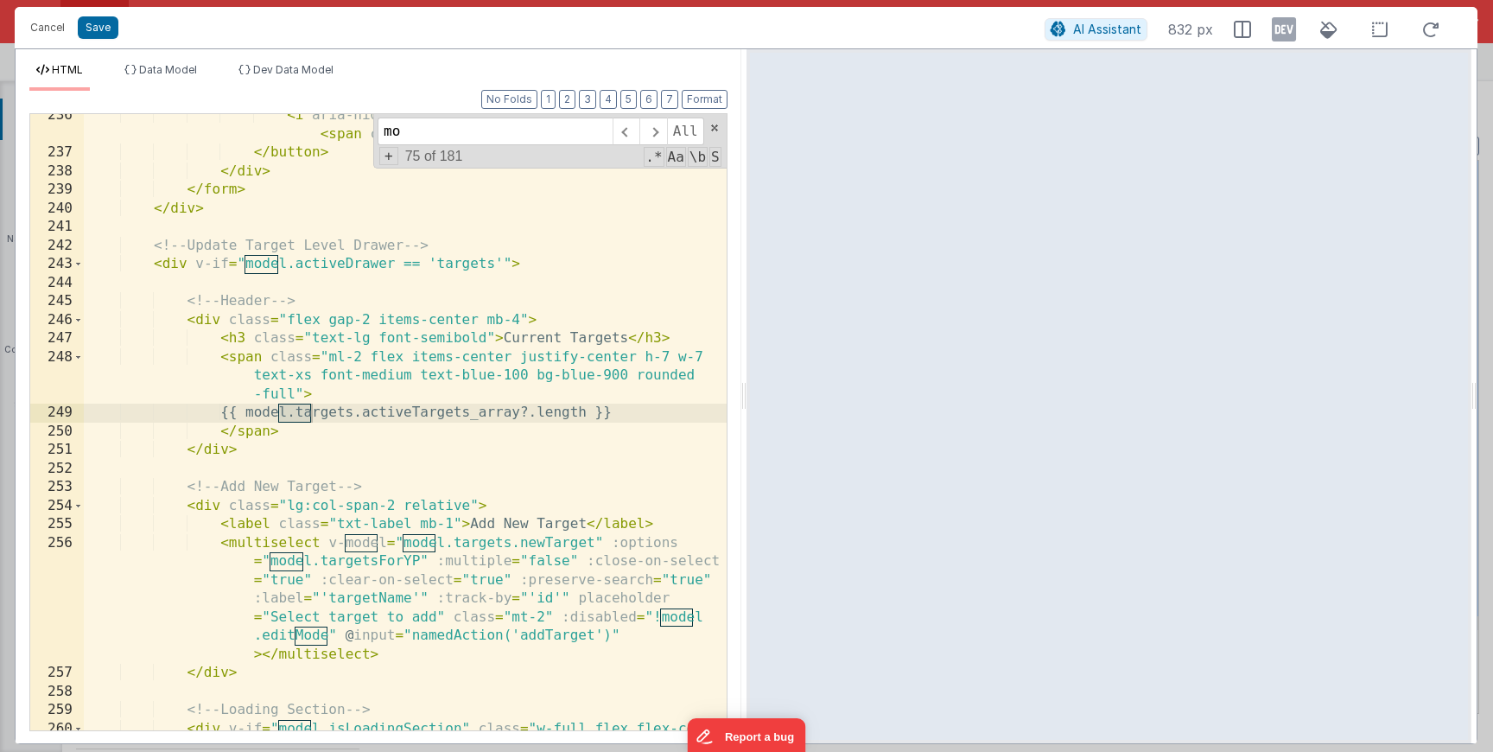
type input "m"
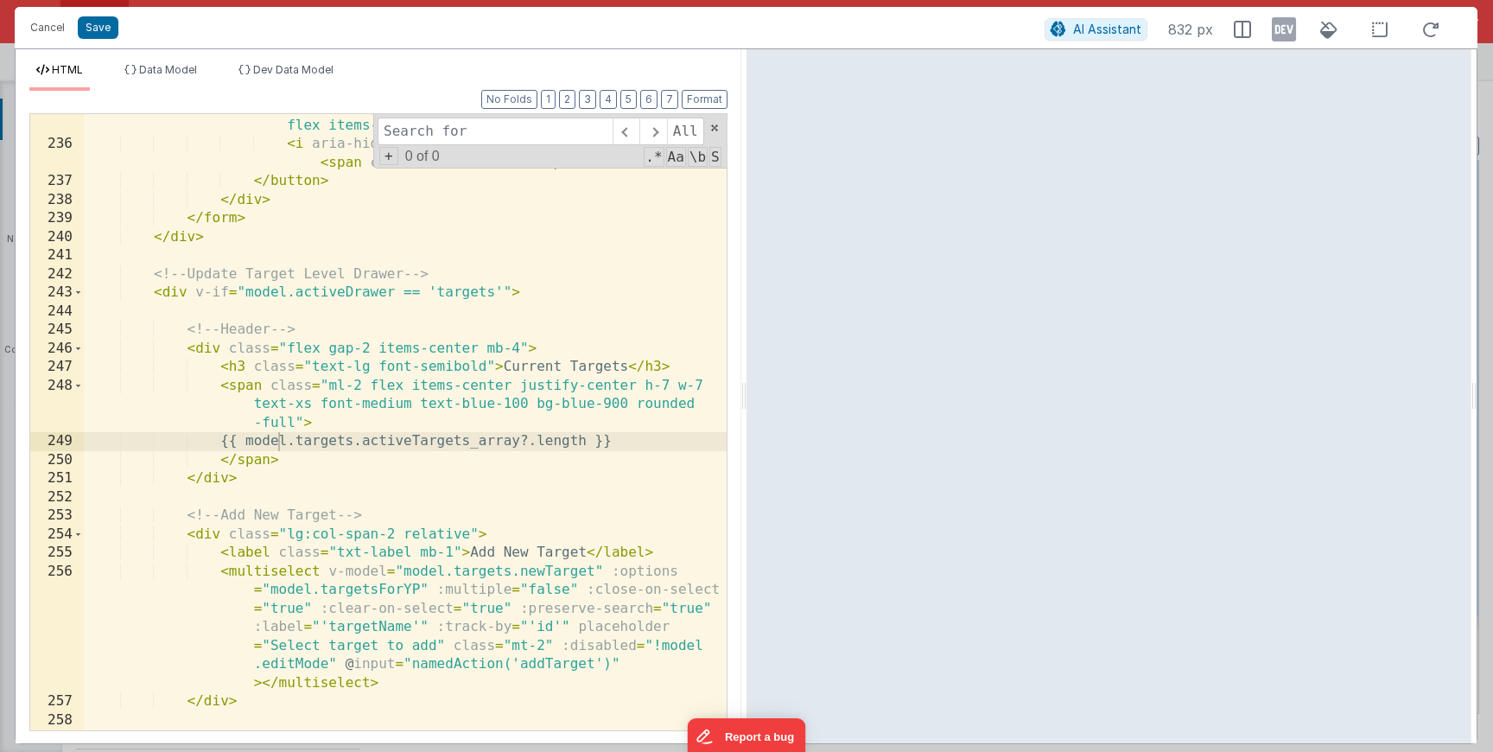
scroll to position [6527, 0]
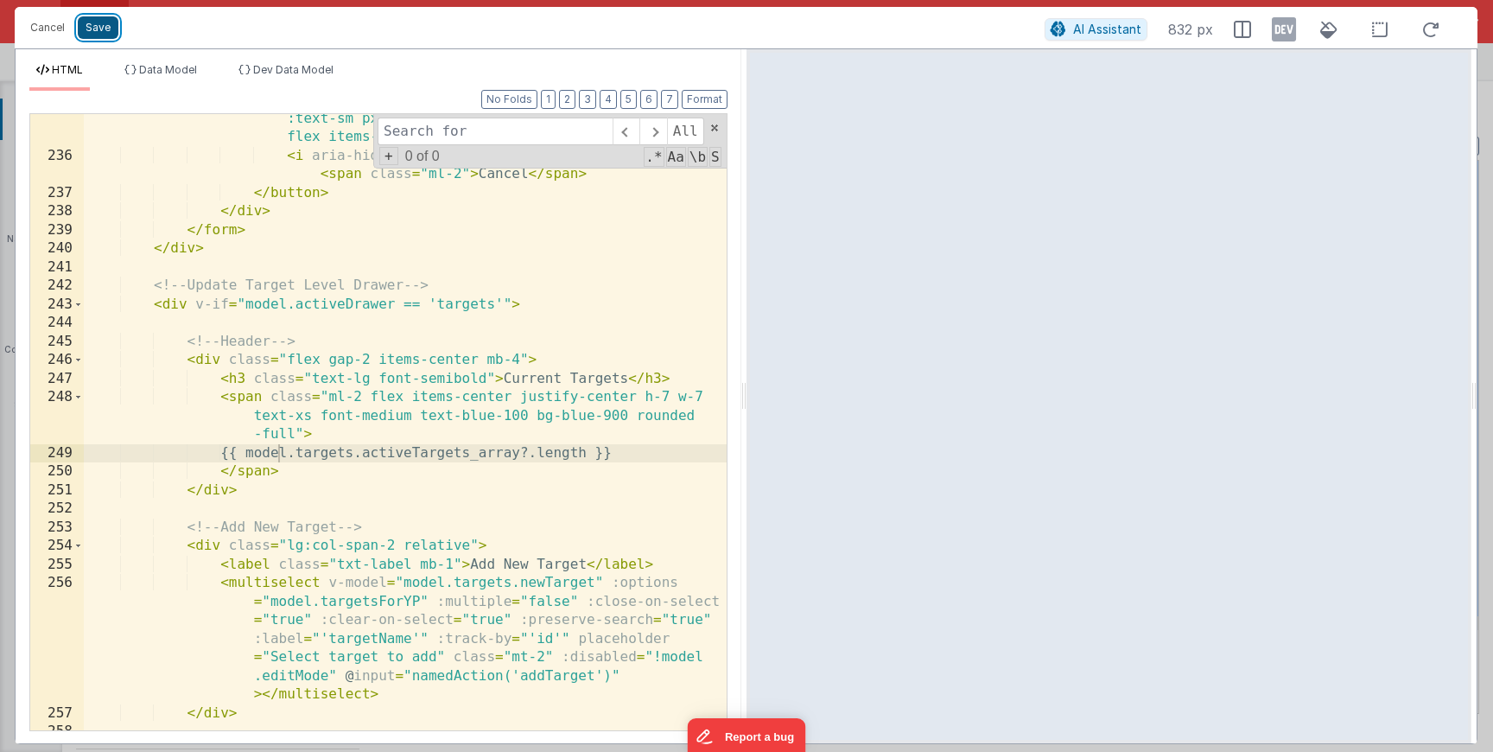
click at [96, 18] on button "Save" at bounding box center [98, 27] width 41 height 22
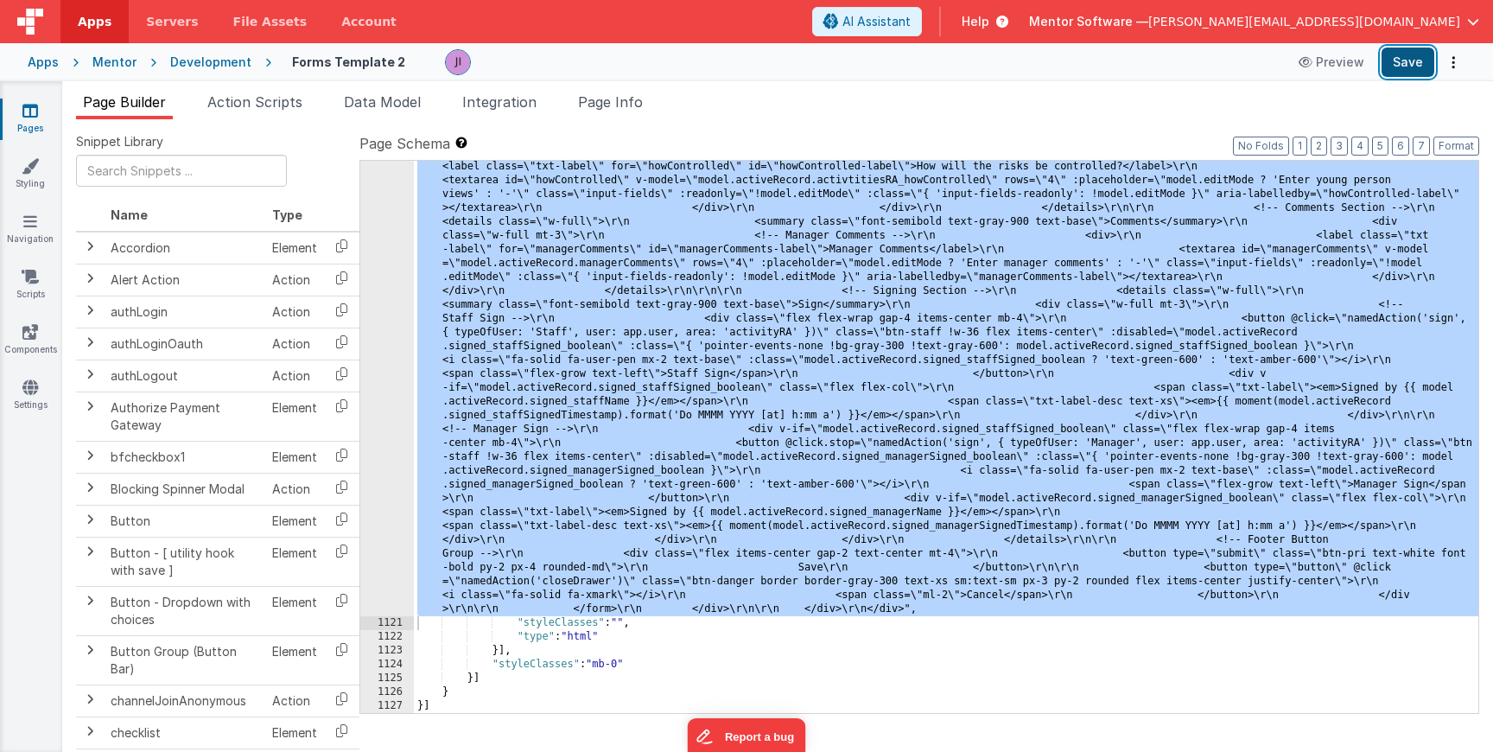
click at [1384, 63] on button "Save" at bounding box center [1408, 62] width 53 height 29
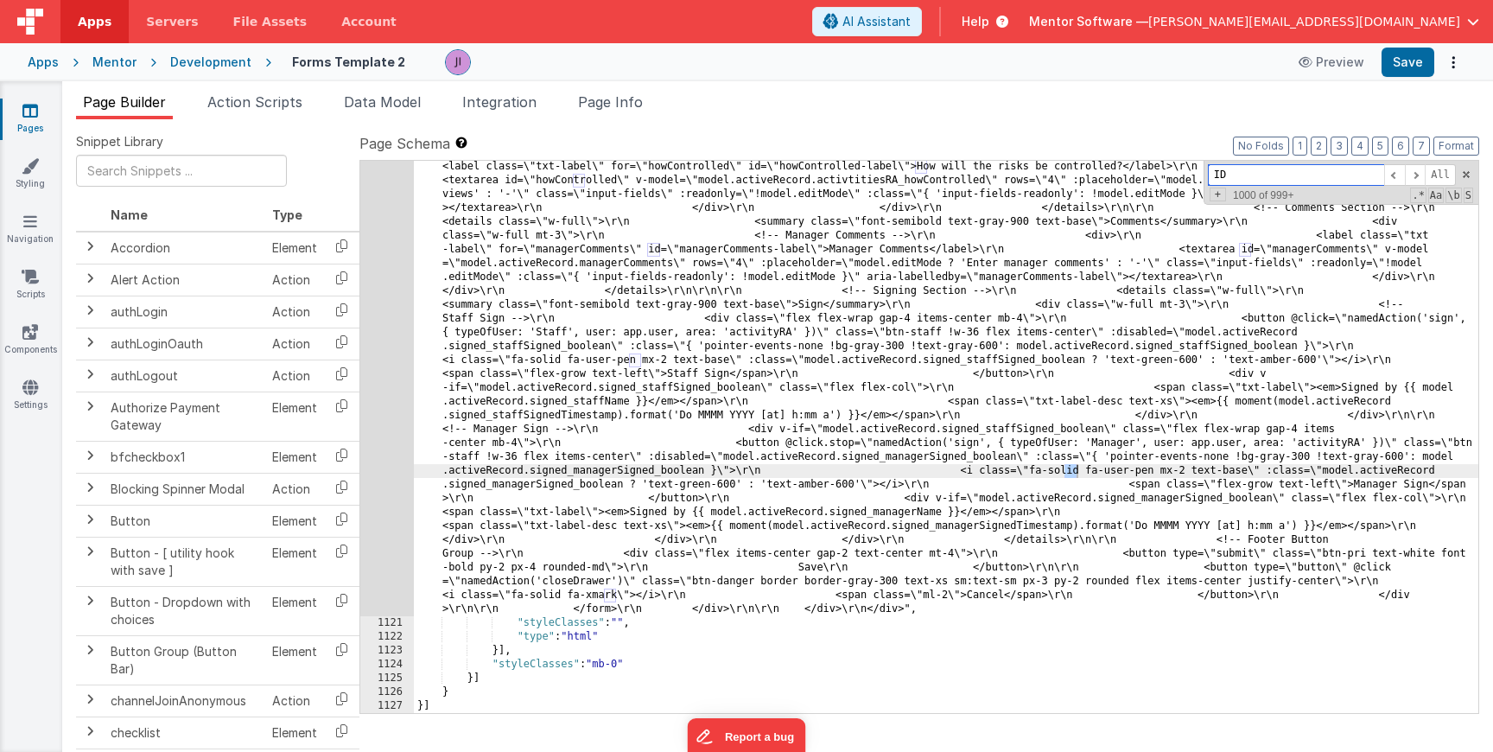
type input "I"
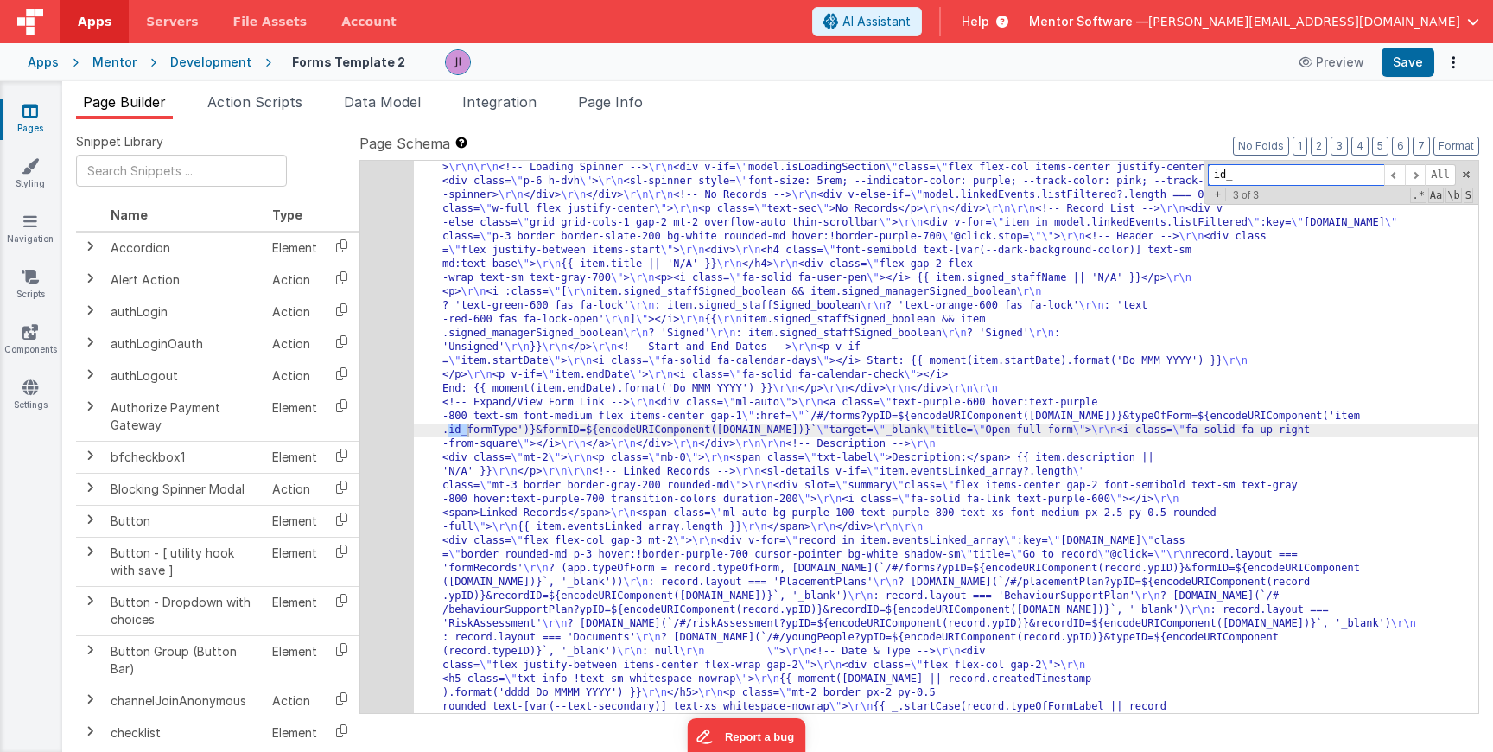
scroll to position [27650, 0]
type input "id_ty"
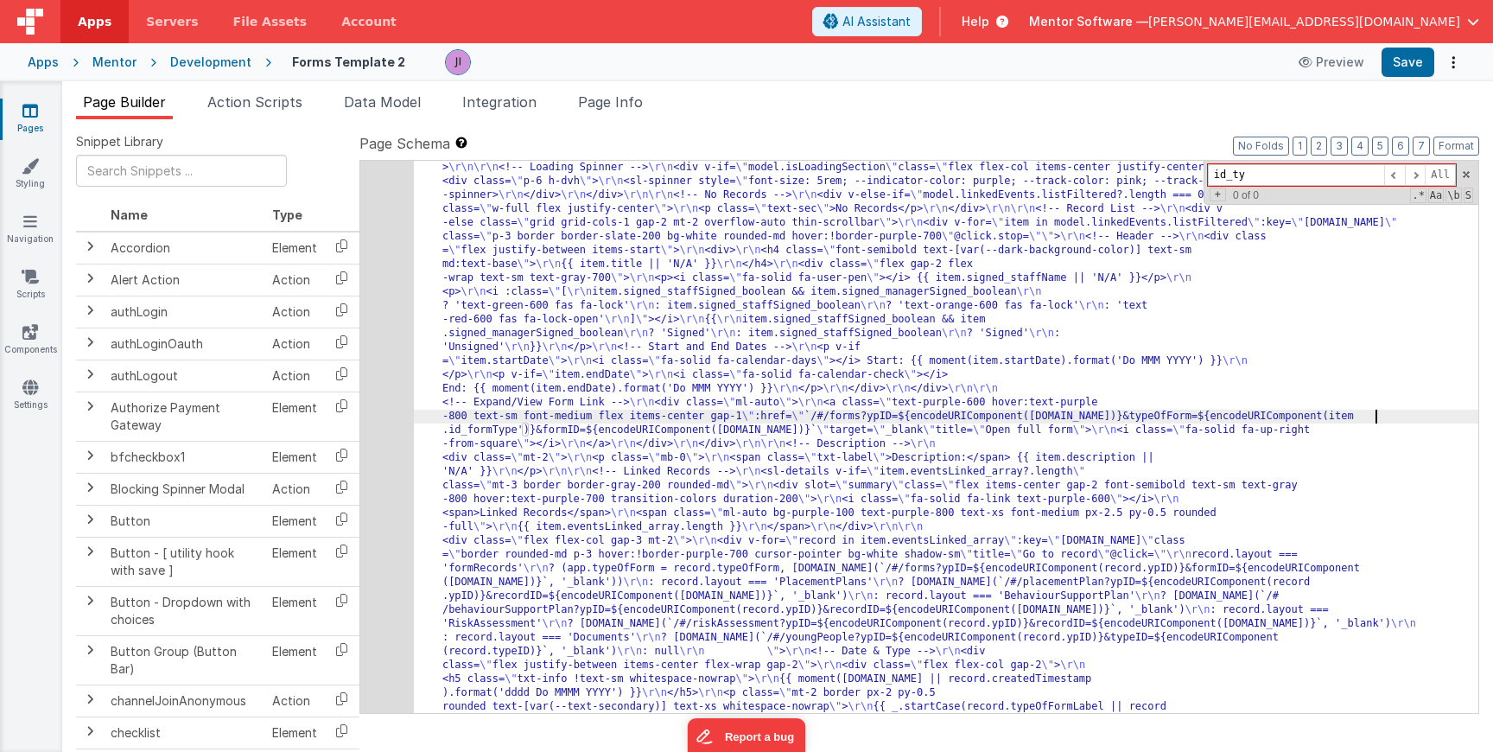
click at [1417, 61] on button "Save" at bounding box center [1408, 62] width 53 height 29
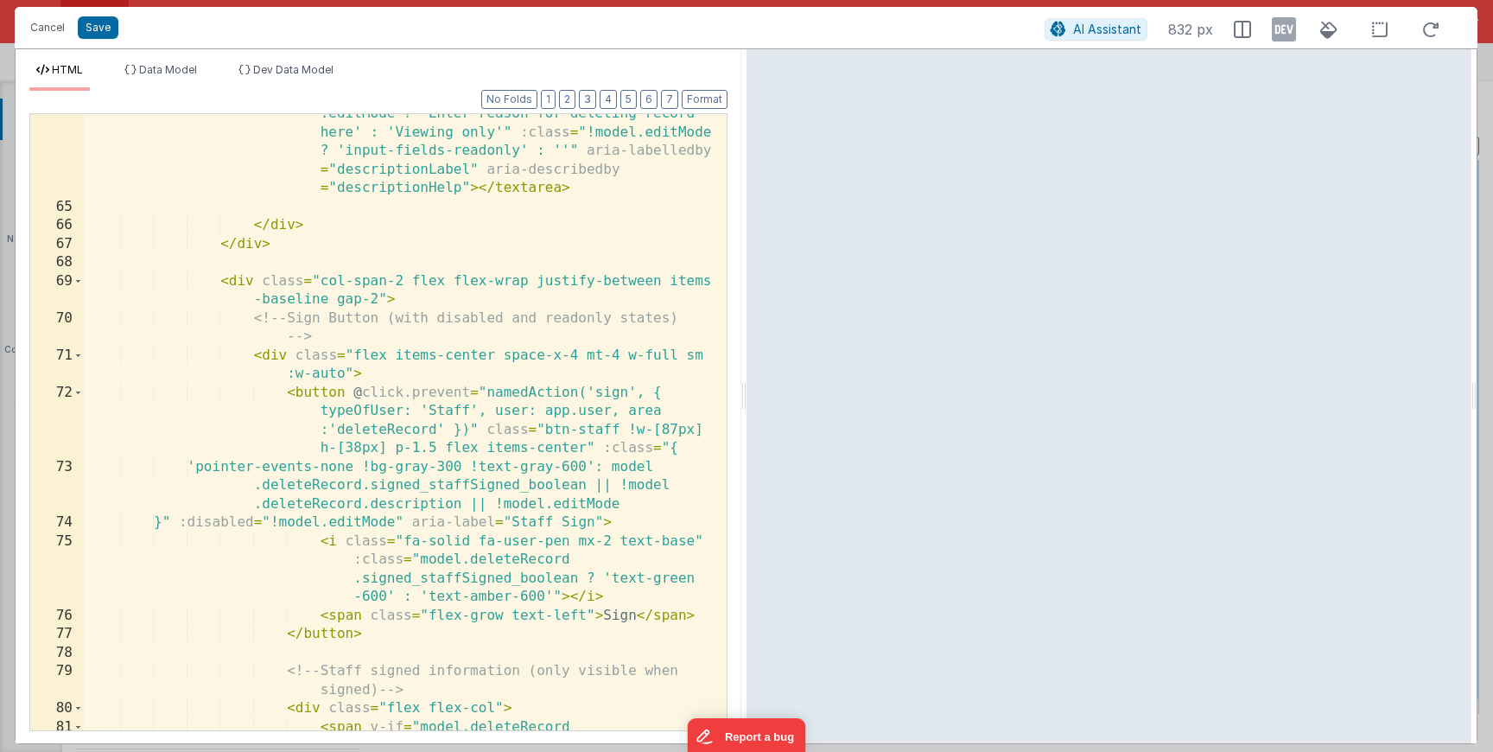
scroll to position [2333, 0]
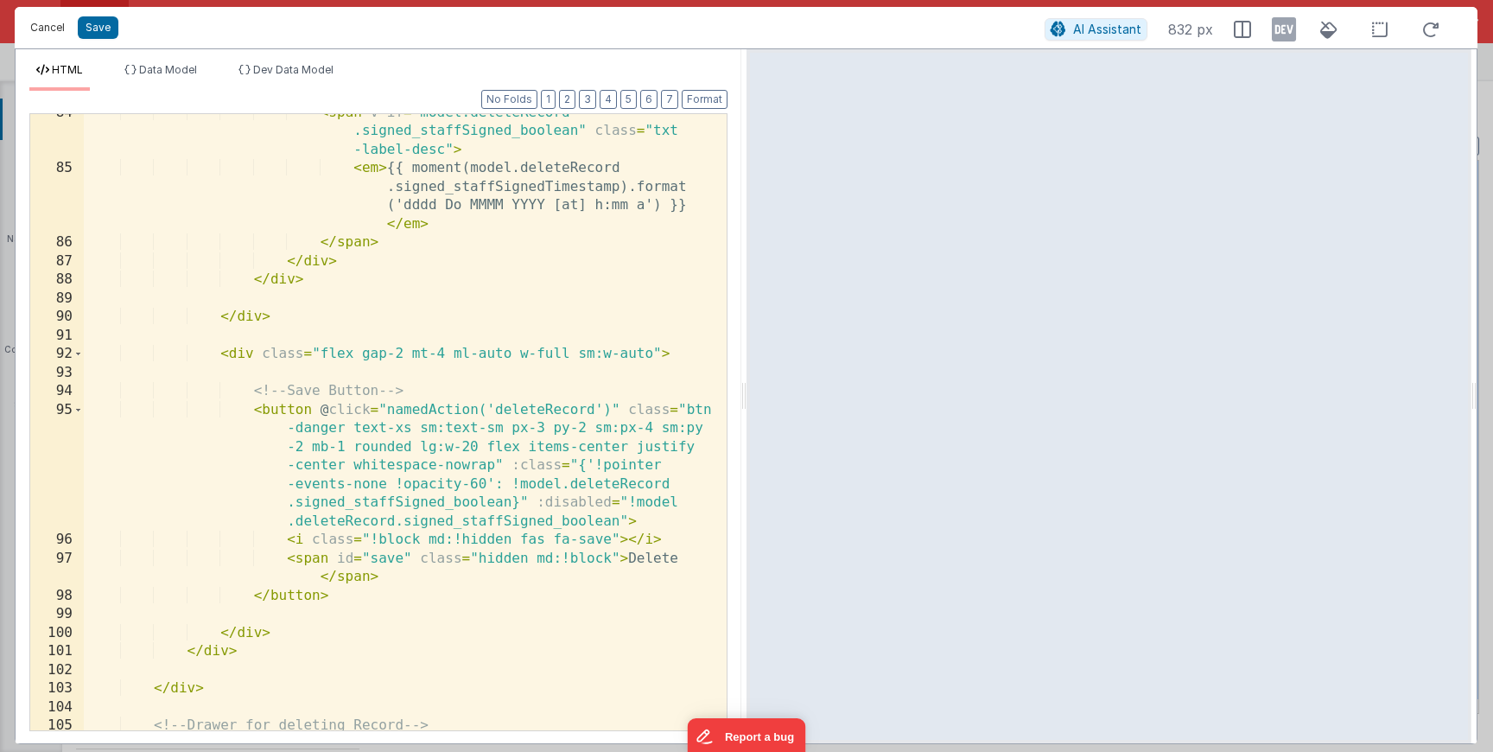
click at [60, 31] on button "Cancel" at bounding box center [48, 28] width 52 height 24
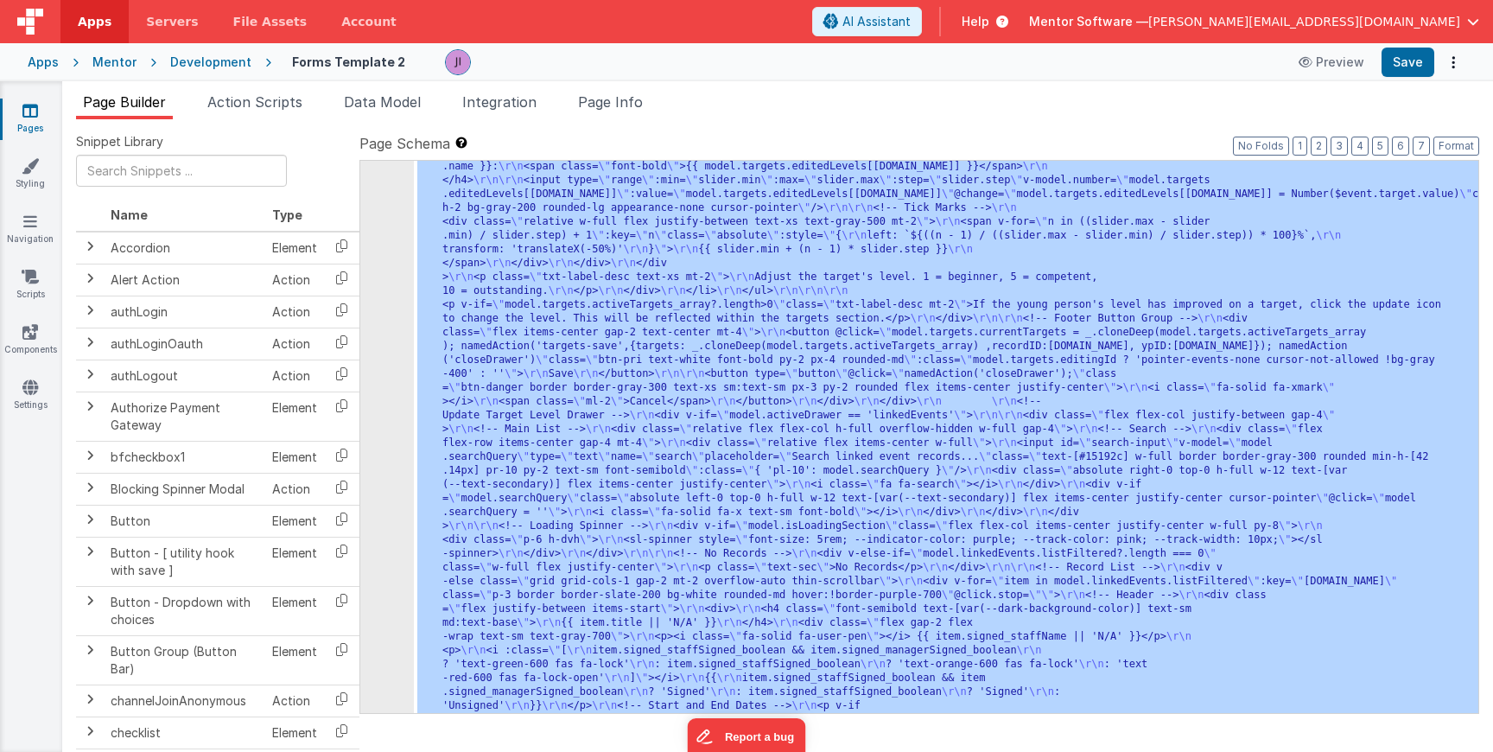
scroll to position [27461, 0]
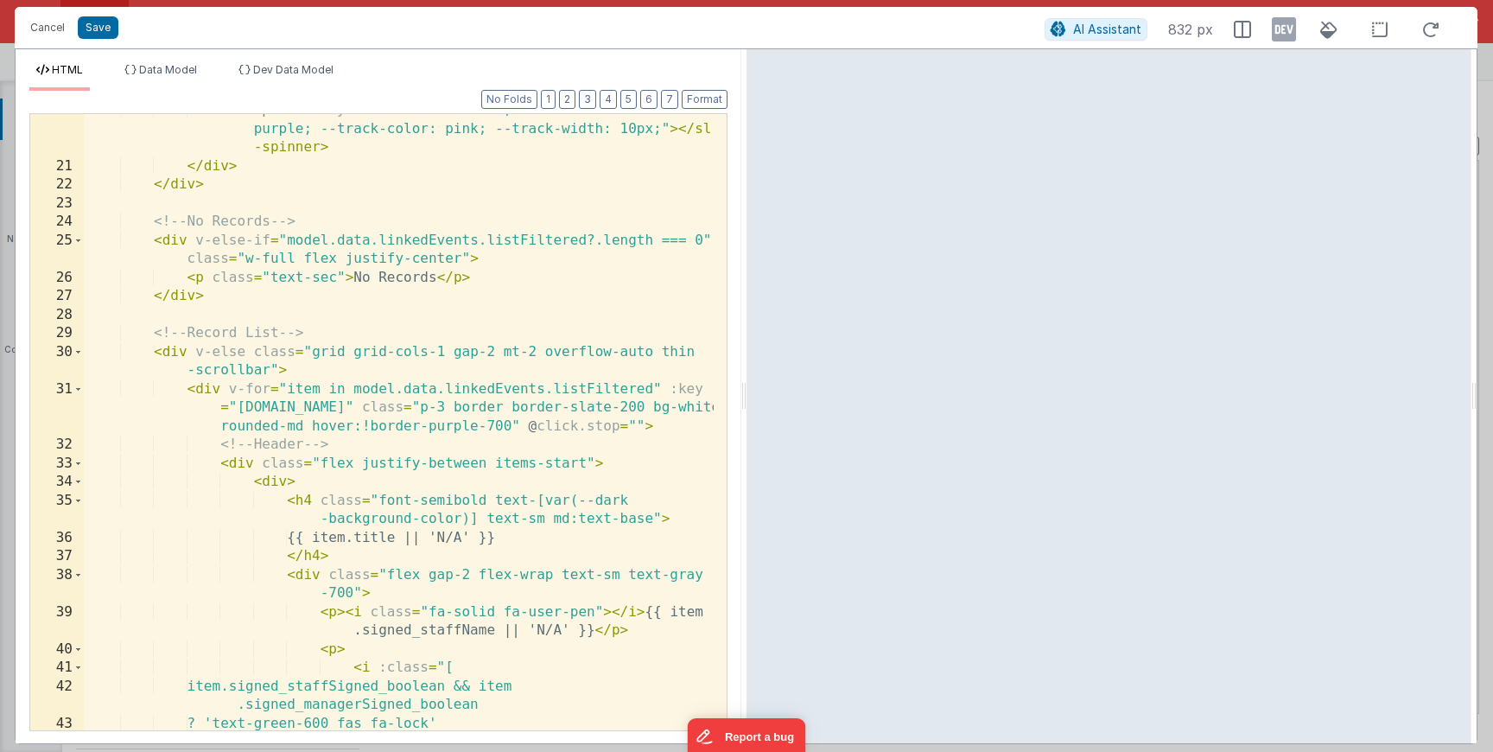
scroll to position [6408, 0]
click at [512, 345] on div "< sl-spinner style = "font-size: 5rem; --indicator-color: purple; --track-color…" at bounding box center [399, 446] width 630 height 691
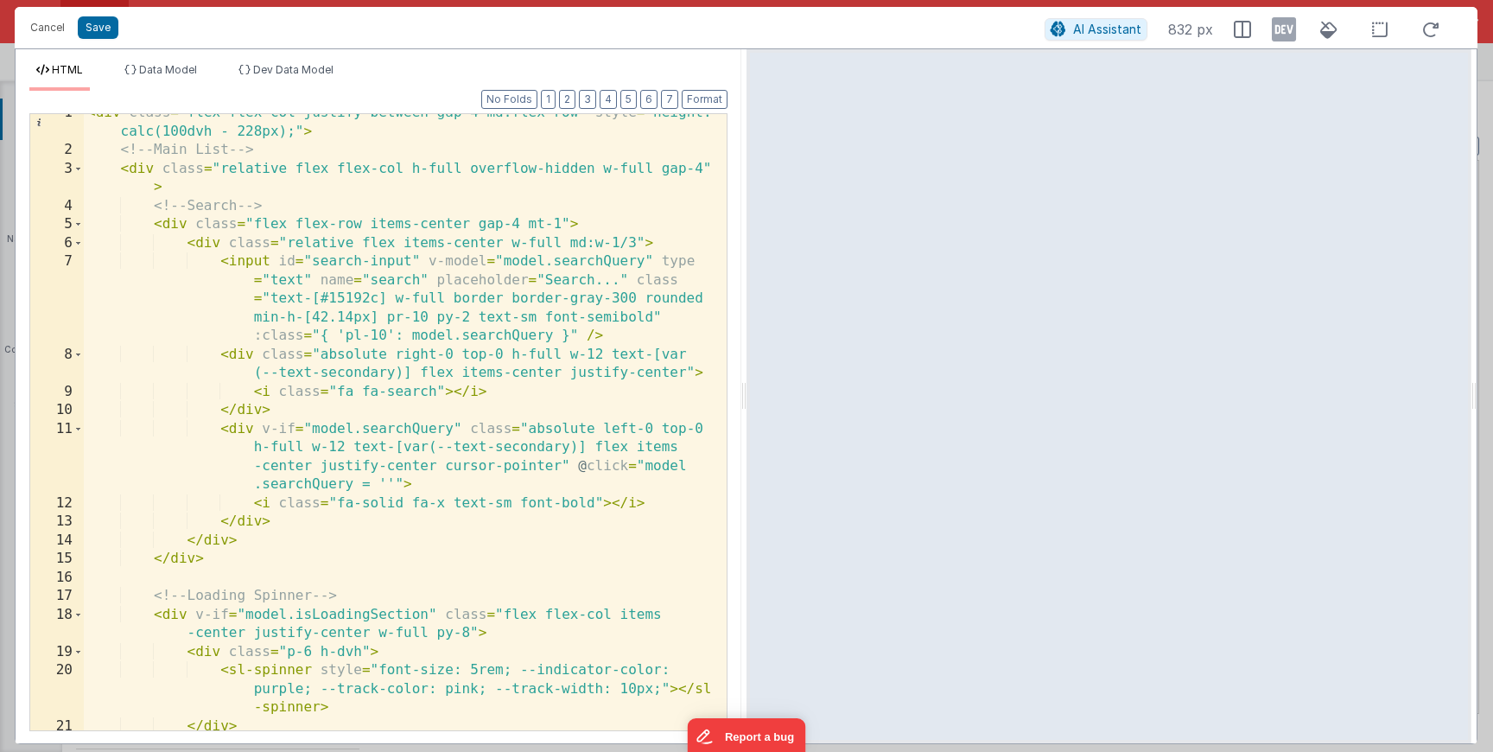
scroll to position [0, 0]
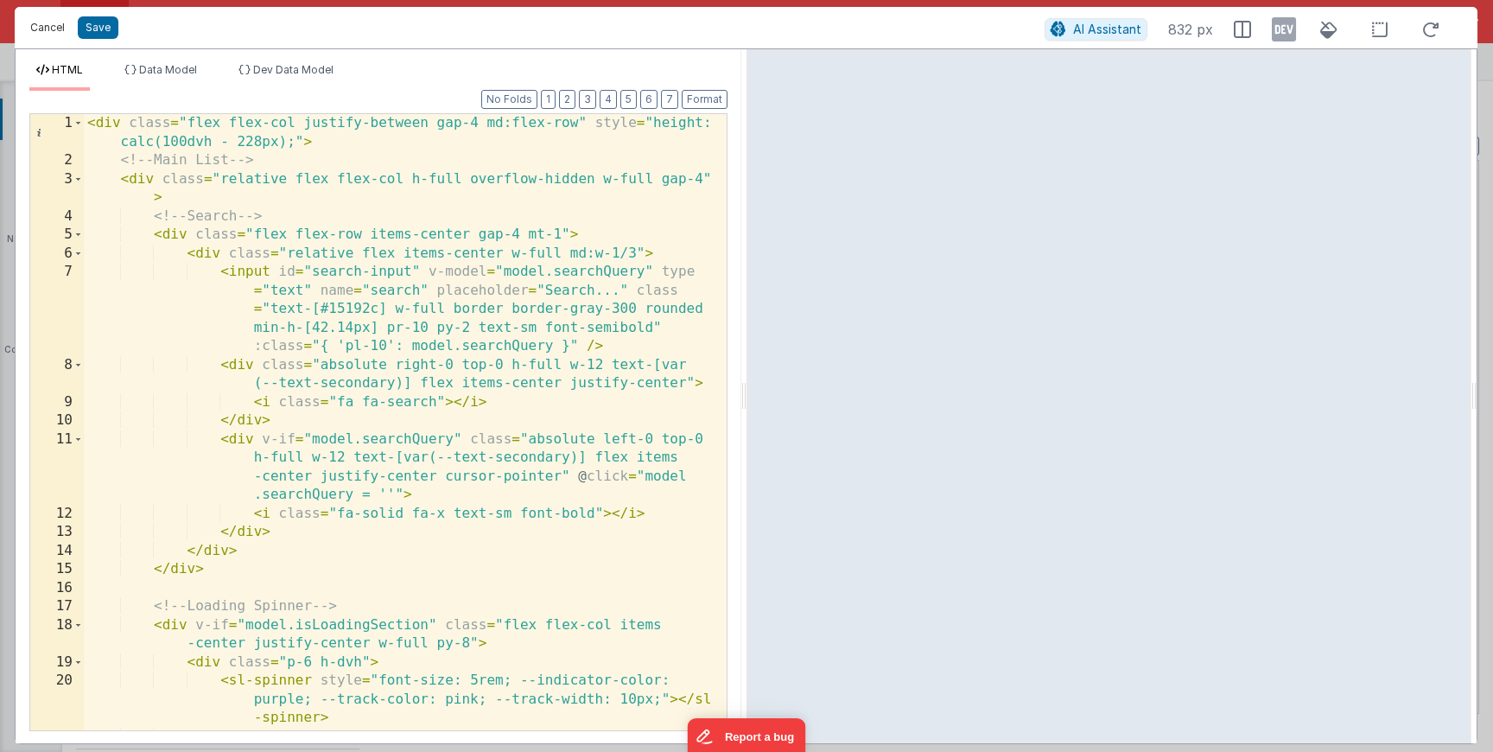
click at [60, 34] on button "Cancel" at bounding box center [48, 28] width 52 height 24
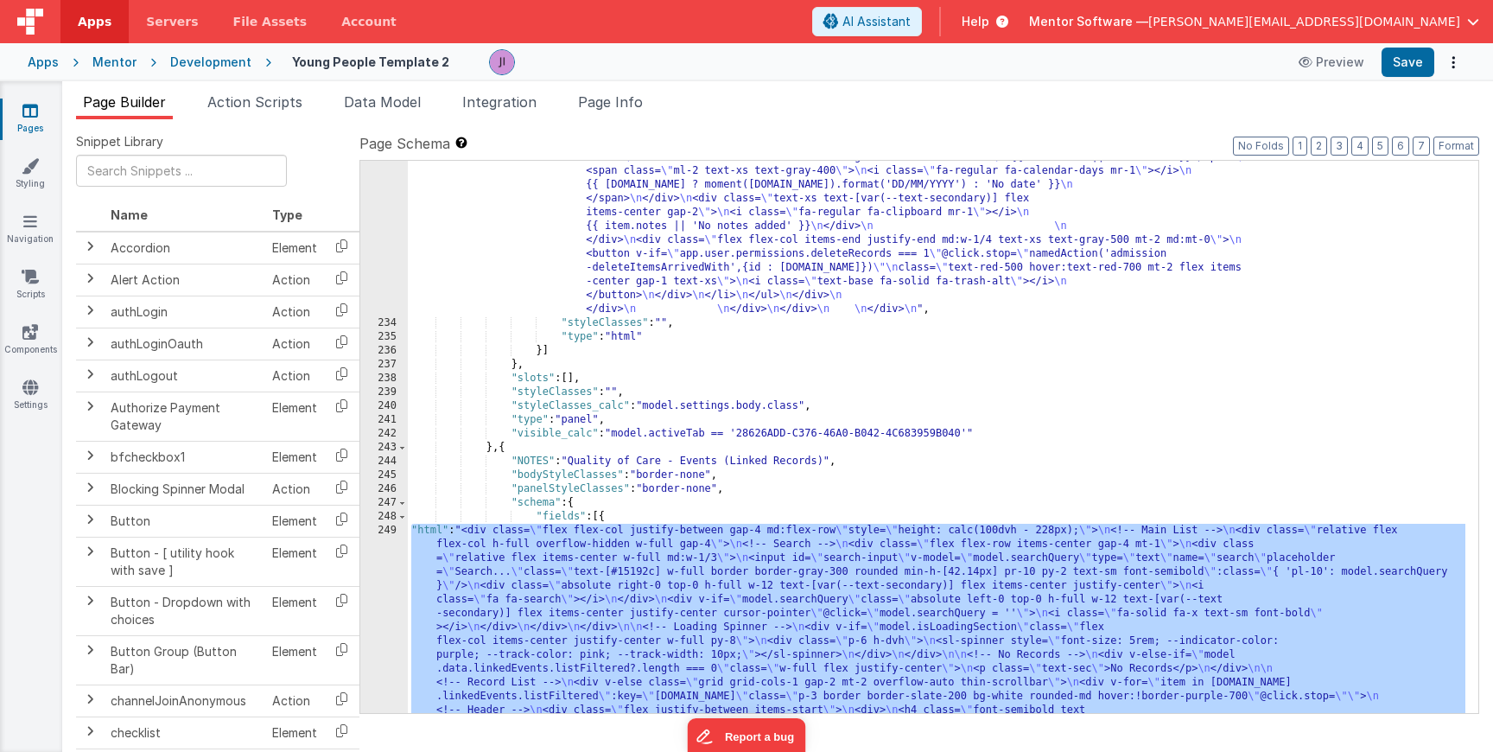
scroll to position [5774, 0]
click at [483, 572] on div ""html" : "<div class= \" space-y-6 md:space-y-0 md:grid md:grid-cols-3 md:gap-6…" at bounding box center [937, 85] width 1058 height 3470
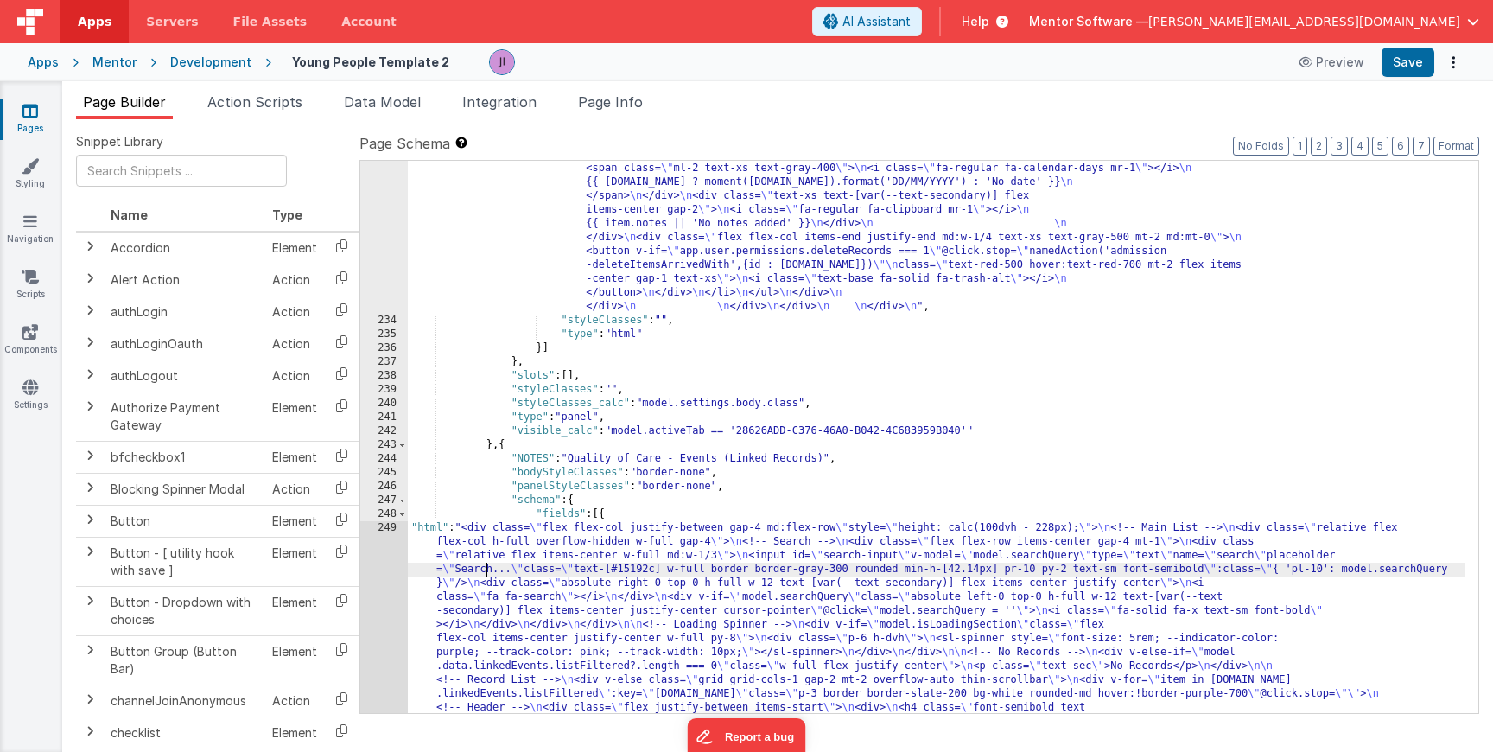
click at [379, 574] on div "233 234 235 236 237 238 239 240 241 242 243 244 245 246 247 248 249 250 251 252…" at bounding box center [384, 85] width 48 height 3470
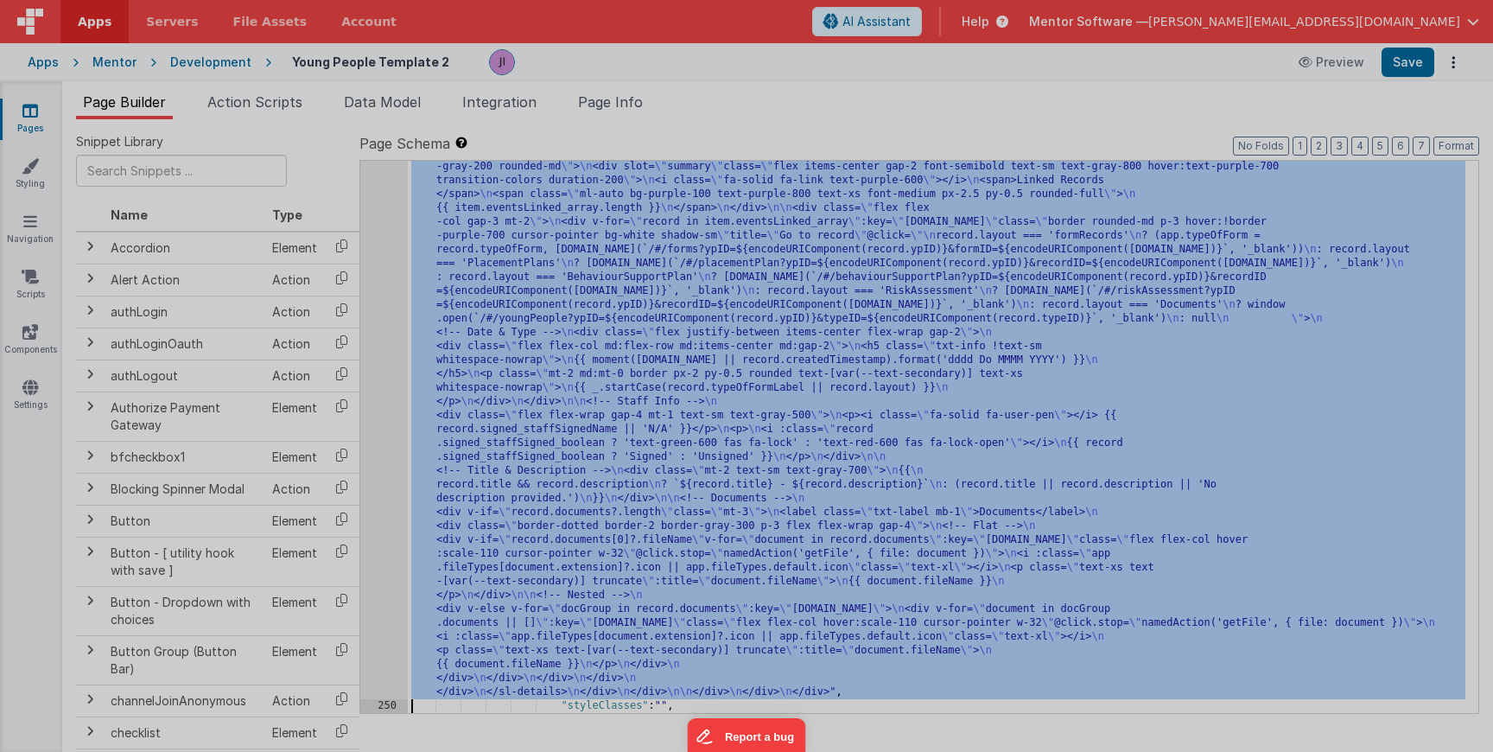
scroll to position [6408, 0]
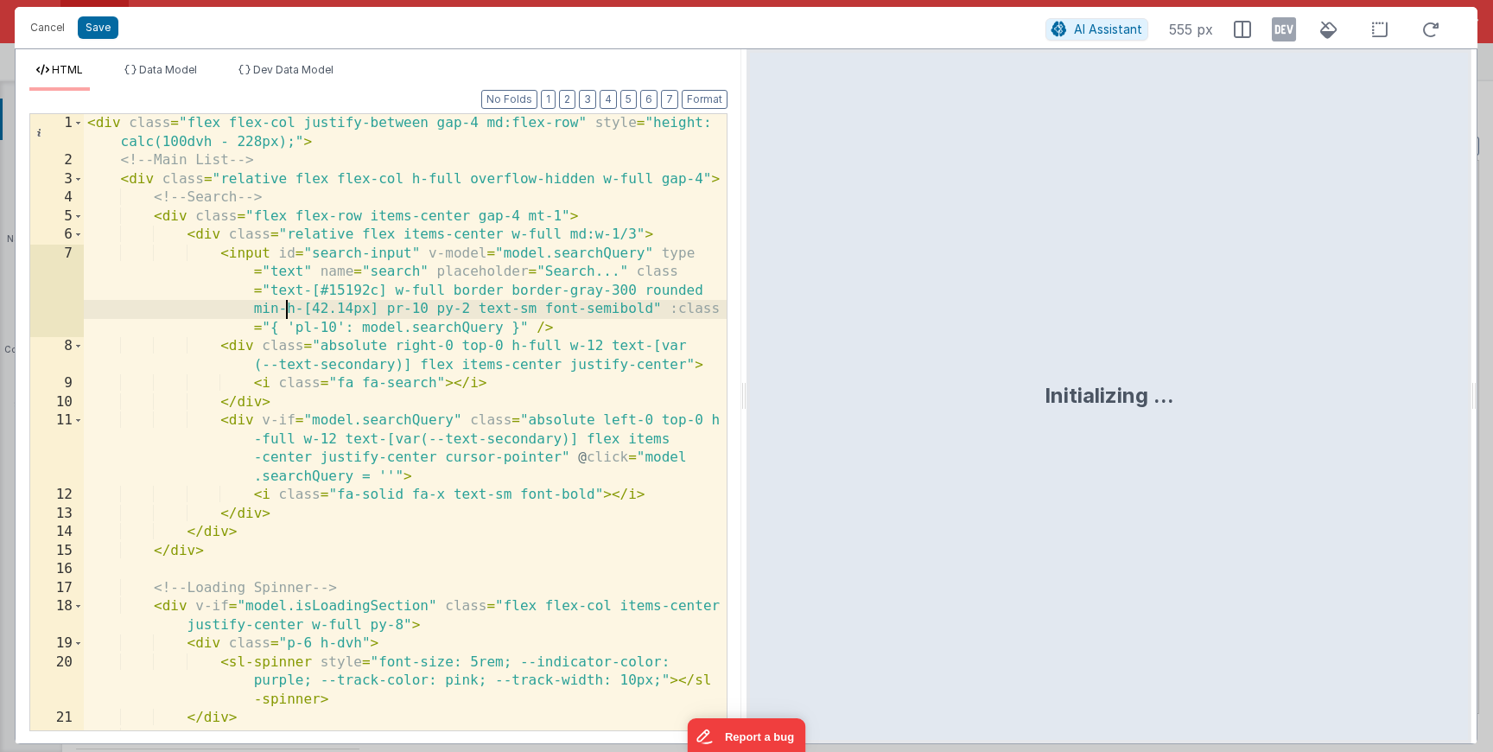
click at [287, 300] on div "< div class = "flex flex-col justify-between gap-4 md:flex-row" style = "height…" at bounding box center [405, 450] width 643 height 672
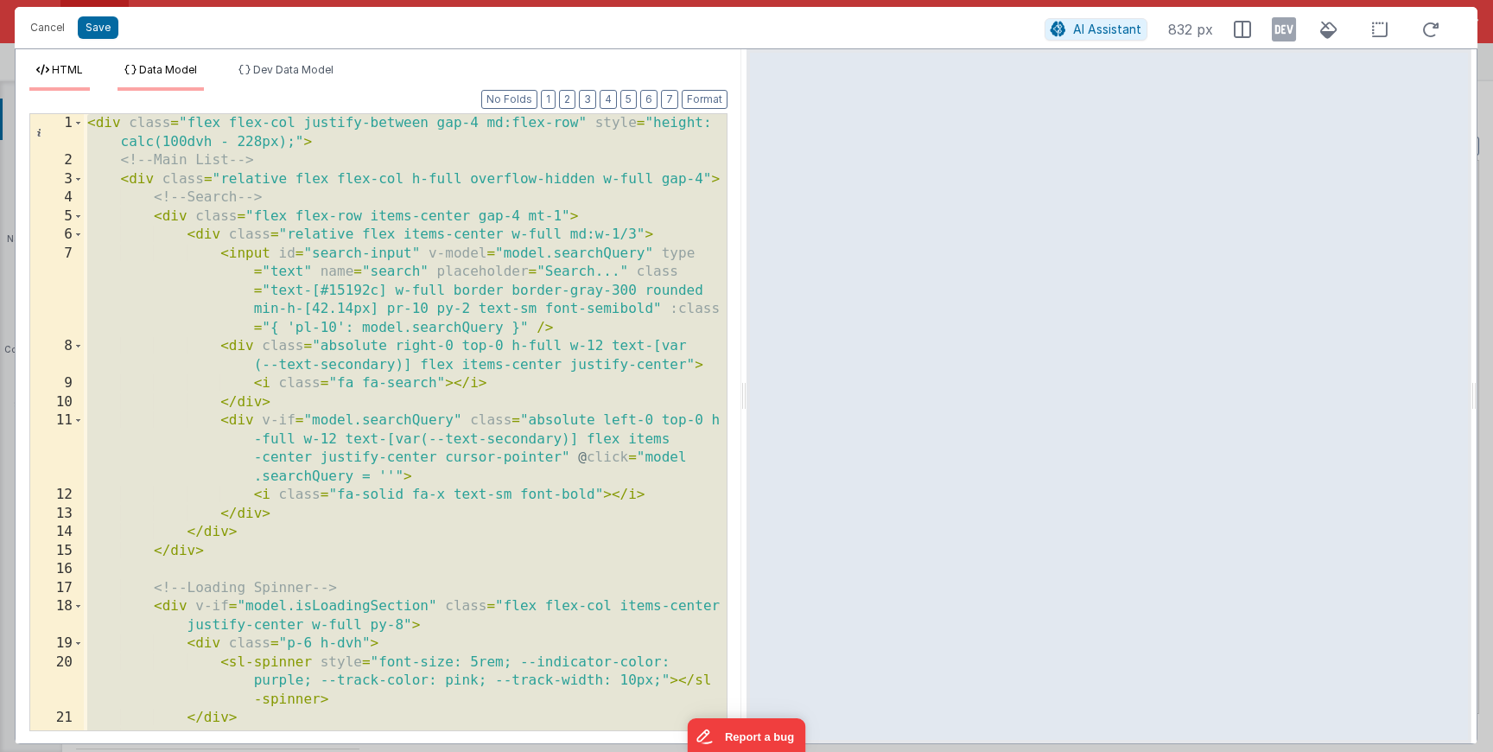
click at [136, 65] on icon at bounding box center [130, 70] width 12 height 10
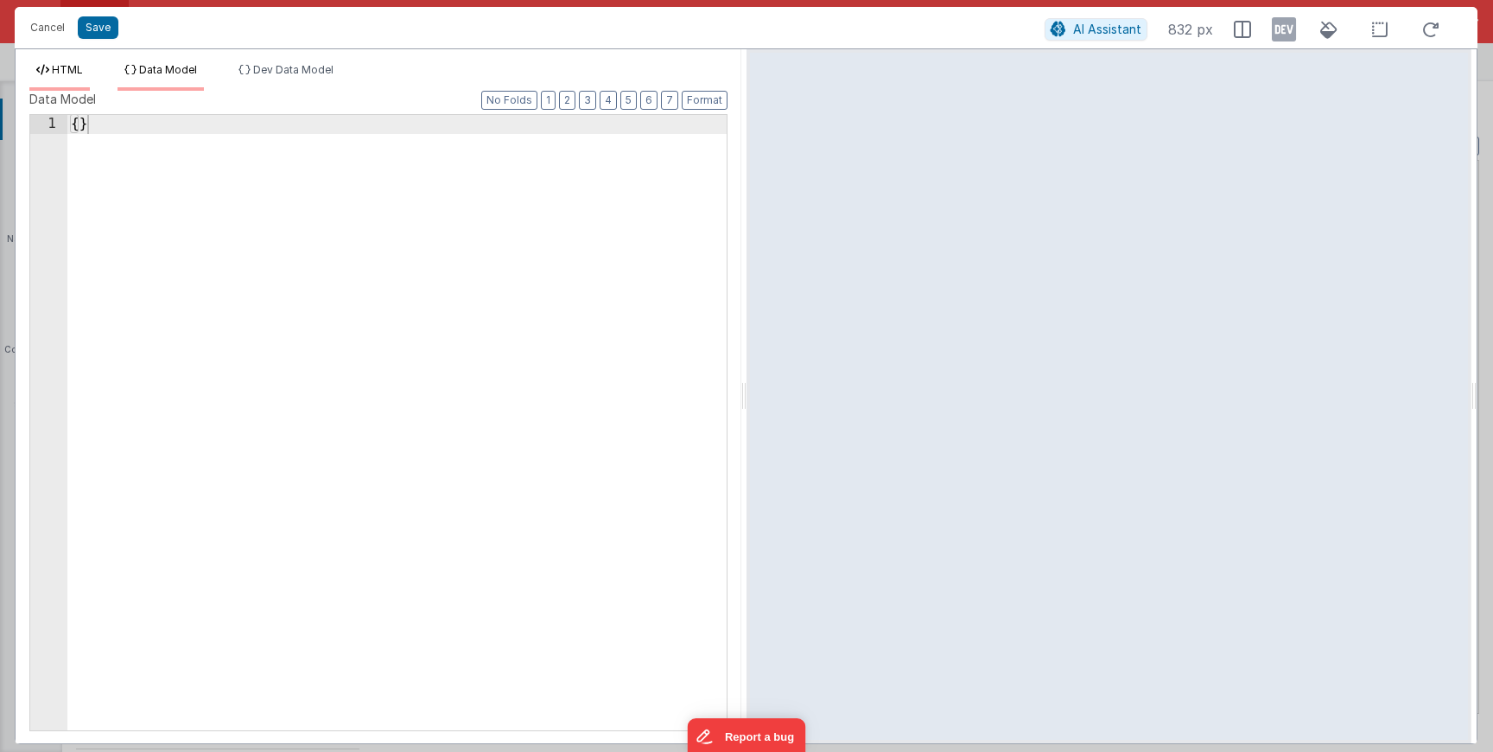
click at [74, 67] on span "HTML" at bounding box center [67, 69] width 31 height 13
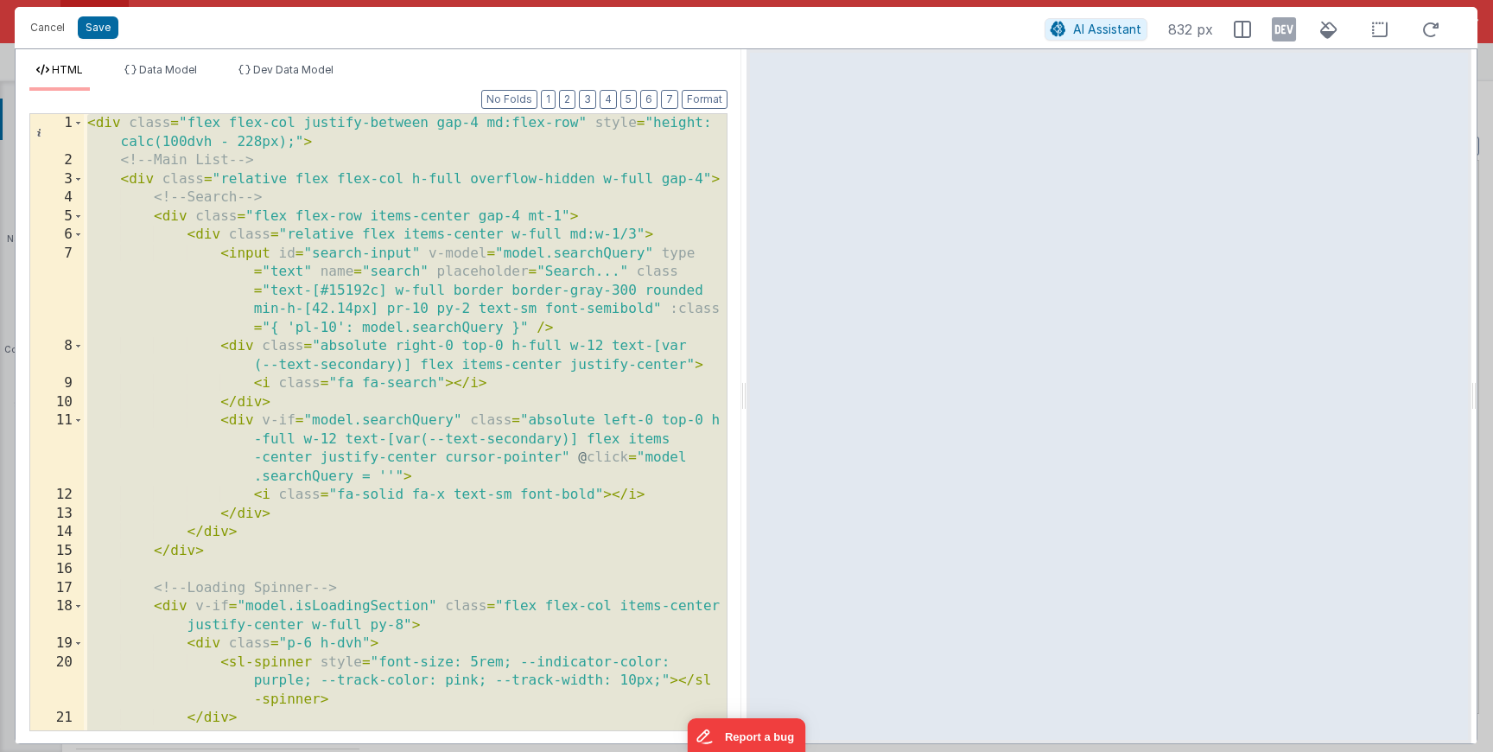
click at [334, 305] on div "< div class = "flex flex-col justify-between gap-4 md:flex-row" style = "height…" at bounding box center [405, 450] width 643 height 672
click at [335, 304] on div "< div class = "flex flex-col justify-between gap-4 md:flex-row" style = "height…" at bounding box center [405, 450] width 643 height 672
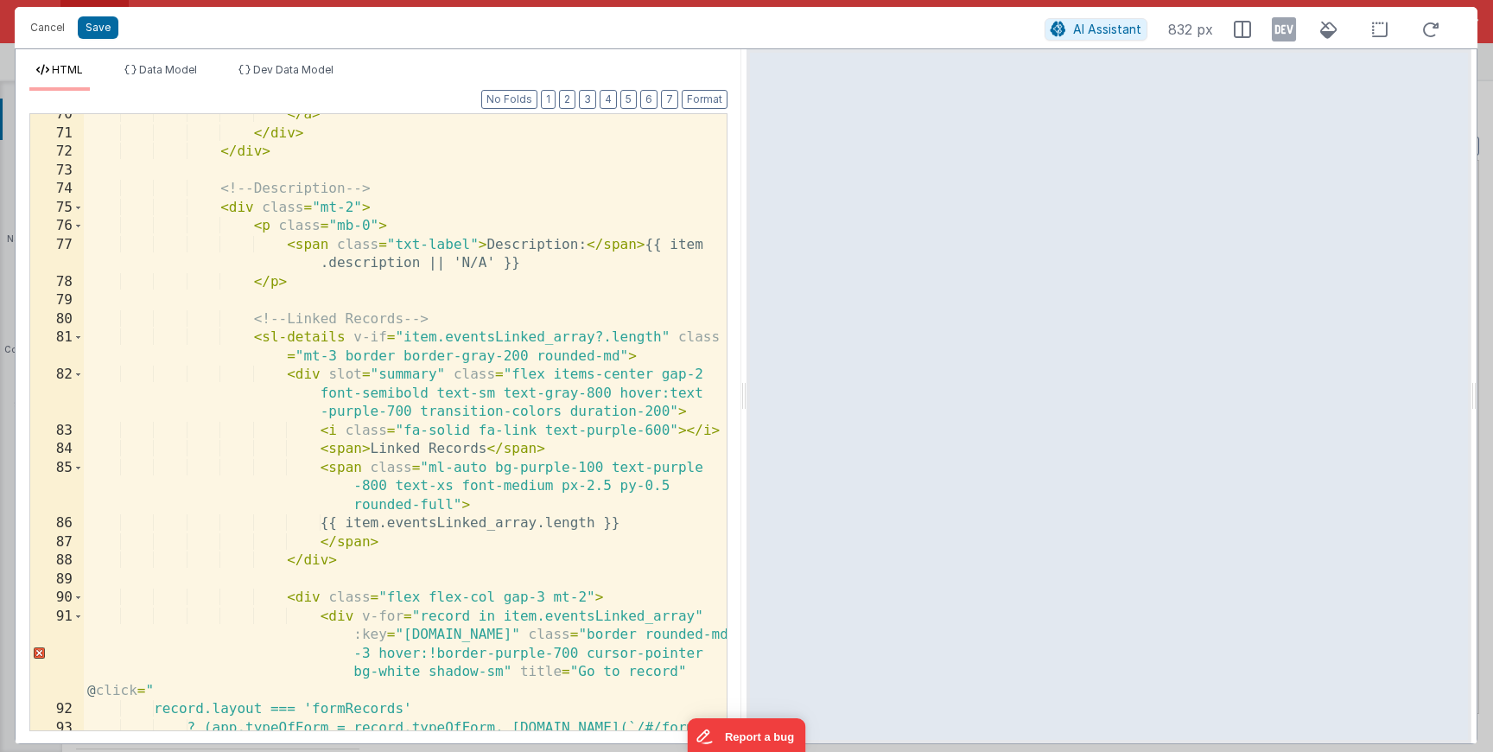
scroll to position [1815, 0]
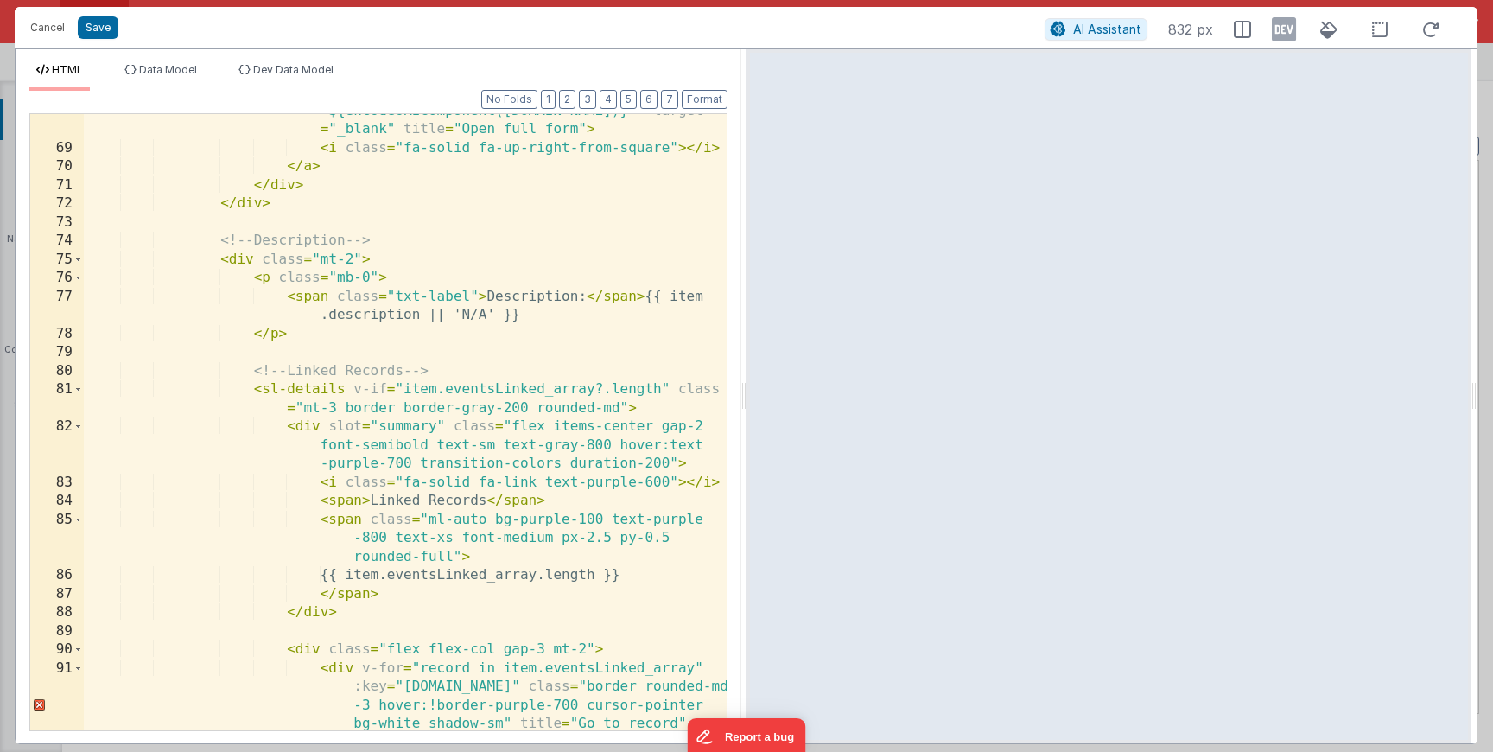
click at [290, 329] on div "< a class = "text-purple-600 hover:text-purple-800 text -sm font-medium flex it…" at bounding box center [405, 428] width 643 height 839
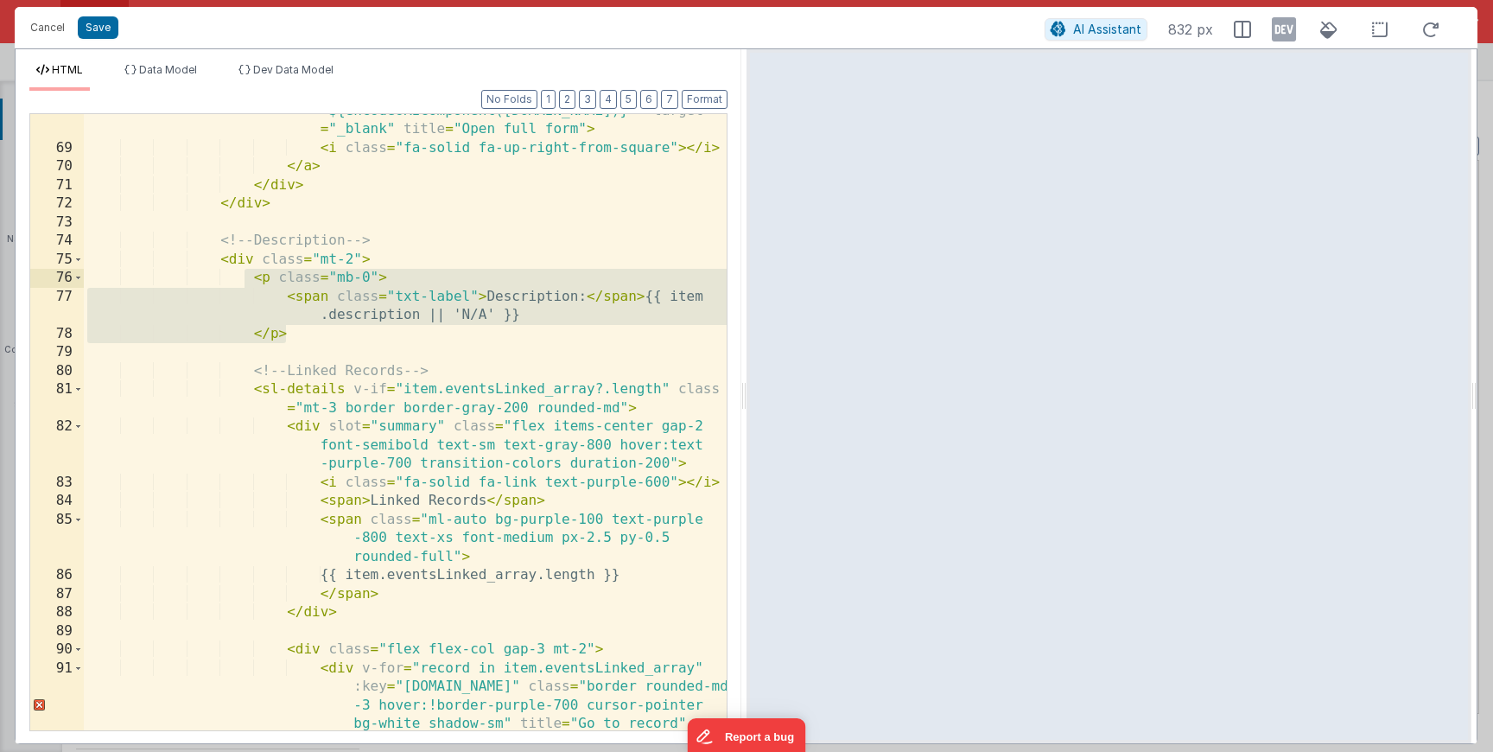
drag, startPoint x: 302, startPoint y: 334, endPoint x: 245, endPoint y: 283, distance: 77.2
click at [245, 283] on div "< a class = "text-purple-600 hover:text-purple-800 text -sm font-medium flex it…" at bounding box center [405, 428] width 643 height 839
click at [283, 295] on div "< a class = "text-purple-600 hover:text-purple-800 text -sm font-medium flex it…" at bounding box center [405, 428] width 643 height 839
drag, startPoint x: 310, startPoint y: 338, endPoint x: 245, endPoint y: 277, distance: 88.7
click at [245, 277] on div "< a class = "text-purple-600 hover:text-purple-800 text -sm font-medium flex it…" at bounding box center [405, 428] width 643 height 839
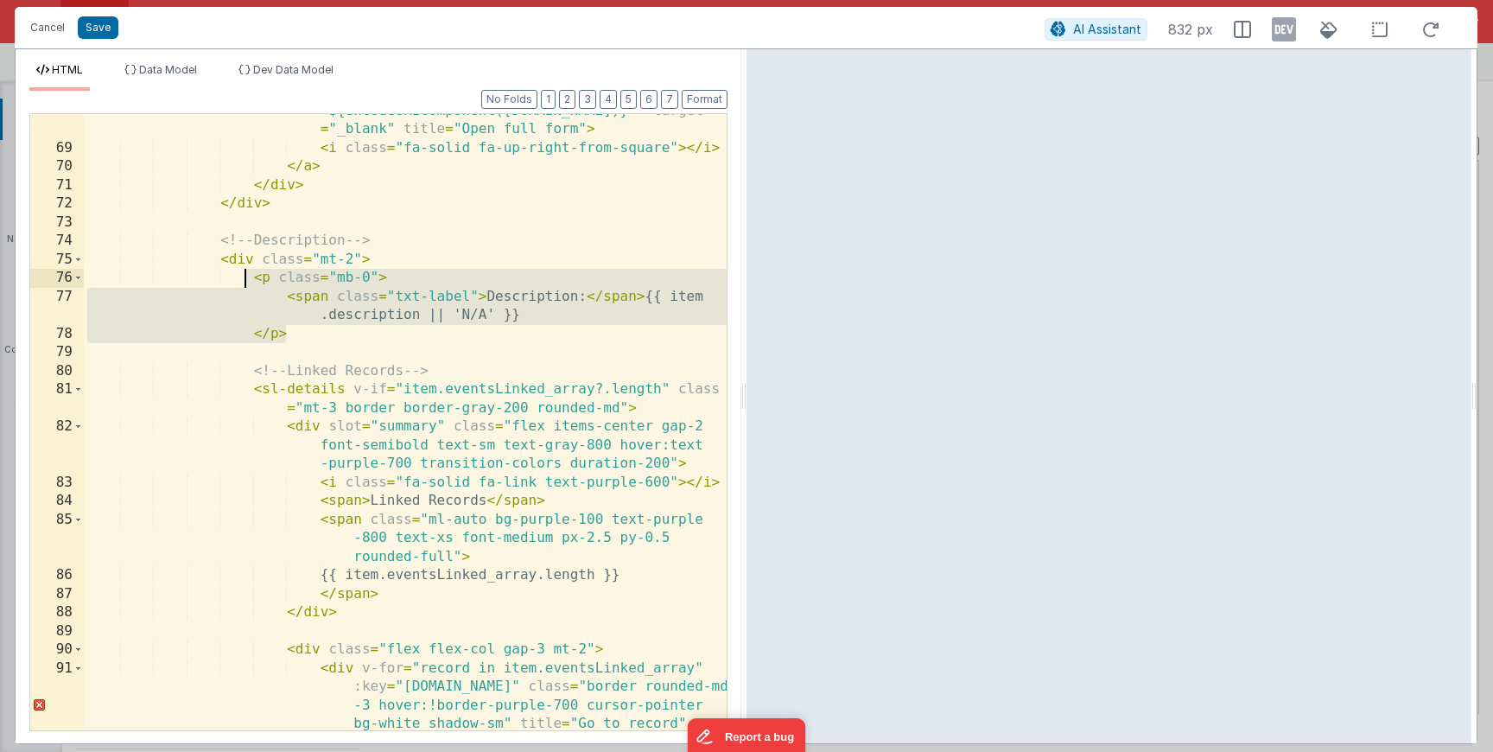
click at [314, 335] on div "< a class = "text-purple-600 hover:text-purple-800 text -sm font-medium flex it…" at bounding box center [405, 428] width 643 height 839
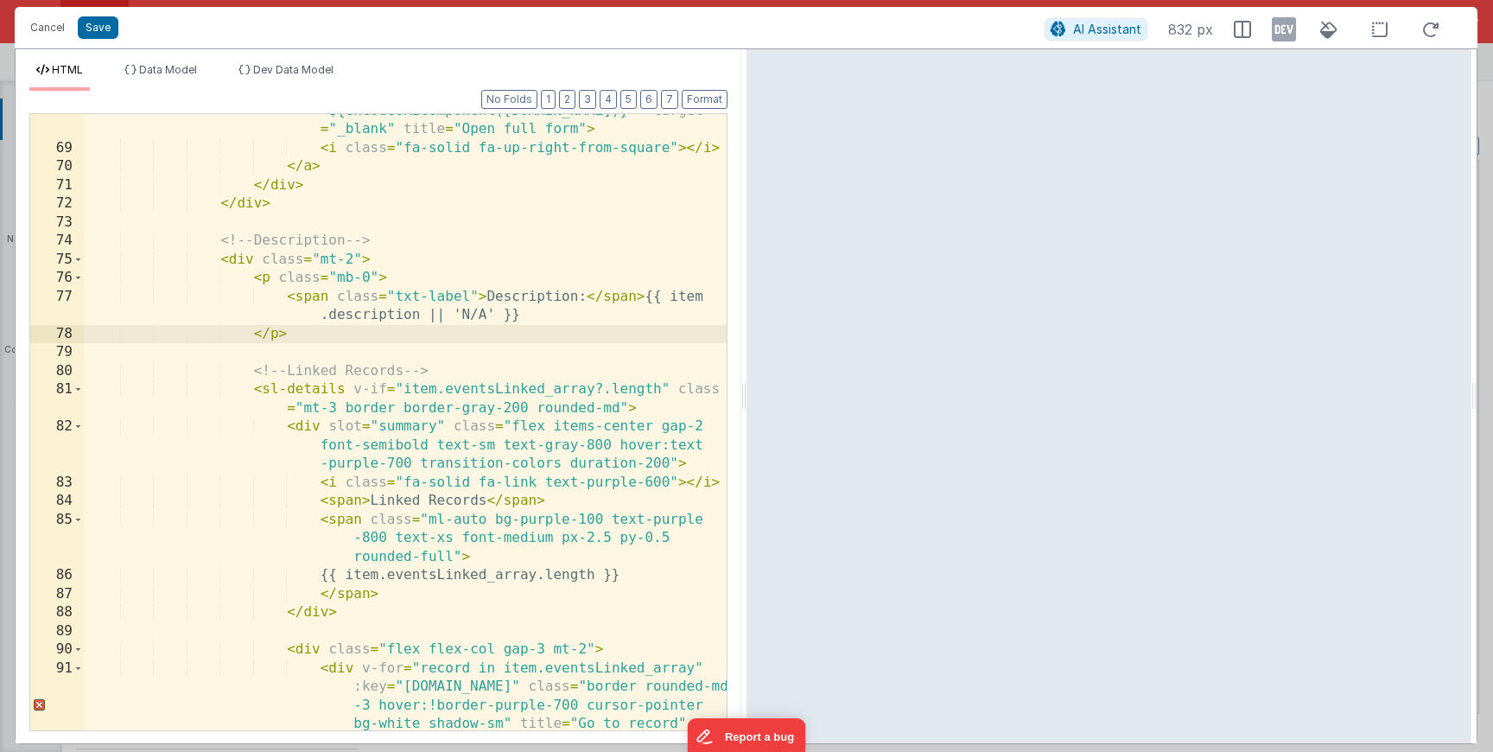
click at [357, 264] on div "< a class = "text-purple-600 hover:text-purple-800 text -sm font-medium flex it…" at bounding box center [405, 428] width 643 height 839
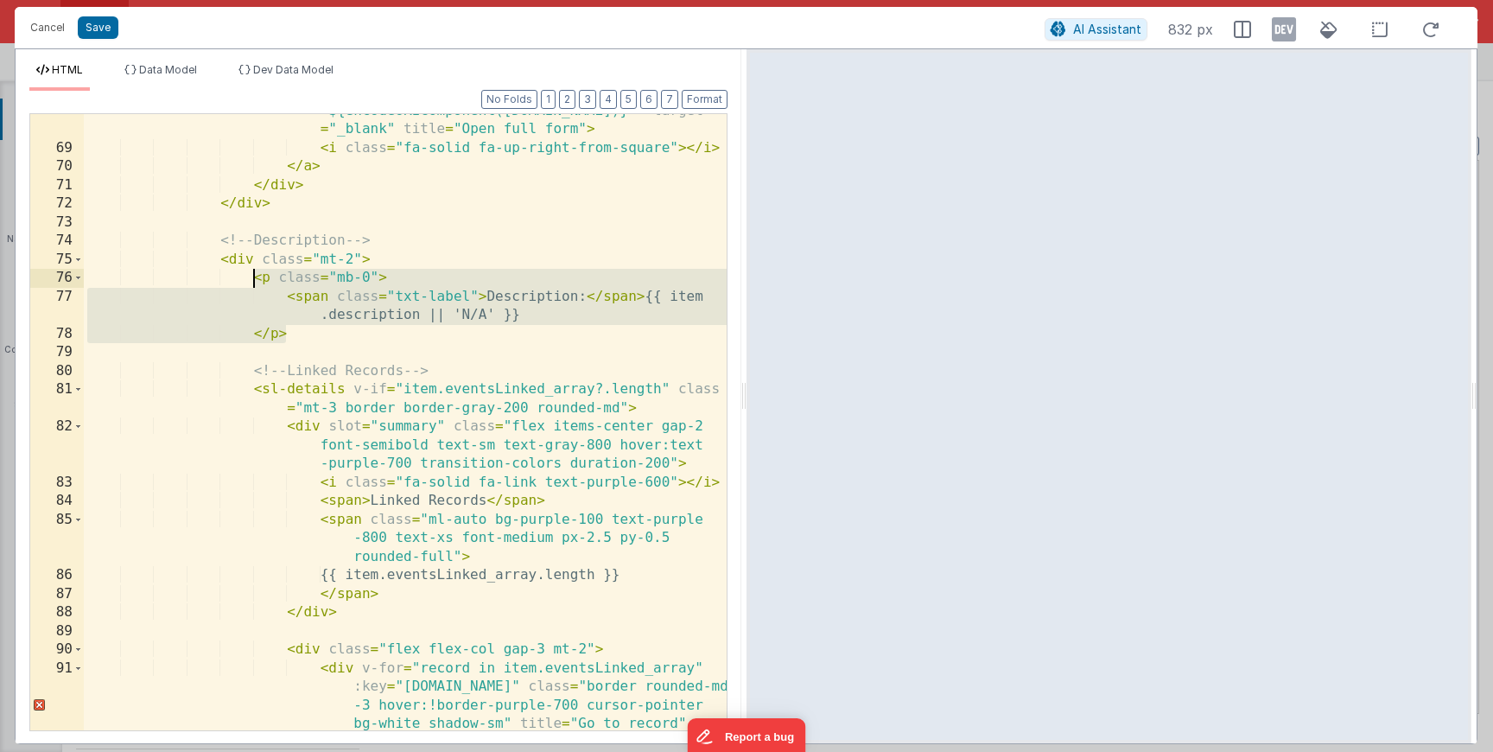
drag, startPoint x: 318, startPoint y: 336, endPoint x: 254, endPoint y: 283, distance: 82.9
click at [254, 283] on div "< a class = "text-purple-600 hover:text-purple-800 text -sm font-medium flex it…" at bounding box center [405, 428] width 643 height 839
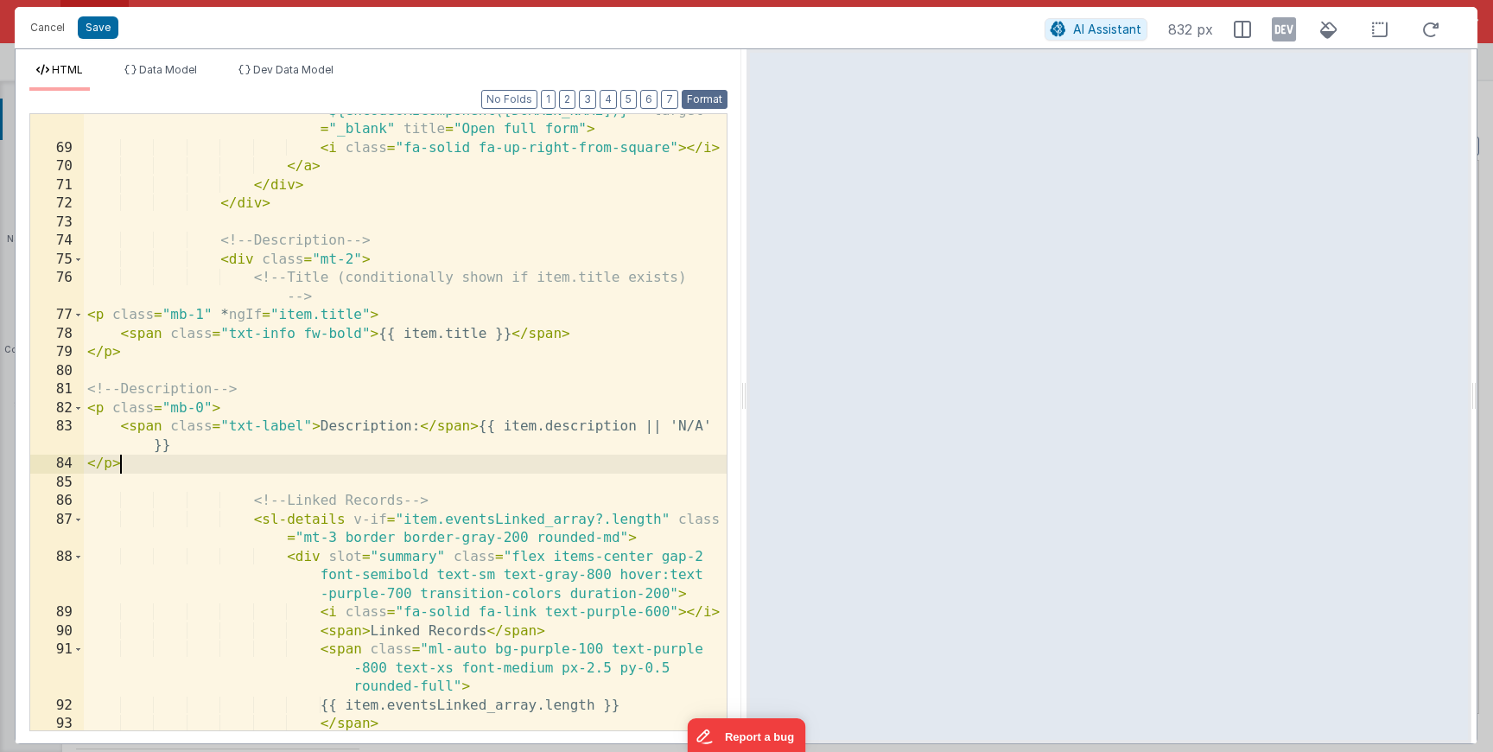
click at [697, 97] on button "Format" at bounding box center [705, 99] width 46 height 19
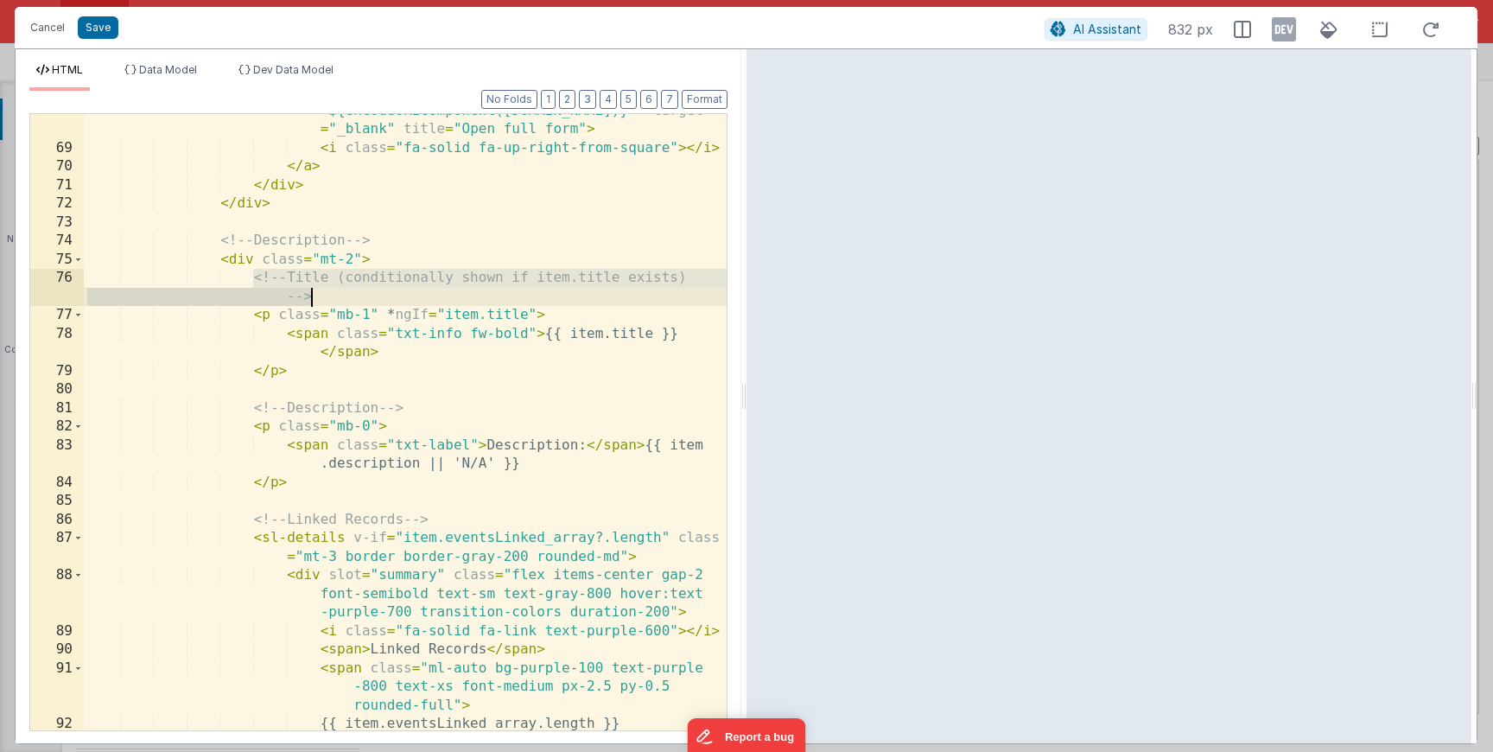
drag, startPoint x: 255, startPoint y: 276, endPoint x: 343, endPoint y: 307, distance: 93.5
click at [350, 298] on div "< a class = "text-purple-600 hover:text-purple-800 text -sm font-medium flex it…" at bounding box center [405, 391] width 643 height 765
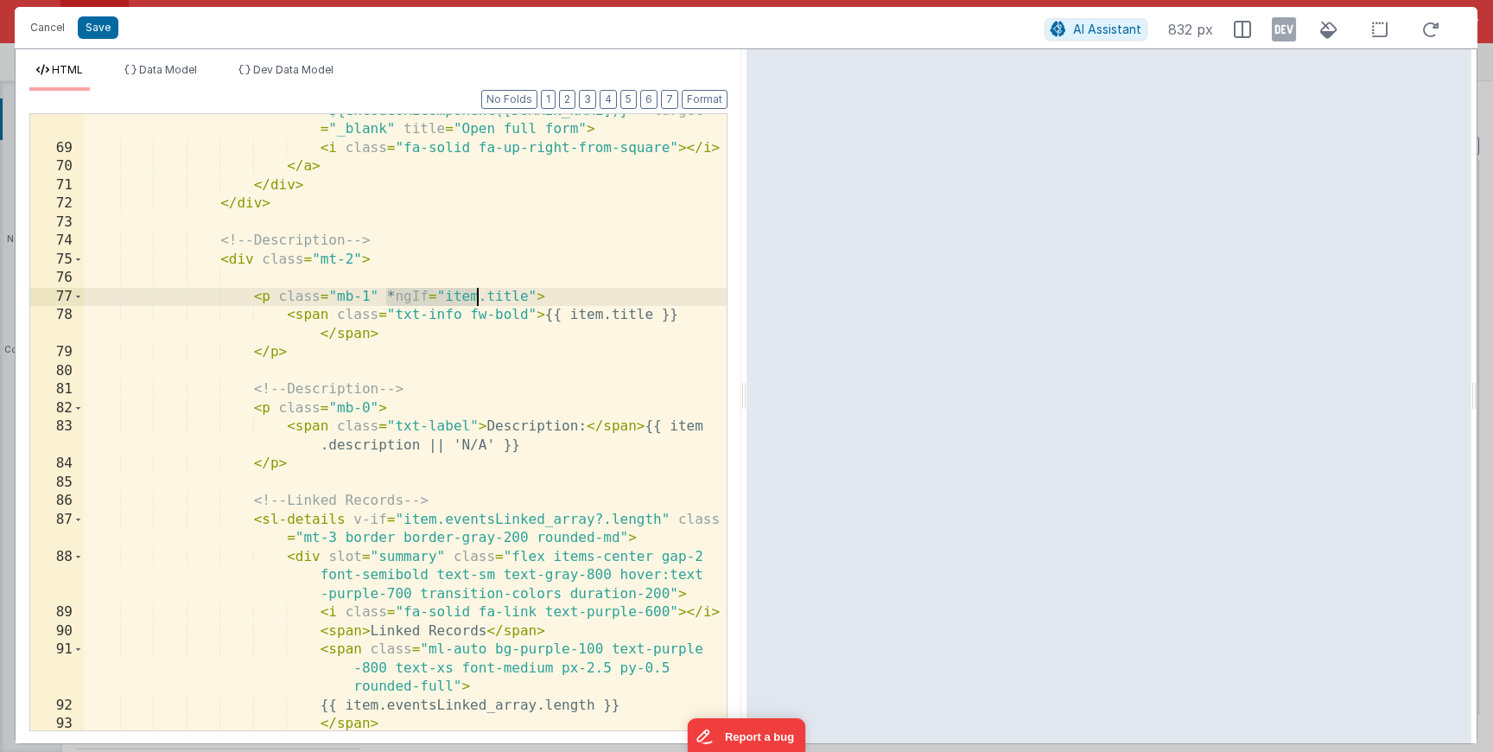
drag, startPoint x: 383, startPoint y: 293, endPoint x: 491, endPoint y: 297, distance: 108.1
click at [491, 297] on div "< a class = "text-purple-600 hover:text-purple-800 text -sm font-medium flex it…" at bounding box center [405, 391] width 643 height 765
click at [493, 297] on div "< a class = "text-purple-600 hover:text-purple-800 text -sm font-medium flex it…" at bounding box center [405, 391] width 643 height 765
click at [277, 296] on div "< a class = "text-purple-600 hover:text-purple-800 text -sm font-medium flex it…" at bounding box center [405, 391] width 643 height 765
drag, startPoint x: 537, startPoint y: 293, endPoint x: 685, endPoint y: 296, distance: 148.7
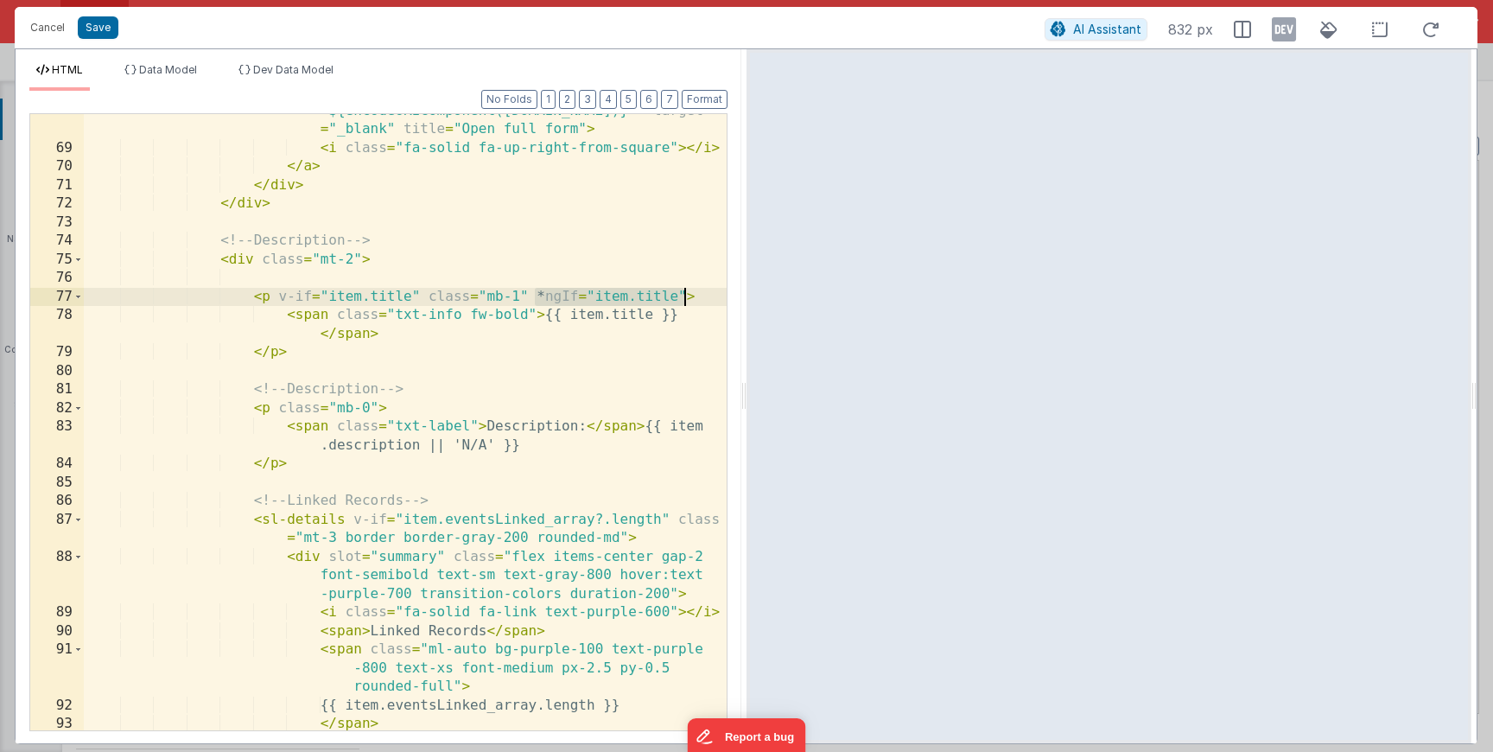
click at [685, 296] on div "< a class = "text-purple-600 hover:text-purple-800 text -sm font-medium flex it…" at bounding box center [405, 391] width 643 height 765
click at [98, 30] on button "Save" at bounding box center [98, 27] width 41 height 22
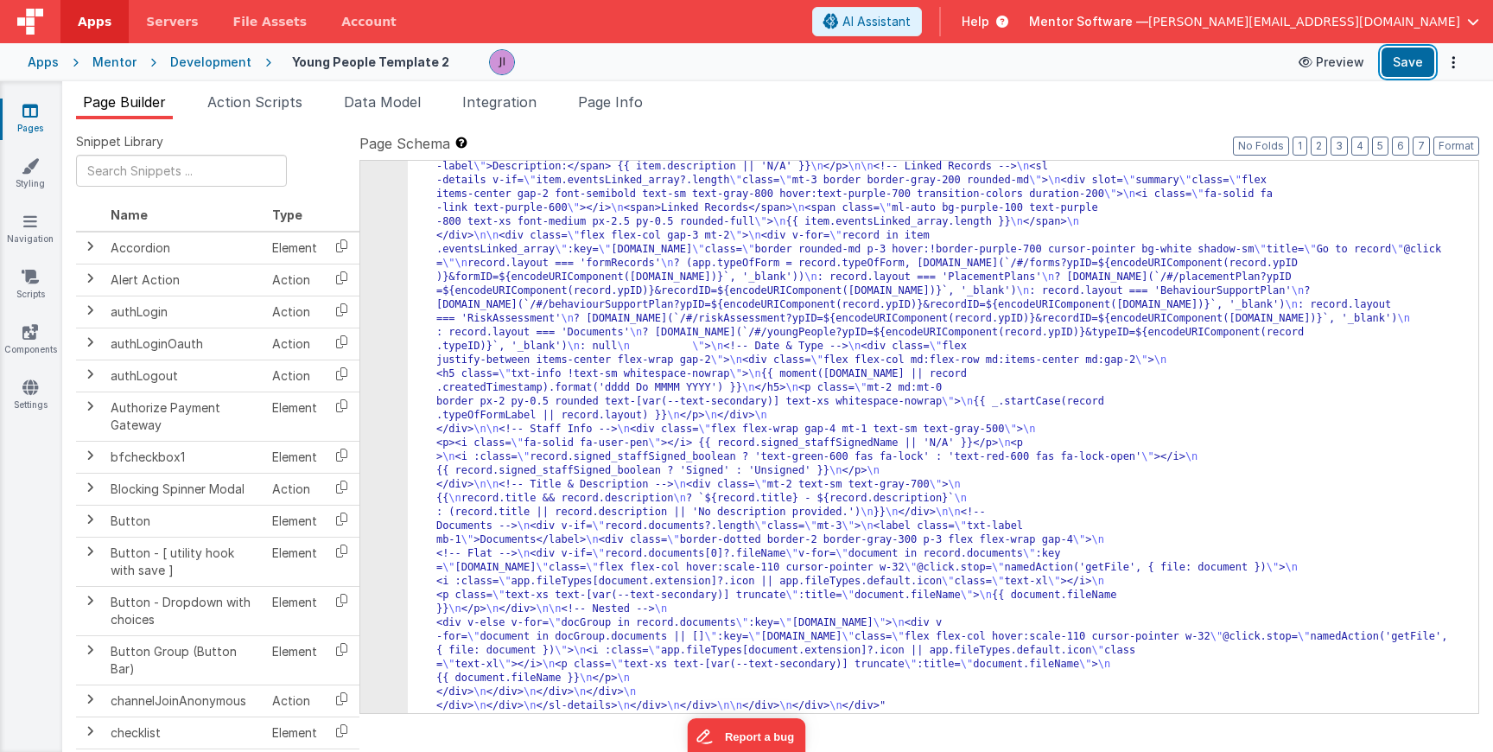
click at [1402, 64] on button "Save" at bounding box center [1408, 62] width 53 height 29
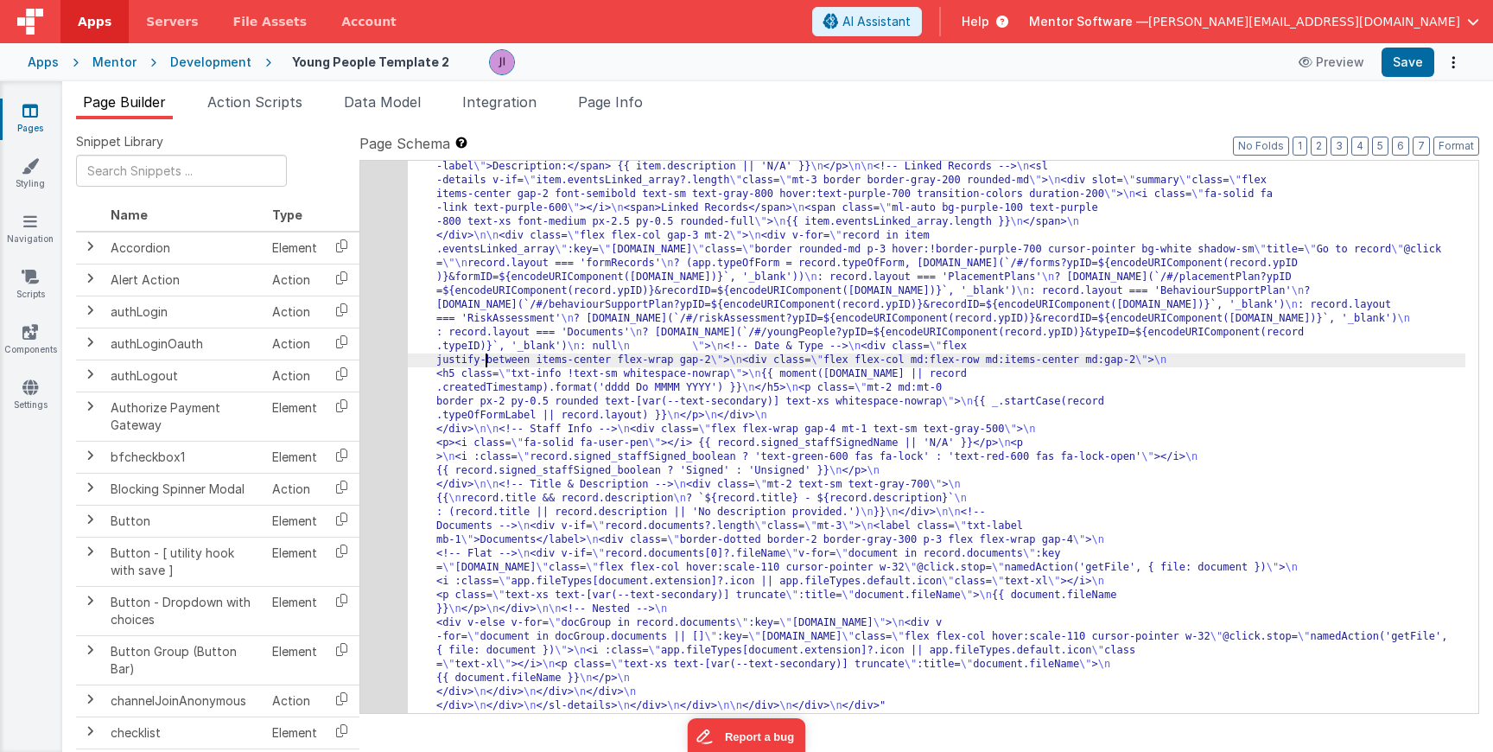
click at [406, 378] on div "249" at bounding box center [384, 236] width 48 height 982
click at [376, 373] on div "249" at bounding box center [384, 236] width 48 height 982
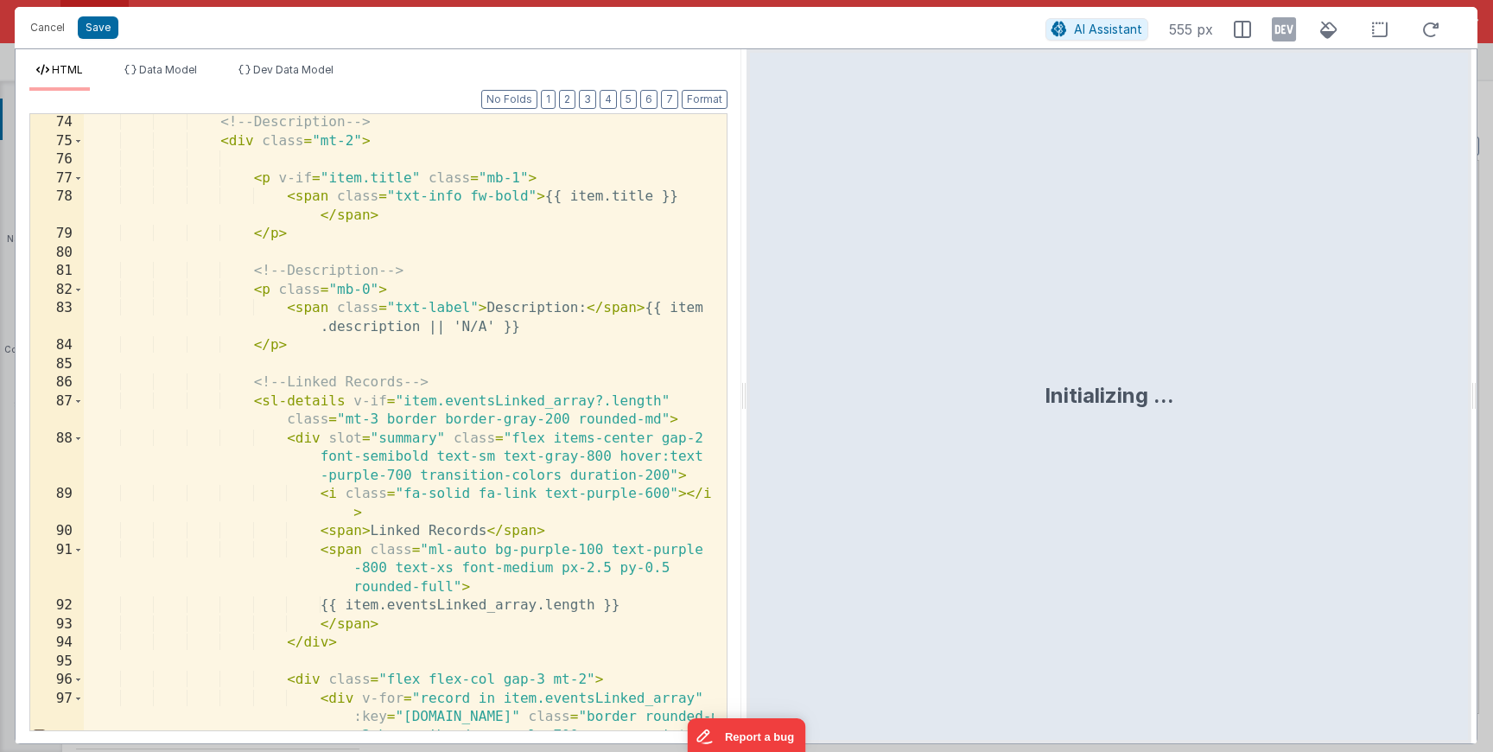
scroll to position [0, 0]
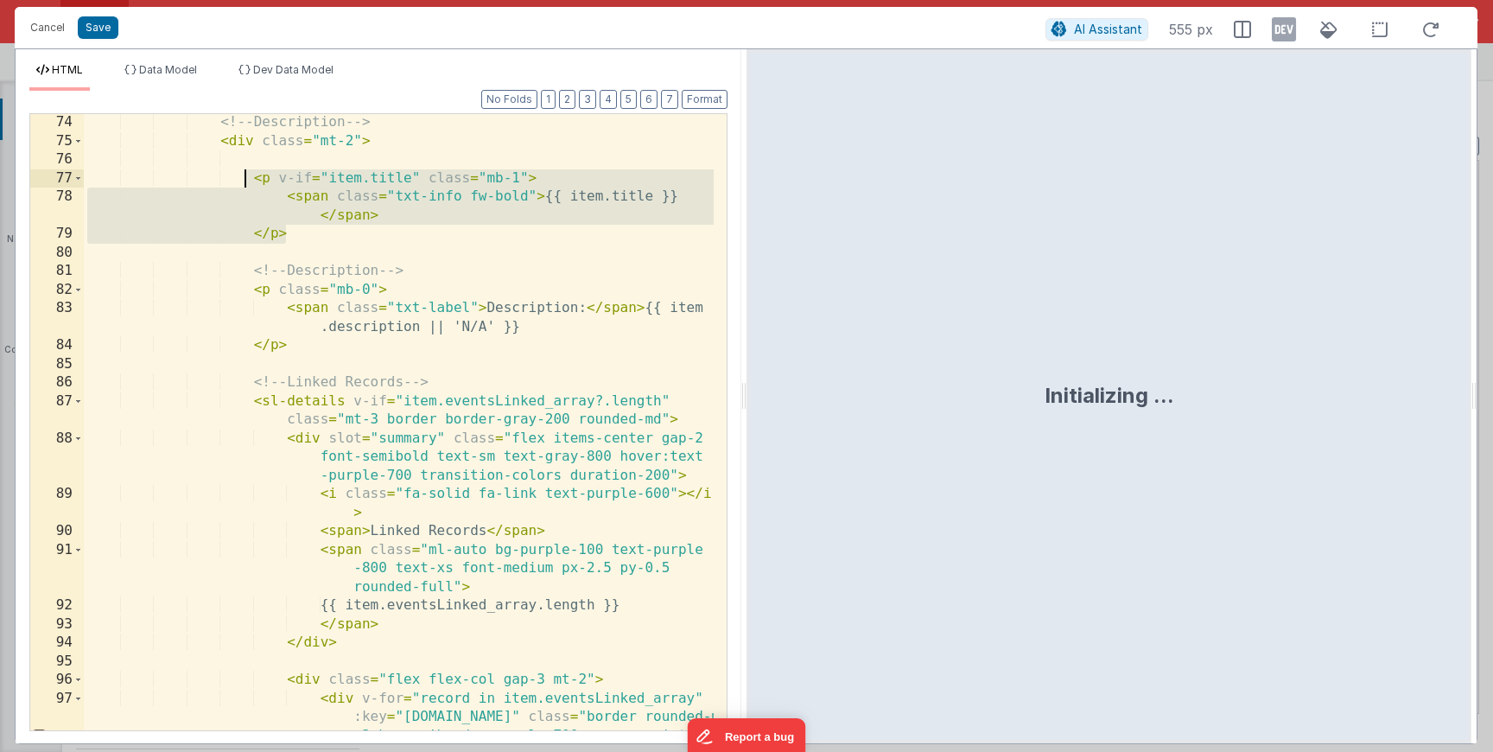
drag, startPoint x: 328, startPoint y: 241, endPoint x: 246, endPoint y: 170, distance: 107.8
click at [246, 170] on div "<!-- Description --> < div class = "mt-2" > < p v-if = "item.title" class = "mb…" at bounding box center [399, 477] width 630 height 728
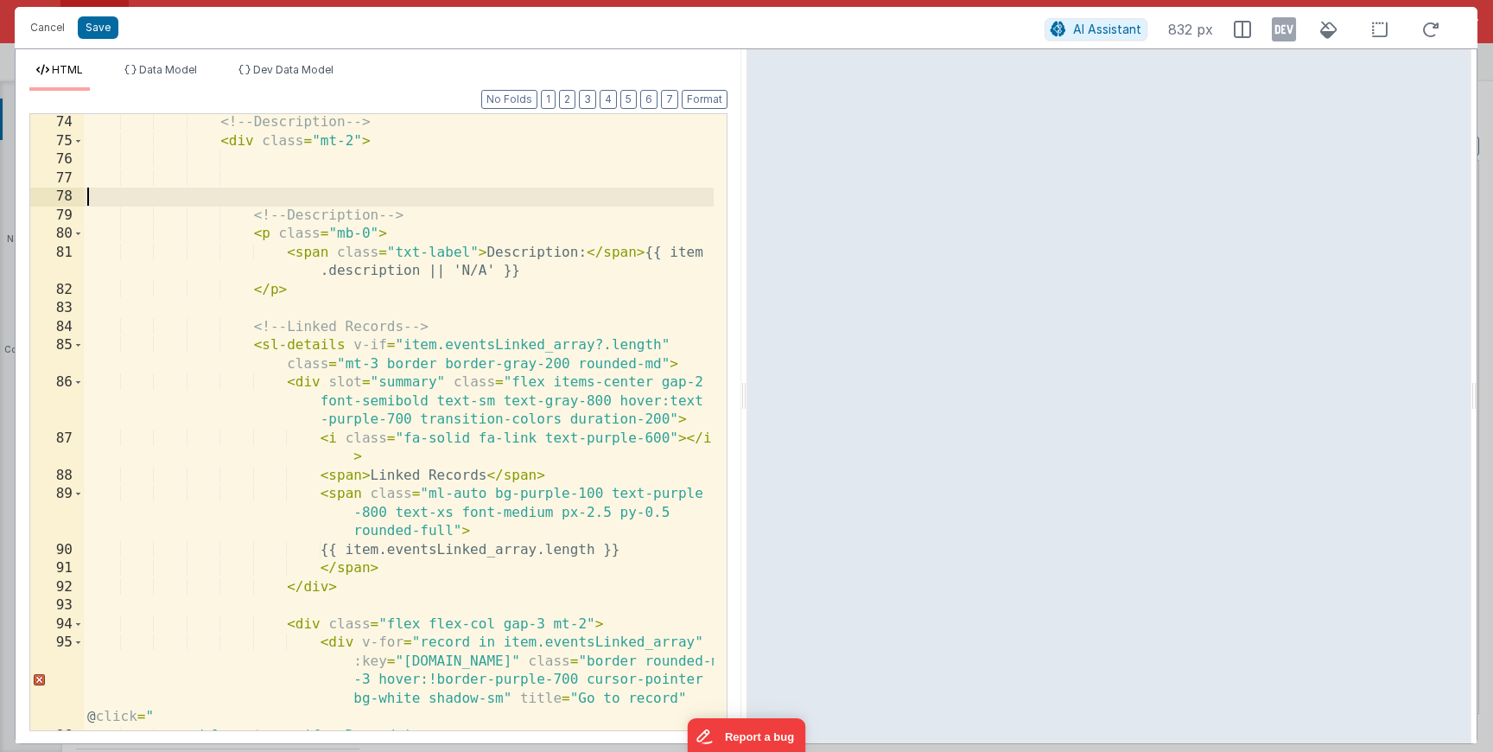
click at [303, 199] on div "<!-- Description --> < div class = "mt-2" > <!-- Description --> < p class = "m…" at bounding box center [399, 458] width 630 height 691
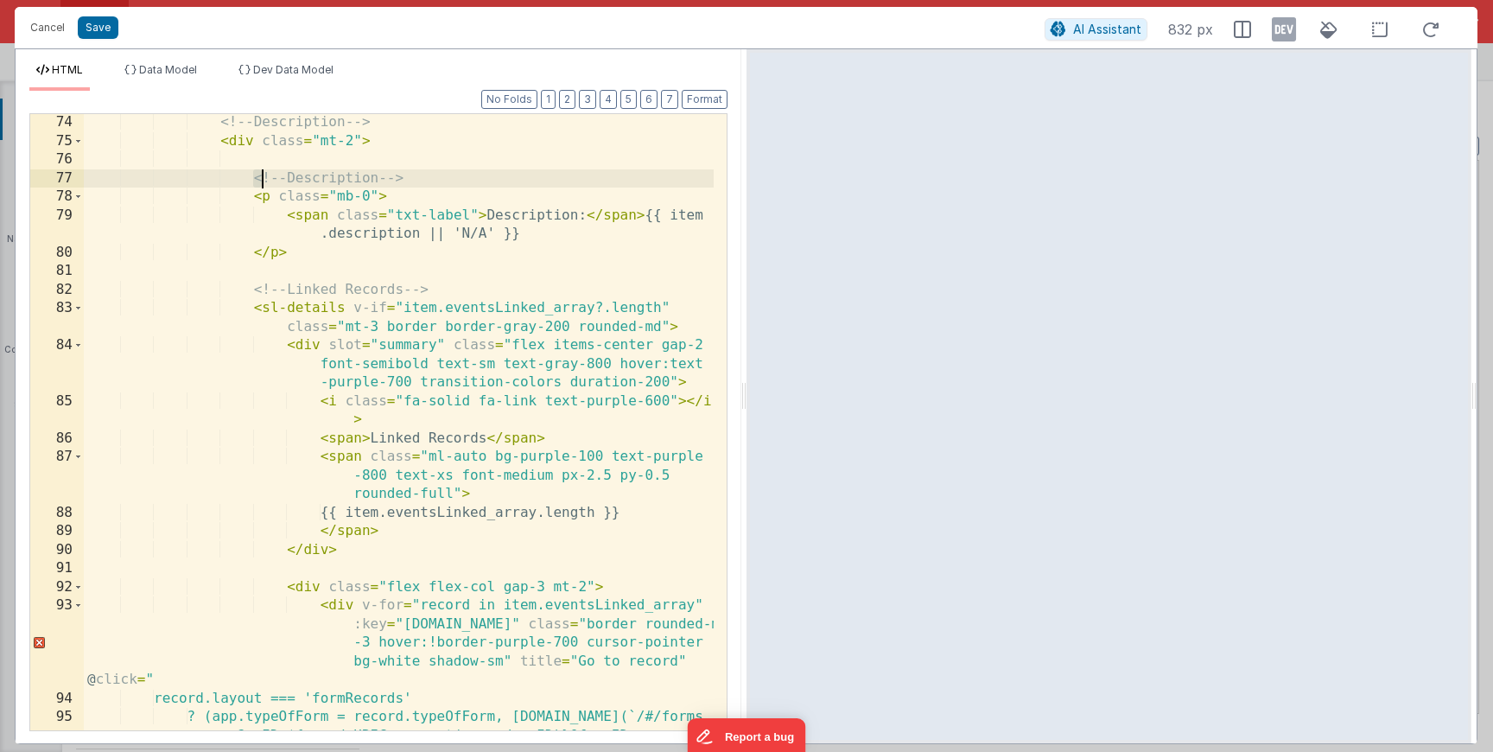
drag, startPoint x: 277, startPoint y: 180, endPoint x: 451, endPoint y: 178, distance: 173.7
click at [449, 178] on div "<!-- Description --> < div class = "mt-2" > <!-- Description --> < p class = "m…" at bounding box center [399, 458] width 630 height 691
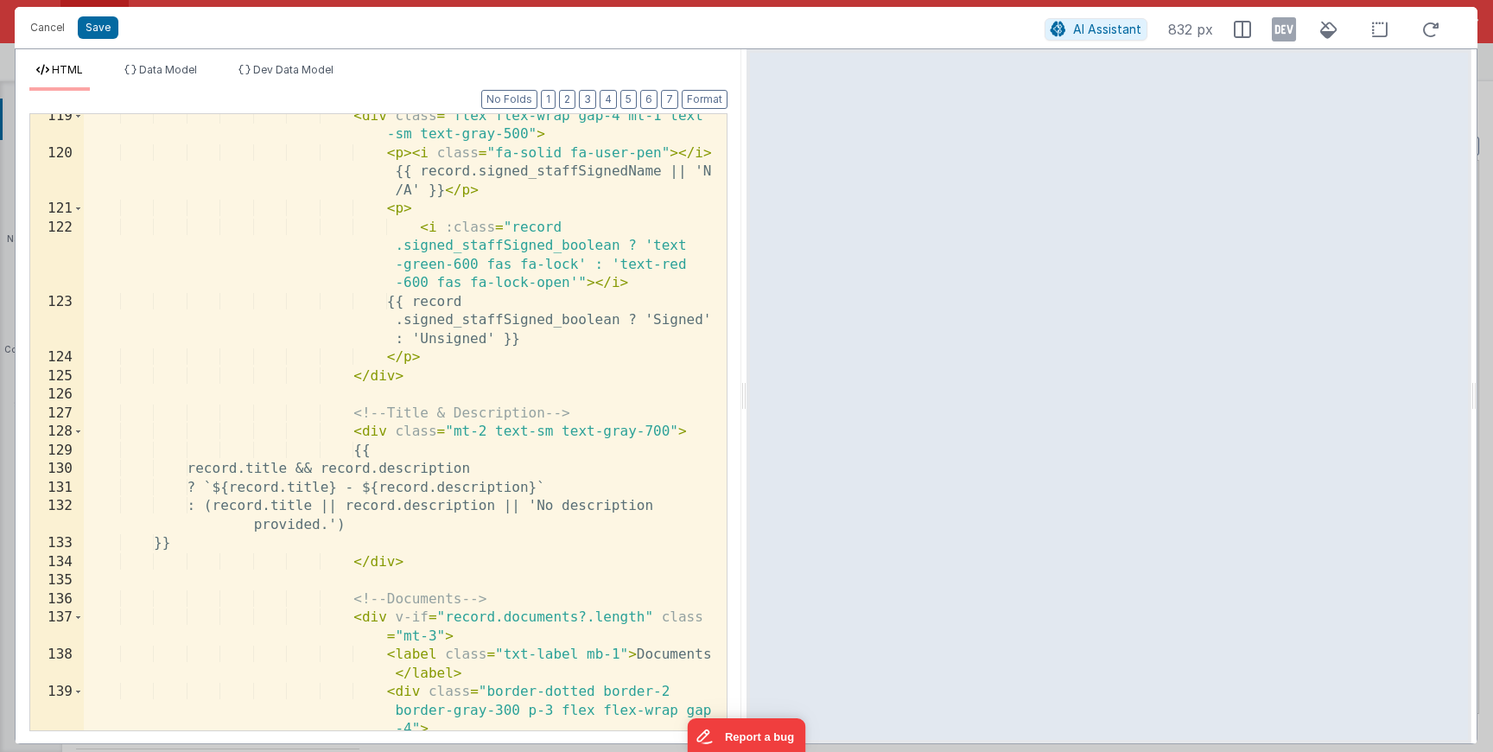
scroll to position [3422, 0]
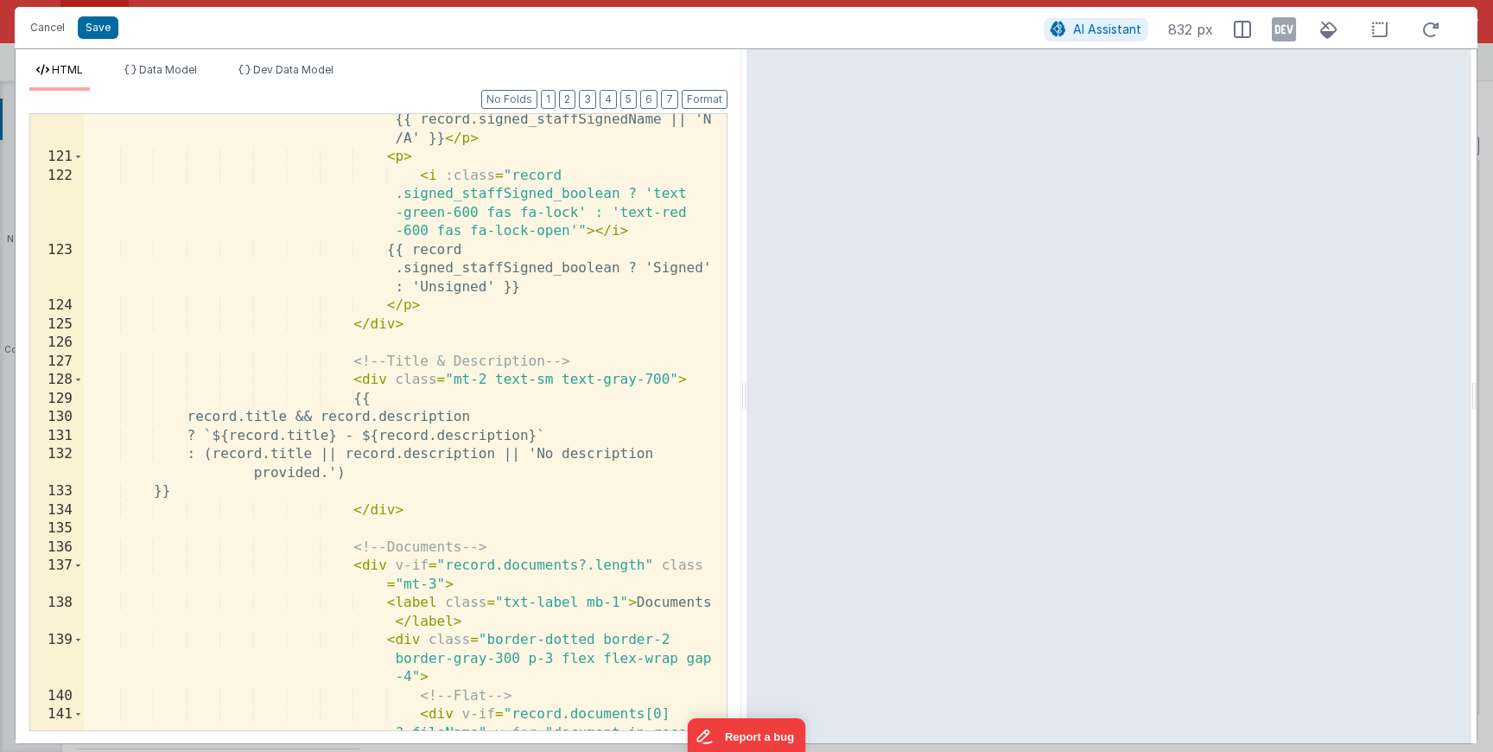
click at [453, 483] on div "< p > < i class = "fa-solid fa-user-pen" > </ i > {{ record.signed_staffSignedN…" at bounding box center [399, 493] width 630 height 802
click at [424, 344] on div "< p > < i class = "fa-solid fa-user-pen" > </ i > {{ record.signed_staffSignedN…" at bounding box center [399, 493] width 630 height 802
click at [449, 331] on div "< p > < i class = "fa-solid fa-user-pen" > </ i > {{ record.signed_staffSignedN…" at bounding box center [399, 493] width 630 height 802
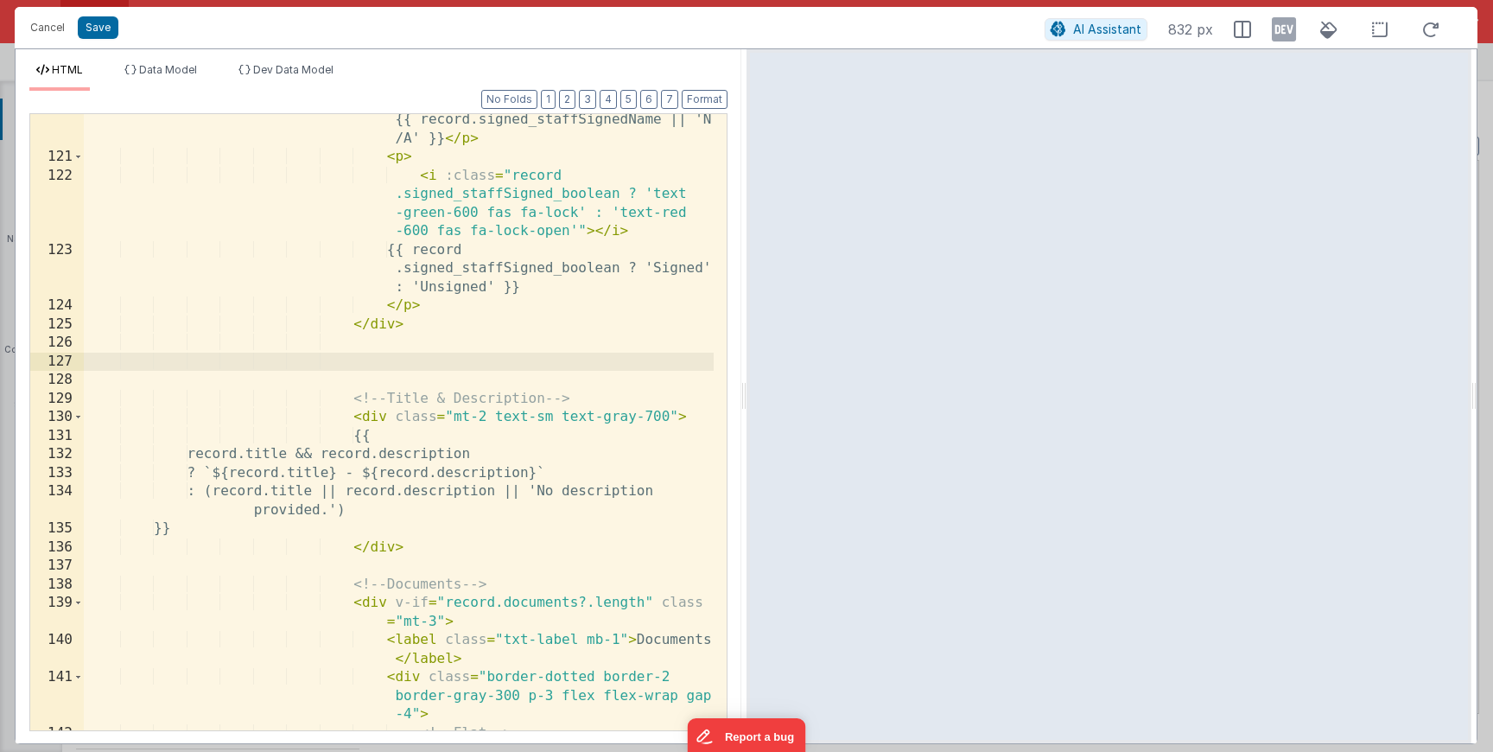
click at [696, 416] on div "< p > < i class = "fa-solid fa-user-pen" > </ i > {{ record.signed_staffSignedN…" at bounding box center [399, 493] width 630 height 802
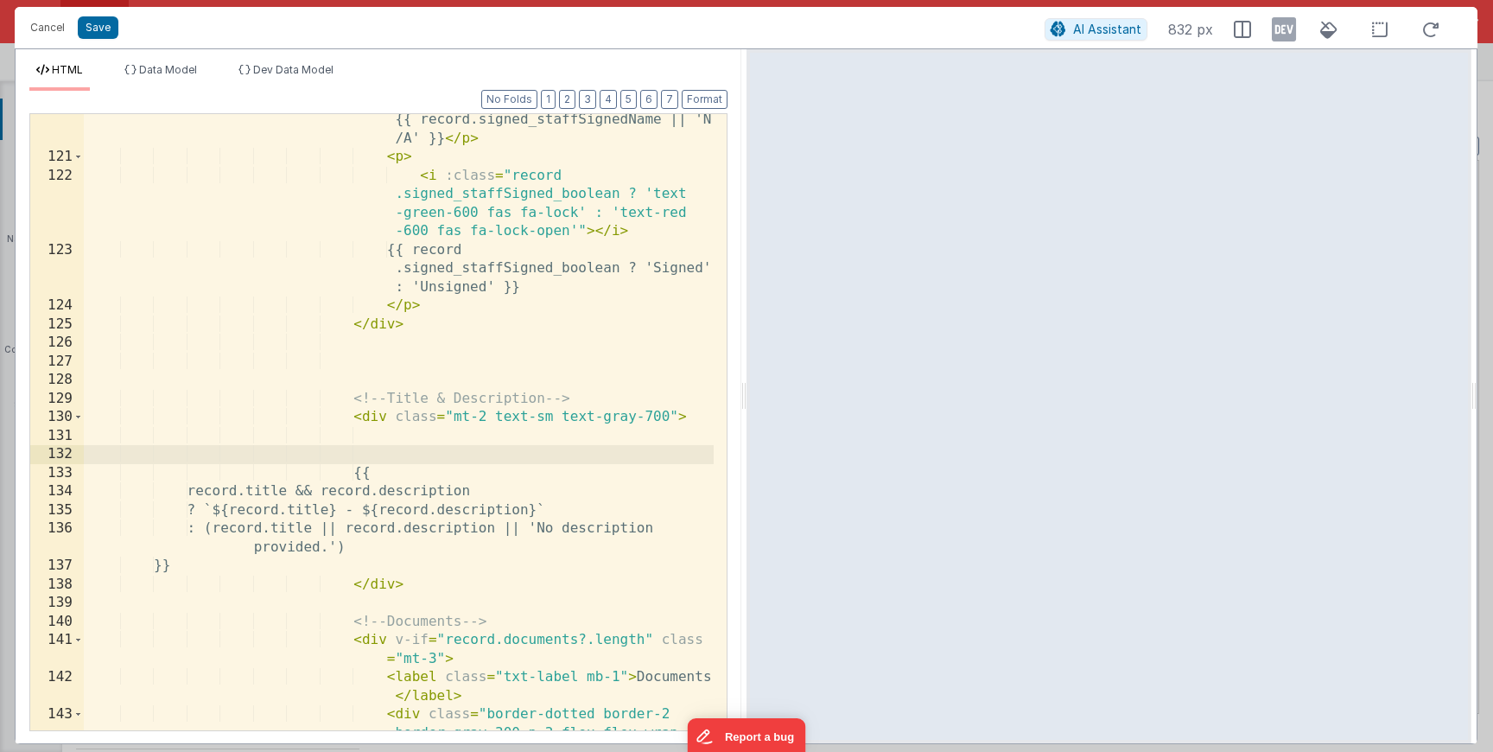
paste textarea
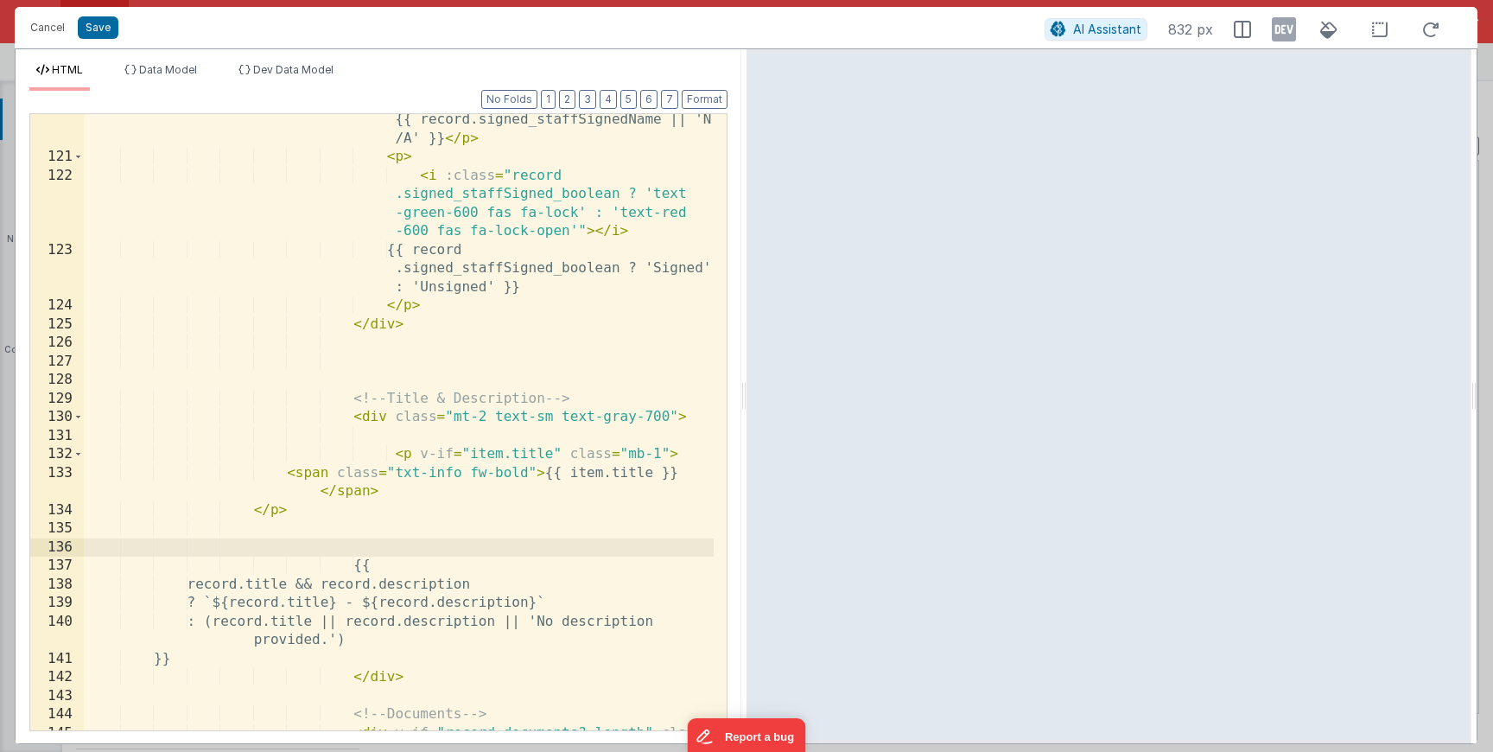
paste textarea
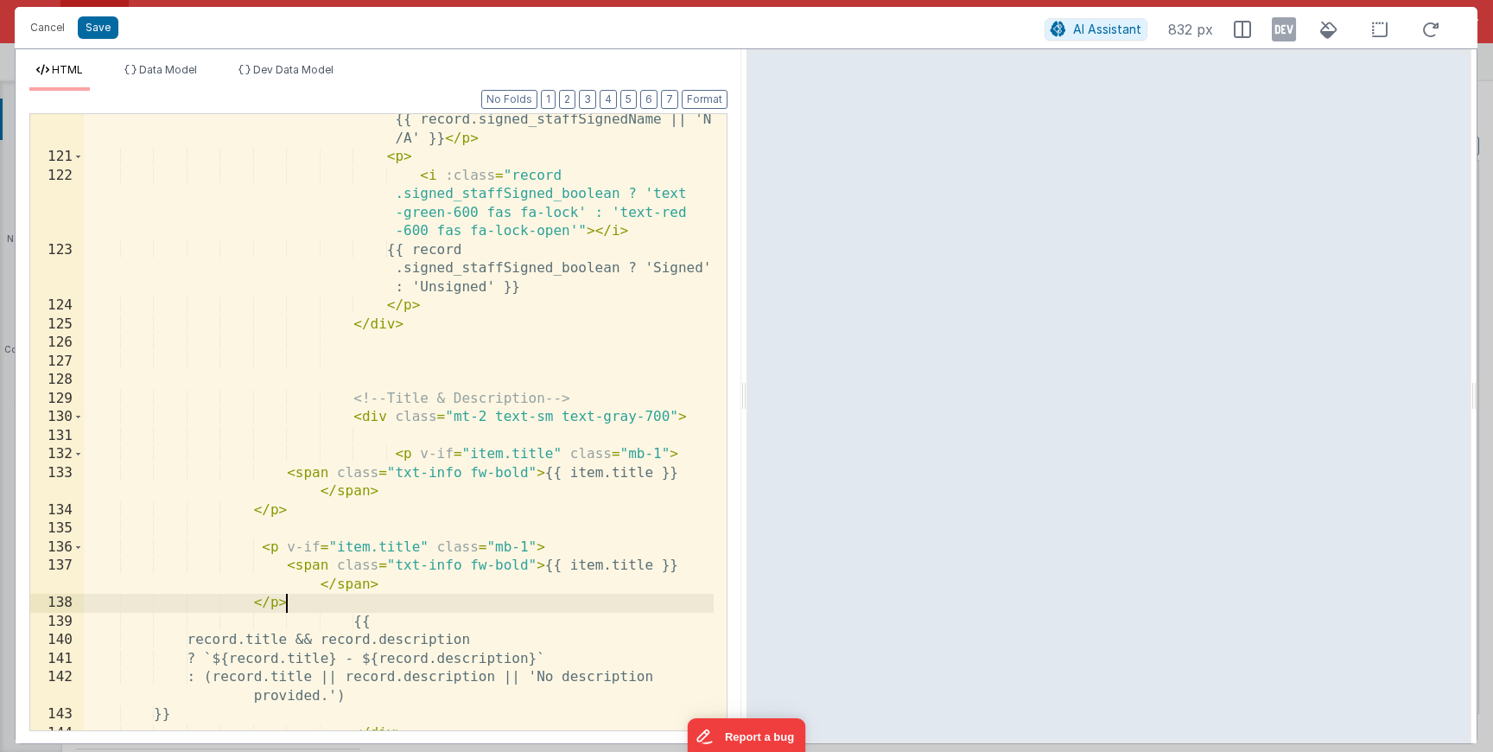
scroll to position [3474, 0]
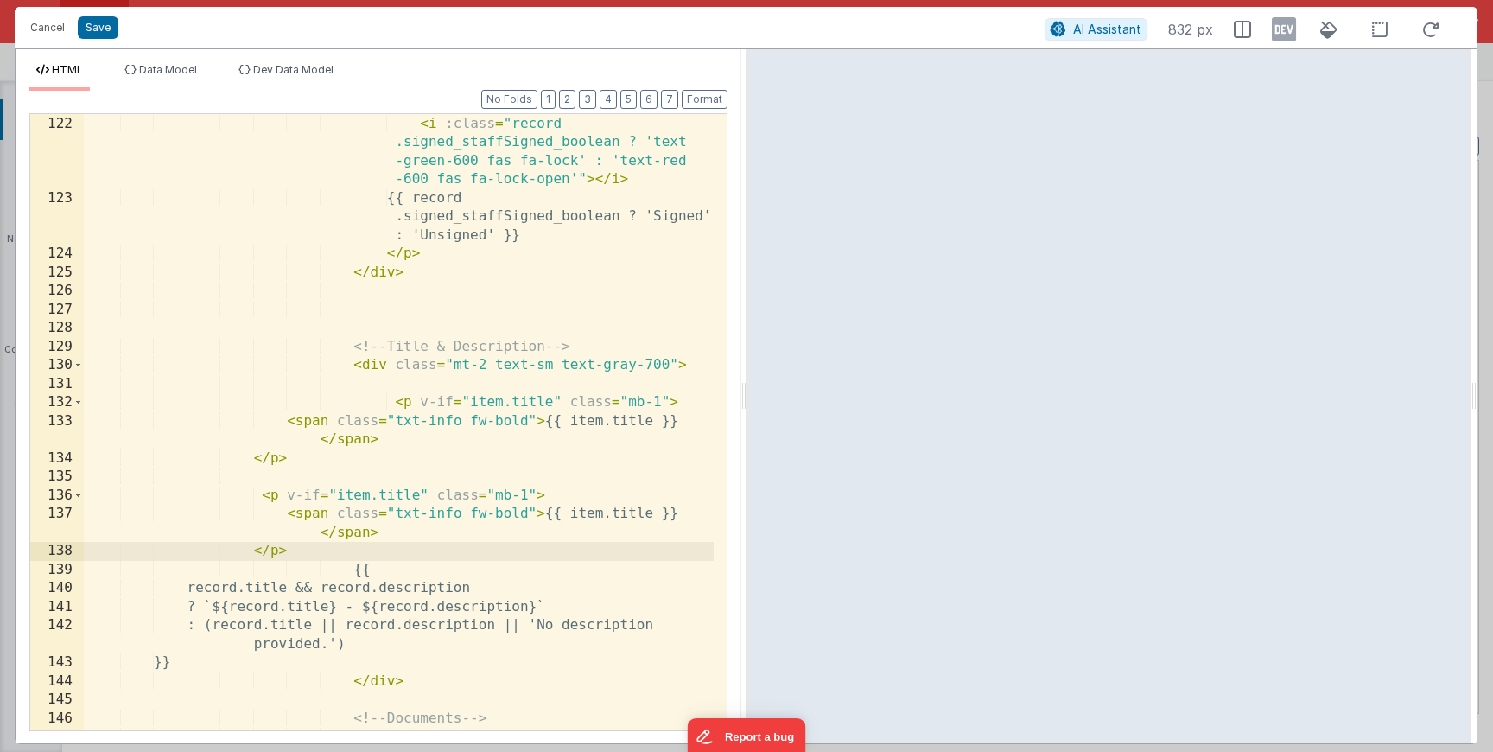
click at [398, 497] on div "< p > < i :class = "record .signed_staffSigned_boolean ? 'text -green-600 fas f…" at bounding box center [399, 432] width 630 height 672
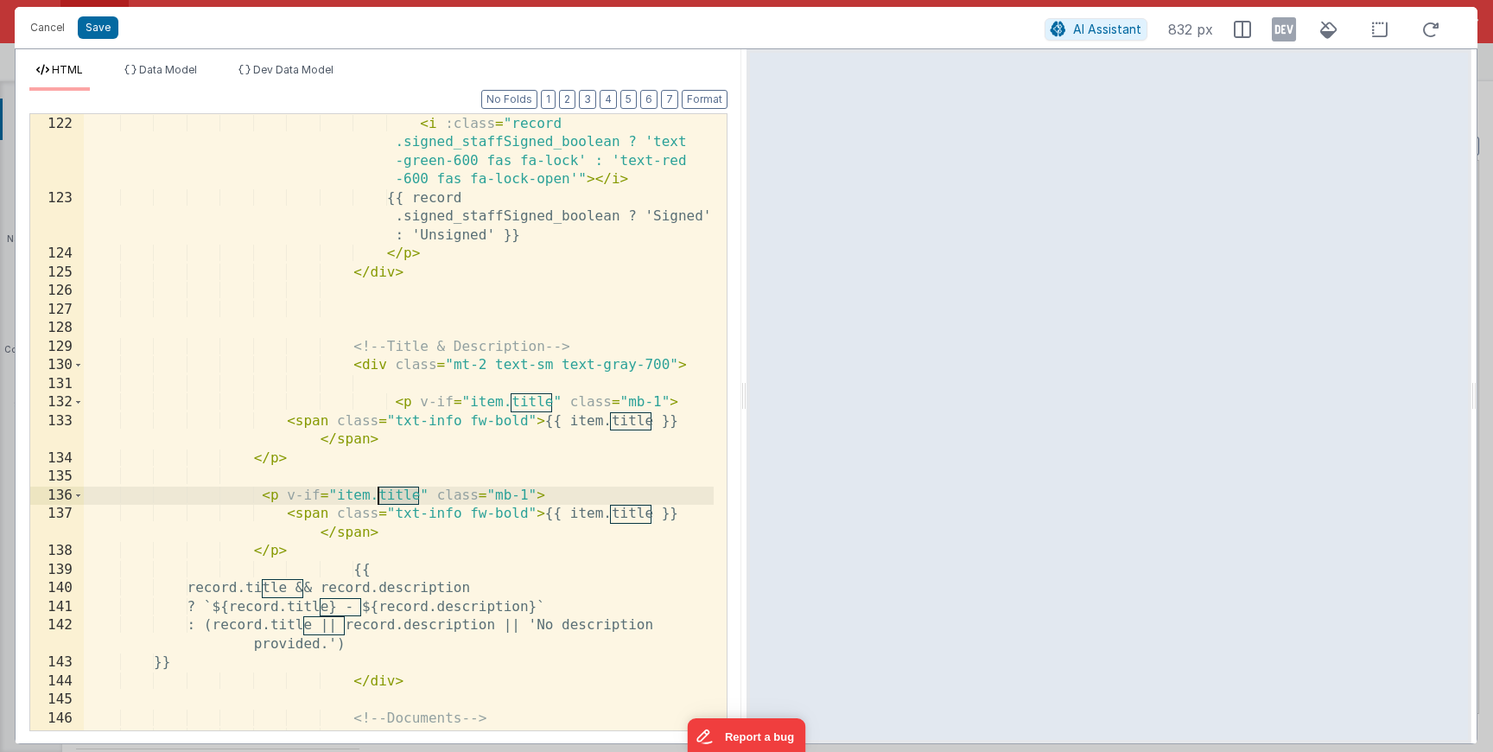
click at [398, 497] on div "< p > < i :class = "record .signed_staffSigned_boolean ? 'text -green-600 fas f…" at bounding box center [399, 432] width 630 height 672
click at [482, 404] on div "< p > < i :class = "record .signed_staffSigned_boolean ? 'text -green-600 fas f…" at bounding box center [399, 432] width 630 height 672
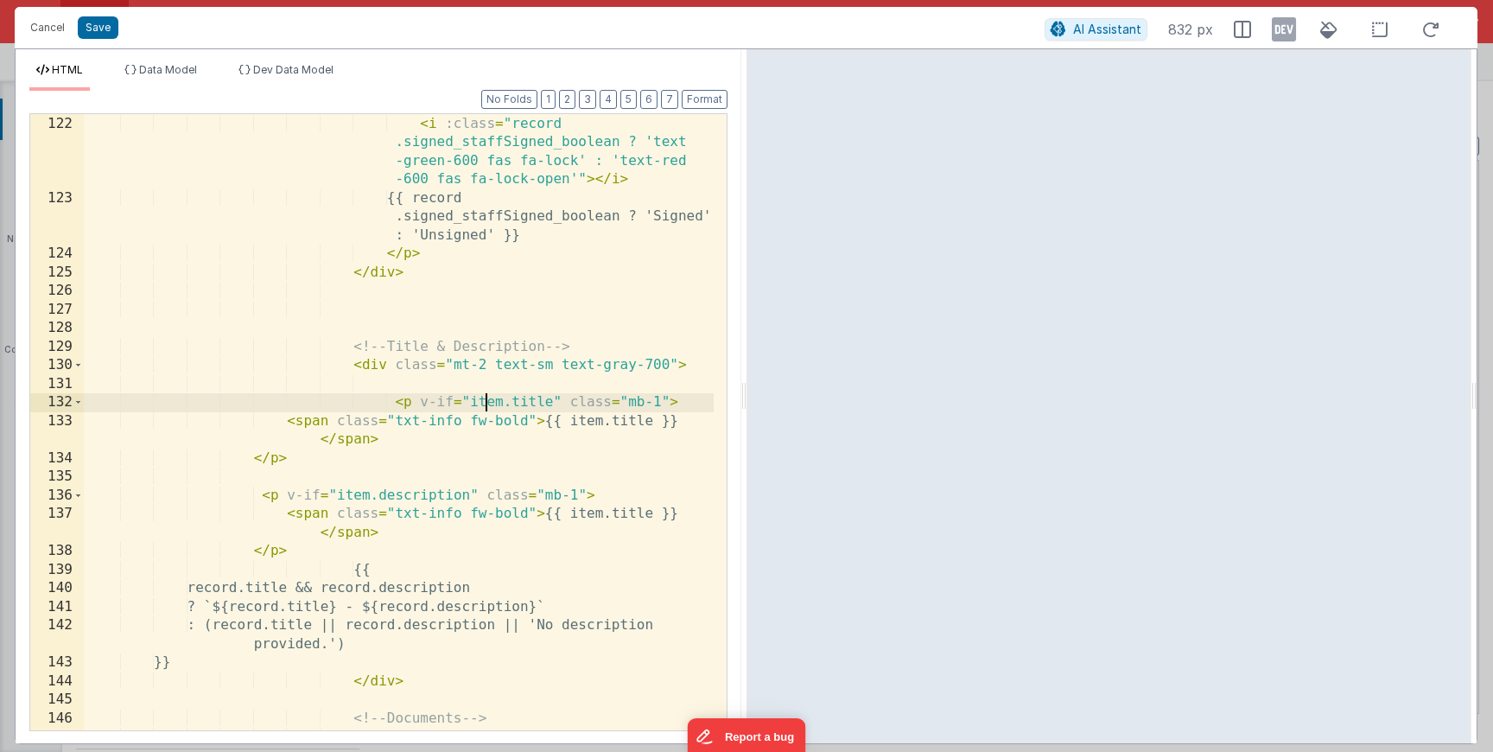
click at [482, 404] on div "< p > < i :class = "record .signed_staffSigned_boolean ? 'text -green-600 fas f…" at bounding box center [399, 432] width 630 height 672
click at [353, 497] on div "< p > < i :class = "record .signed_staffSigned_boolean ? 'text -green-600 fas f…" at bounding box center [399, 432] width 630 height 672
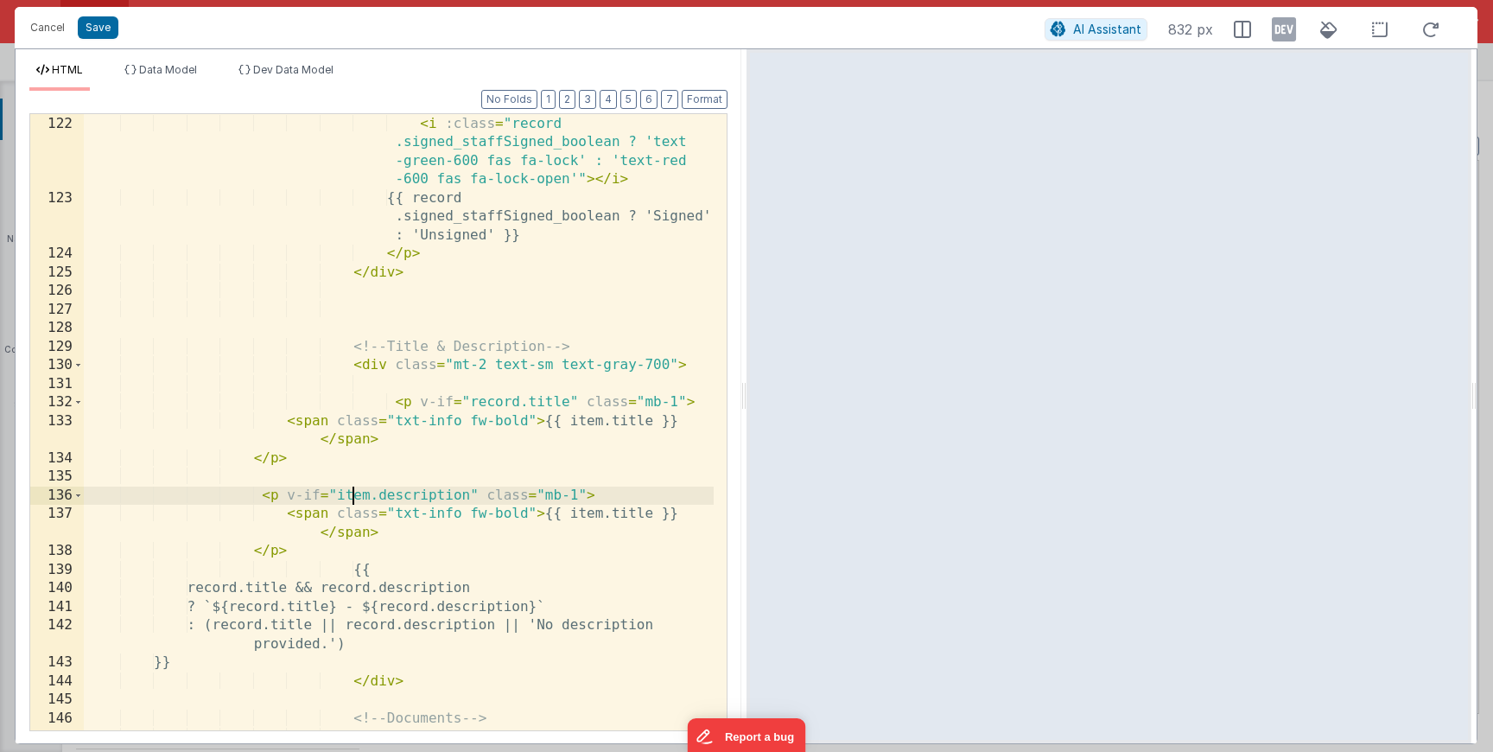
click at [353, 497] on div "< p > < i :class = "record .signed_staffSigned_boolean ? 'text -green-600 fas f…" at bounding box center [399, 432] width 630 height 672
click at [587, 422] on div "< p > < i :class = "record .signed_staffSigned_boolean ? 'text -green-600 fas f…" at bounding box center [399, 432] width 630 height 672
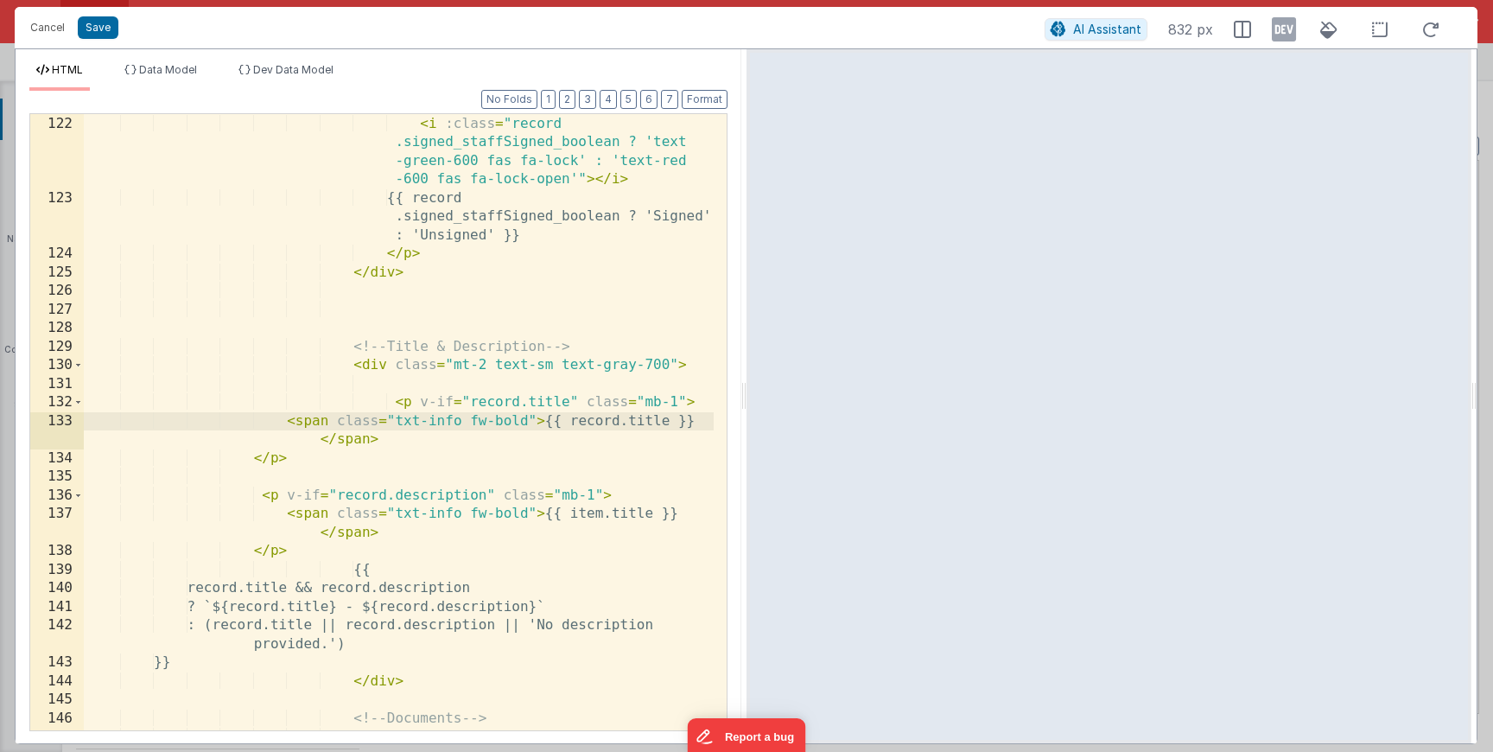
click at [651, 418] on div "< p > < i :class = "record .signed_staffSigned_boolean ? 'text -green-600 fas f…" at bounding box center [399, 432] width 630 height 672
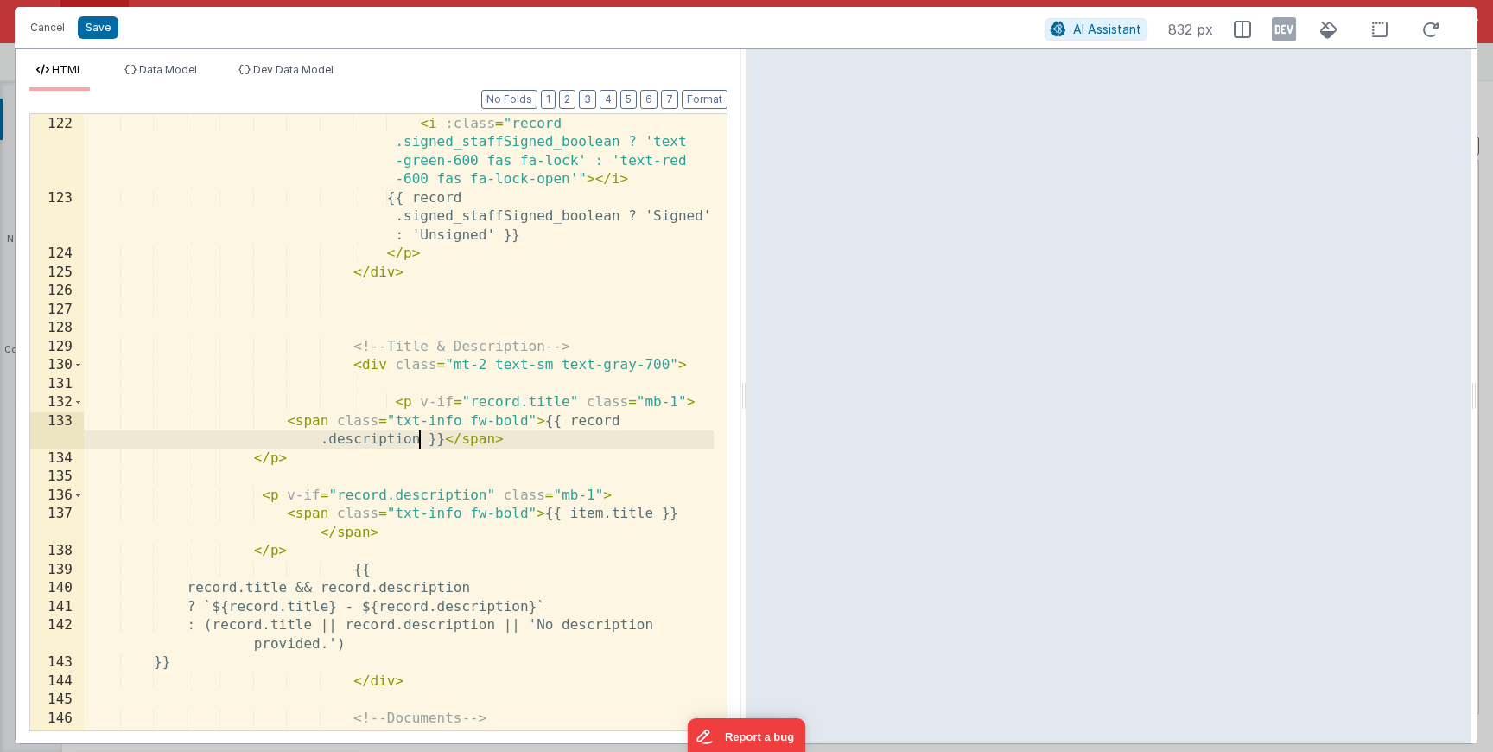
click at [583, 518] on div "< p > < i :class = "record .signed_staffSigned_boolean ? 'text -green-600 fas f…" at bounding box center [399, 432] width 630 height 672
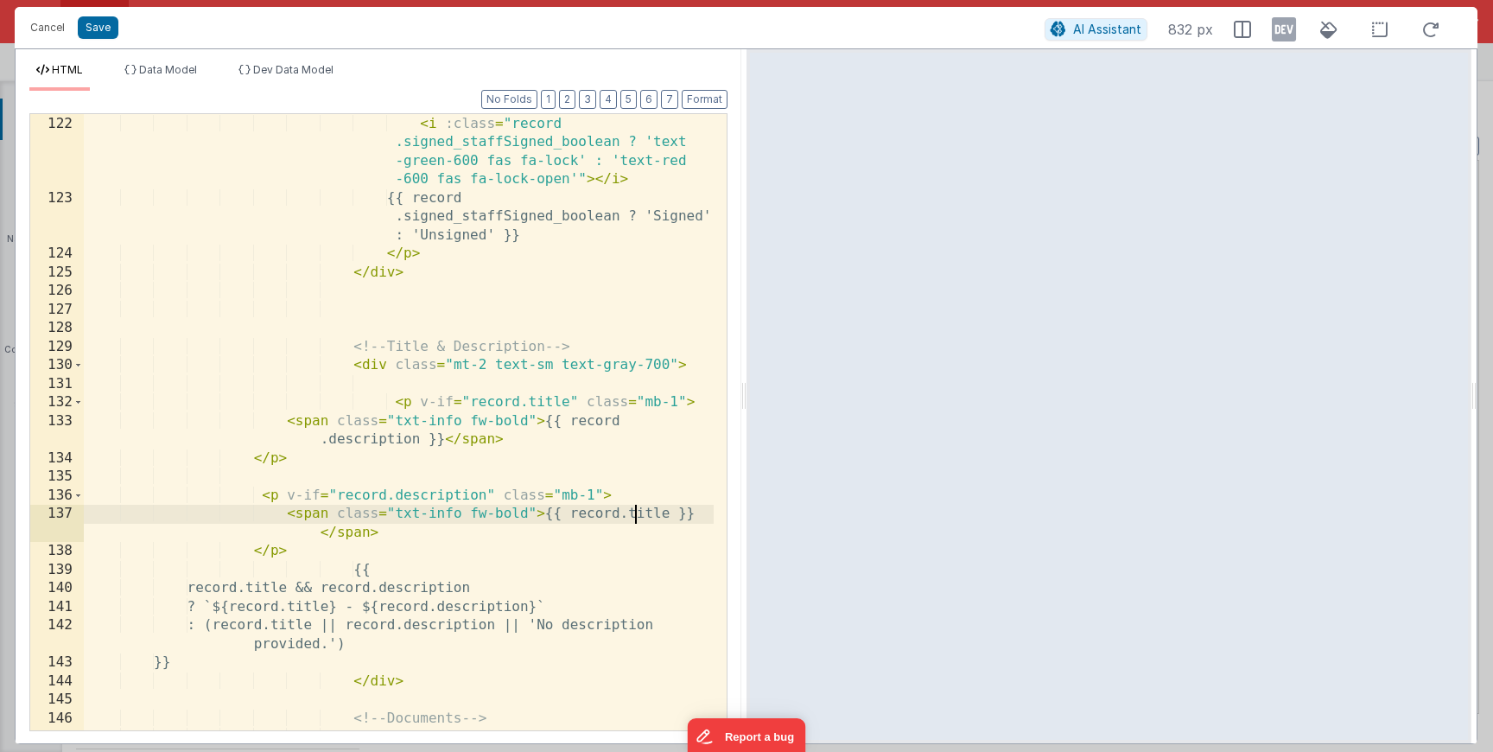
click at [633, 515] on div "< p > < i :class = "record .signed_staffSigned_boolean ? 'text -green-600 fas f…" at bounding box center [399, 432] width 630 height 672
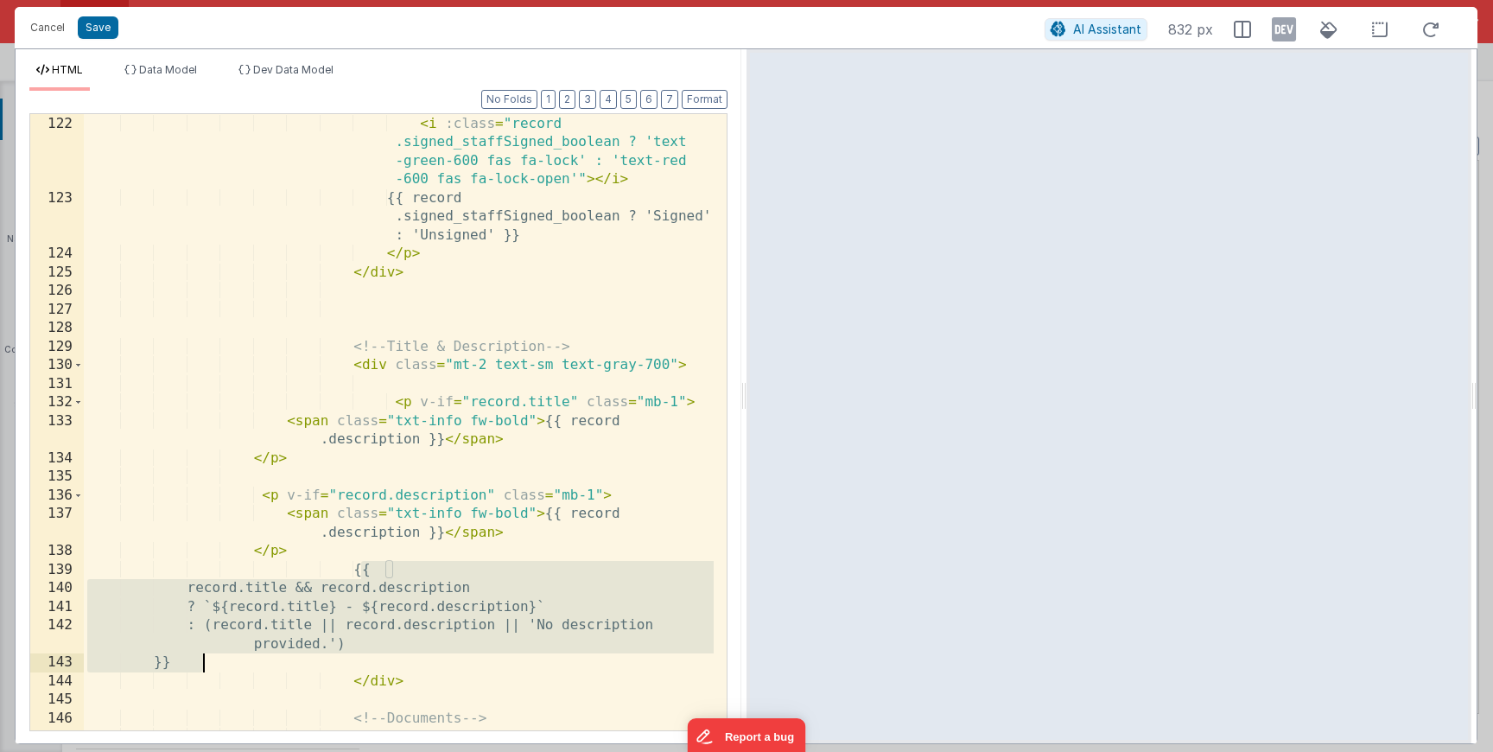
drag, startPoint x: 369, startPoint y: 574, endPoint x: 464, endPoint y: 662, distance: 129.6
click at [464, 662] on div "< p > < i :class = "record .signed_staffSigned_boolean ? 'text -green-600 fas f…" at bounding box center [399, 432] width 630 height 672
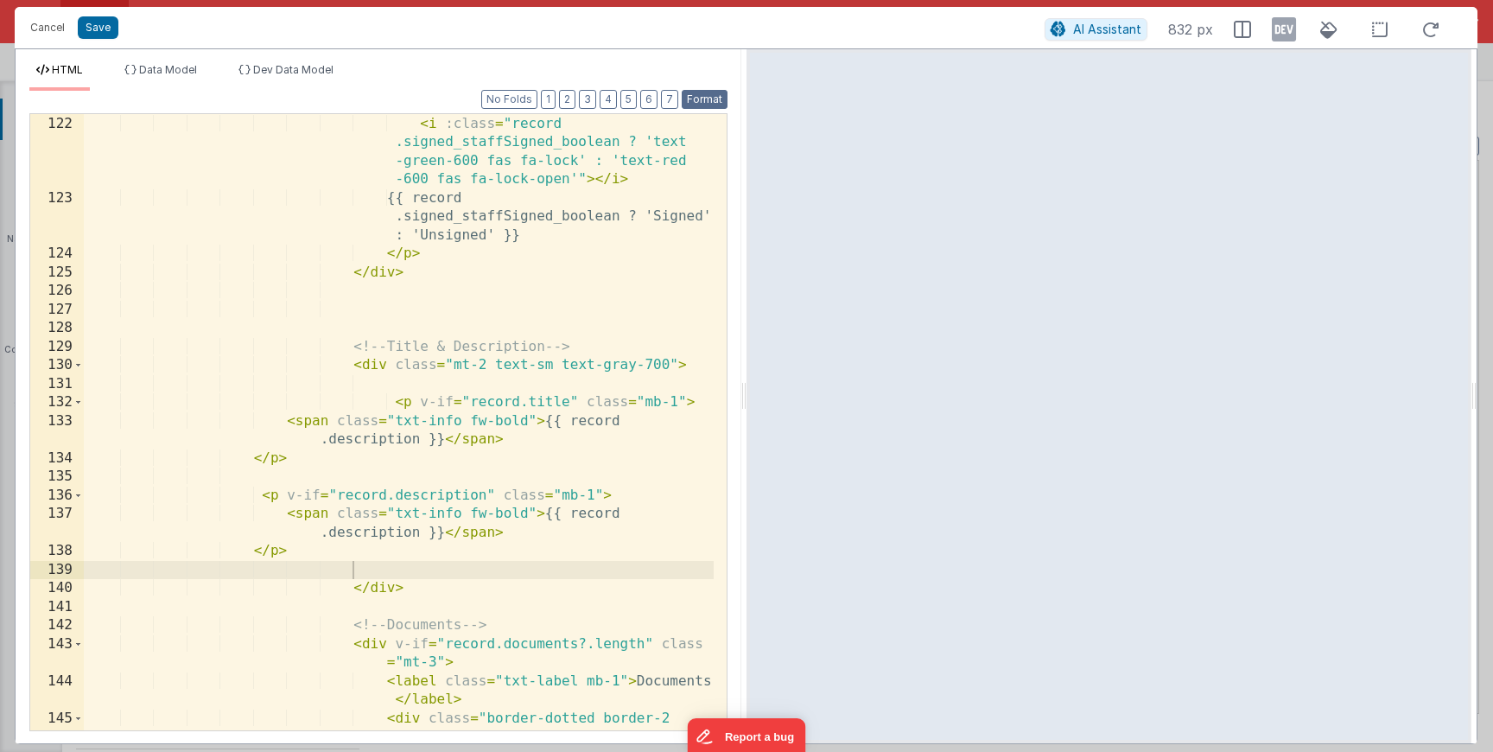
click at [703, 99] on button "Format" at bounding box center [705, 99] width 46 height 19
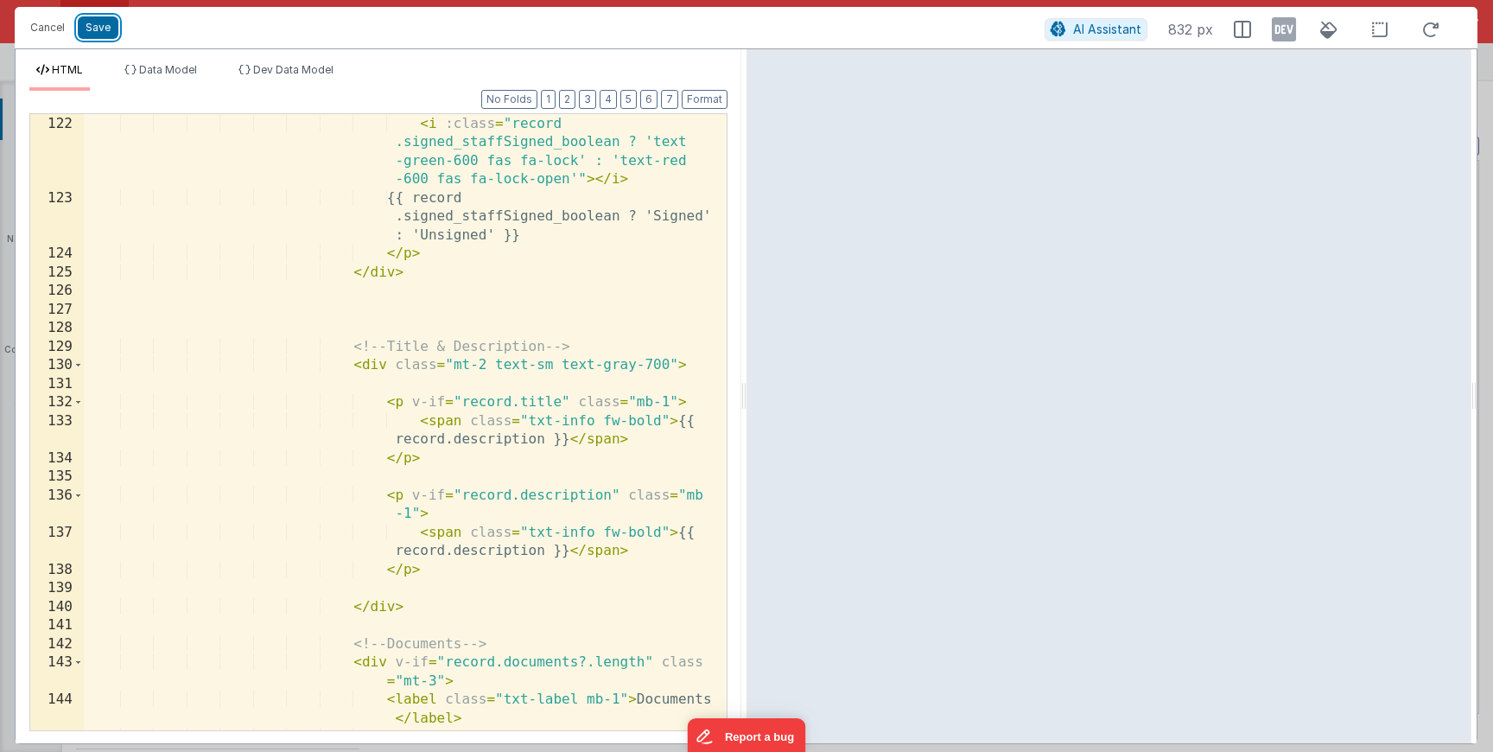
drag, startPoint x: 102, startPoint y: 32, endPoint x: 175, endPoint y: 35, distance: 73.5
click at [102, 32] on button "Save" at bounding box center [98, 27] width 41 height 22
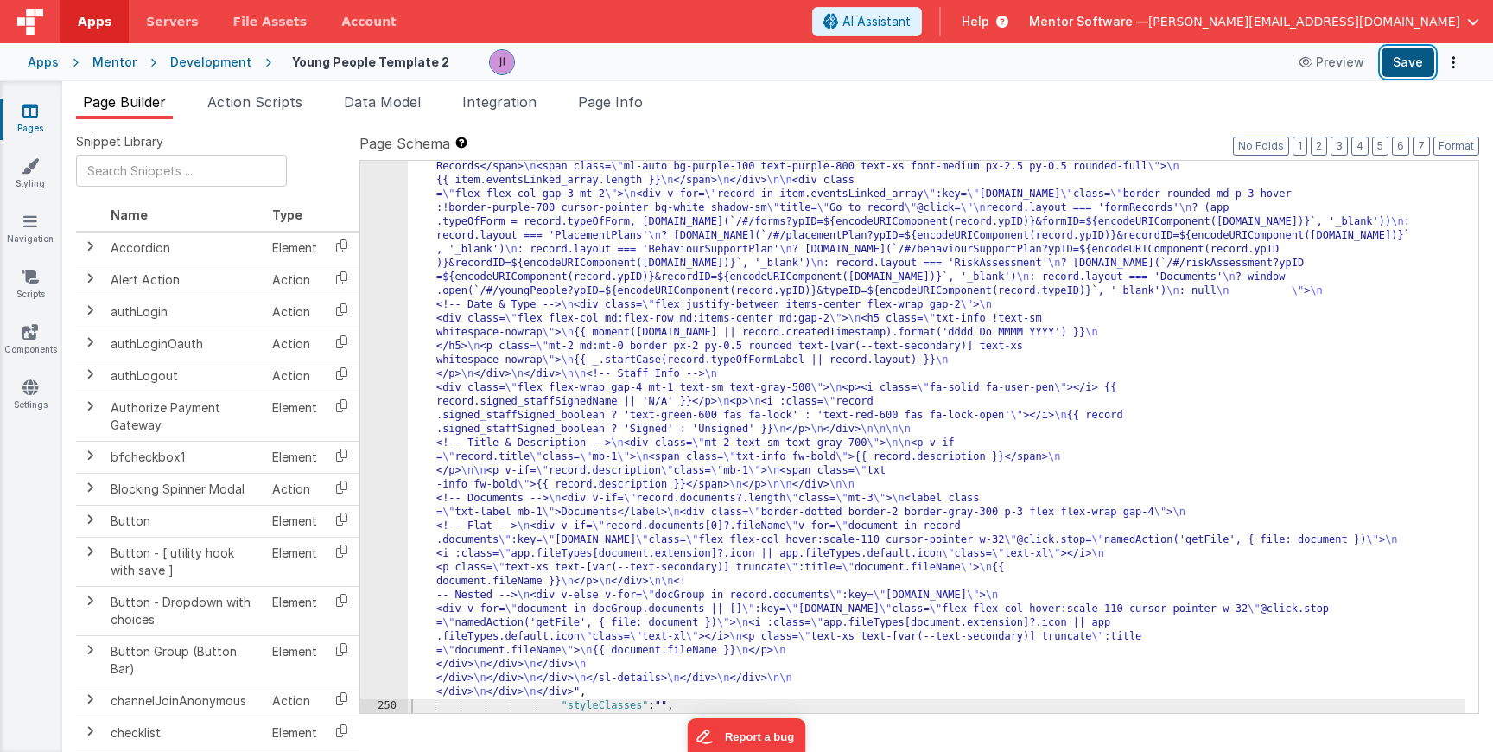
click at [1396, 65] on button "Save" at bounding box center [1408, 62] width 53 height 29
click at [420, 385] on div ""html" : "<div class= \" flex flex-col justify-between gap-4 md:flex-row \" sty…" at bounding box center [937, 491] width 1058 height 1548
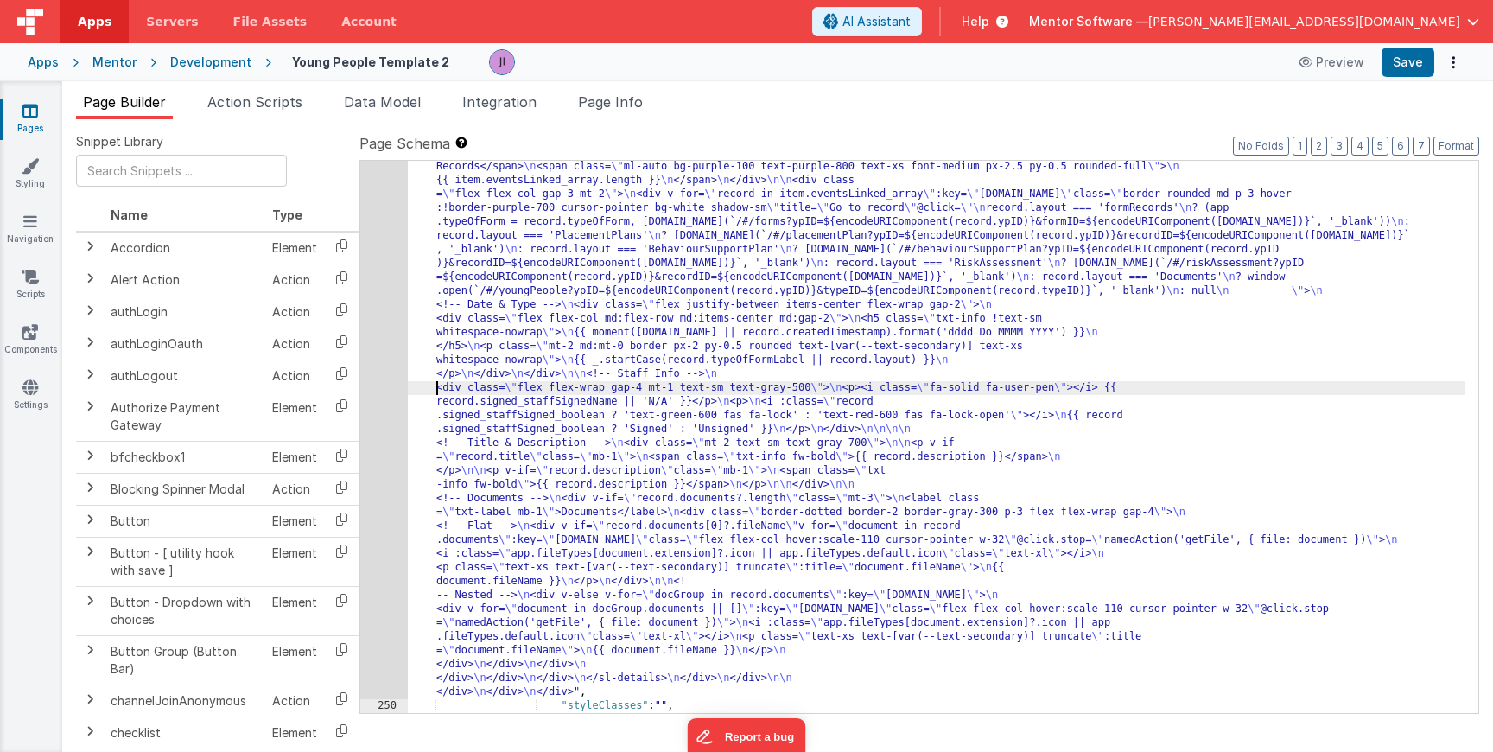
click at [402, 392] on div "249" at bounding box center [384, 208] width 48 height 982
click at [392, 389] on div "249" at bounding box center [384, 208] width 48 height 982
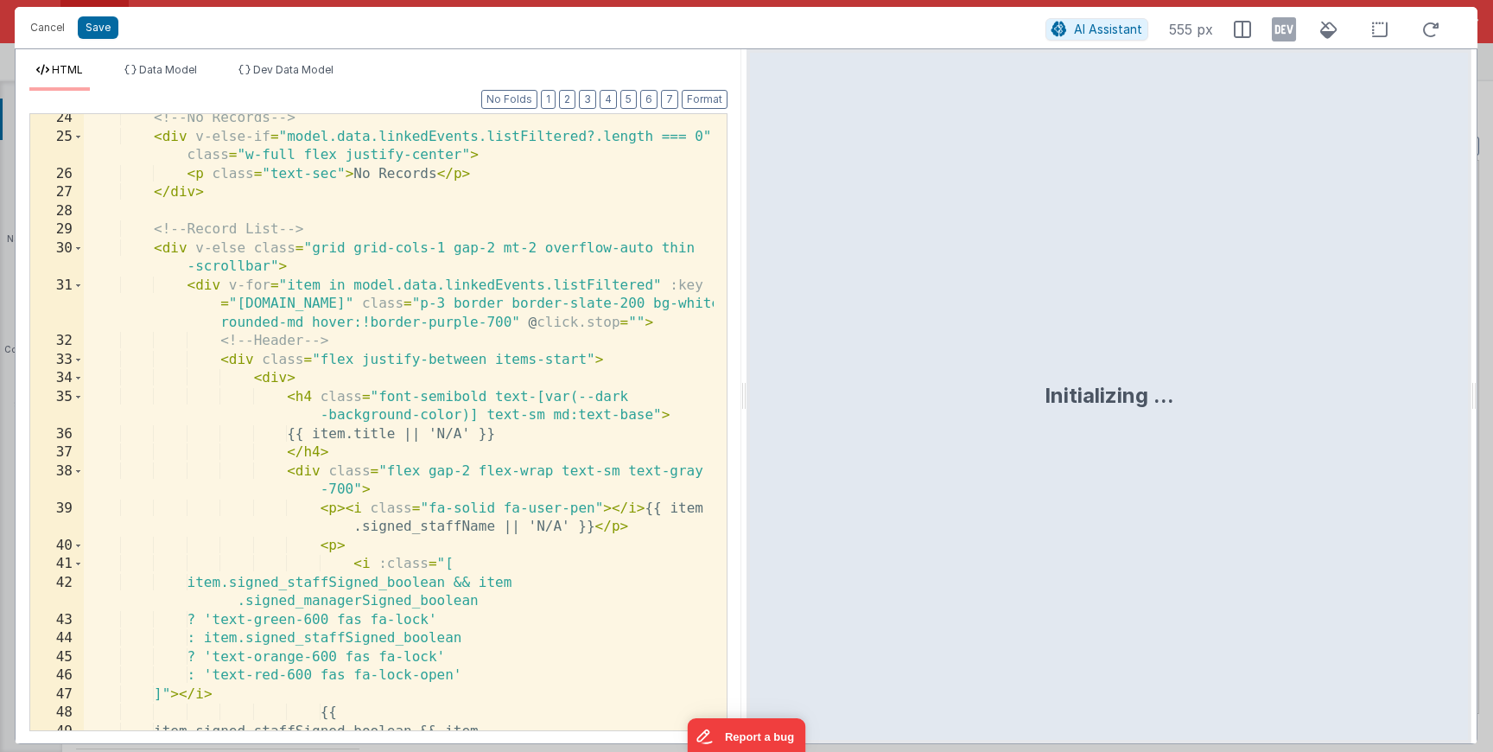
scroll to position [674, 0]
click at [385, 403] on div "<!-- No Records --> < div v-else-if = "model.data.linkedEvents.listFiltered?.le…" at bounding box center [399, 445] width 630 height 672
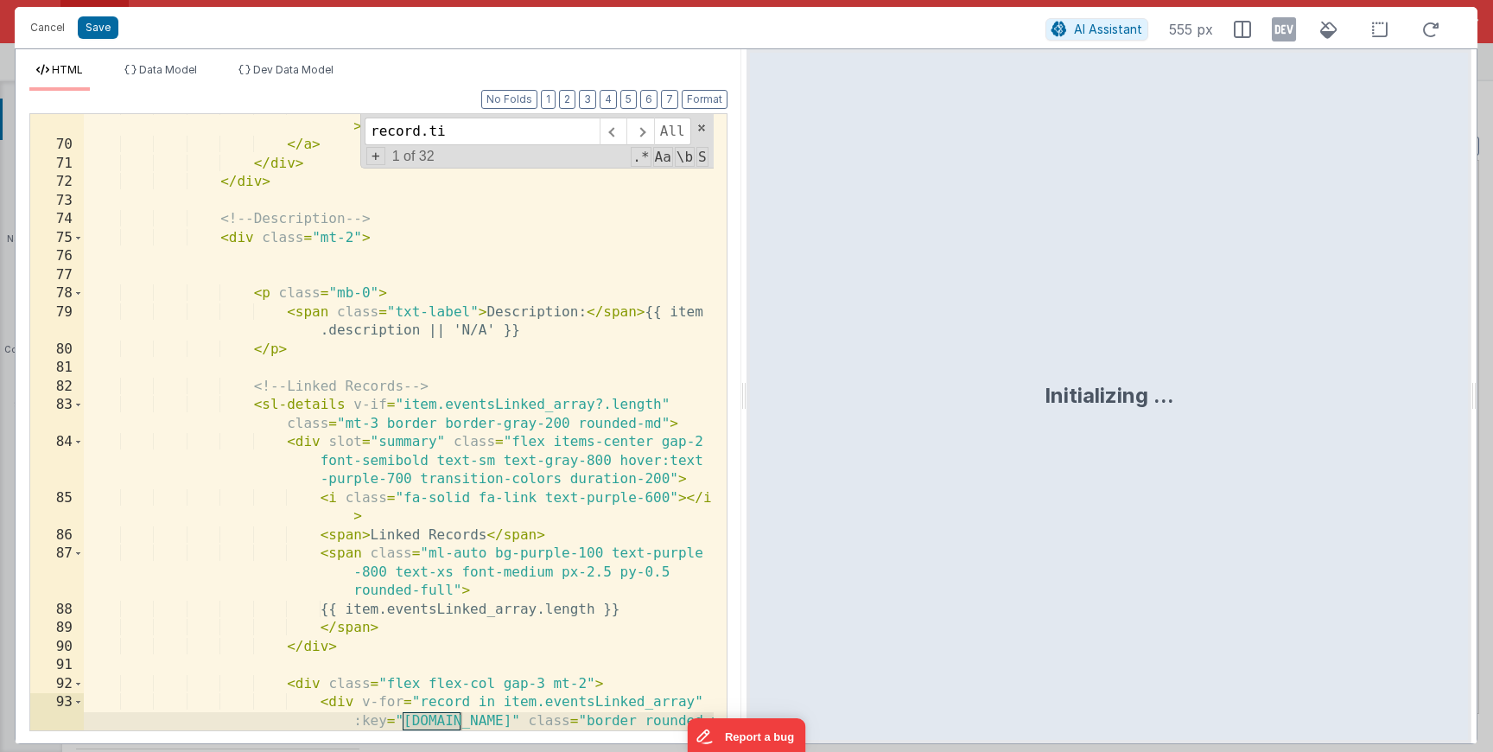
scroll to position [3464, 0]
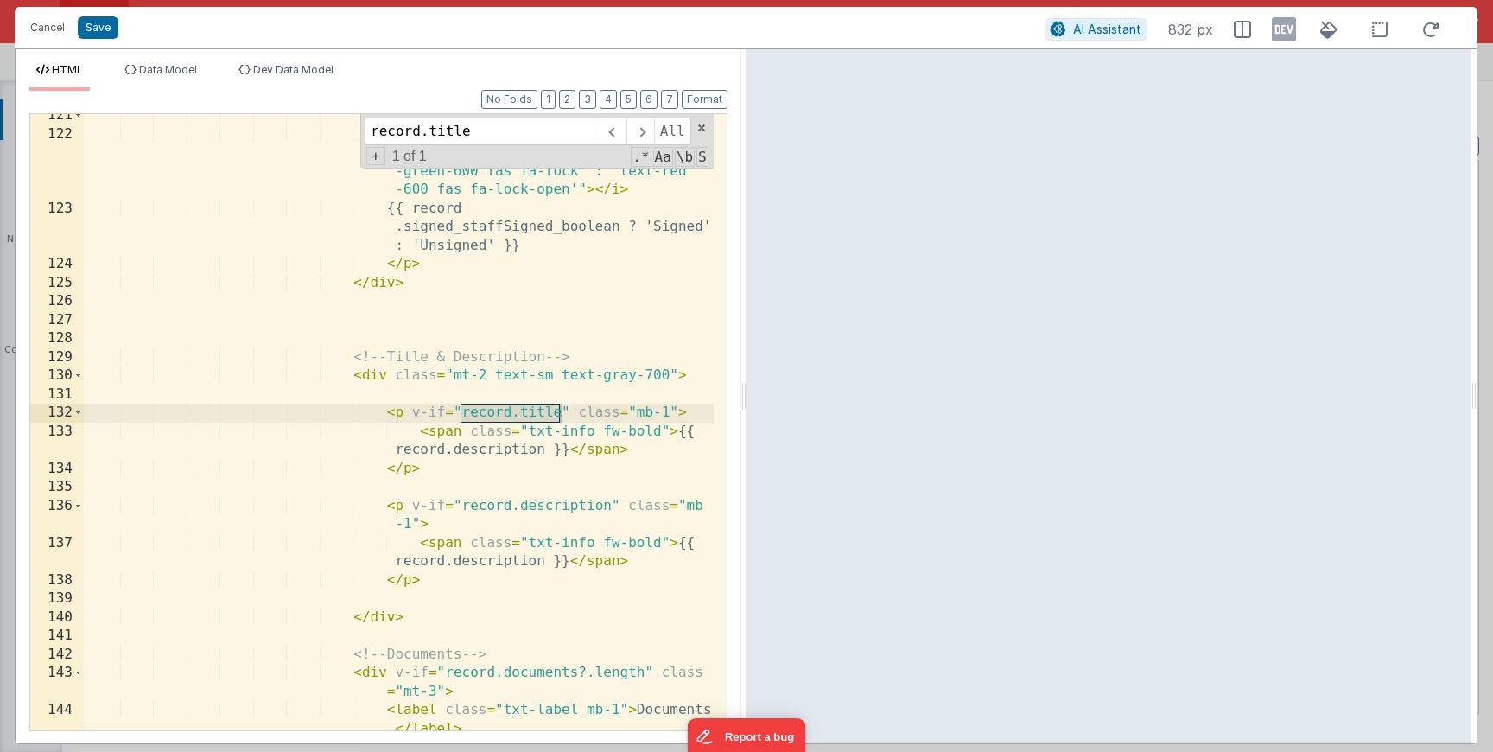
type input "record.title"
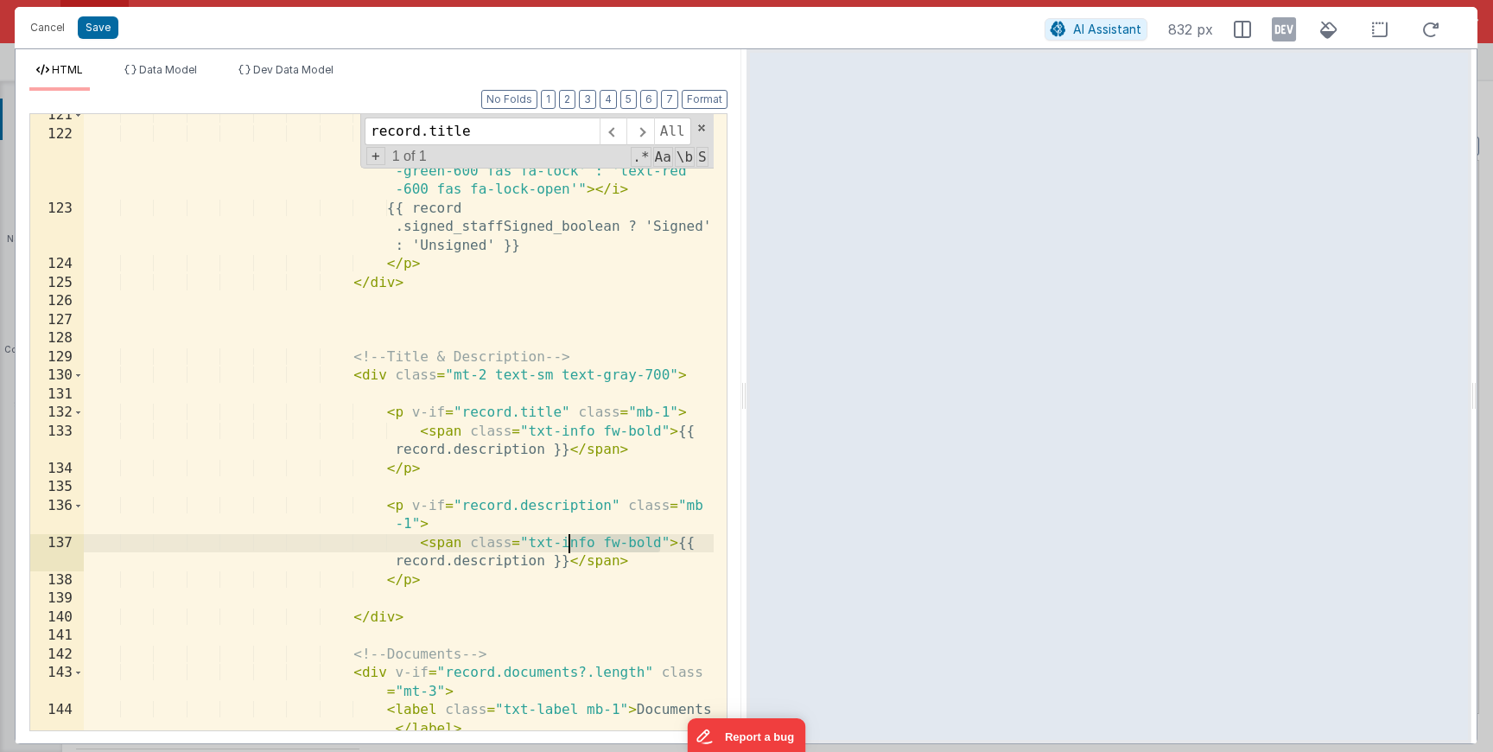
drag, startPoint x: 659, startPoint y: 545, endPoint x: 566, endPoint y: 542, distance: 92.5
click at [564, 544] on div "< p > < i :class = "record .signed_staffSigned_boolean ? 'text -green-600 fas f…" at bounding box center [399, 451] width 630 height 691
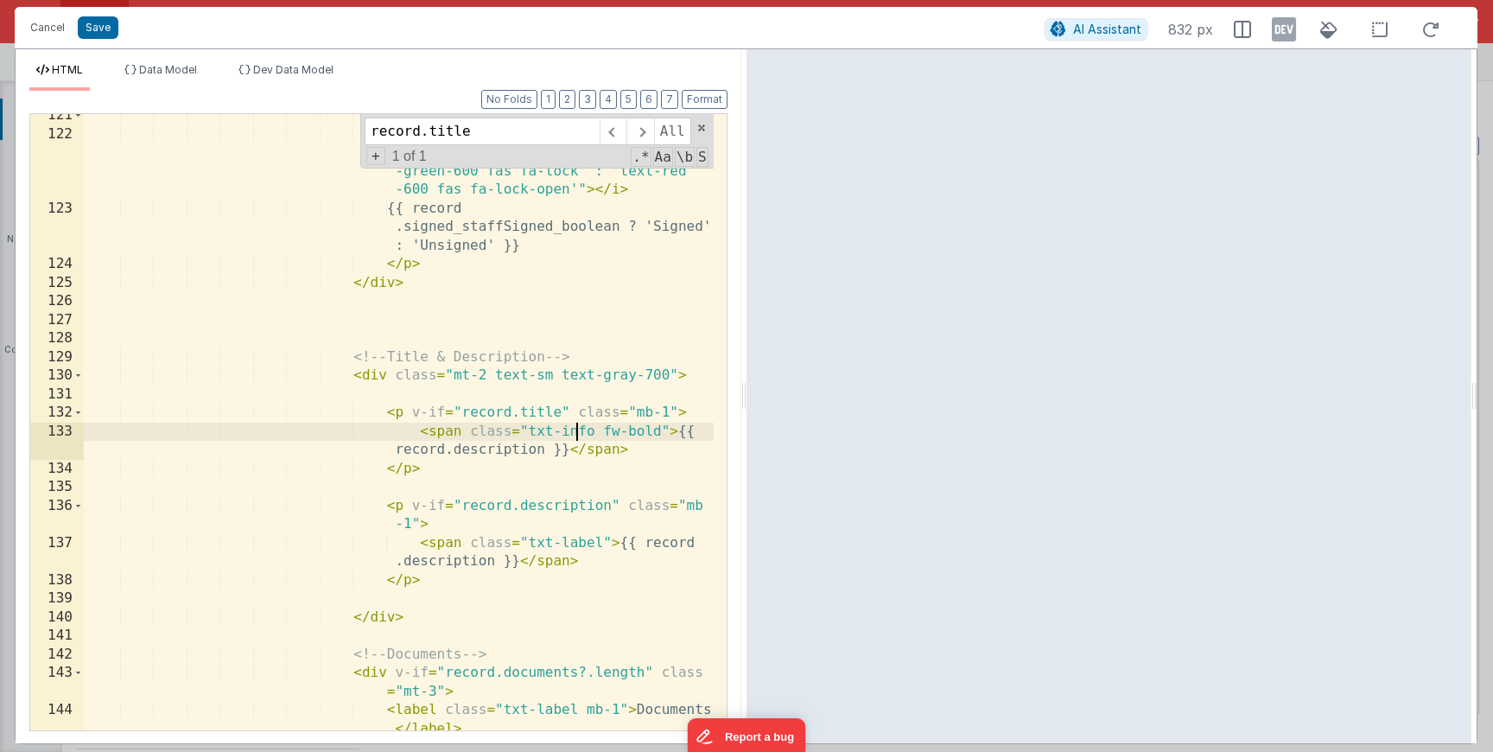
click at [580, 431] on div "< p > < i :class = "record .signed_staffSigned_boolean ? 'text -green-600 fas f…" at bounding box center [399, 451] width 630 height 691
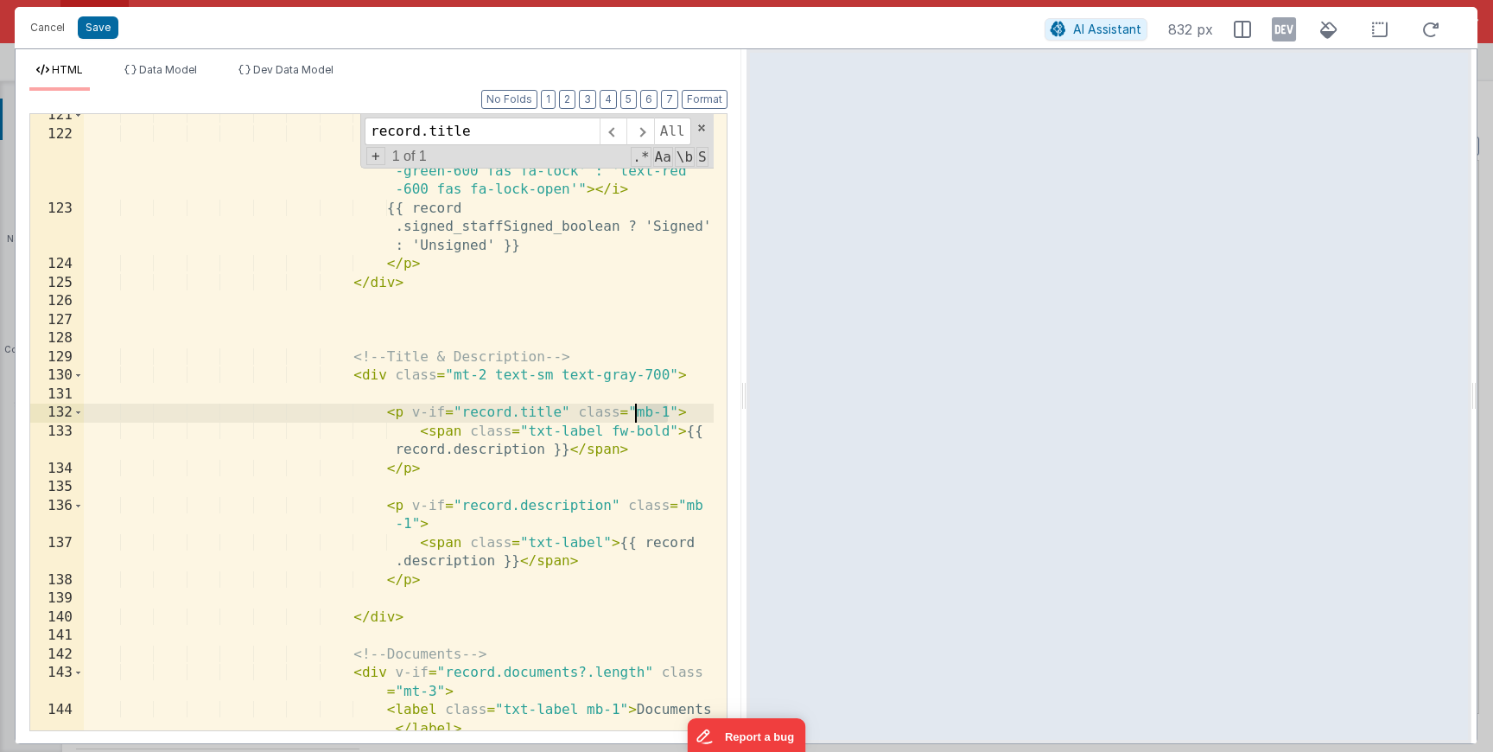
drag, startPoint x: 666, startPoint y: 415, endPoint x: 631, endPoint y: 417, distance: 35.5
click at [631, 417] on div "< p > < i :class = "record .signed_staffSigned_boolean ? 'text -green-600 fas f…" at bounding box center [399, 451] width 630 height 691
click at [508, 454] on div "< p > < i :class = "record .signed_staffSigned_boolean ? 'text -green-600 fas f…" at bounding box center [399, 451] width 630 height 691
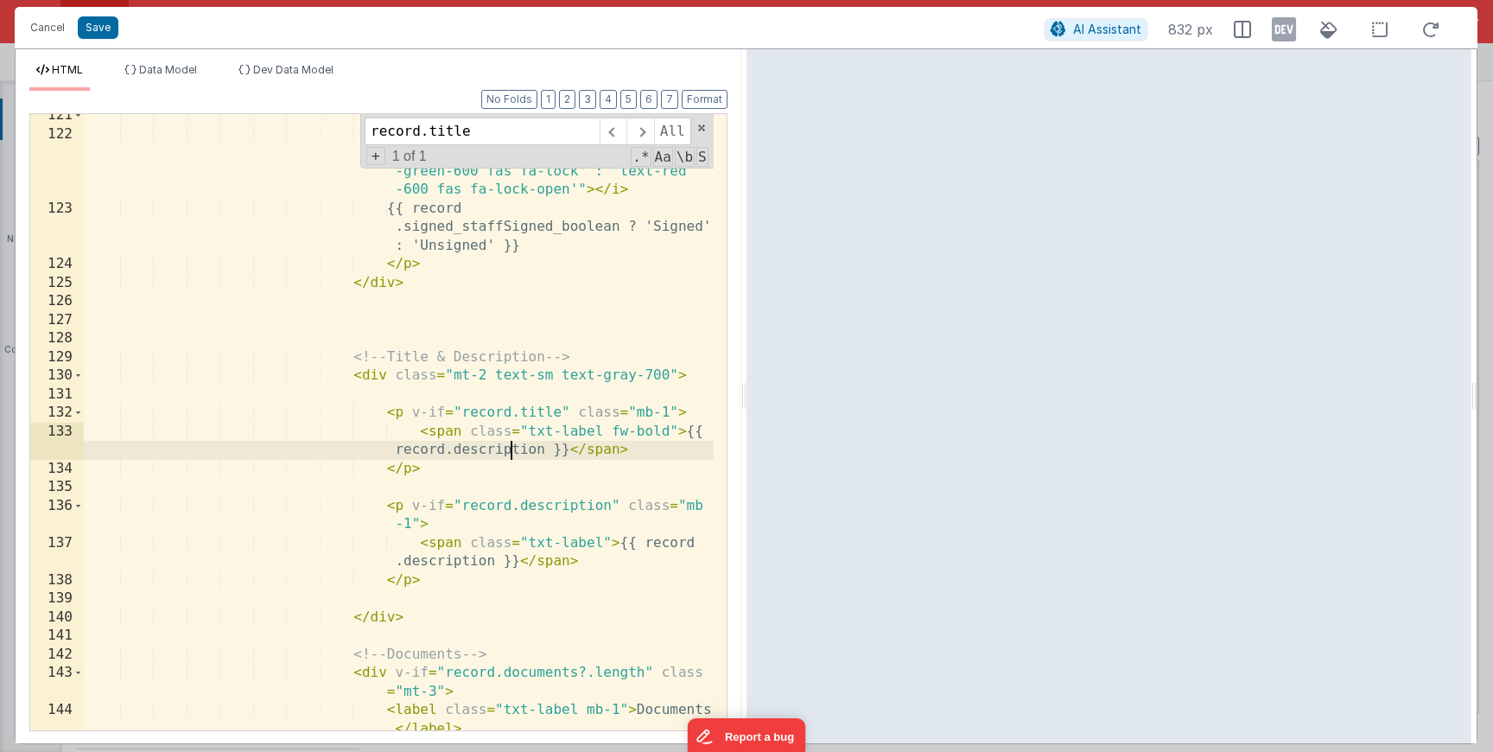
click at [508, 454] on div "< p > < i :class = "record .signed_staffSigned_boolean ? 'text -green-600 fas f…" at bounding box center [399, 451] width 630 height 691
